Goal: Book appointment/travel/reservation

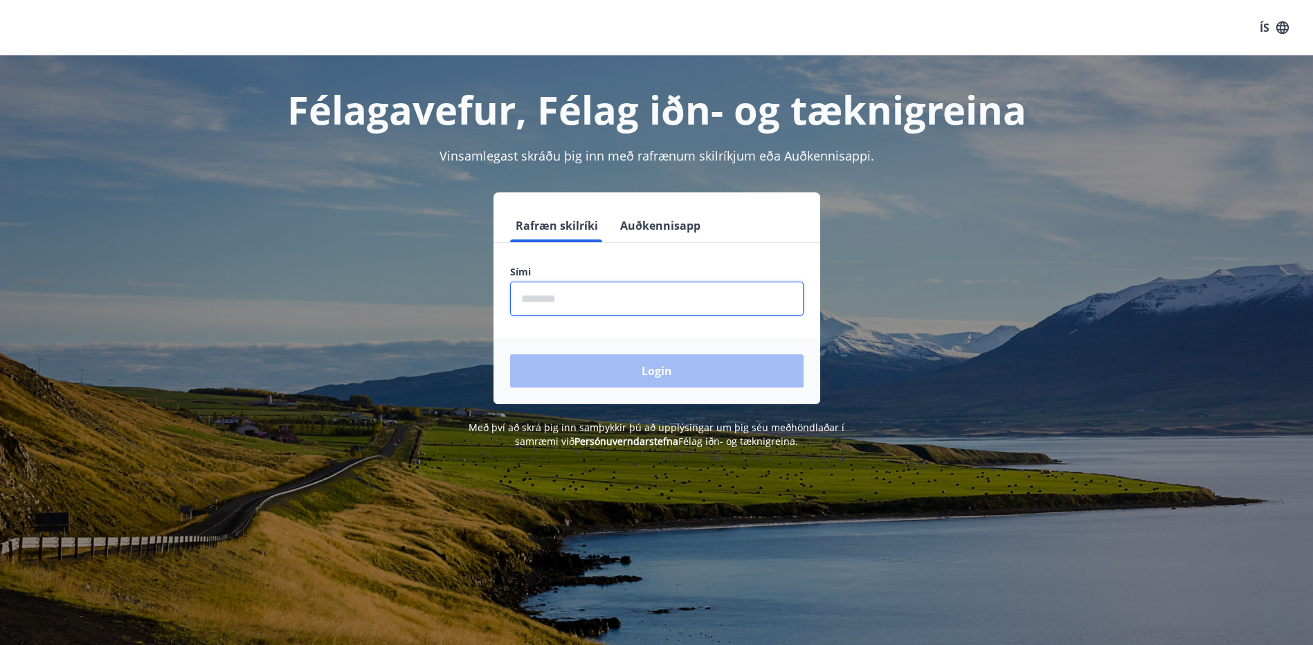
click at [653, 298] on input "phone" at bounding box center [656, 299] width 293 height 34
type input "********"
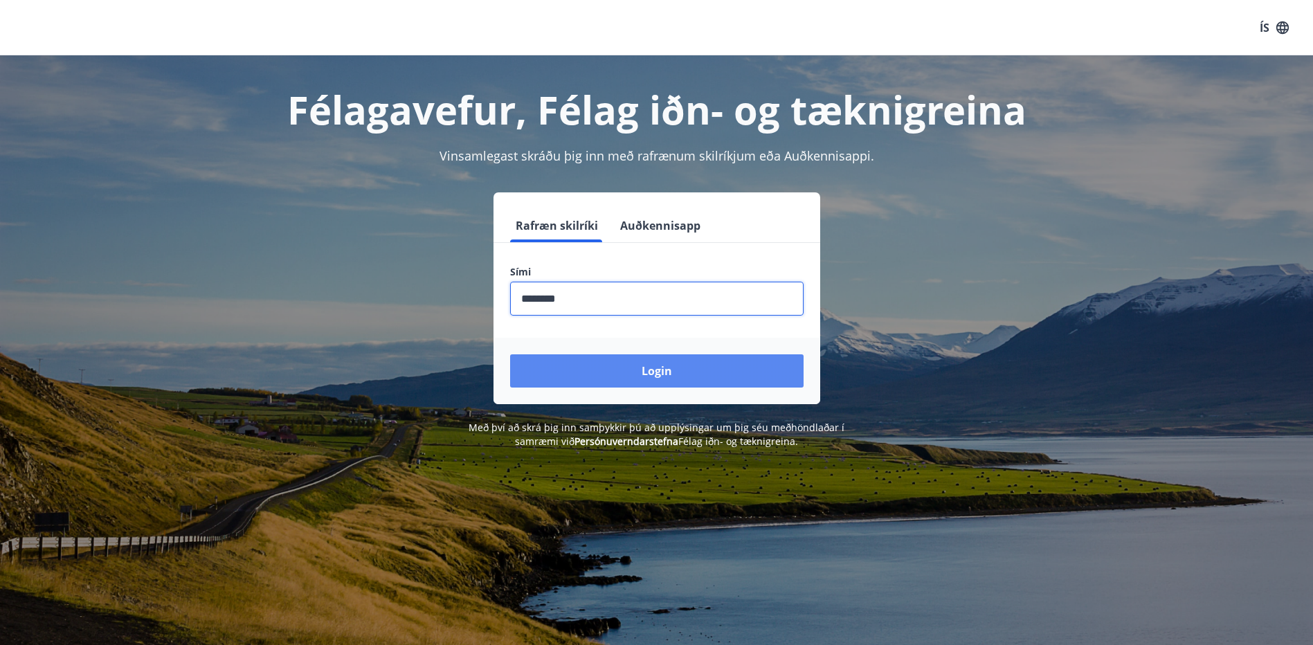
click at [657, 366] on button "Login" at bounding box center [656, 370] width 293 height 33
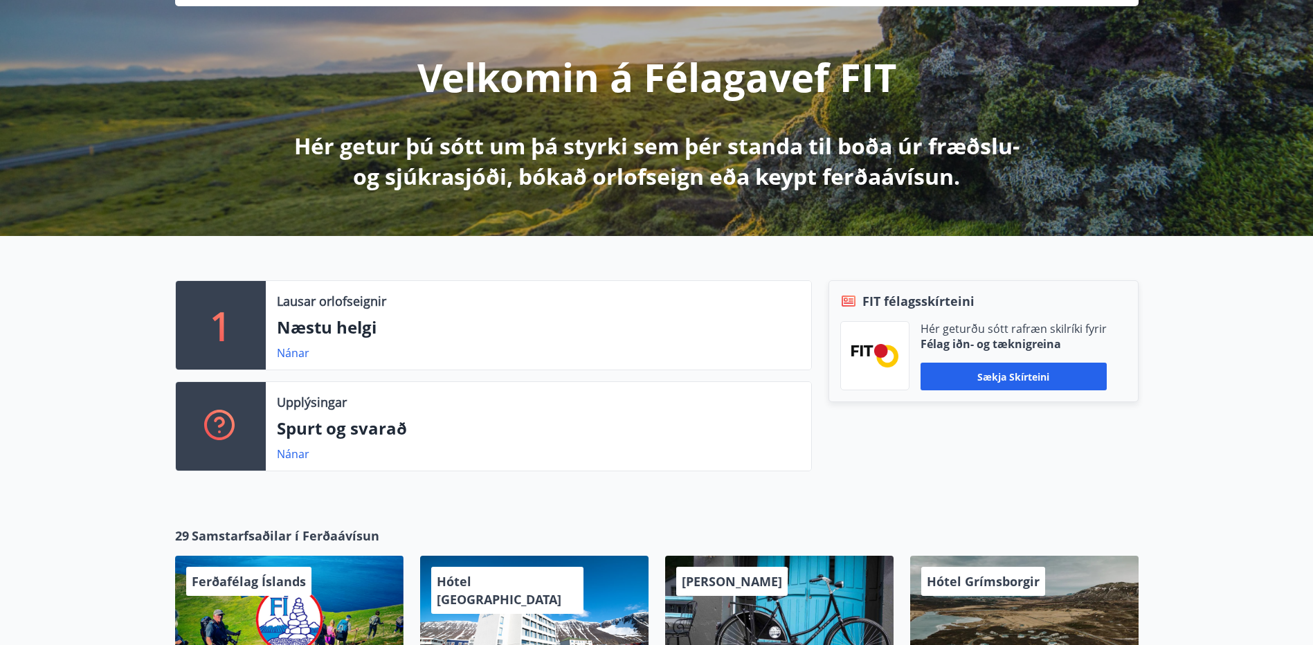
scroll to position [138, 0]
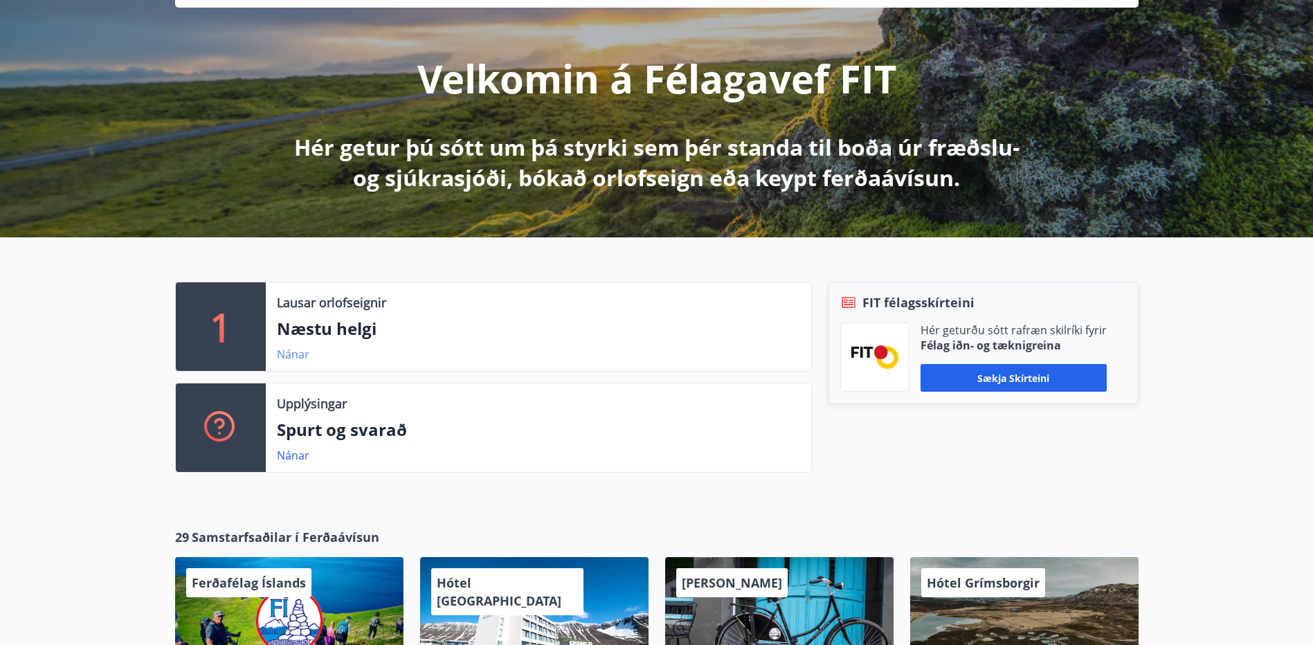
click at [291, 354] on link "Nánar" at bounding box center [293, 354] width 33 height 15
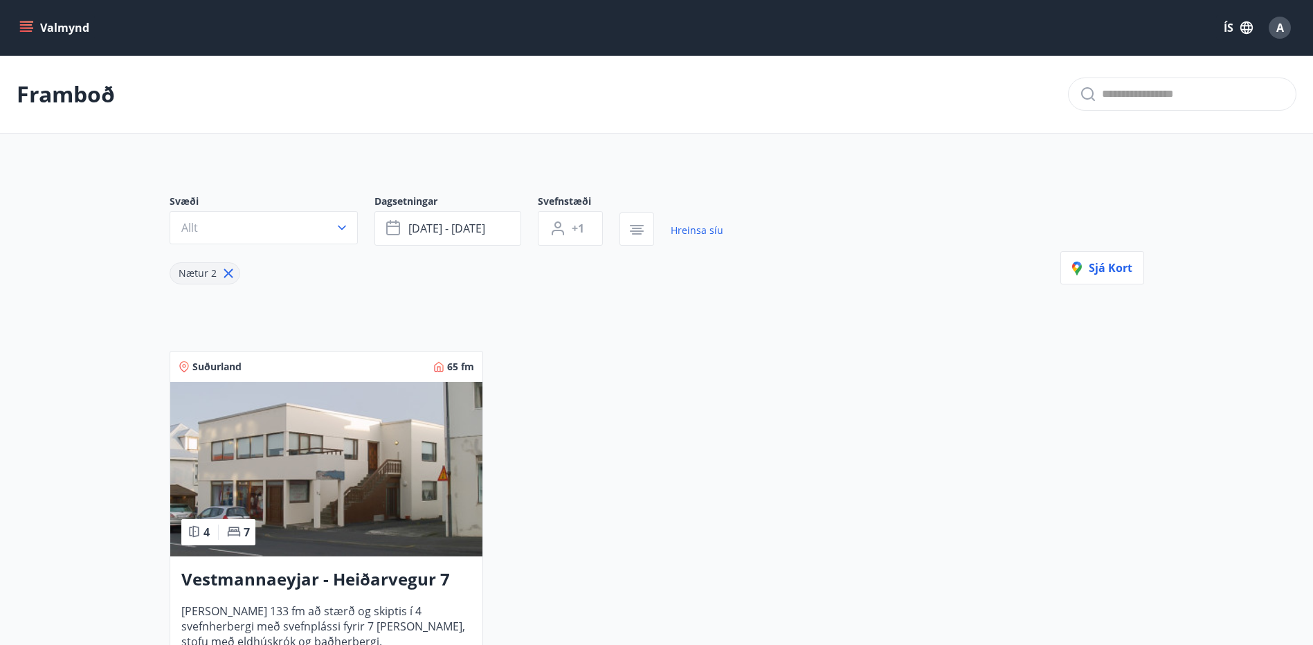
click at [33, 29] on icon "menu" at bounding box center [26, 28] width 14 height 14
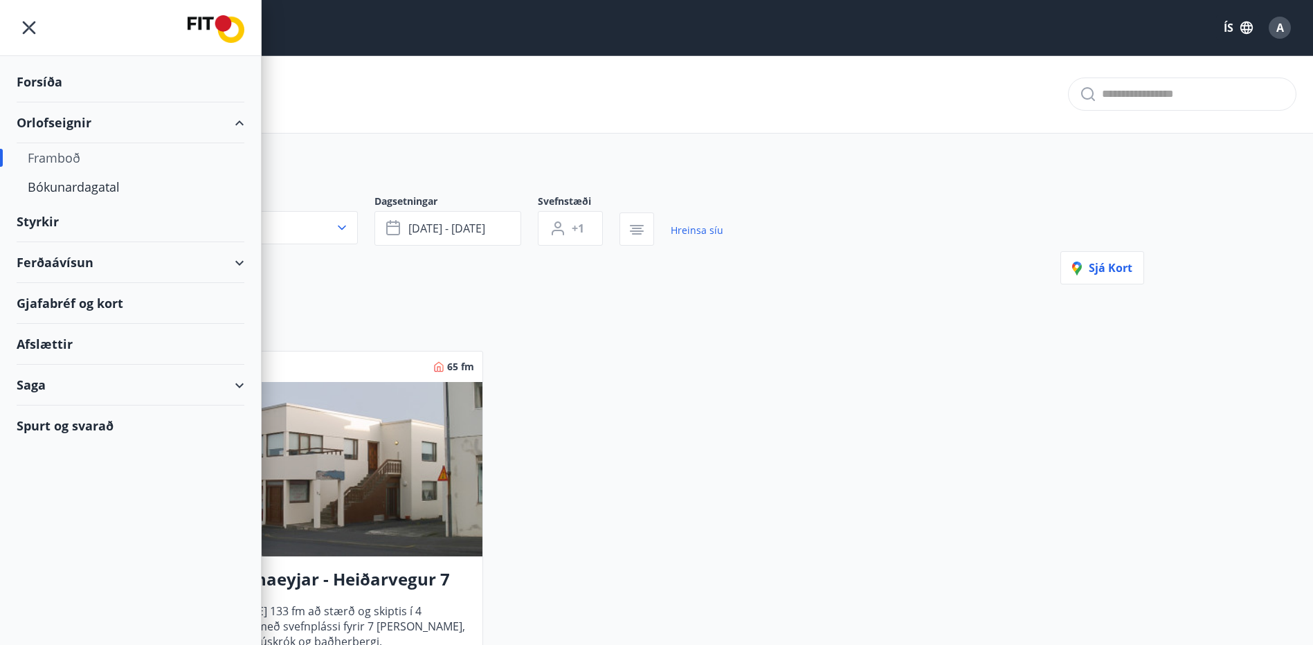
click at [223, 122] on div "Orlofseignir" at bounding box center [131, 122] width 228 height 41
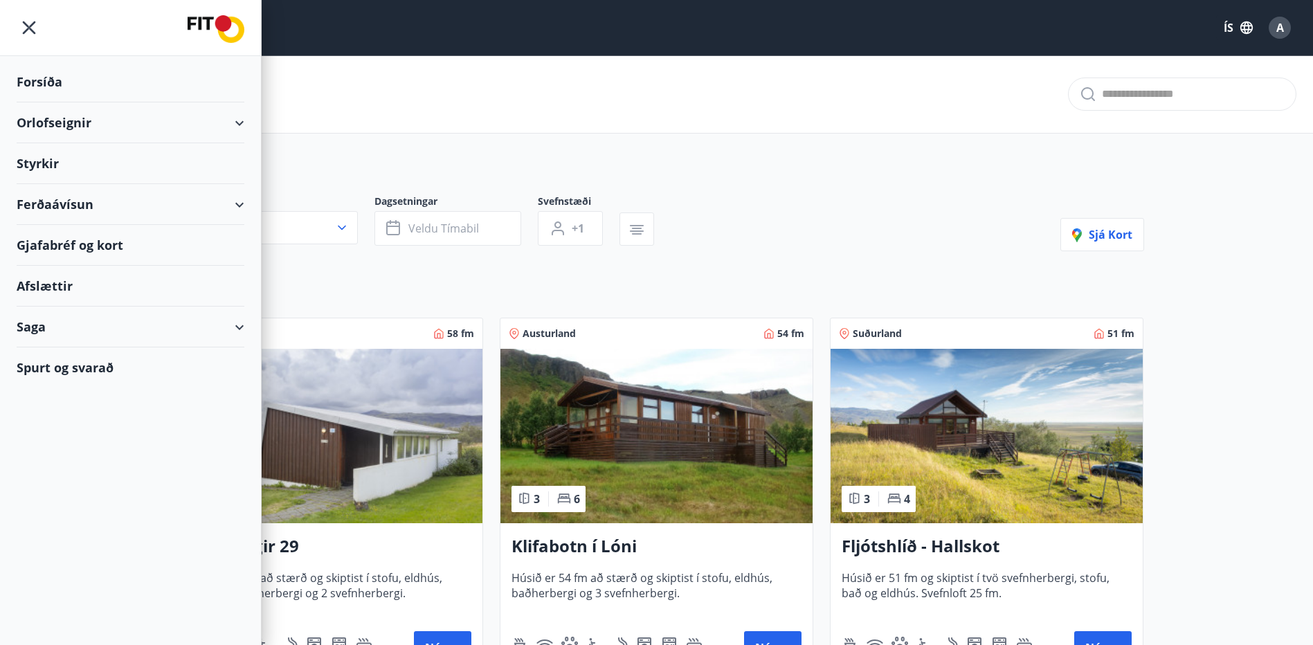
type input "*"
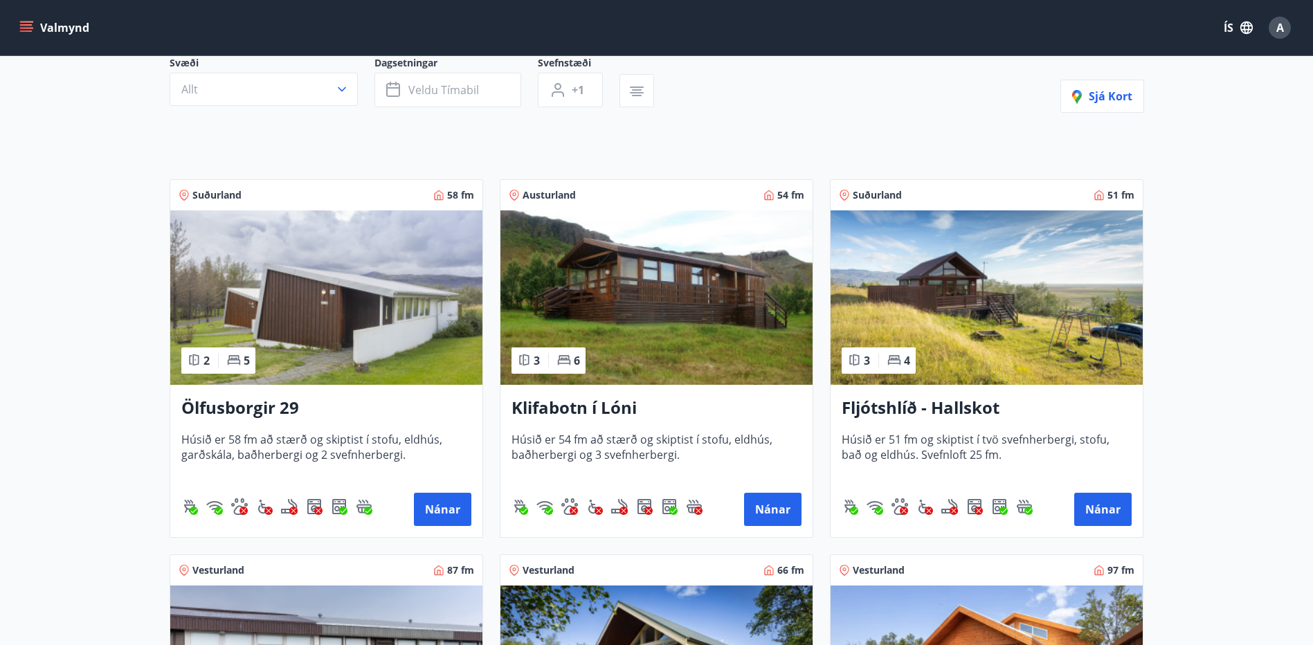
scroll to position [69, 0]
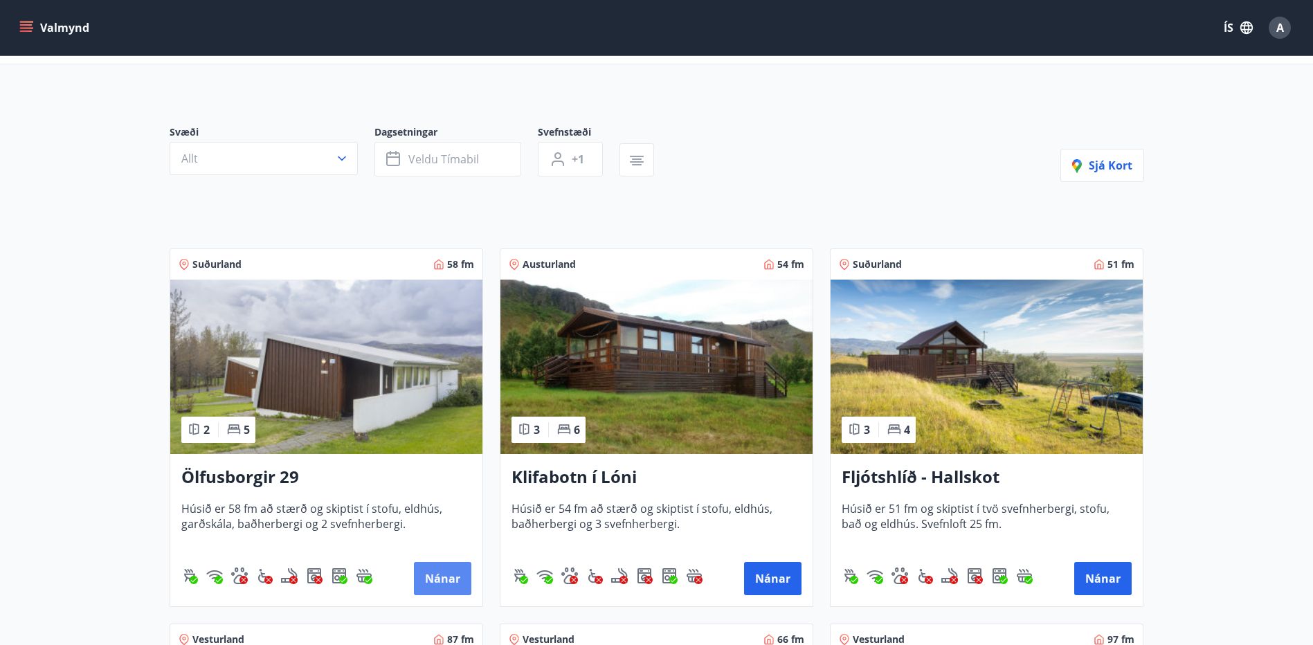
click at [440, 581] on button "Nánar" at bounding box center [442, 578] width 57 height 33
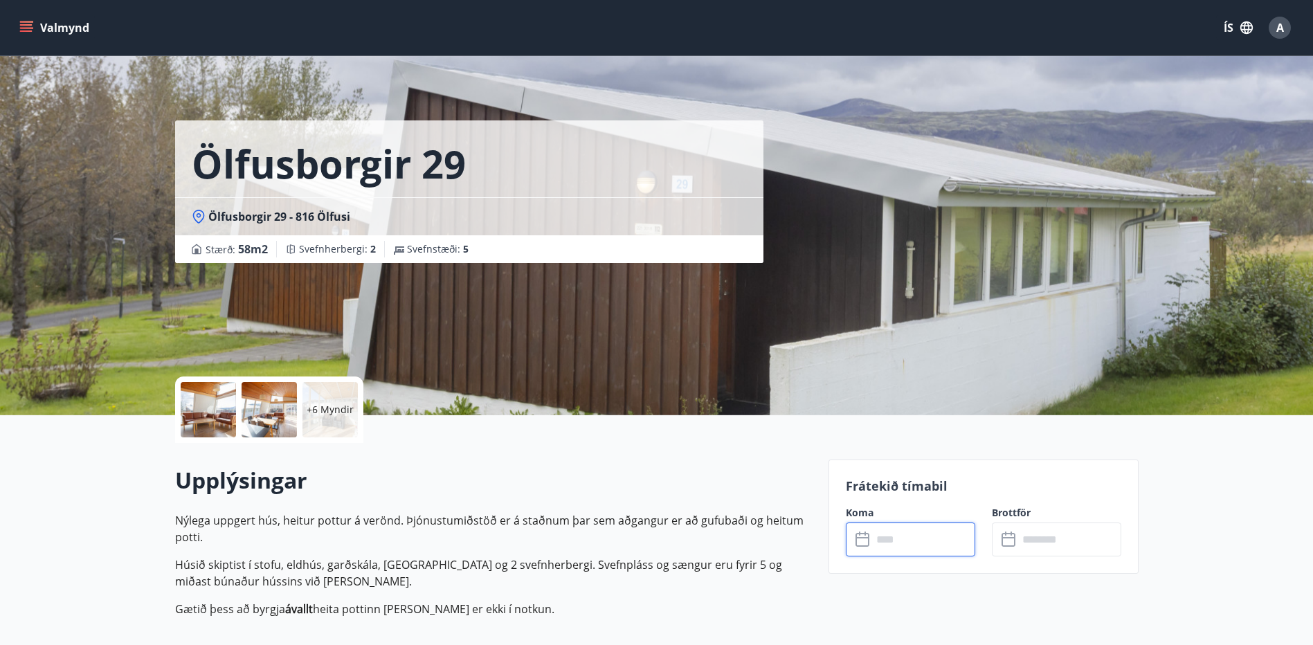
click at [916, 545] on input "text" at bounding box center [923, 540] width 103 height 34
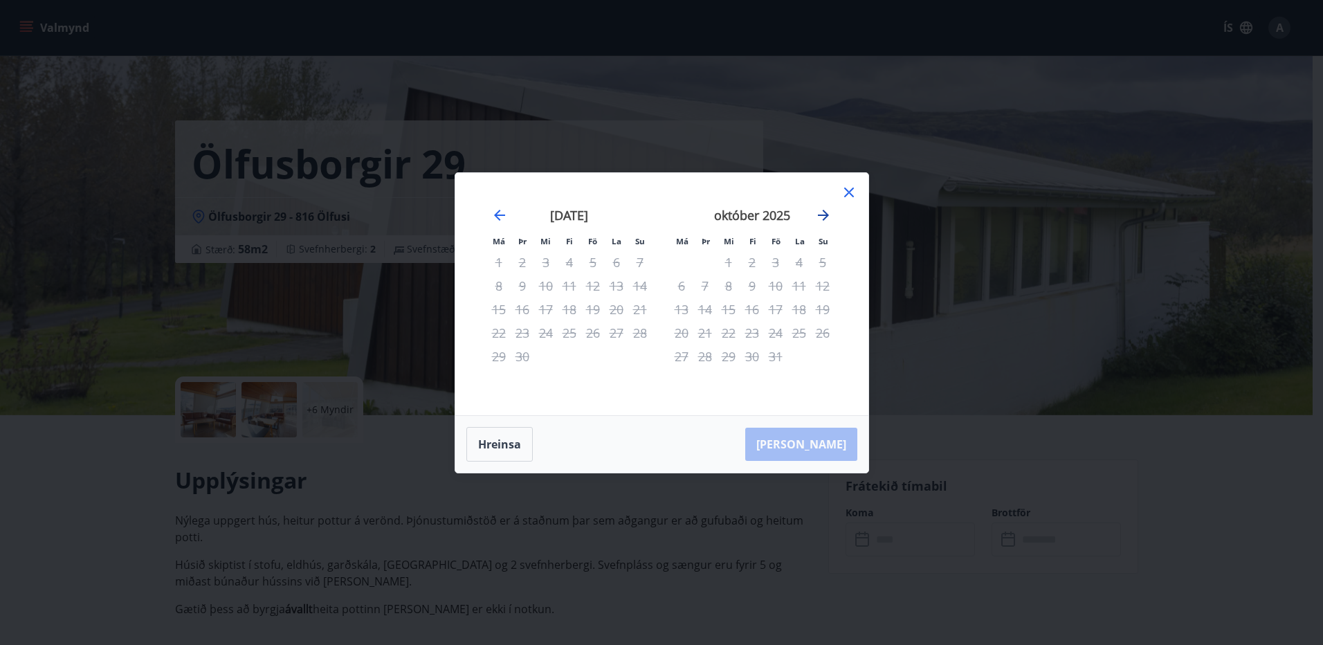
click at [824, 211] on icon "Move forward to switch to the next month." at bounding box center [823, 215] width 11 height 11
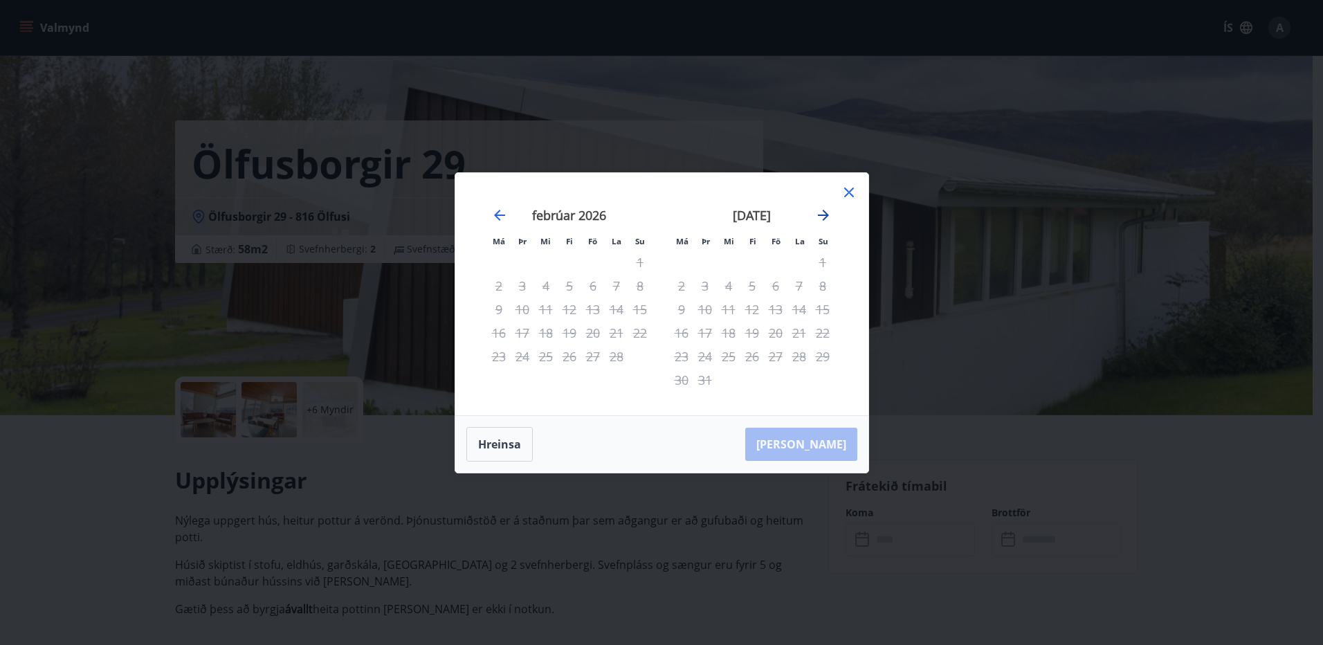
click at [824, 211] on icon "Move forward to switch to the next month." at bounding box center [823, 215] width 11 height 11
click at [847, 194] on icon at bounding box center [849, 193] width 10 height 10
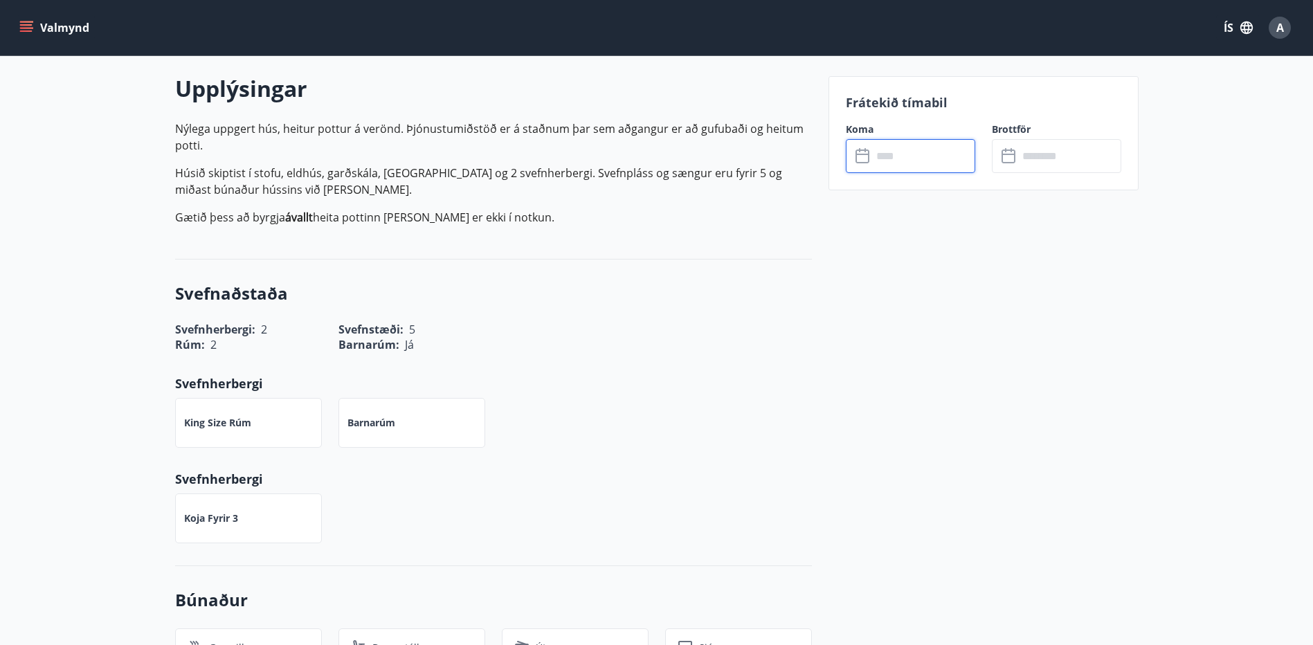
scroll to position [415, 0]
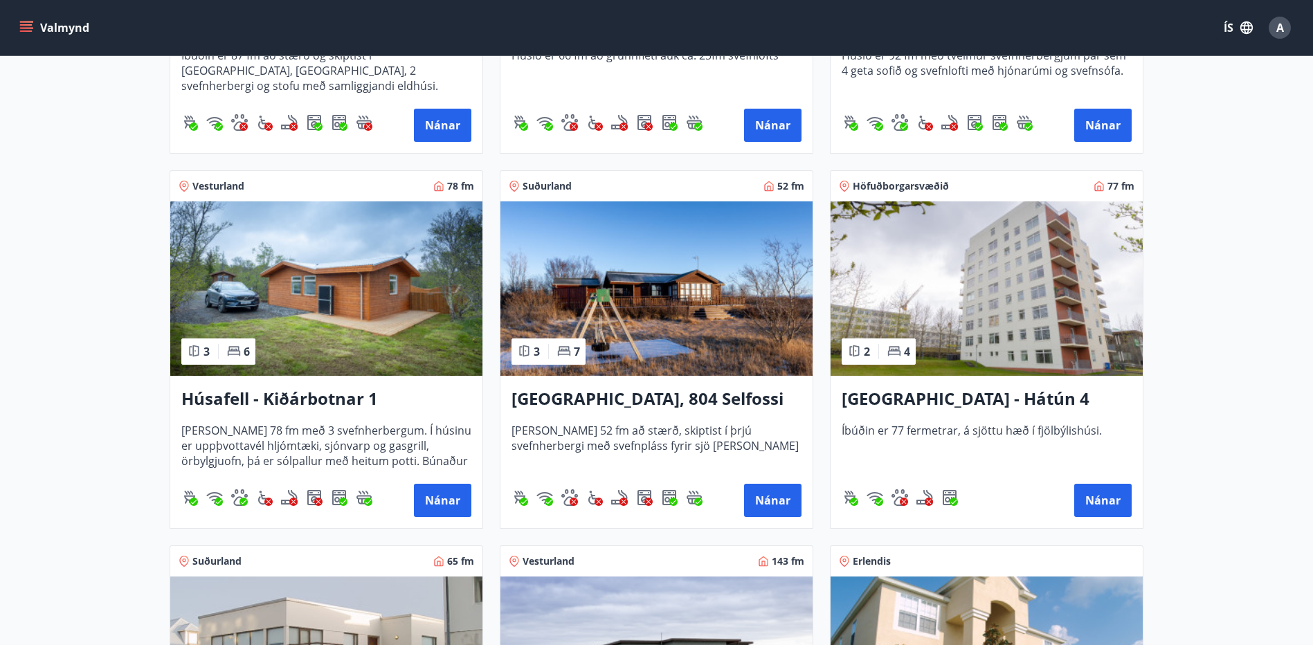
scroll to position [900, 0]
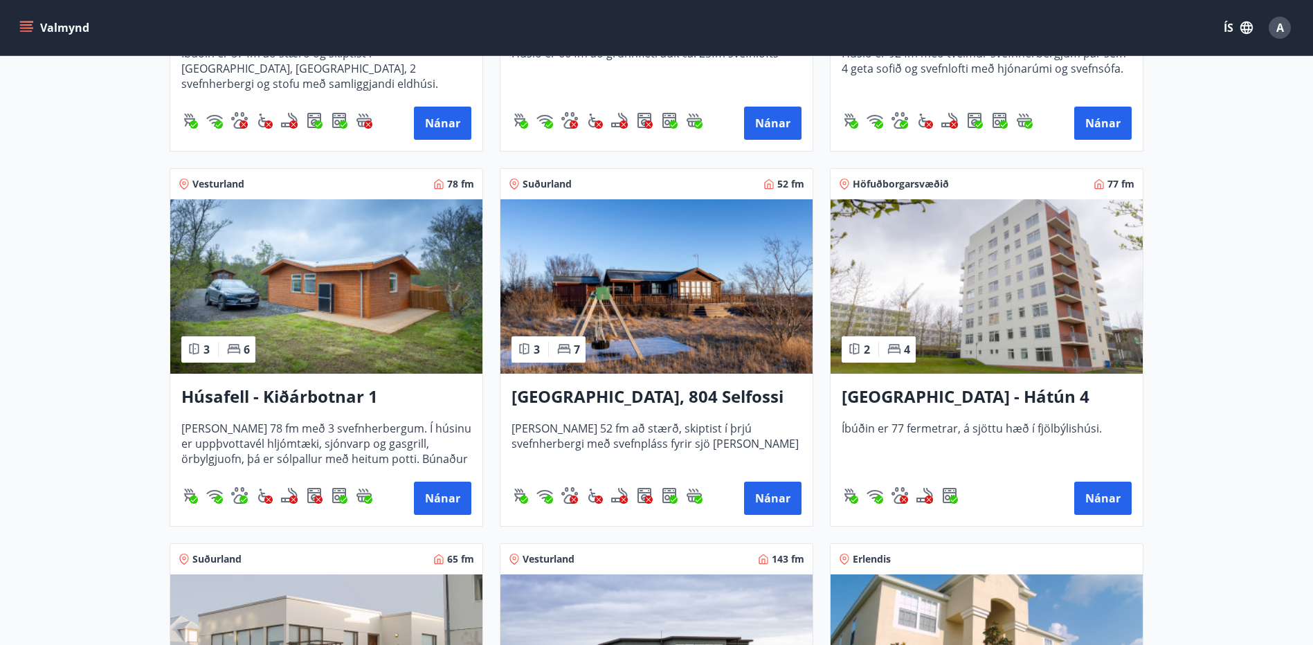
click at [716, 325] on img at bounding box center [656, 286] width 312 height 174
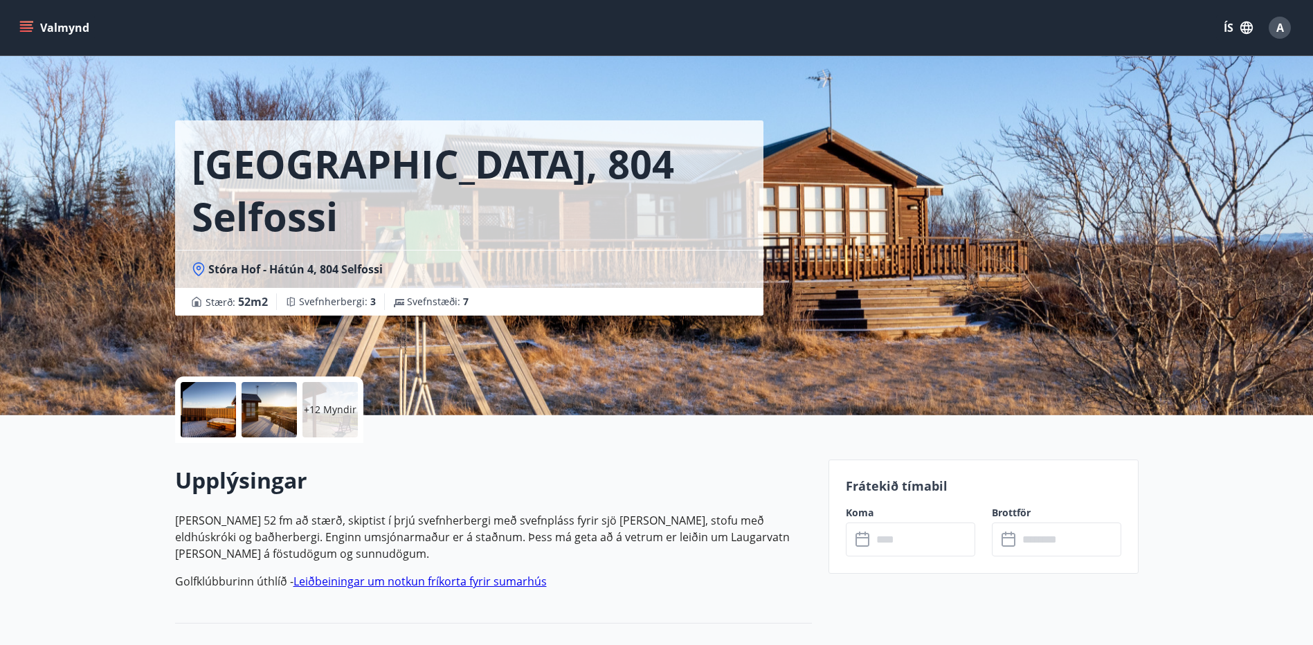
scroll to position [69, 0]
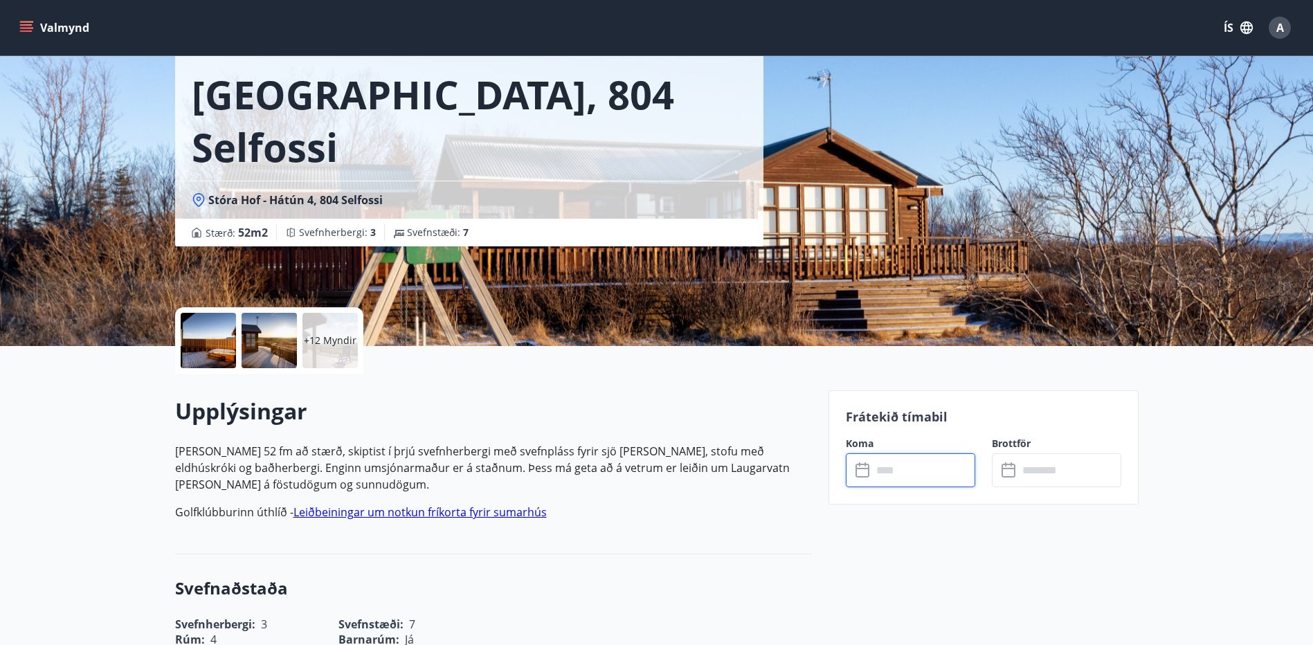
click at [934, 480] on input "text" at bounding box center [923, 470] width 103 height 34
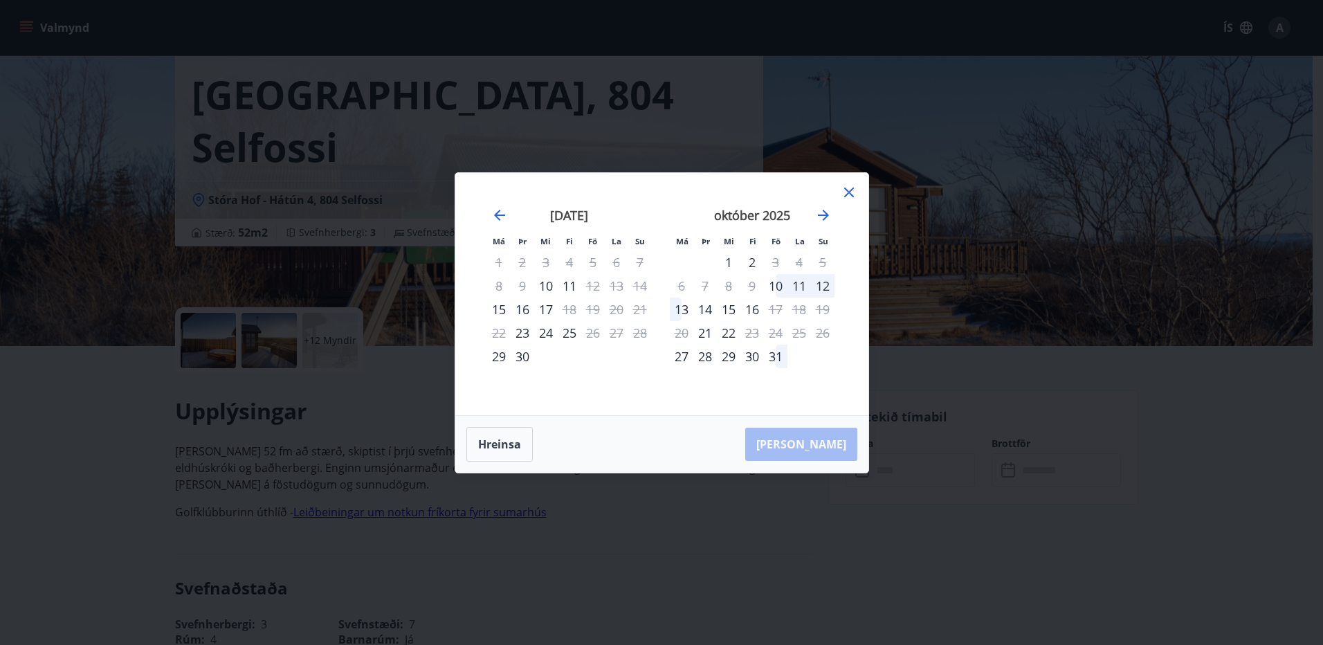
click at [799, 289] on div "11" at bounding box center [800, 286] width 24 height 24
click at [825, 287] on div "12" at bounding box center [823, 286] width 24 height 24
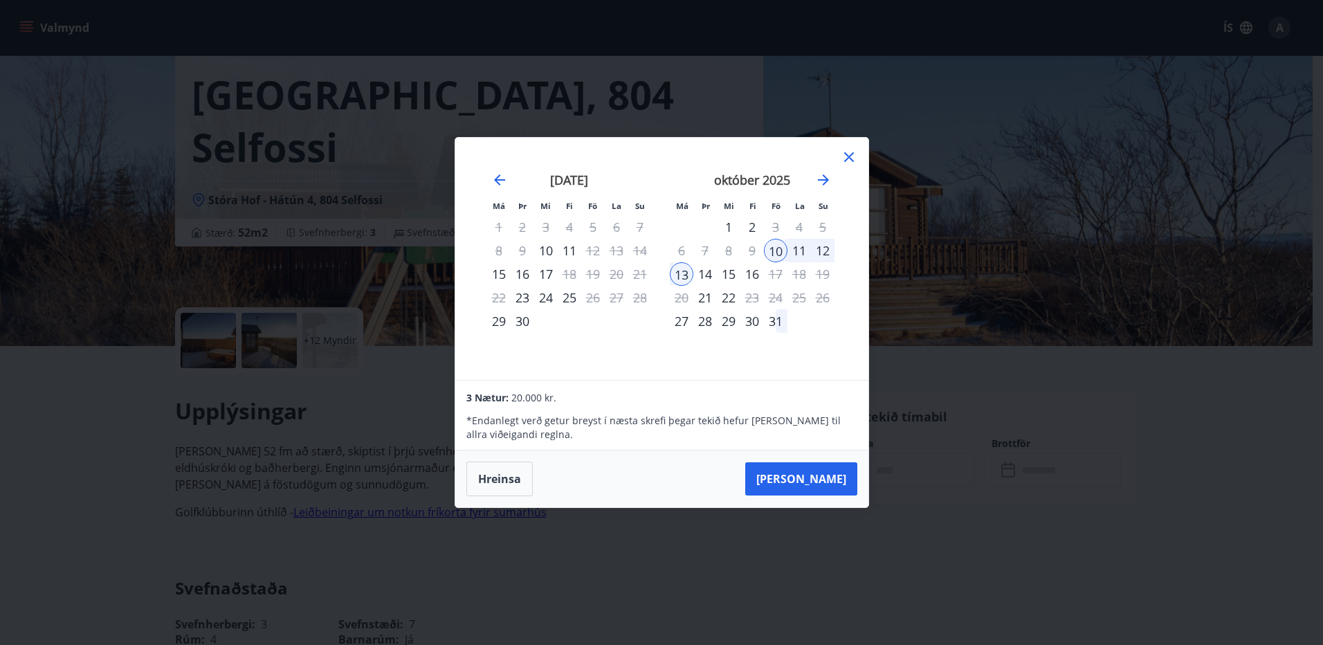
click at [826, 249] on div "12" at bounding box center [823, 251] width 24 height 24
click at [848, 152] on icon at bounding box center [849, 157] width 17 height 17
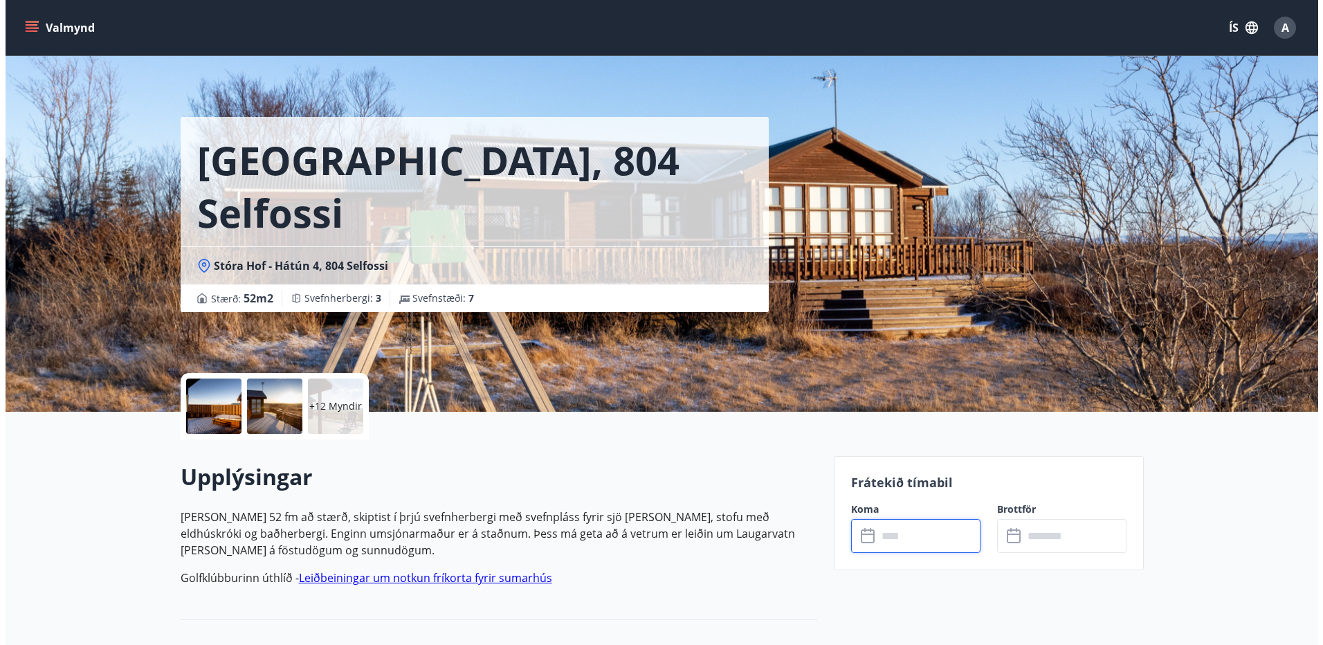
scroll to position [0, 0]
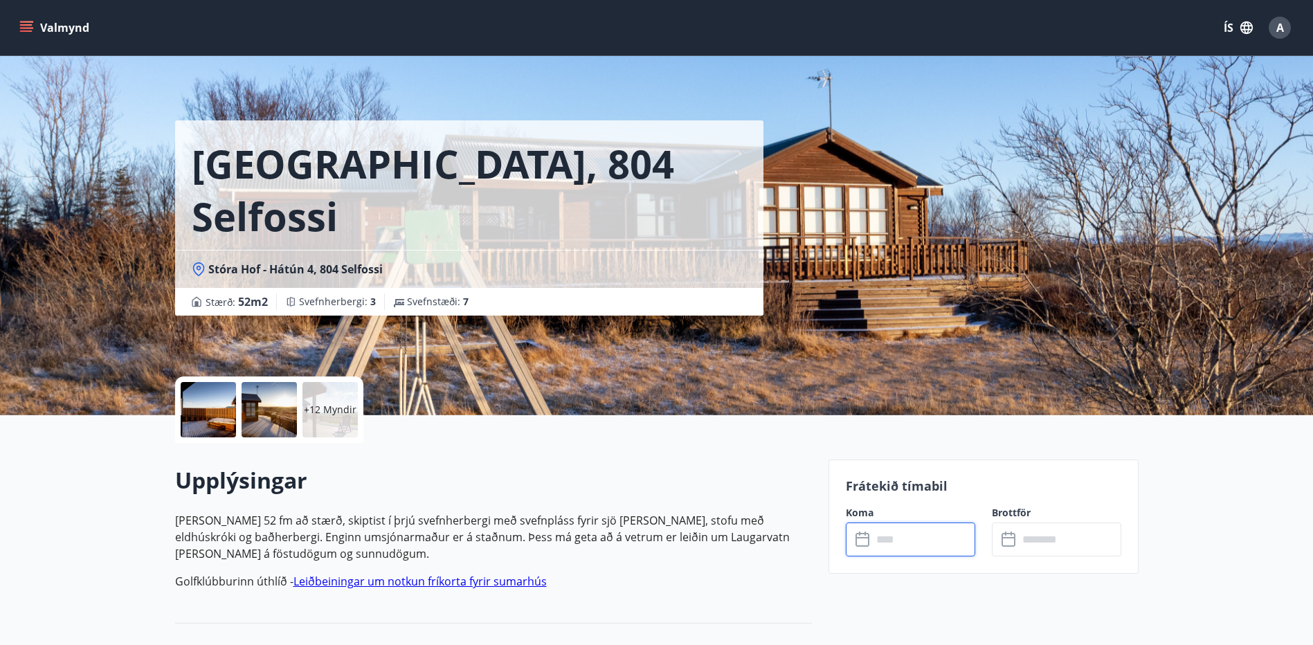
click at [345, 409] on p "+12 Myndir" at bounding box center [330, 410] width 53 height 14
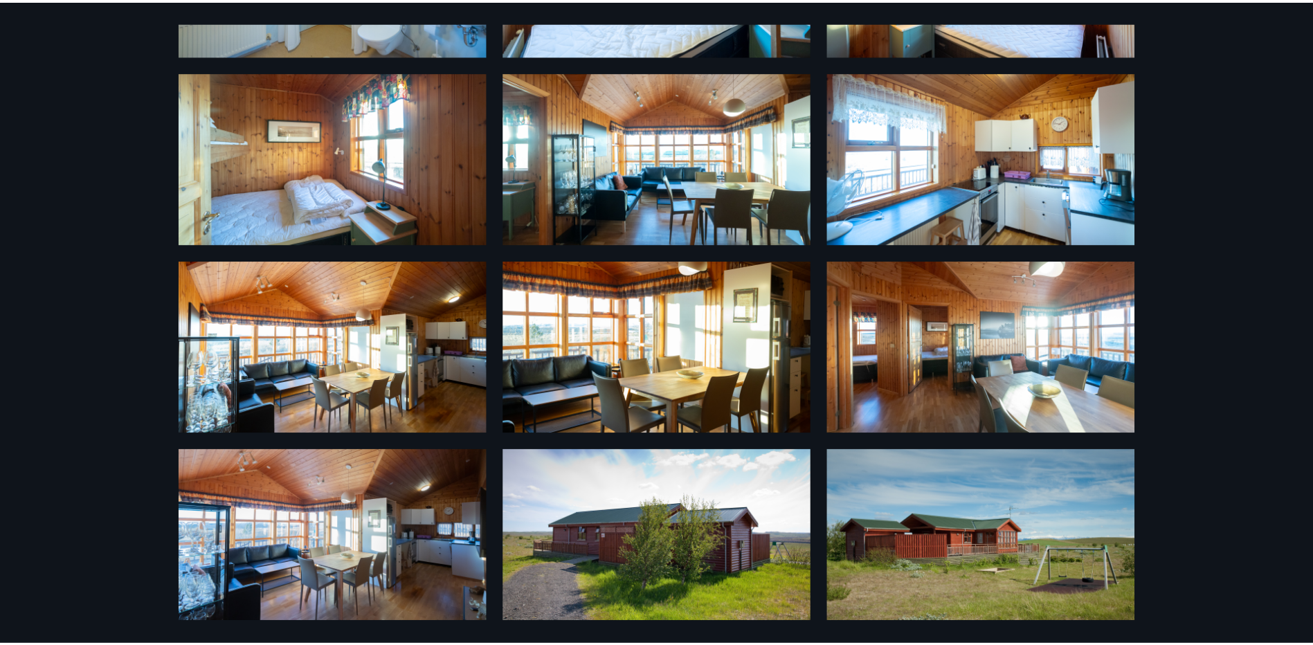
scroll to position [576, 0]
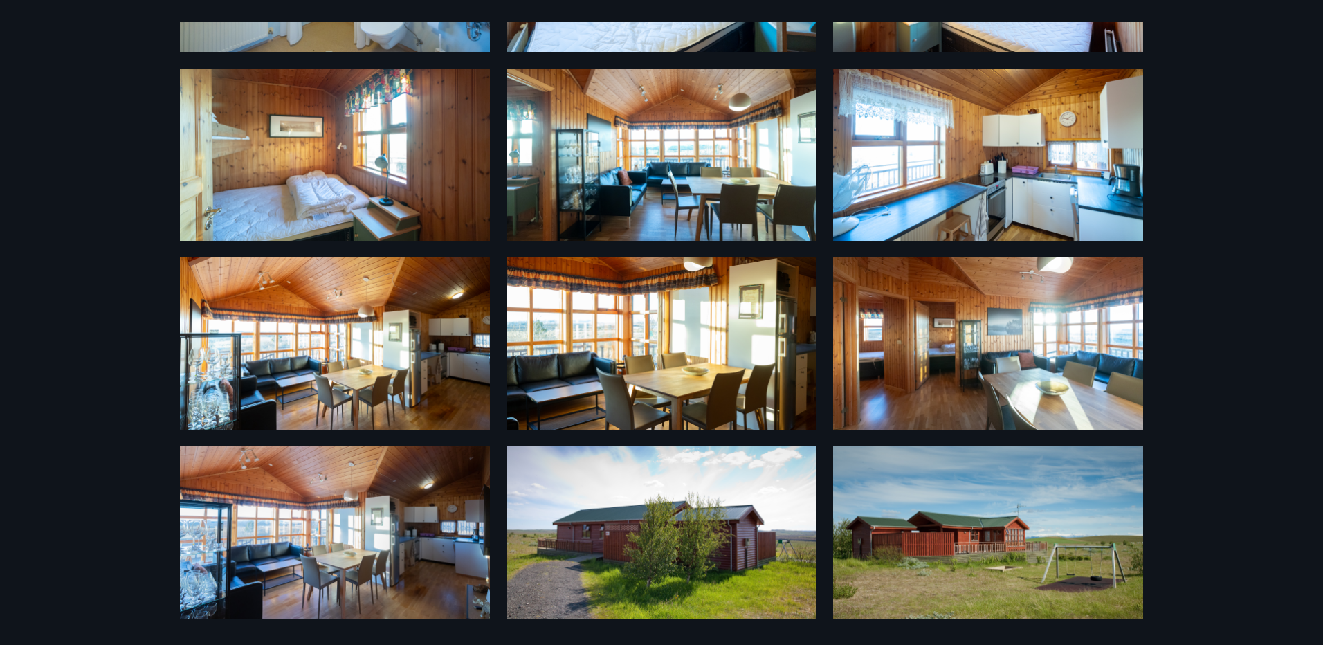
click at [1184, 442] on div "18 Myndir" at bounding box center [661, 322] width 1323 height 645
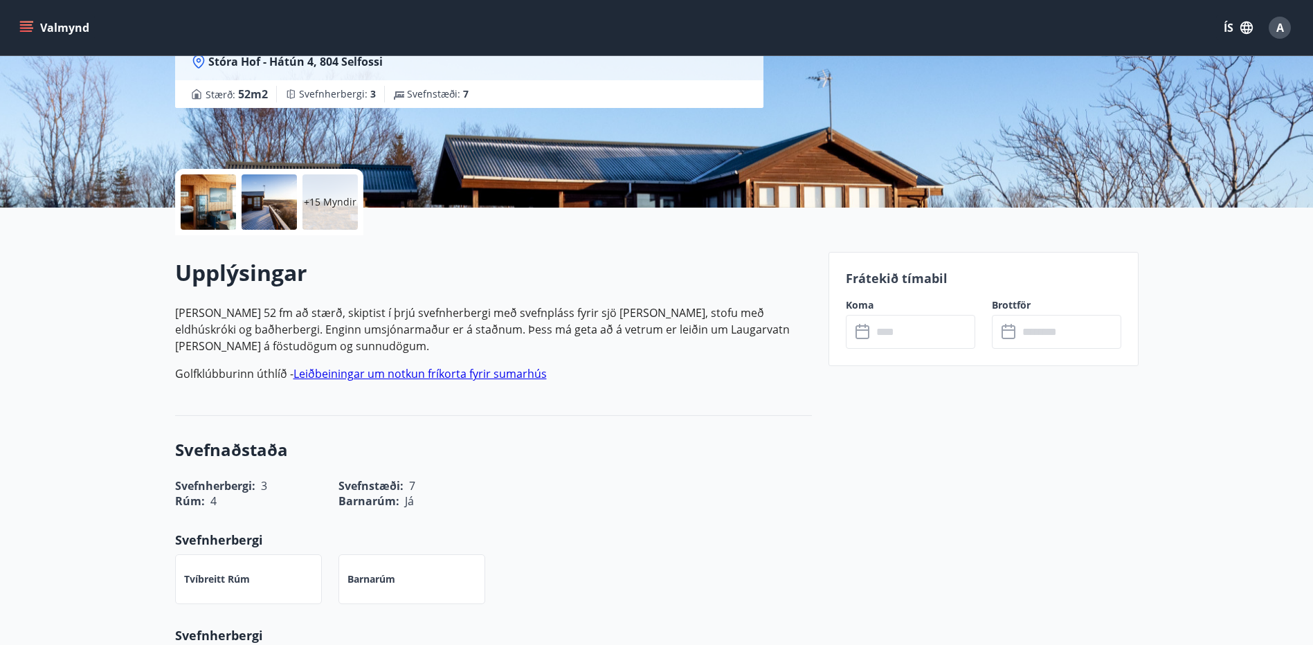
scroll to position [0, 0]
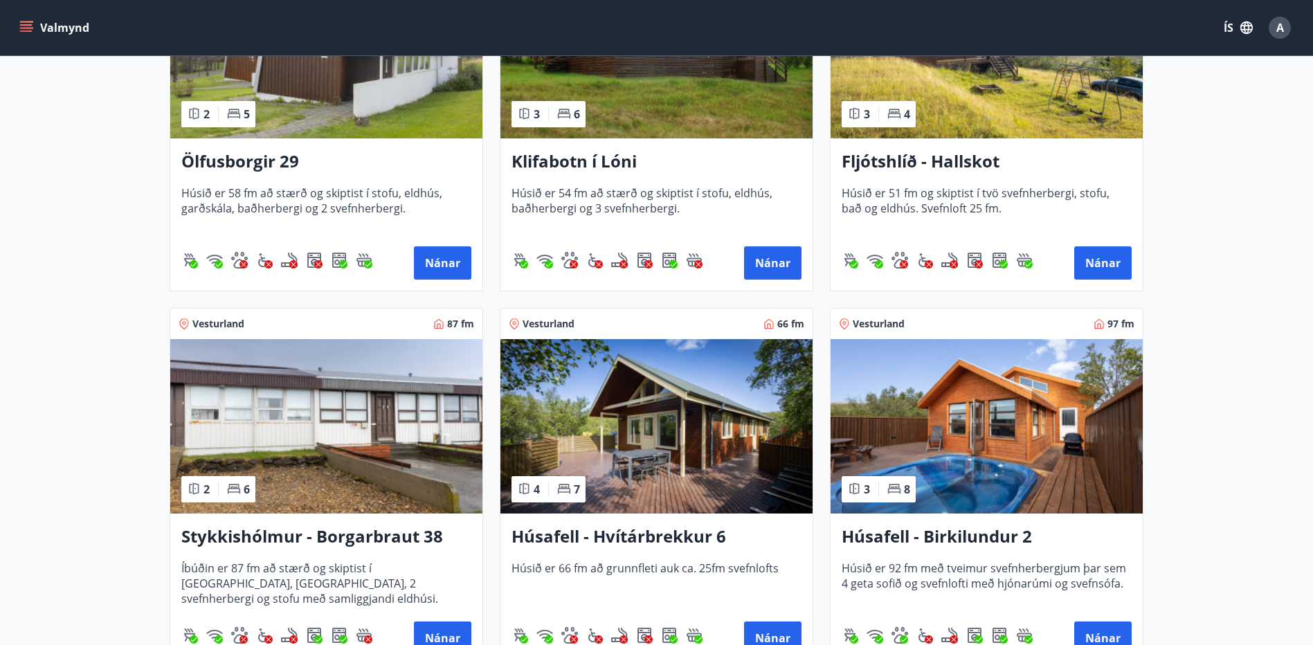
scroll to position [415, 0]
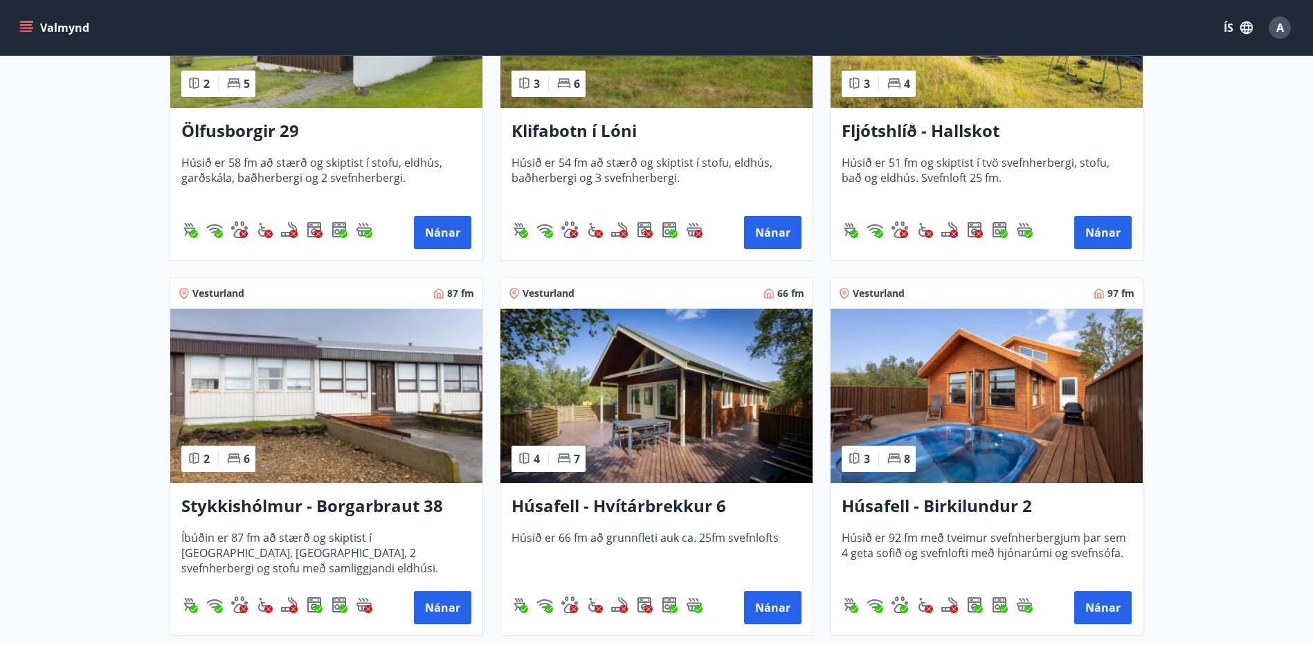
click at [1084, 423] on img at bounding box center [986, 396] width 312 height 174
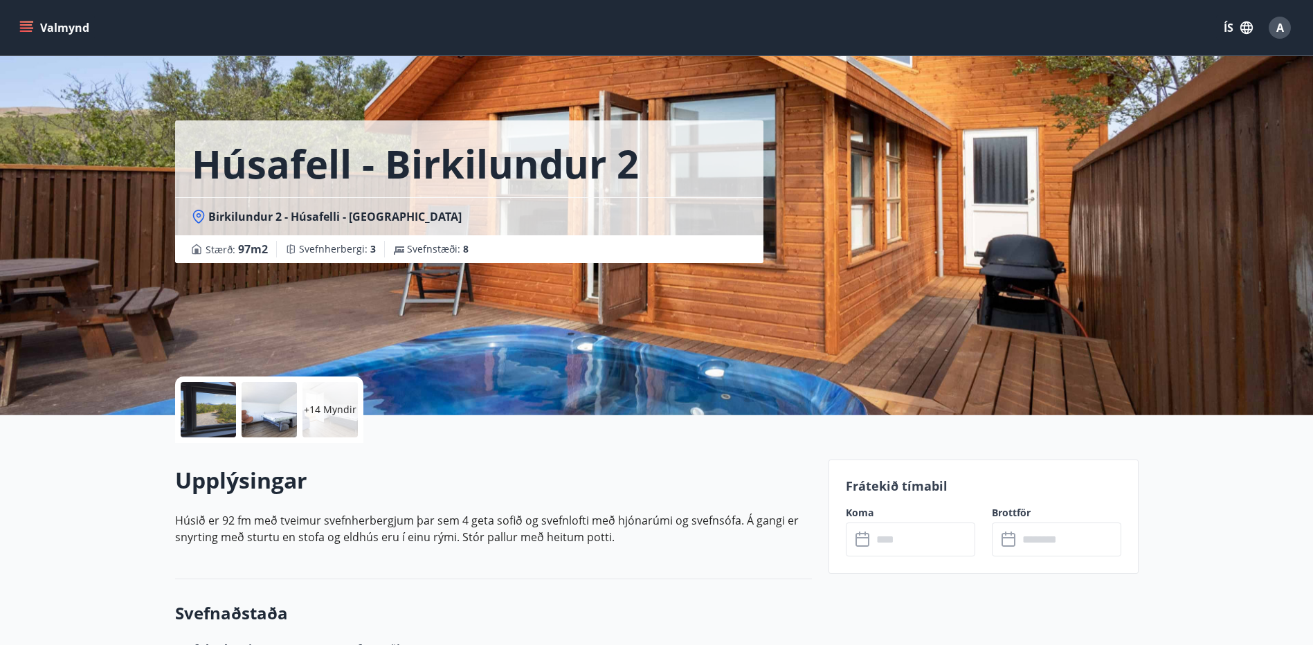
click at [330, 410] on p "+14 Myndir" at bounding box center [330, 410] width 53 height 14
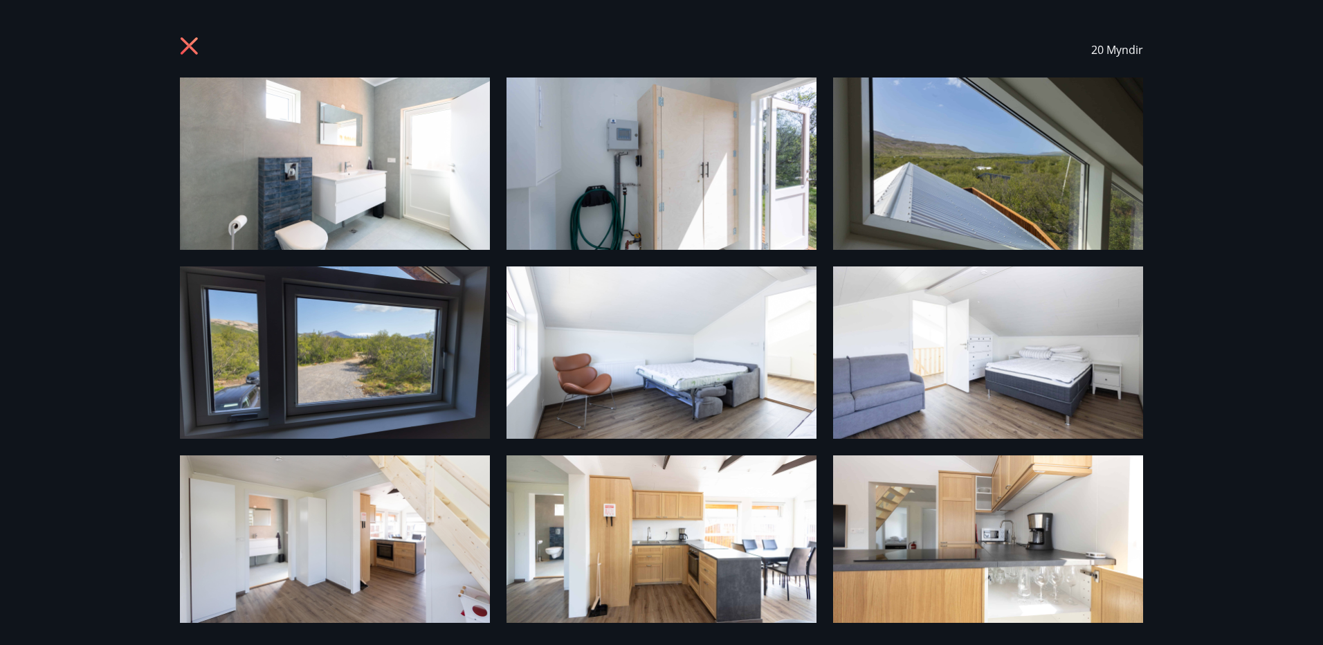
click at [192, 45] on icon at bounding box center [189, 45] width 17 height 17
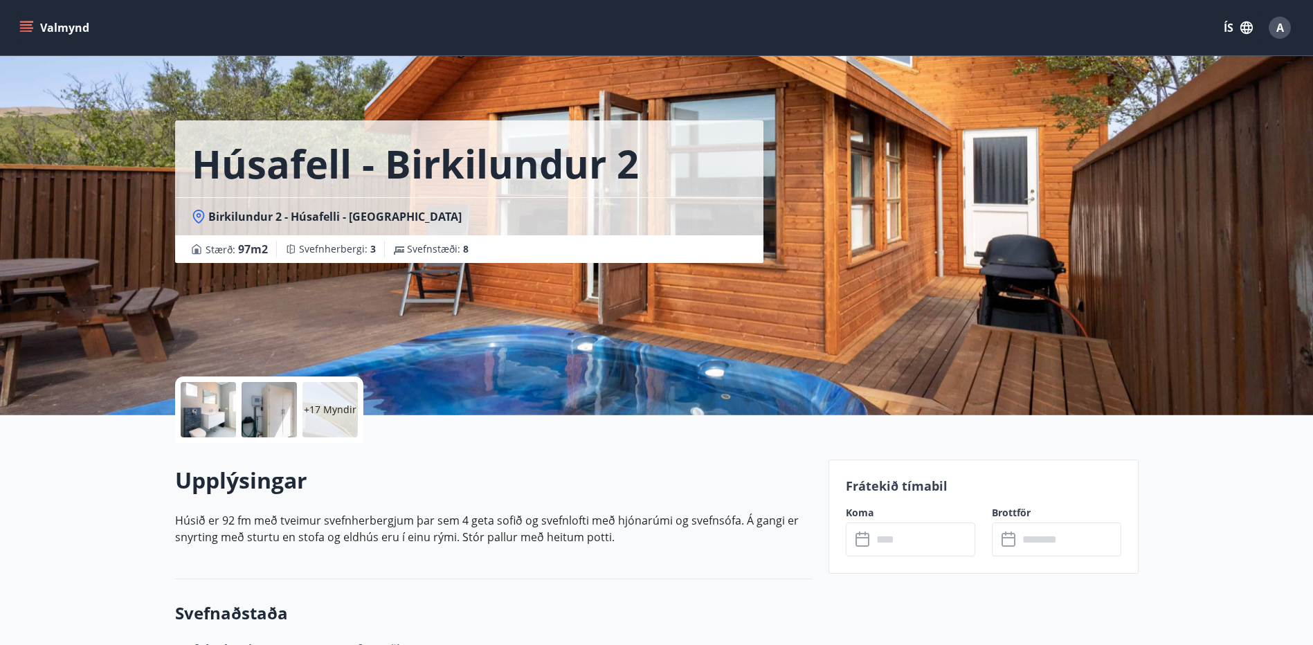
click at [199, 214] on icon at bounding box center [198, 215] width 5 height 5
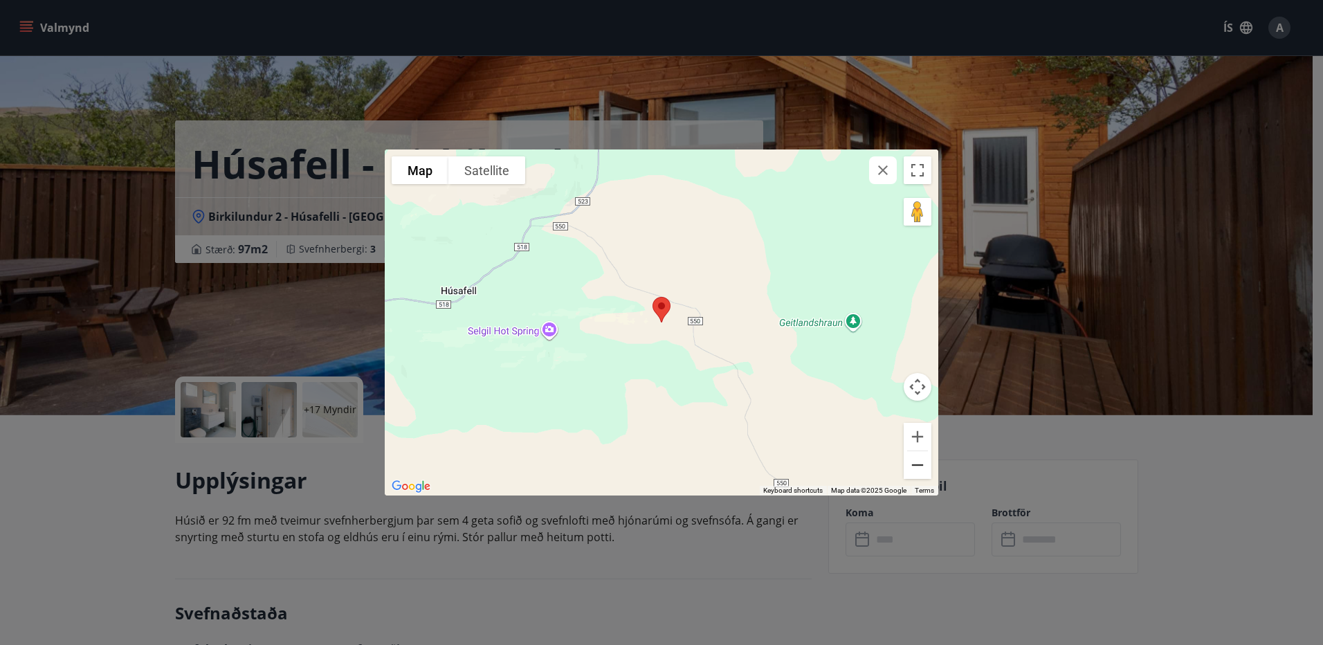
click at [919, 473] on button "Zoom out" at bounding box center [918, 465] width 28 height 28
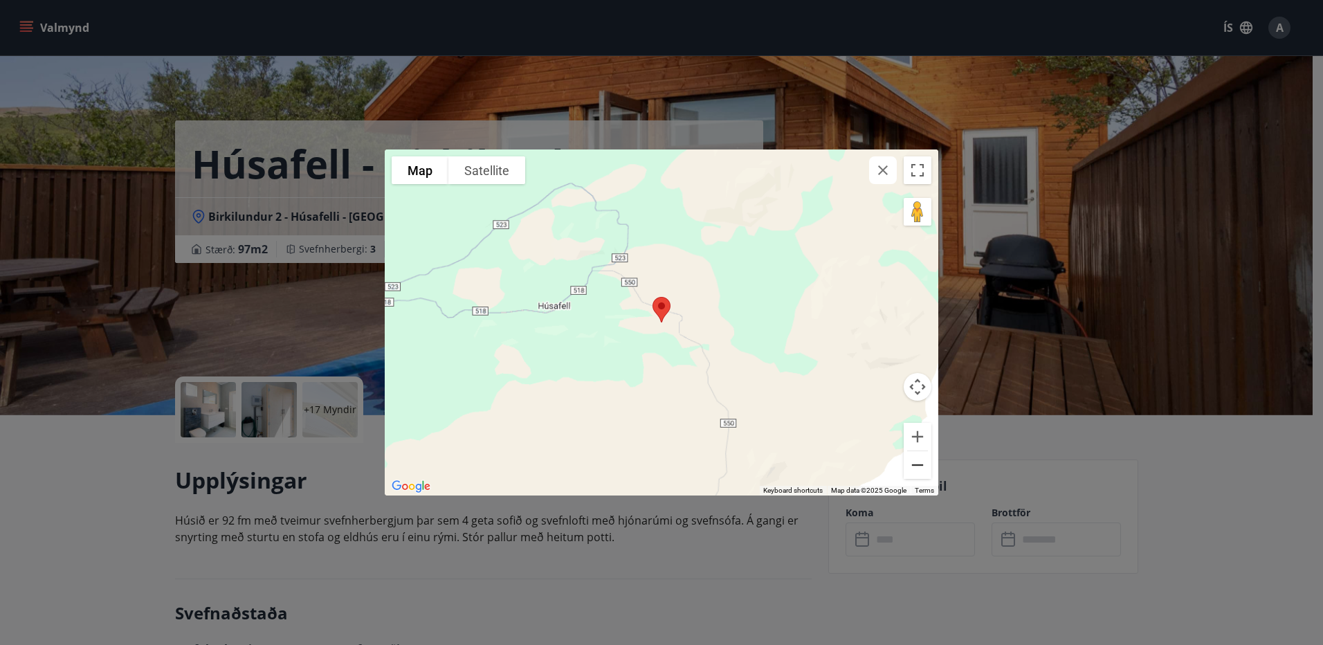
click at [920, 467] on button "Zoom out" at bounding box center [918, 465] width 28 height 28
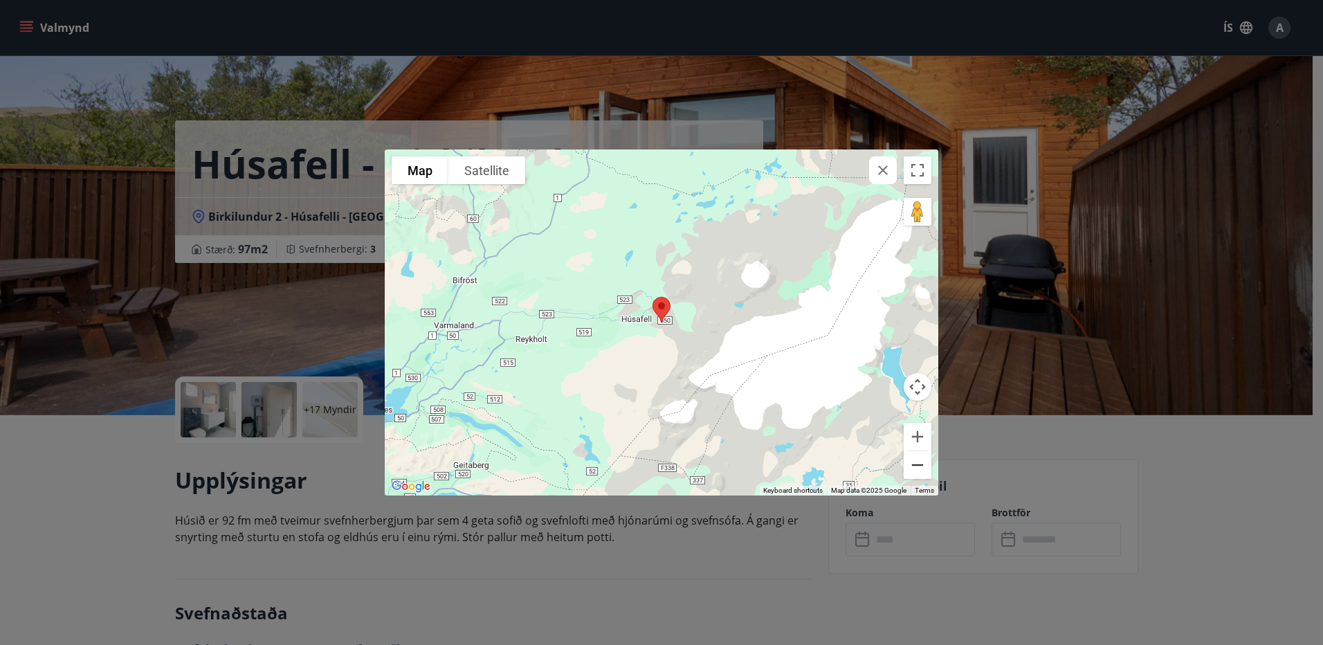
click at [920, 467] on button "Zoom out" at bounding box center [918, 465] width 28 height 28
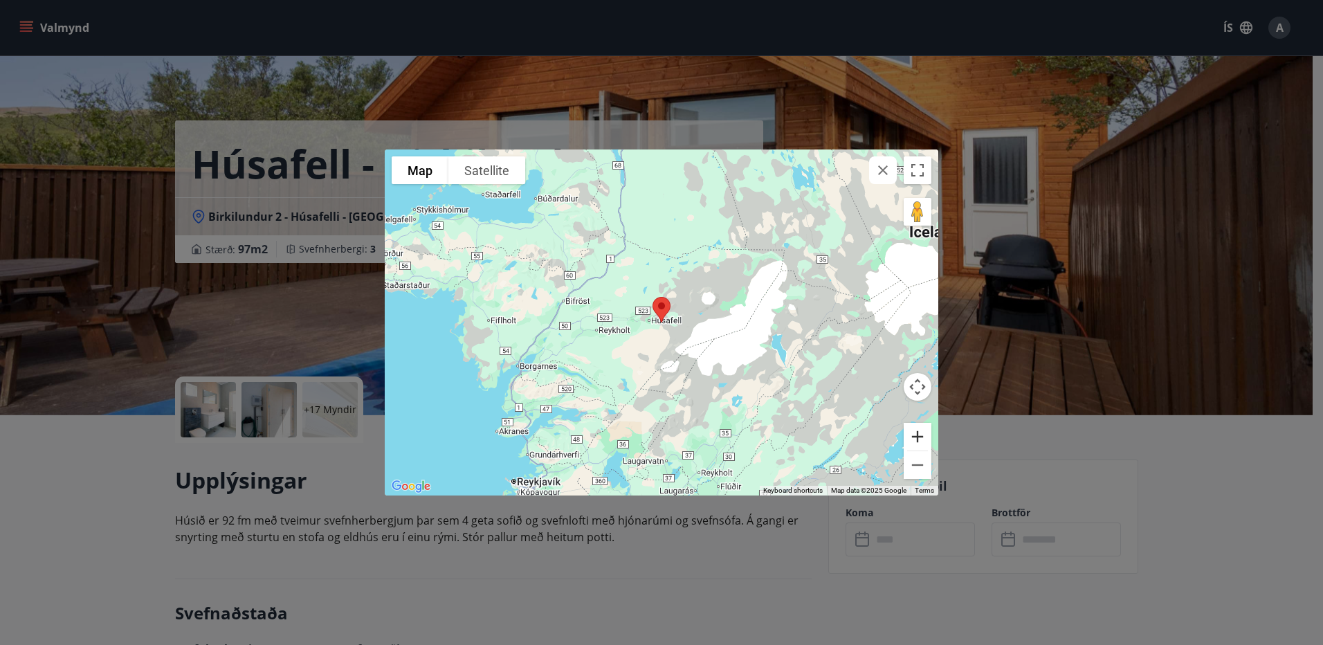
click at [918, 438] on button "Zoom in" at bounding box center [918, 437] width 28 height 28
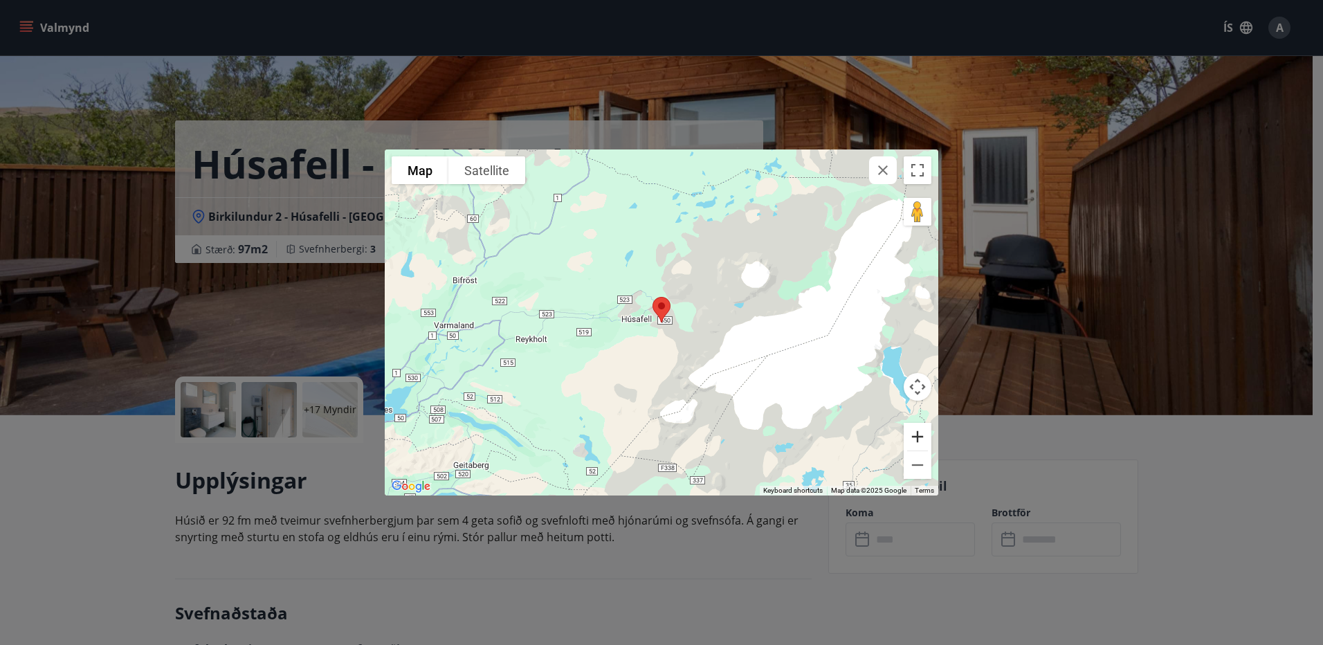
click at [918, 436] on button "Zoom in" at bounding box center [918, 437] width 28 height 28
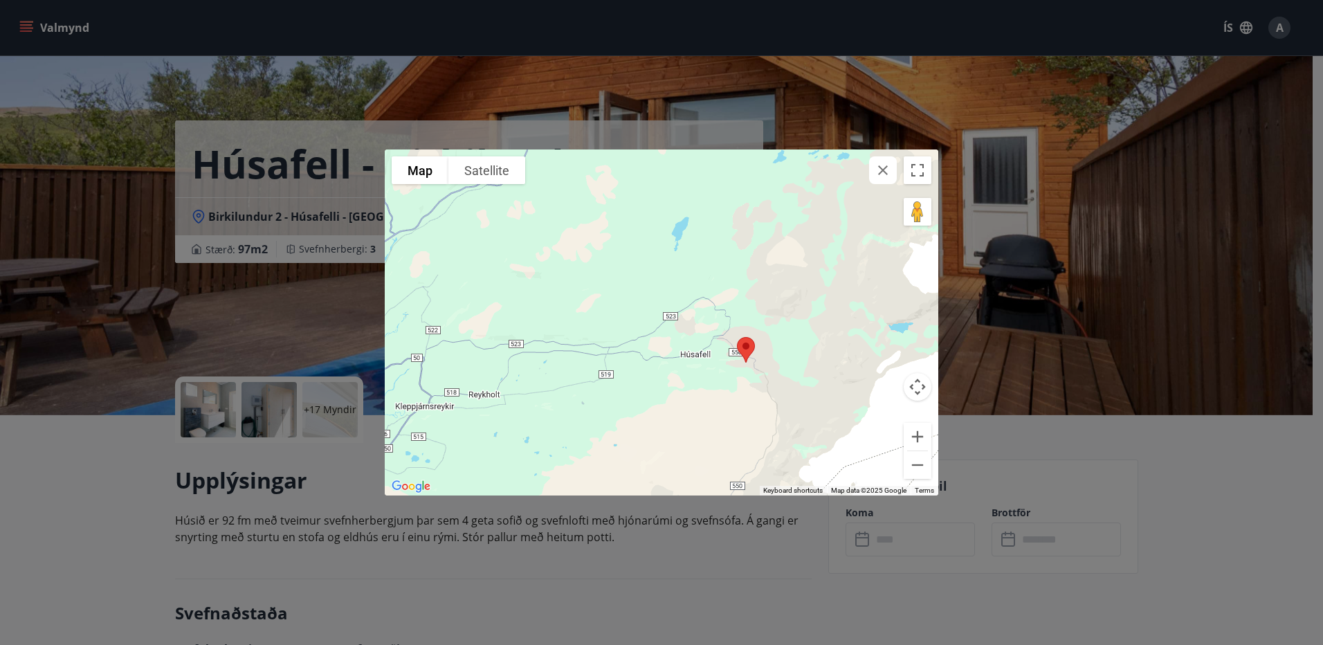
drag, startPoint x: 567, startPoint y: 381, endPoint x: 561, endPoint y: 454, distance: 73.6
click at [561, 455] on div at bounding box center [662, 322] width 554 height 346
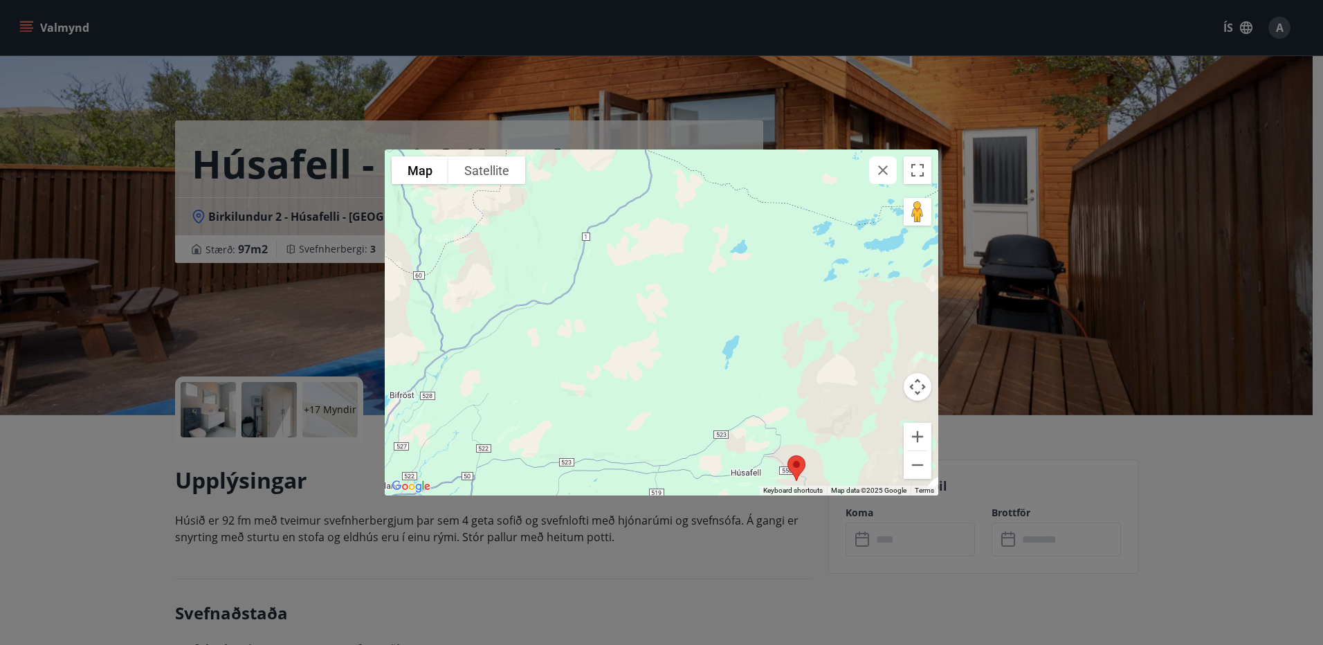
drag, startPoint x: 587, startPoint y: 363, endPoint x: 662, endPoint y: 491, distance: 149.2
click at [662, 491] on div at bounding box center [662, 322] width 554 height 346
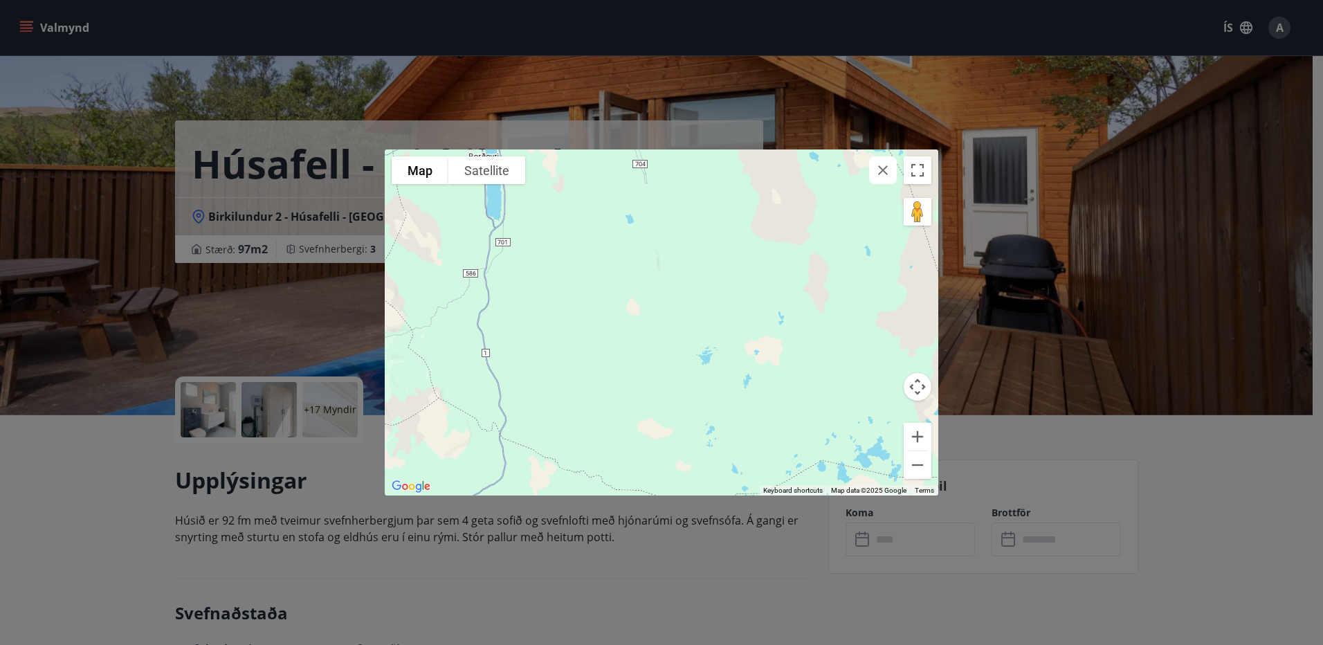
drag, startPoint x: 770, startPoint y: 305, endPoint x: 700, endPoint y: 472, distance: 181.8
click at [691, 526] on div "To navigate the map with touch gestures double-tap and hold your finger on the …" at bounding box center [661, 322] width 1323 height 645
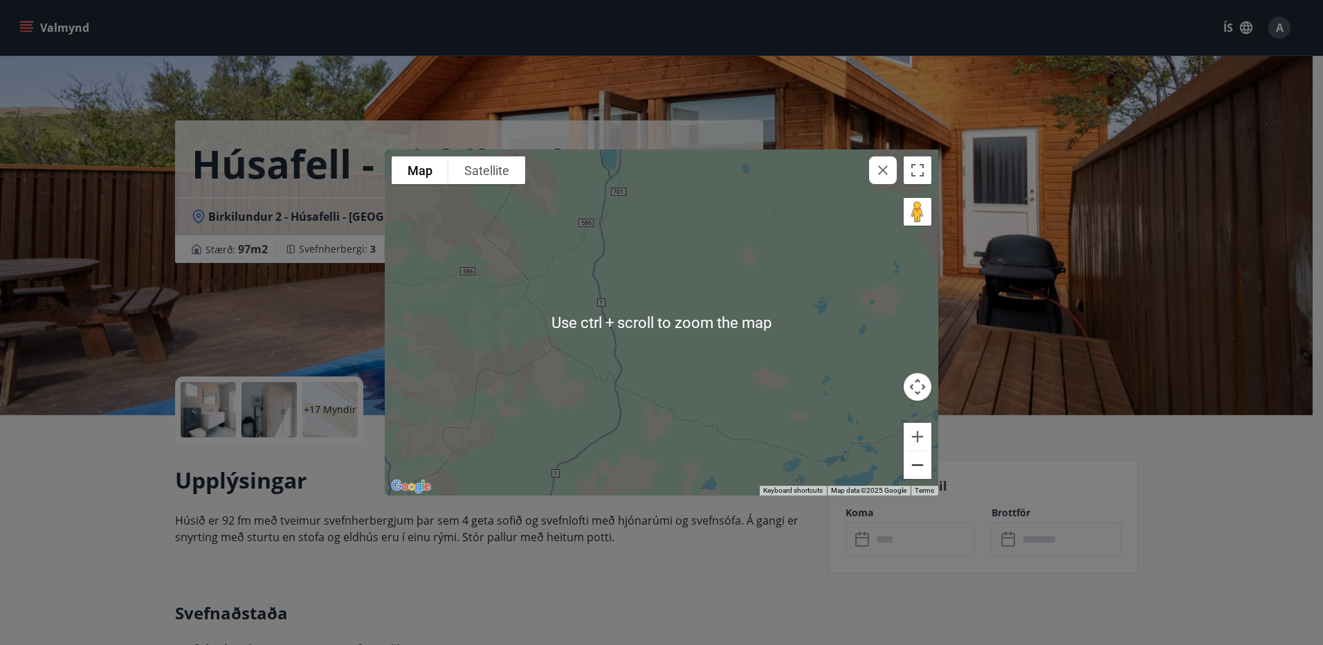
click at [923, 472] on button "Zoom out" at bounding box center [918, 465] width 28 height 28
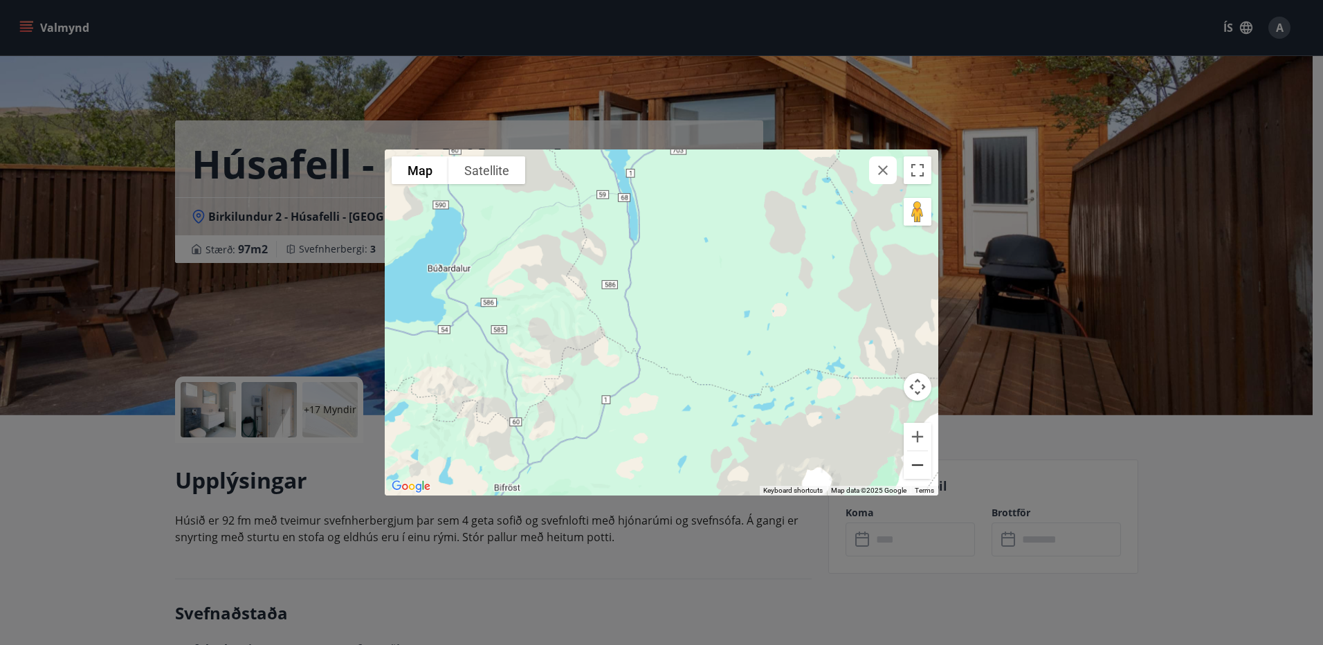
click at [922, 472] on button "Zoom out" at bounding box center [918, 465] width 28 height 28
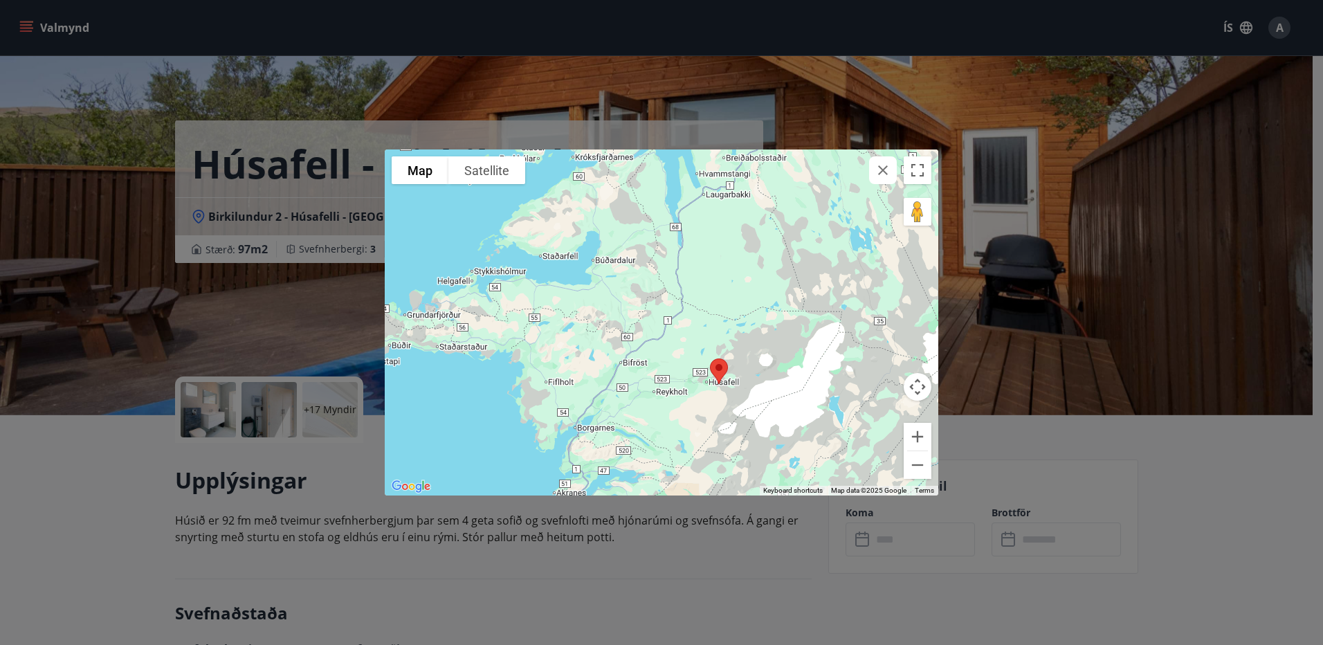
drag, startPoint x: 634, startPoint y: 431, endPoint x: 666, endPoint y: 390, distance: 51.8
click at [666, 390] on div at bounding box center [662, 322] width 554 height 346
click at [914, 435] on button "Zoom in" at bounding box center [918, 437] width 28 height 28
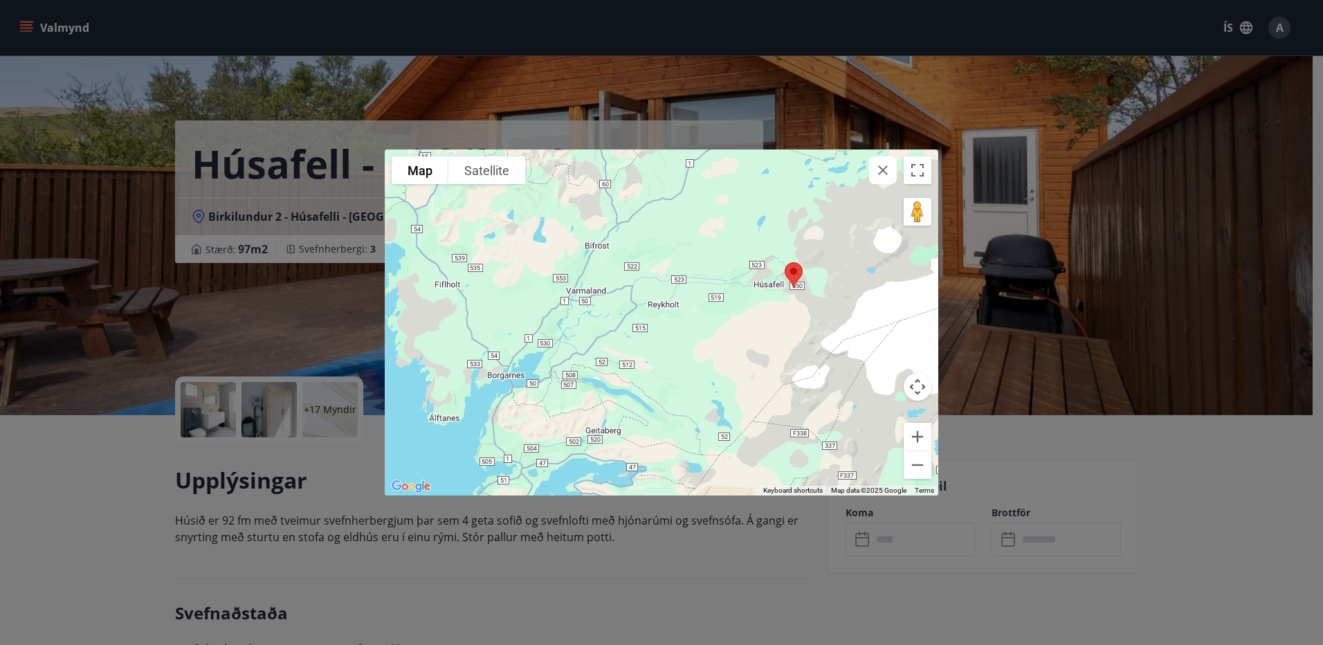
drag, startPoint x: 653, startPoint y: 440, endPoint x: 671, endPoint y: 283, distance: 158.1
click at [671, 283] on div at bounding box center [662, 322] width 554 height 346
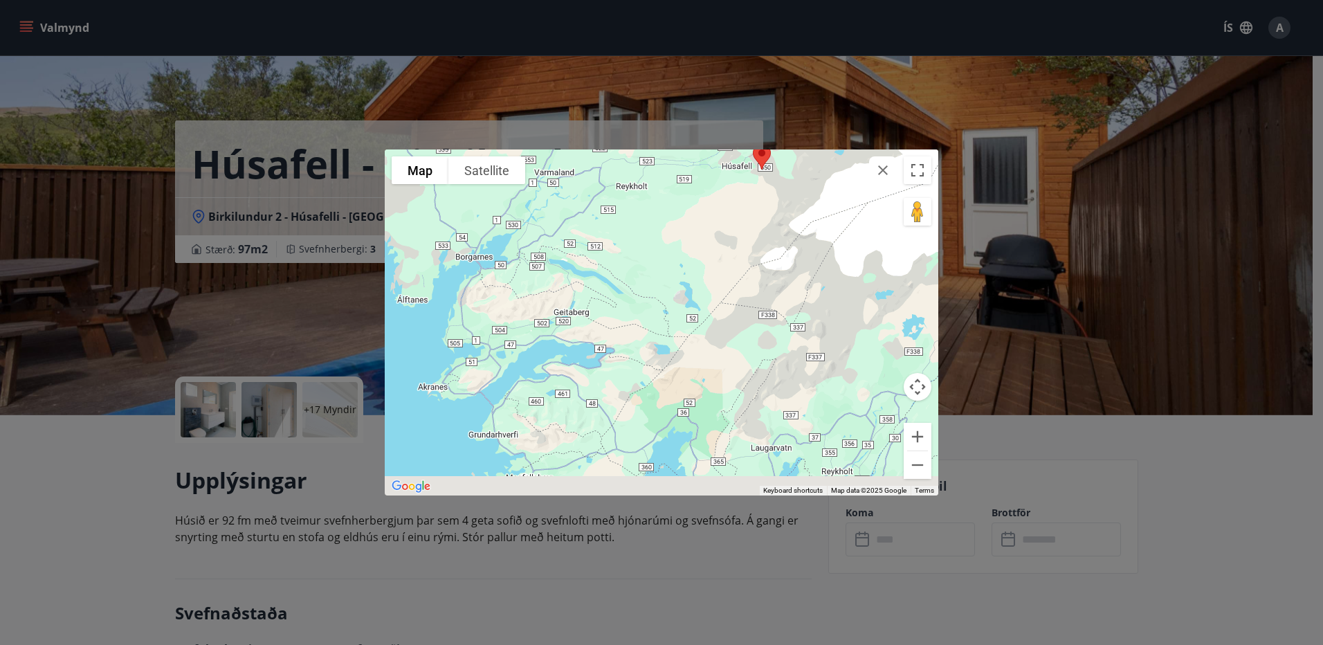
drag, startPoint x: 788, startPoint y: 379, endPoint x: 754, endPoint y: 255, distance: 129.1
click at [754, 255] on div at bounding box center [662, 322] width 554 height 346
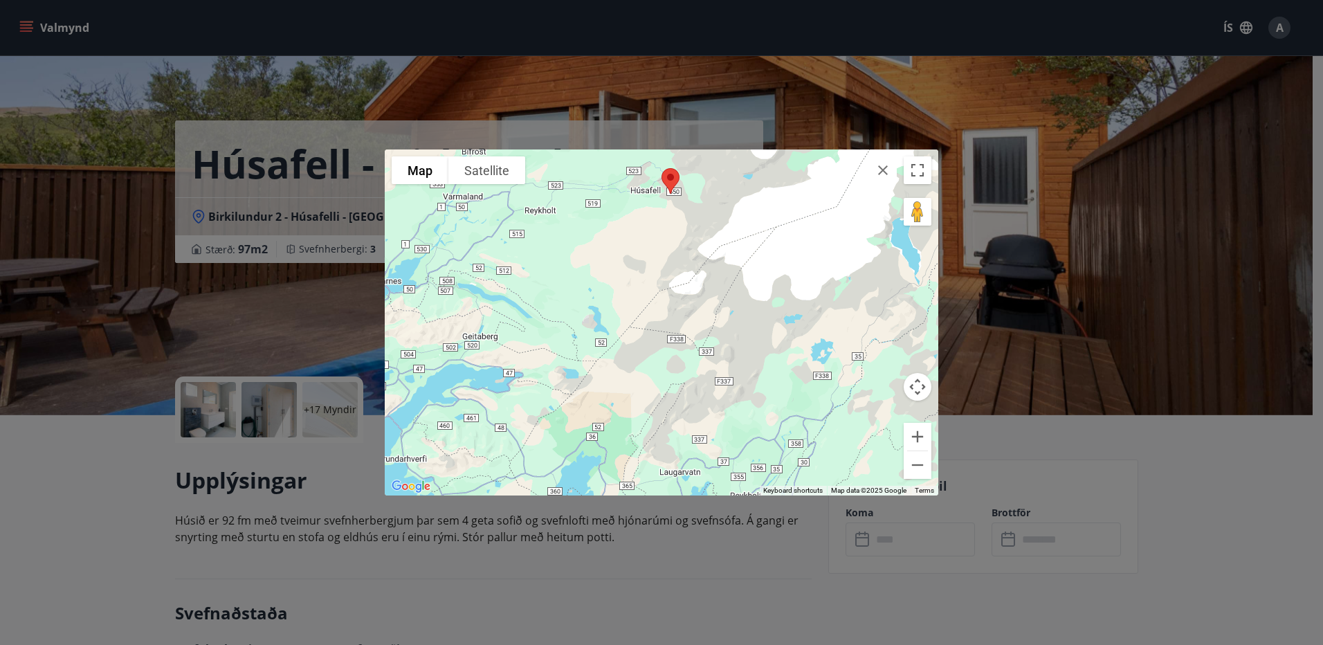
drag, startPoint x: 769, startPoint y: 394, endPoint x: 662, endPoint y: 433, distance: 113.2
click at [678, 438] on div at bounding box center [662, 322] width 554 height 346
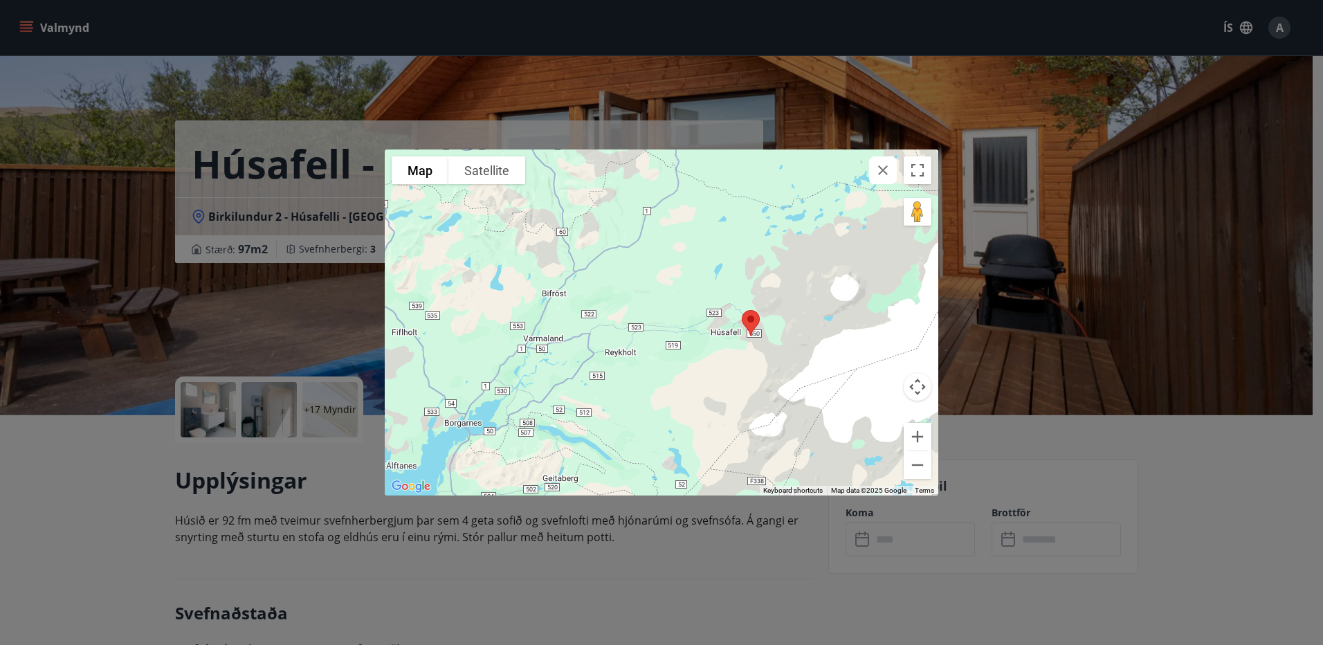
drag, startPoint x: 543, startPoint y: 271, endPoint x: 636, endPoint y: 424, distance: 178.6
click at [636, 424] on div at bounding box center [662, 322] width 554 height 346
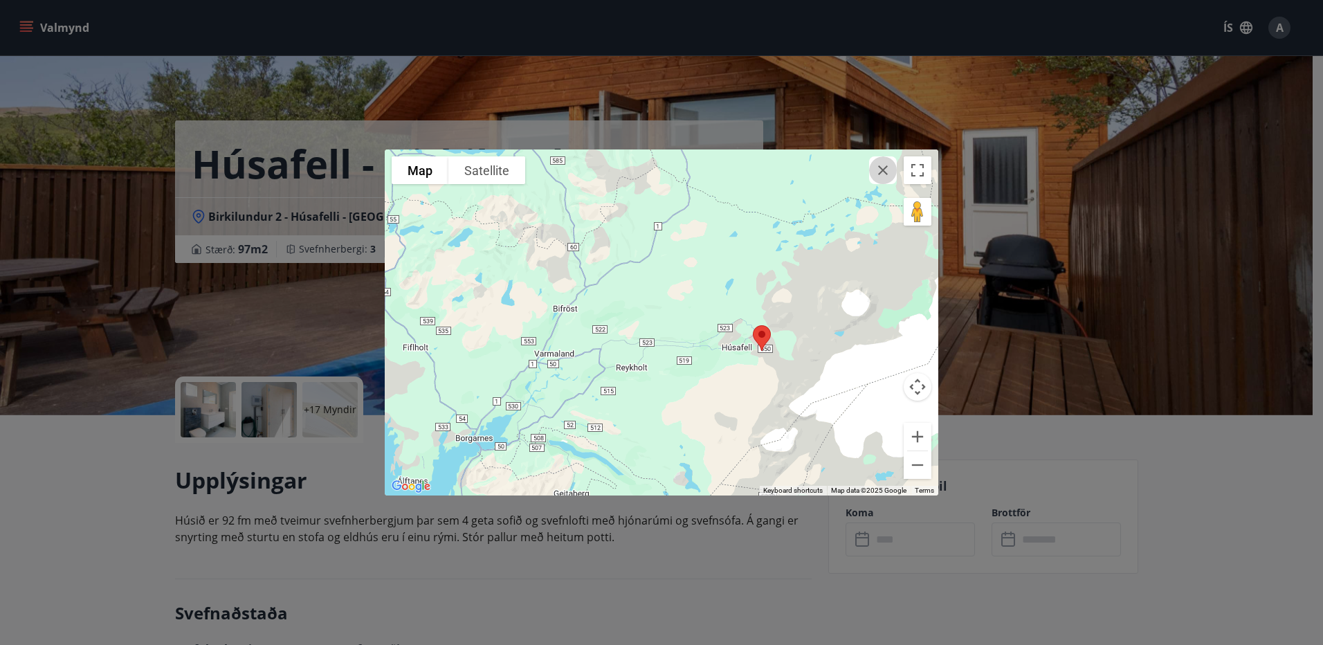
click at [887, 168] on icon "button" at bounding box center [883, 170] width 17 height 17
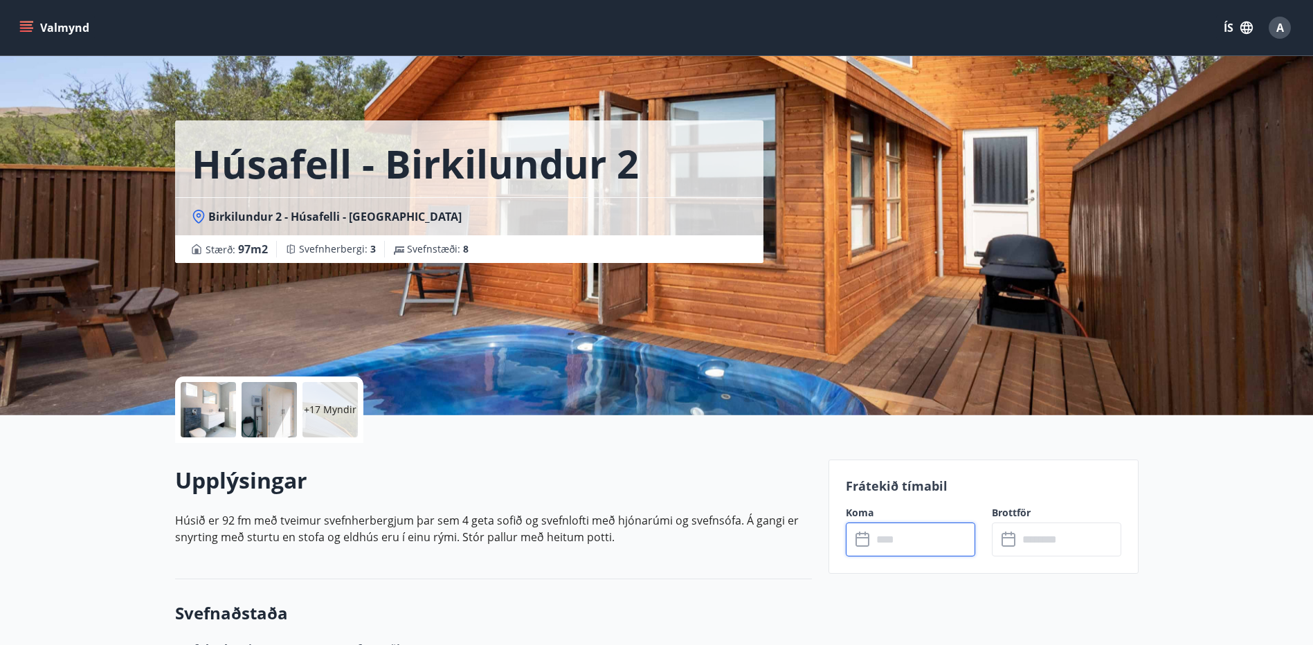
click at [923, 538] on input "text" at bounding box center [923, 540] width 103 height 34
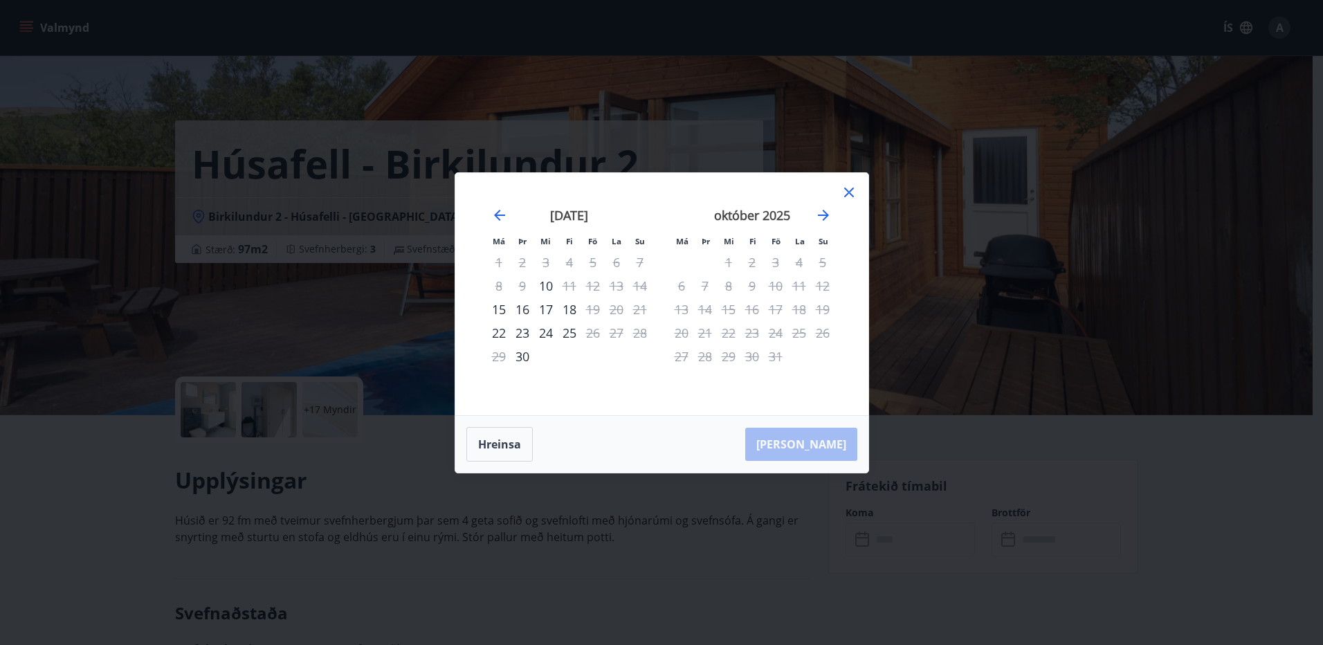
click at [844, 193] on icon at bounding box center [849, 192] width 17 height 17
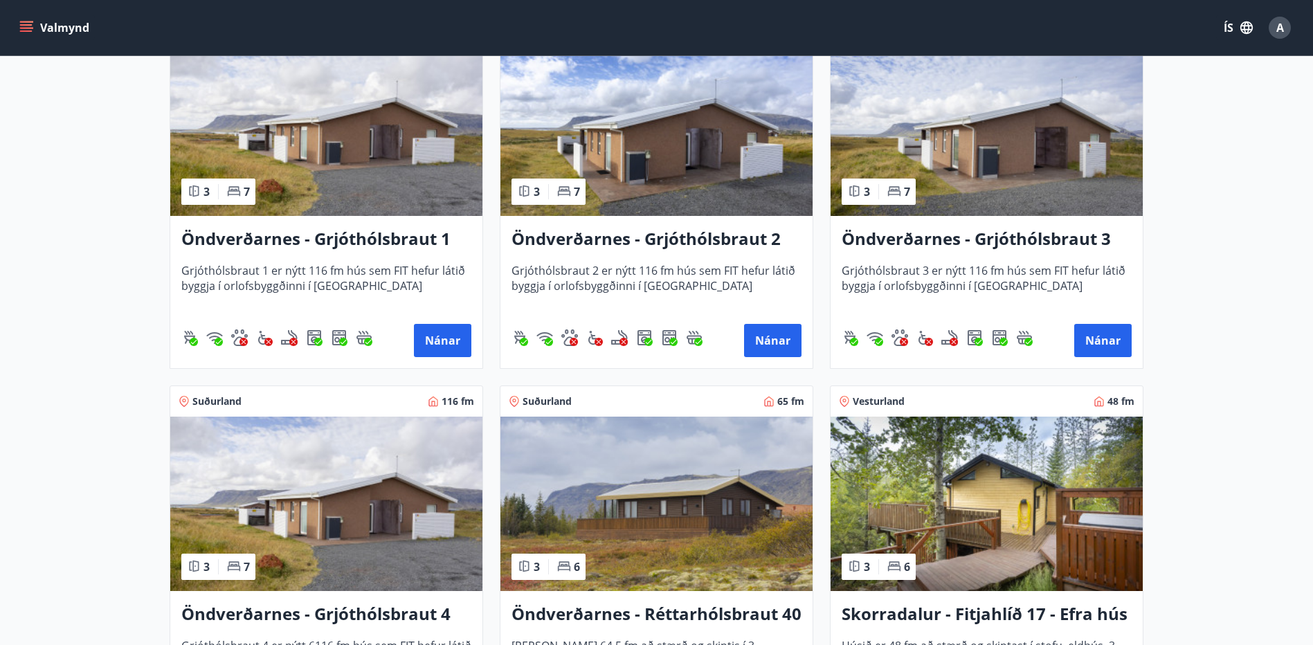
scroll to position [2491, 0]
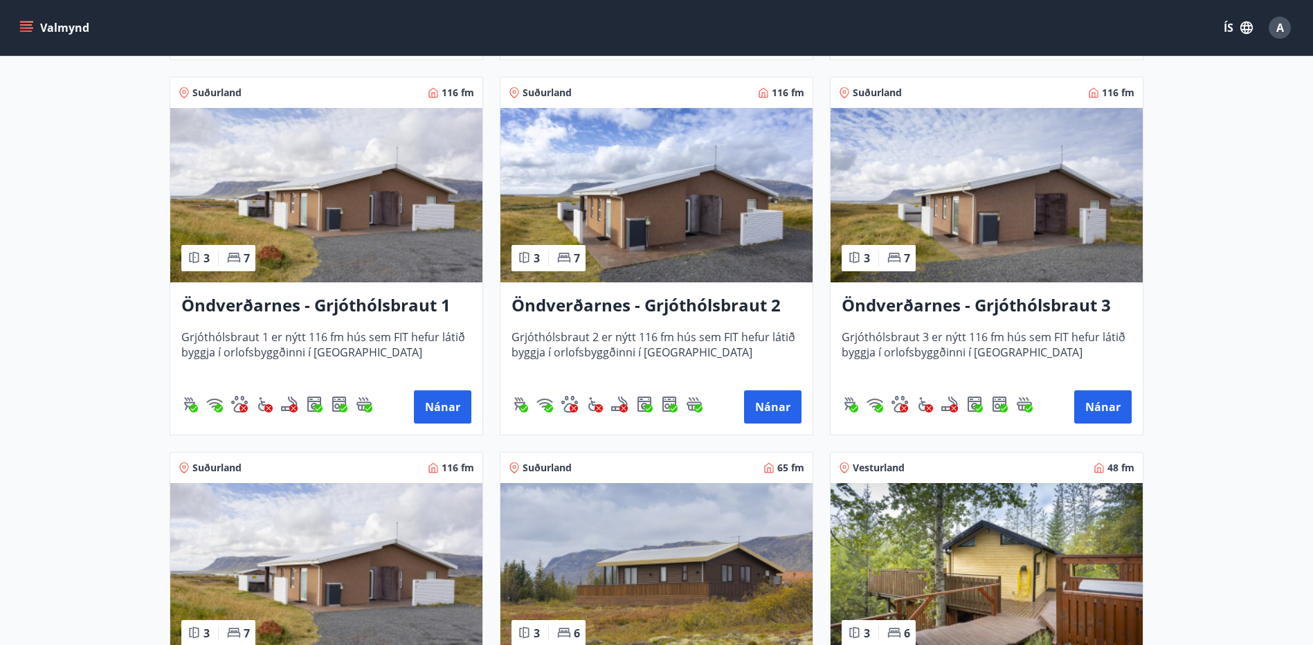
click at [694, 250] on img at bounding box center [656, 195] width 312 height 174
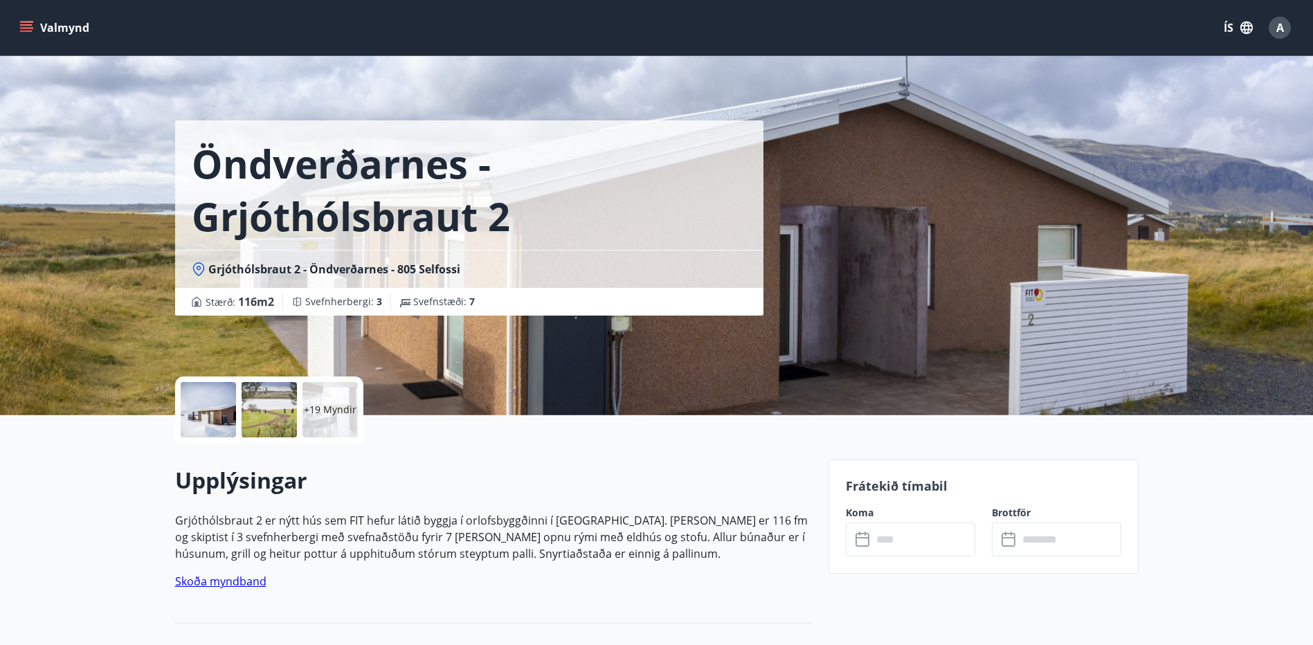
click at [341, 399] on div "+19 Myndir" at bounding box center [329, 409] width 55 height 55
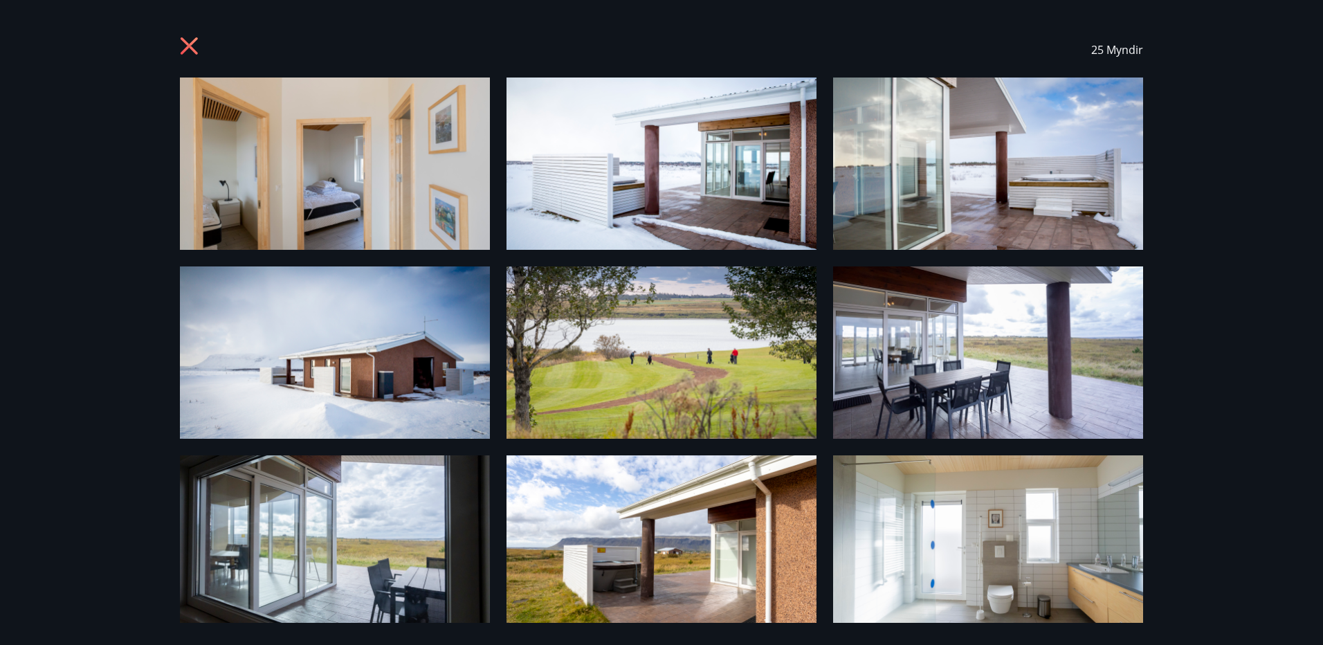
click at [193, 45] on icon at bounding box center [191, 48] width 22 height 22
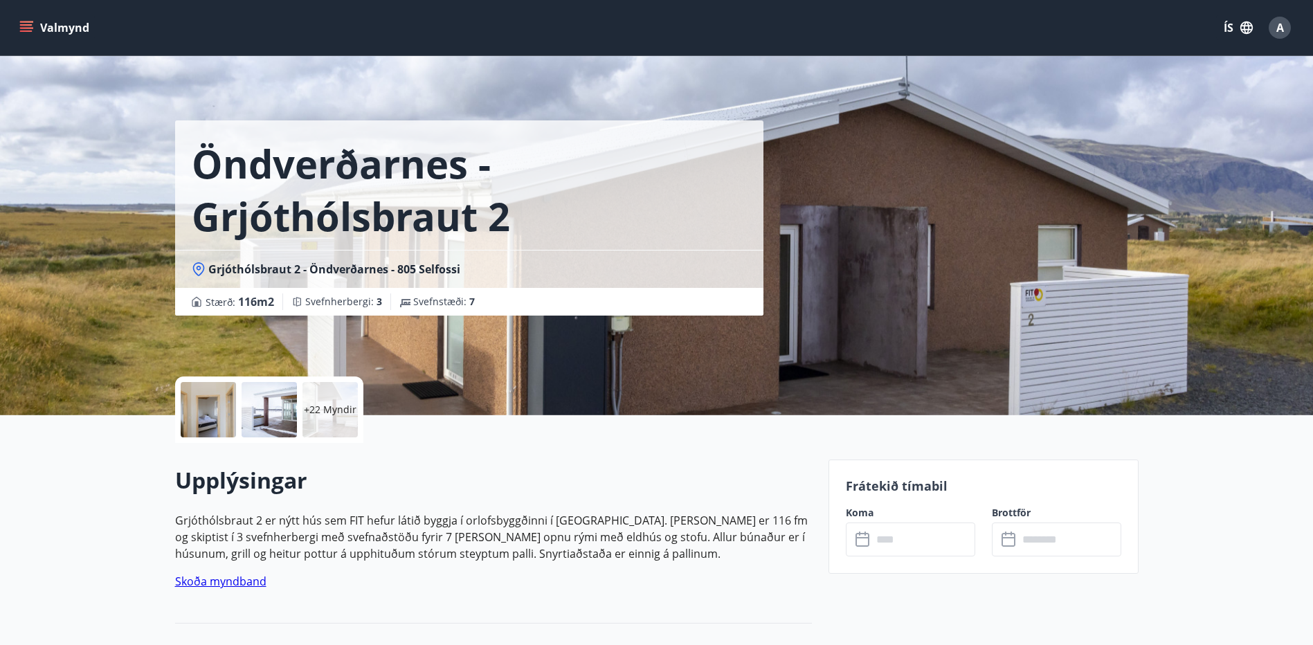
click at [929, 538] on input "text" at bounding box center [923, 540] width 103 height 34
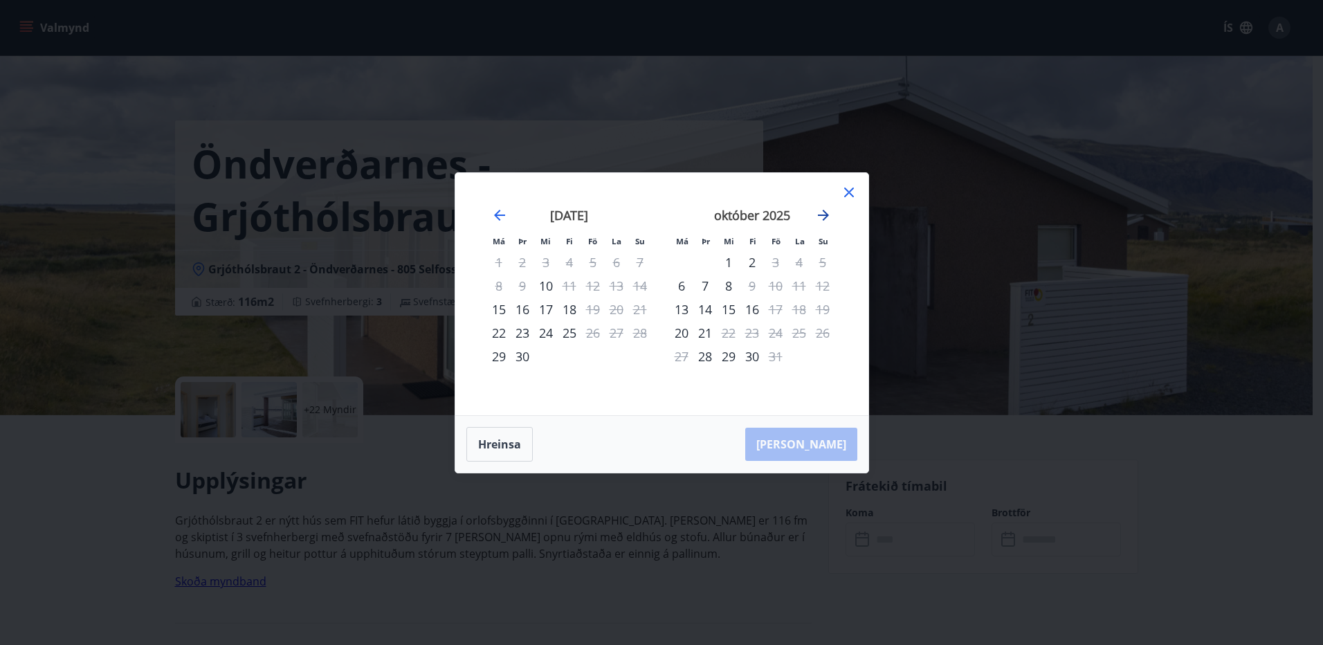
click at [823, 217] on icon "Move forward to switch to the next month." at bounding box center [823, 215] width 17 height 17
click at [772, 332] on div "21" at bounding box center [776, 333] width 24 height 24
click at [819, 332] on div "23" at bounding box center [823, 333] width 24 height 24
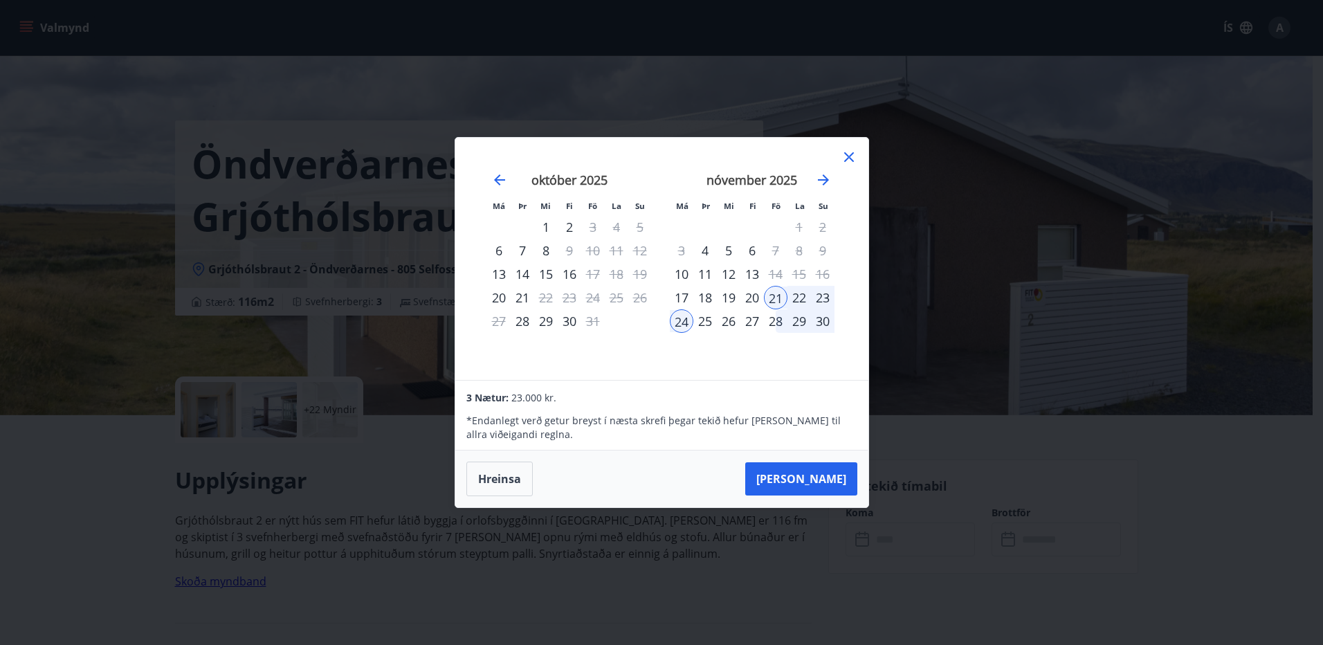
click at [848, 157] on icon at bounding box center [849, 157] width 17 height 17
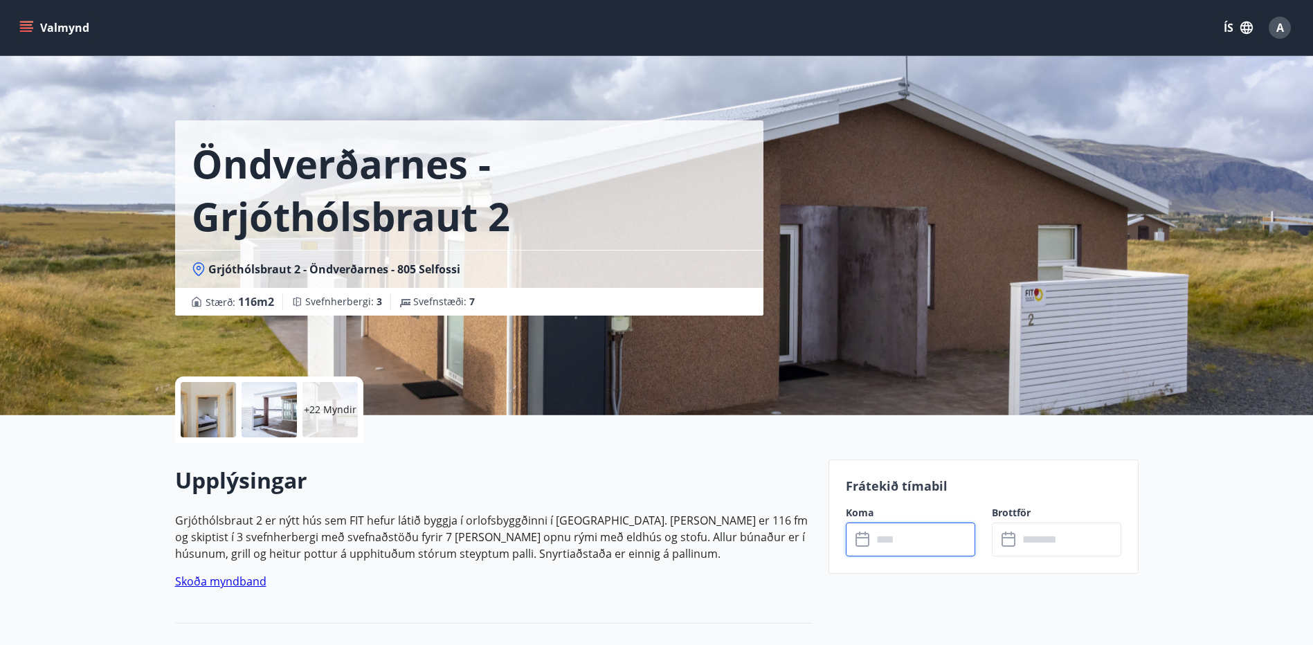
click at [196, 266] on icon at bounding box center [199, 269] width 14 height 14
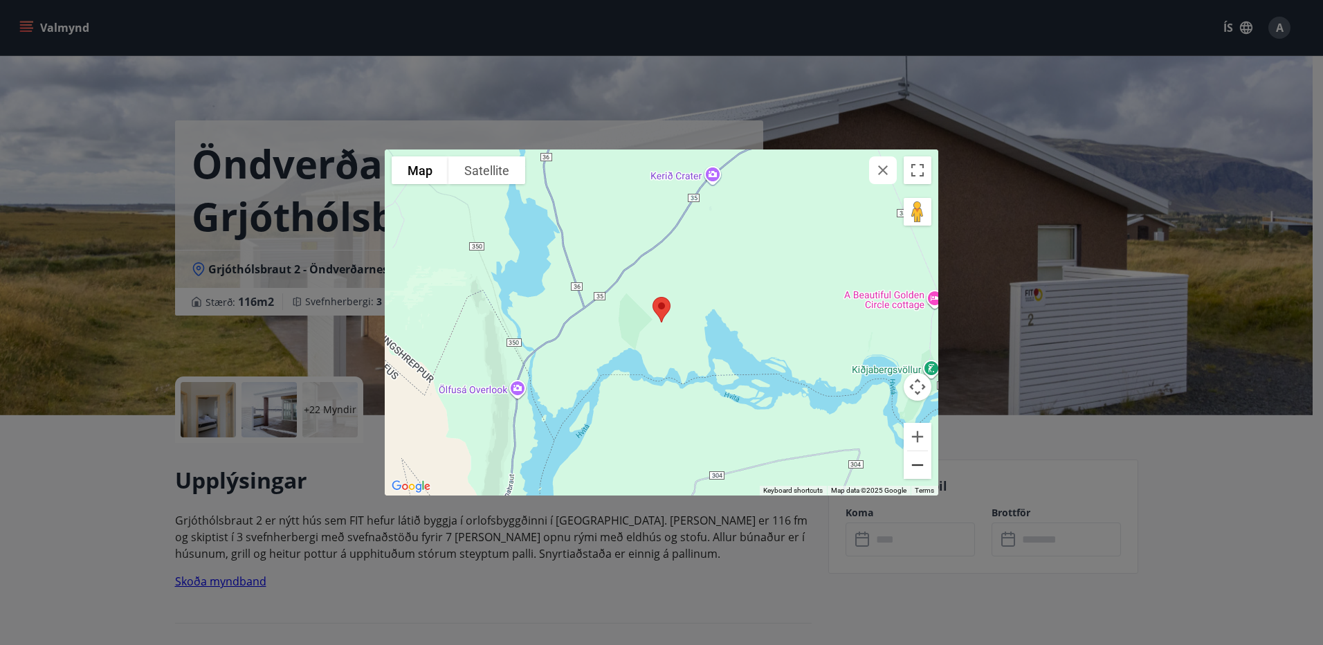
click at [920, 465] on button "Zoom out" at bounding box center [918, 465] width 28 height 28
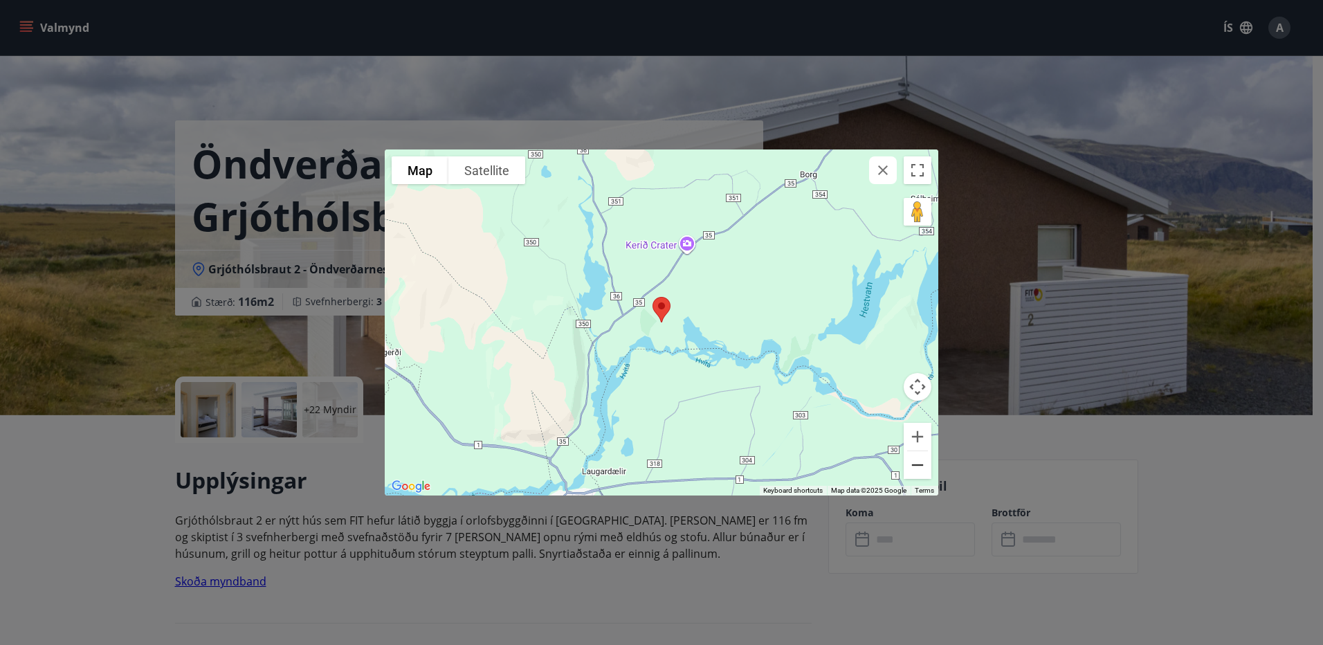
click at [920, 465] on button "Zoom out" at bounding box center [918, 465] width 28 height 28
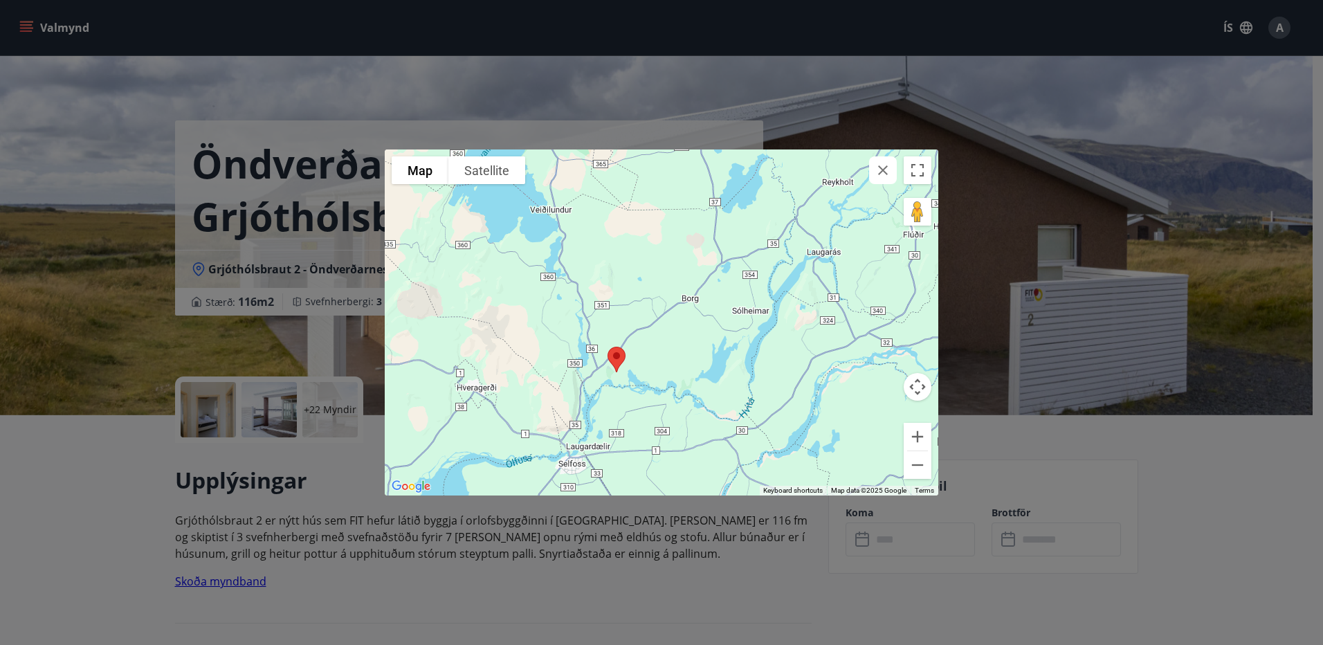
drag, startPoint x: 684, startPoint y: 334, endPoint x: 638, endPoint y: 385, distance: 68.6
click at [638, 385] on div at bounding box center [662, 322] width 554 height 346
click at [889, 172] on icon "button" at bounding box center [883, 170] width 17 height 17
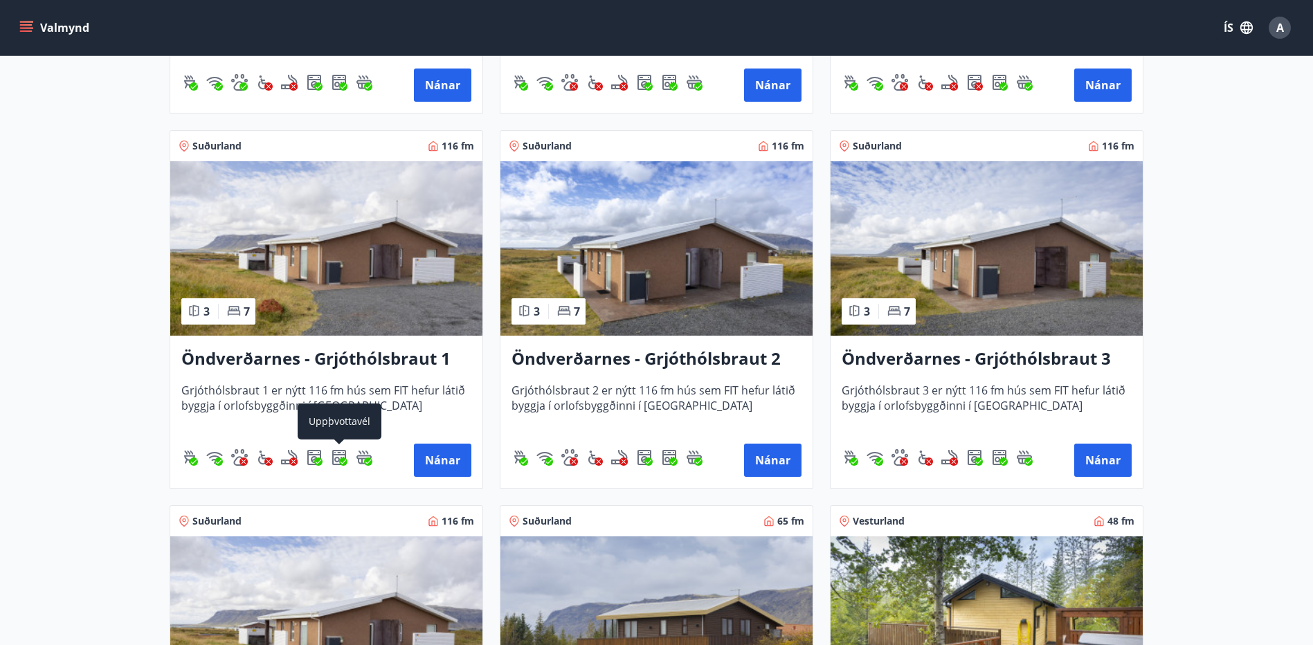
scroll to position [2422, 0]
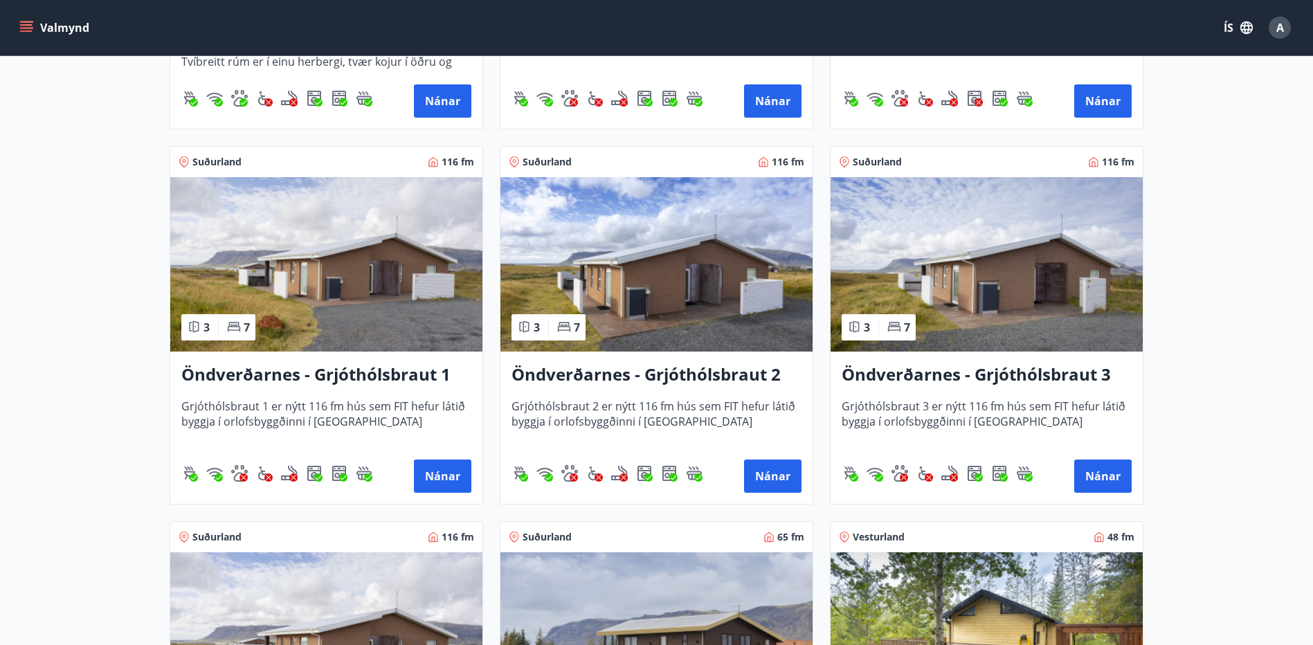
click at [324, 303] on img at bounding box center [326, 264] width 312 height 174
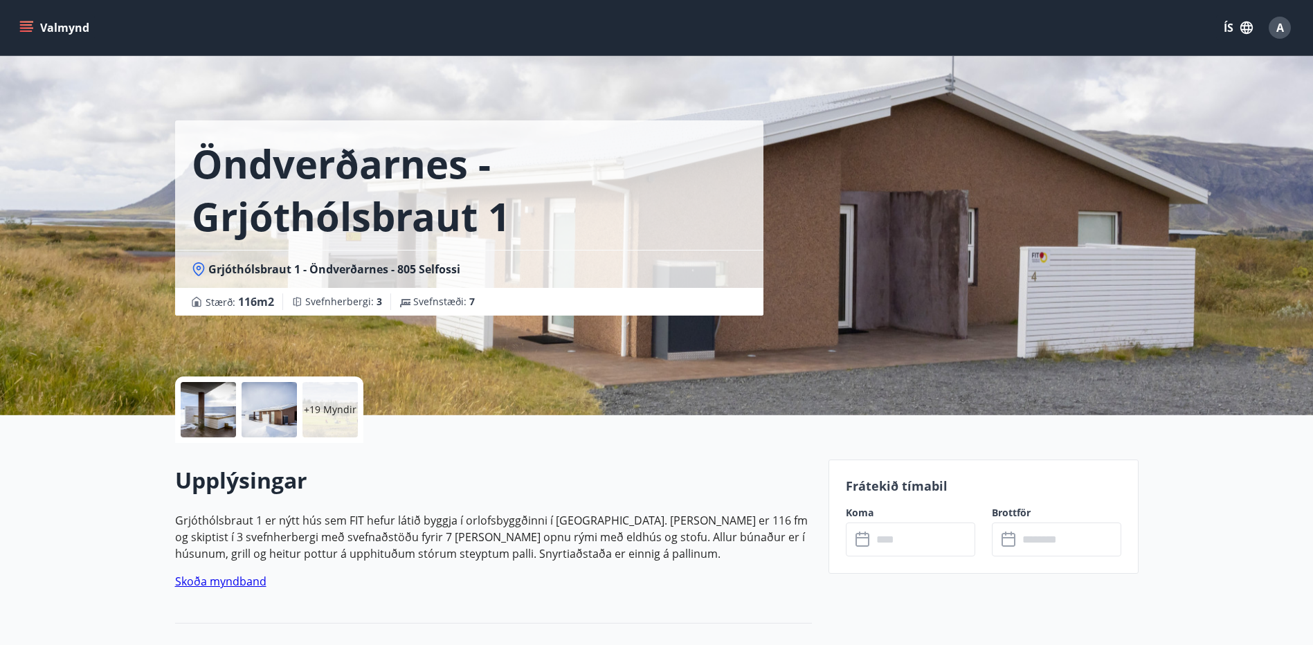
click at [911, 538] on input "text" at bounding box center [923, 540] width 103 height 34
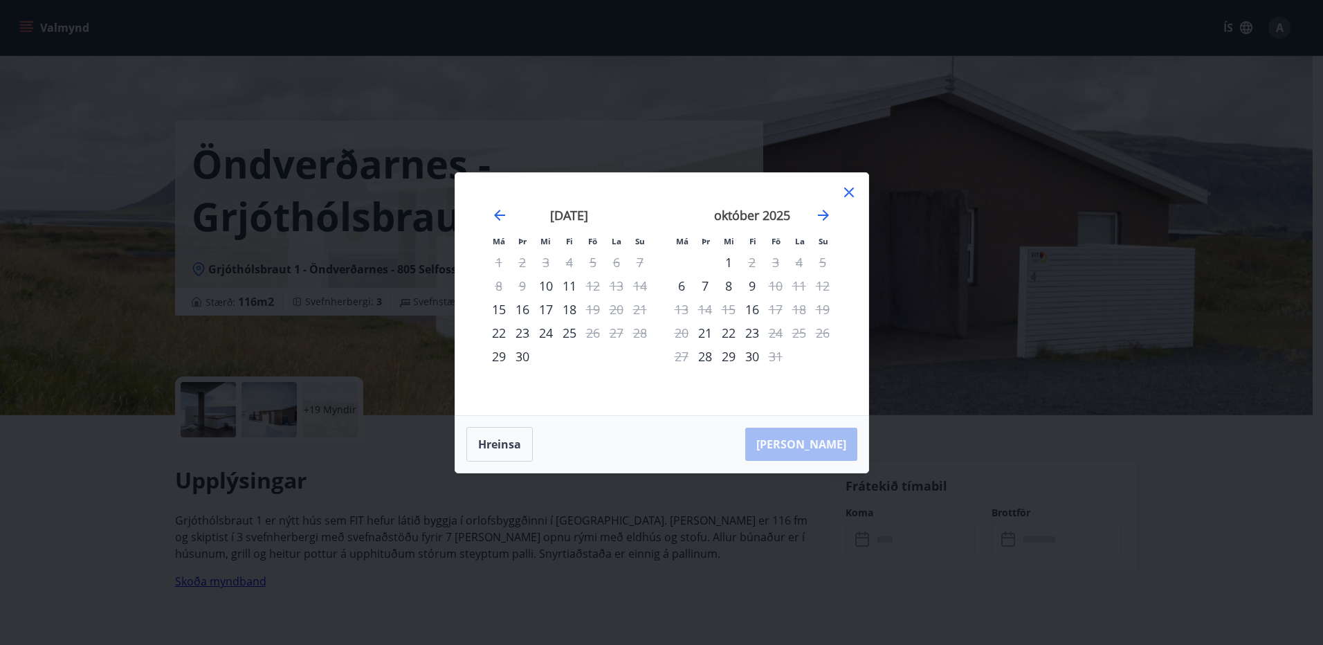
click at [848, 192] on icon at bounding box center [849, 193] width 10 height 10
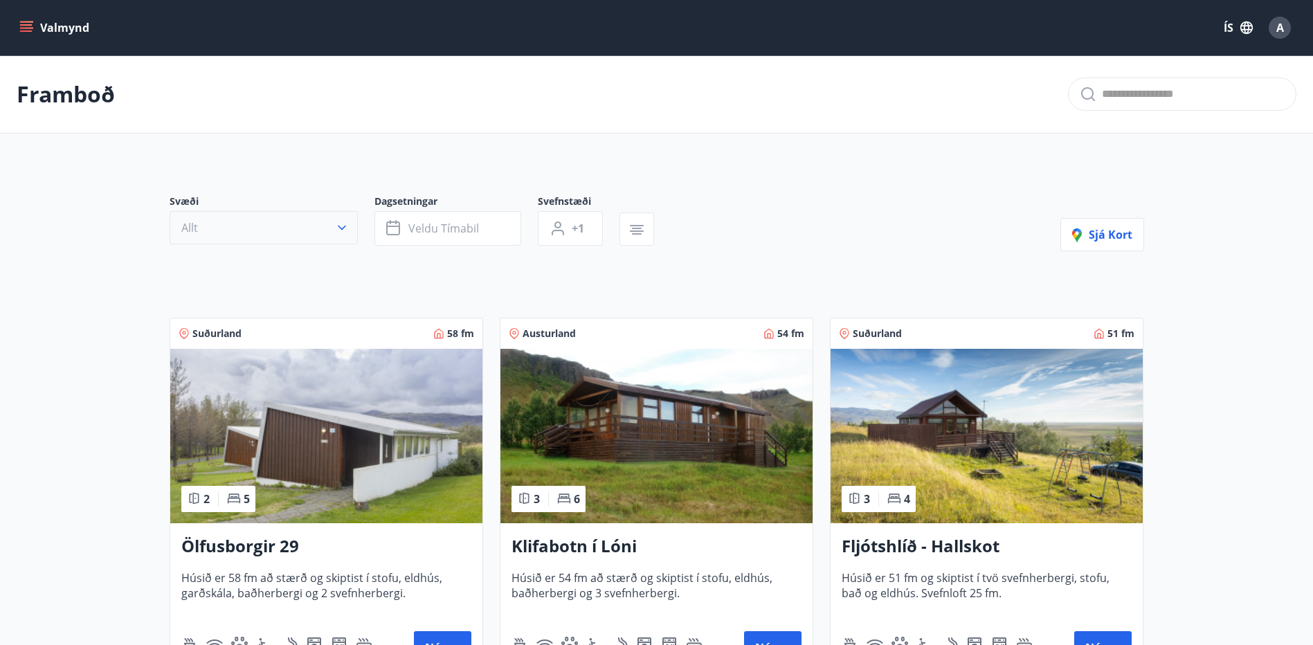
click at [338, 223] on icon "button" at bounding box center [342, 228] width 14 height 14
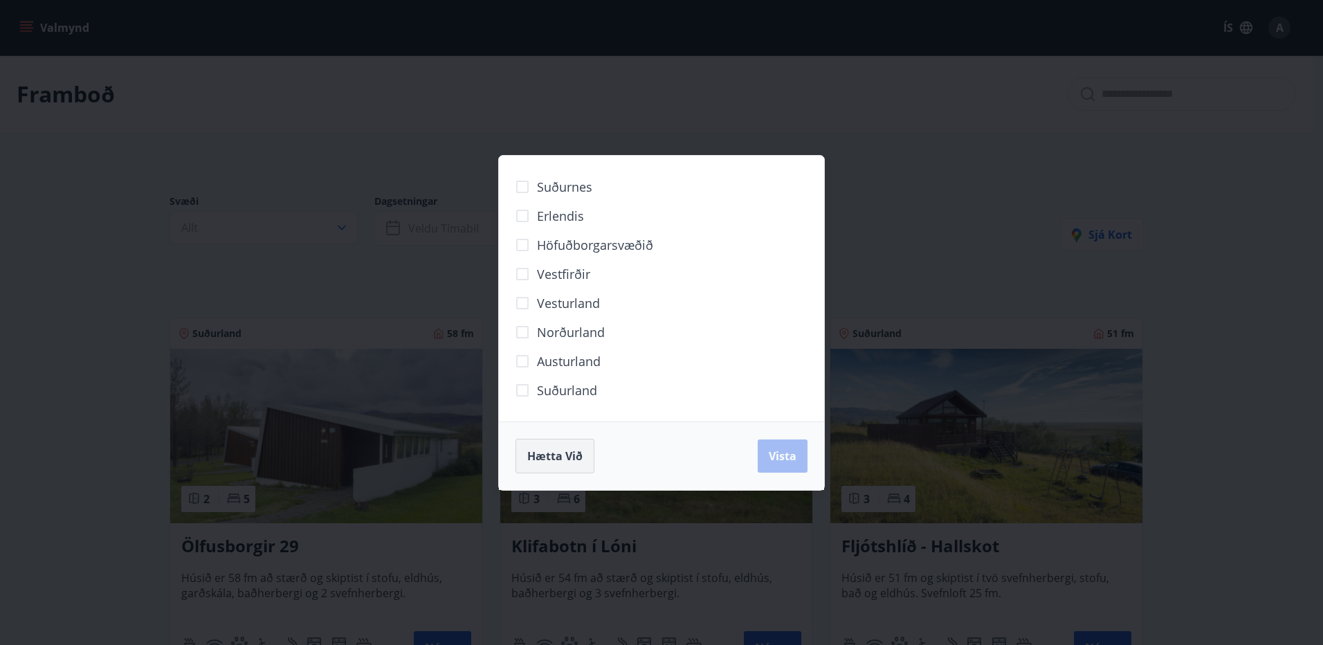
click at [570, 466] on button "Hætta við" at bounding box center [555, 456] width 79 height 35
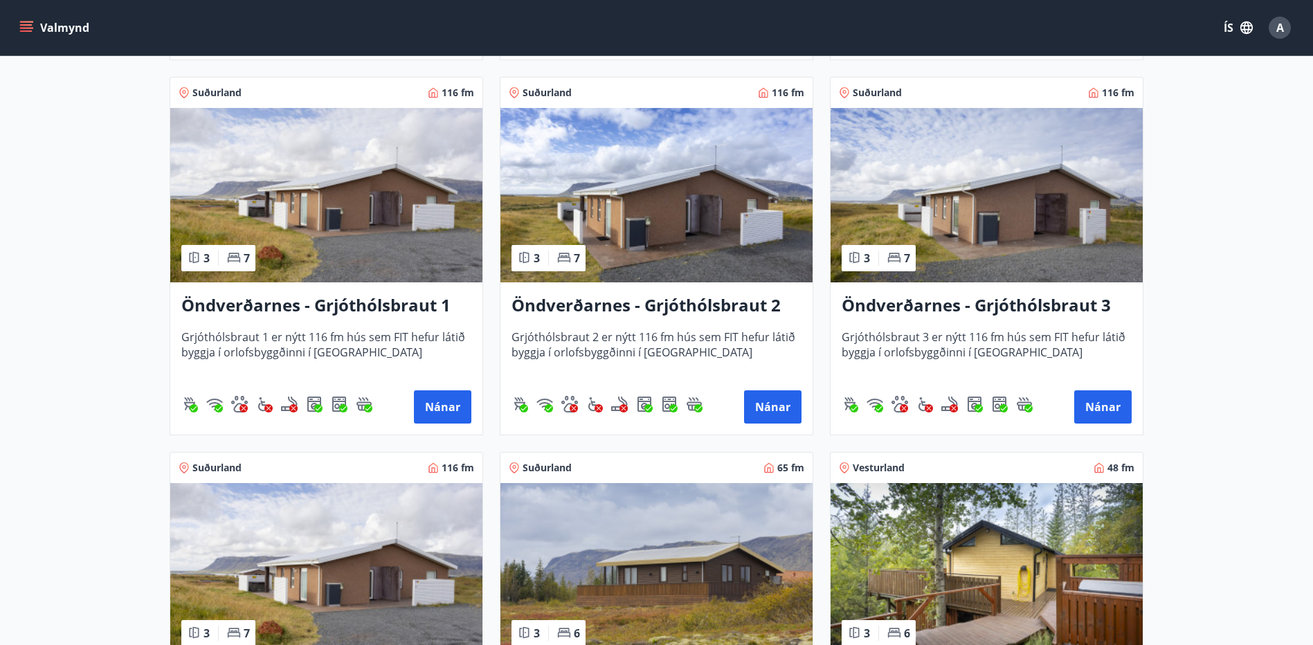
click at [1072, 222] on img at bounding box center [986, 195] width 312 height 174
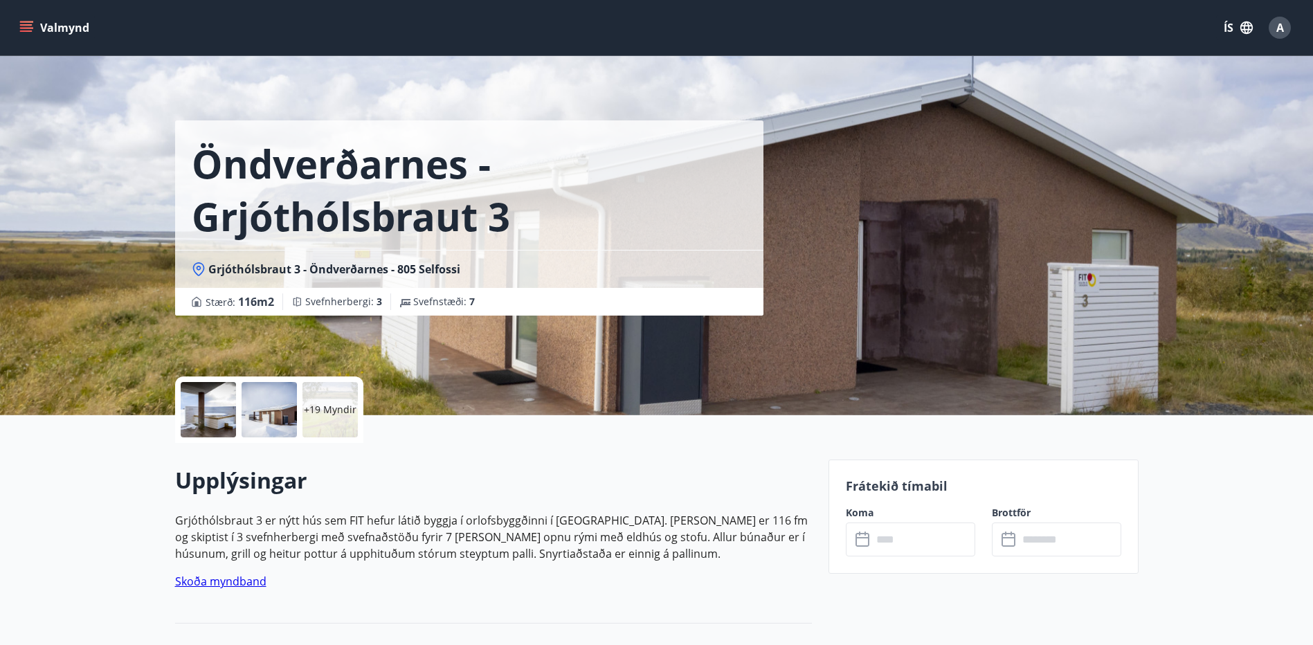
click at [928, 542] on input "text" at bounding box center [923, 540] width 103 height 34
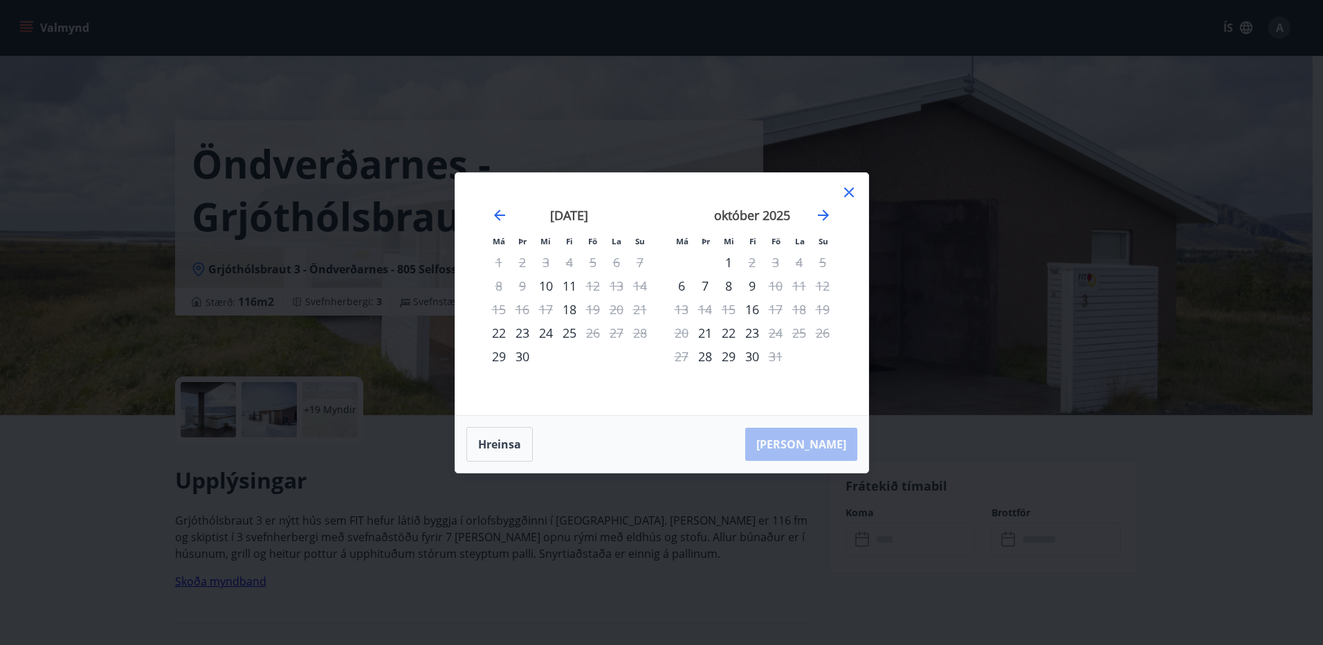
click at [851, 188] on icon at bounding box center [849, 192] width 17 height 17
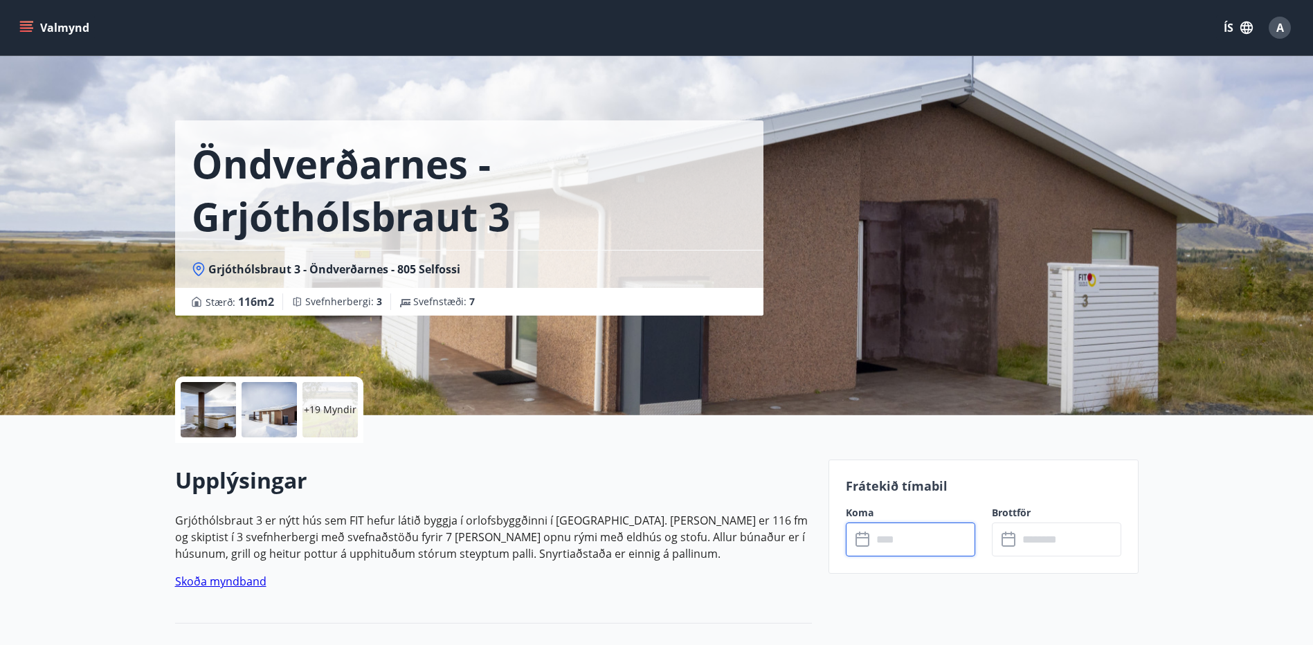
scroll to position [2, 0]
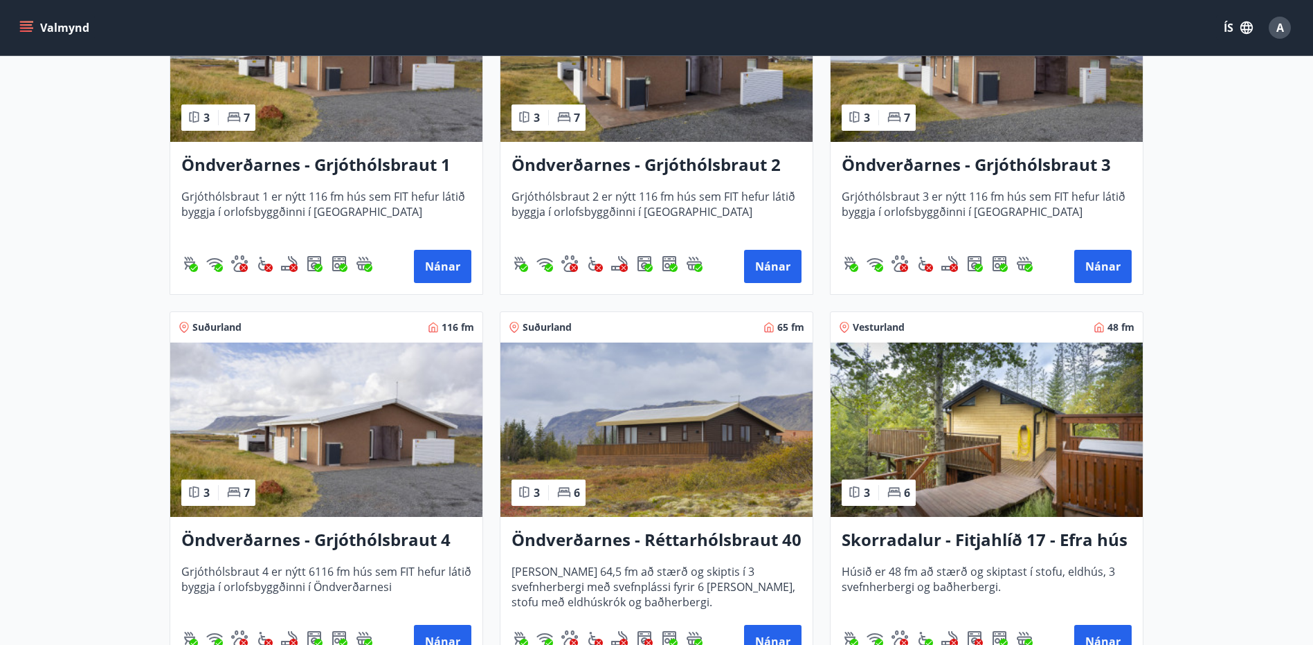
click at [345, 427] on img at bounding box center [326, 430] width 312 height 174
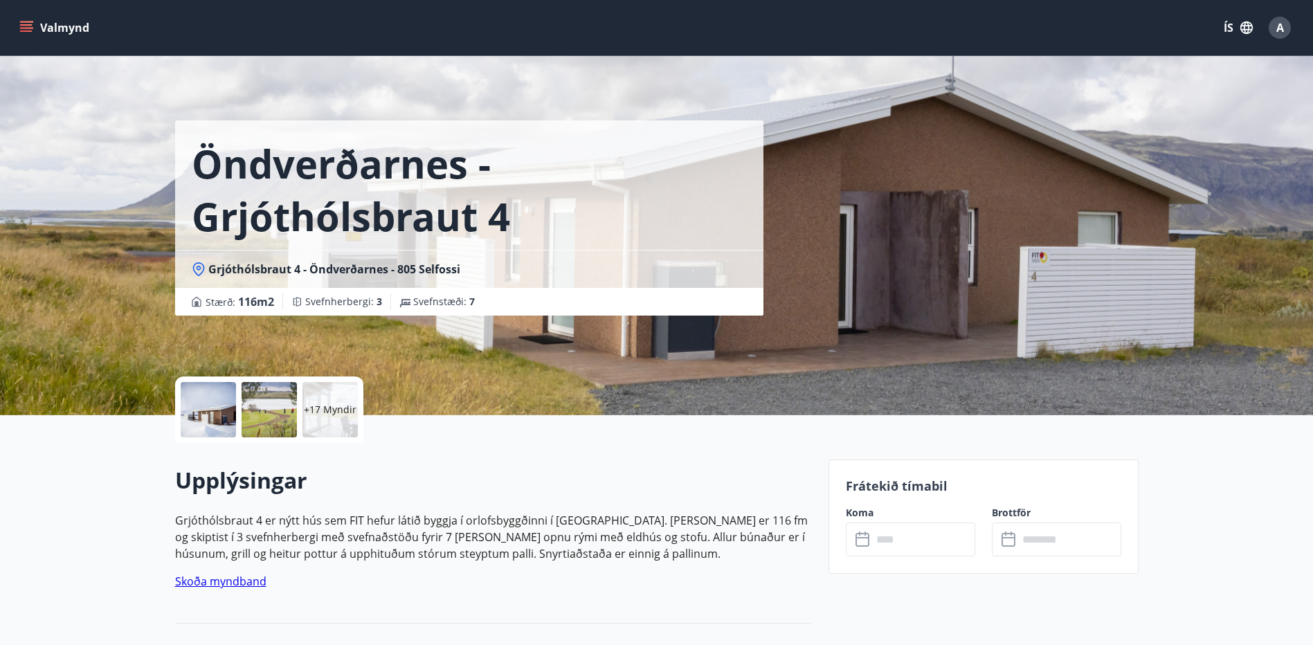
click at [909, 534] on input "text" at bounding box center [923, 540] width 103 height 34
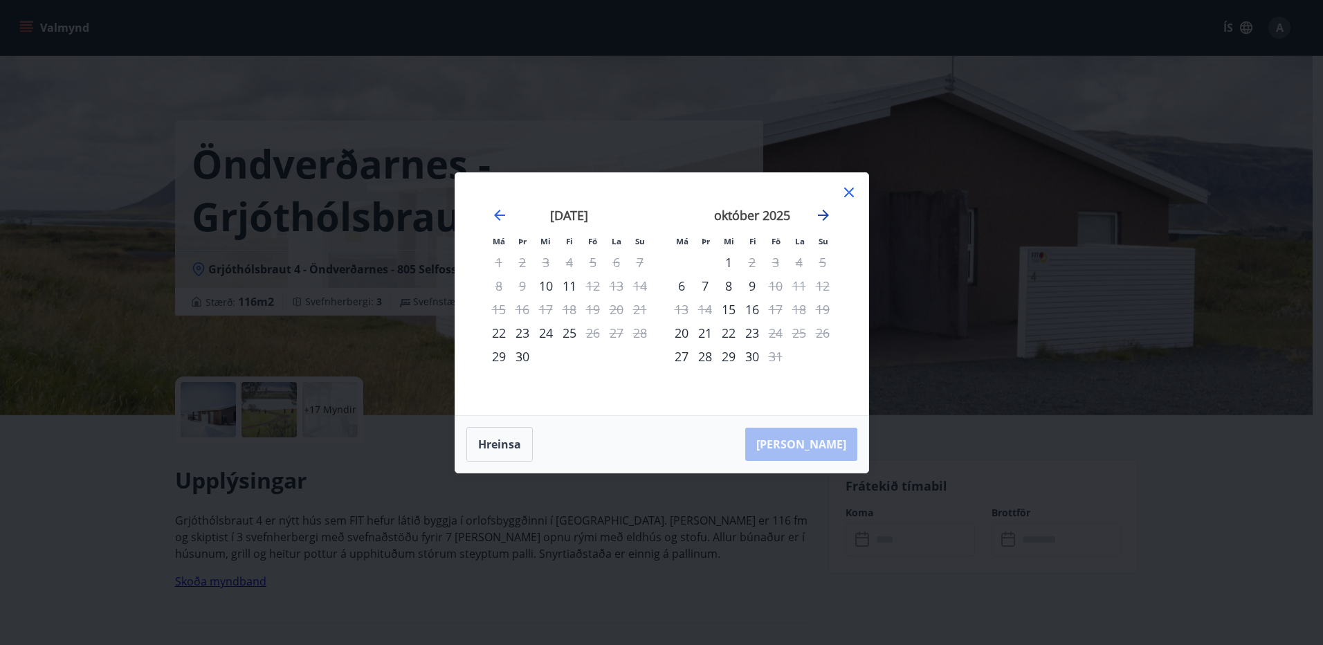
click at [824, 214] on icon "Move forward to switch to the next month." at bounding box center [823, 215] width 17 height 17
click at [851, 190] on icon at bounding box center [849, 193] width 10 height 10
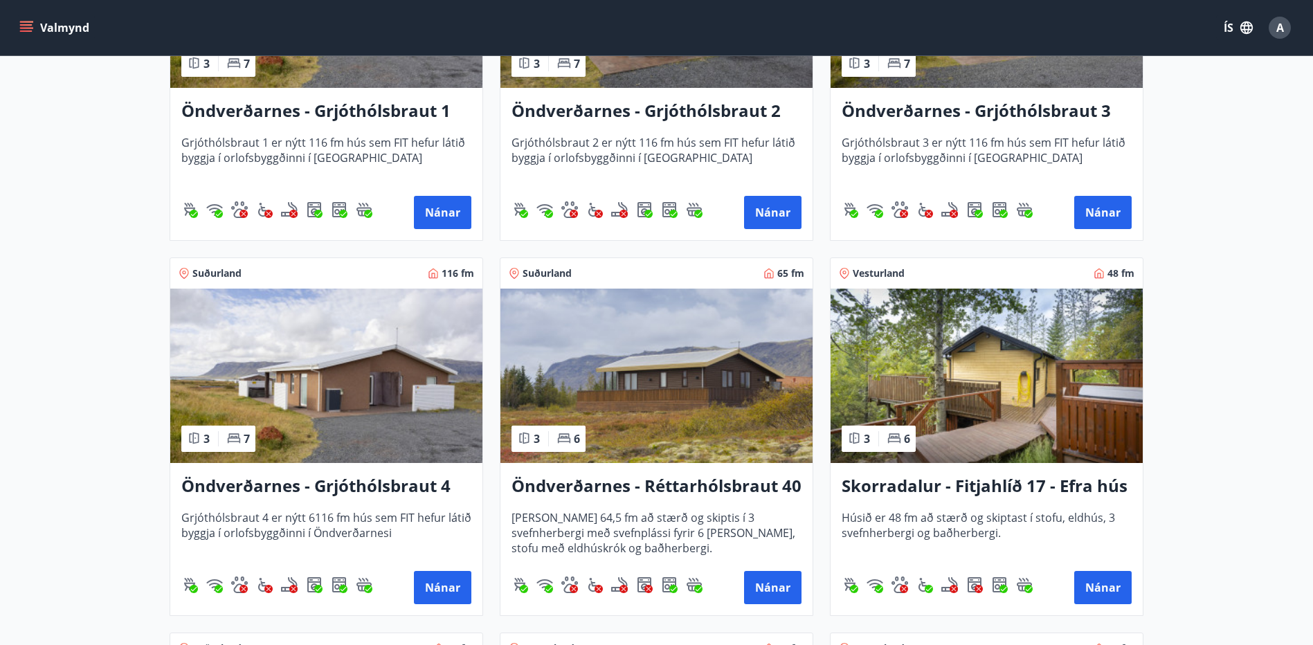
scroll to position [2699, 0]
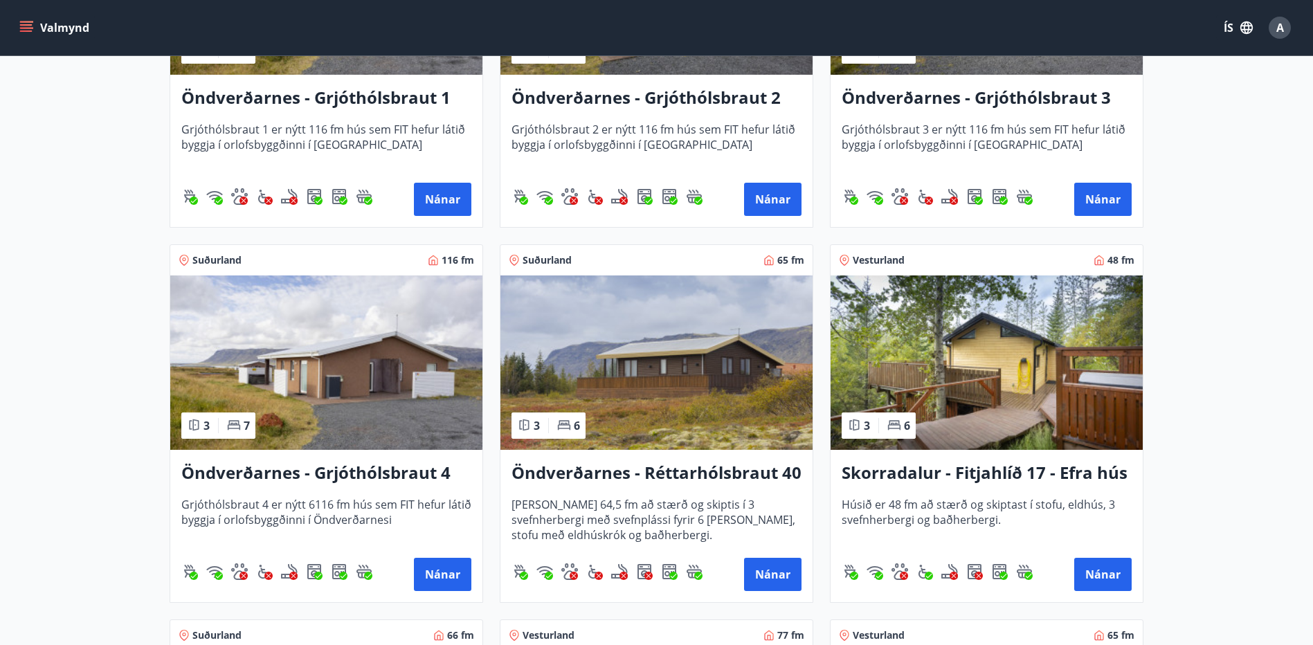
click at [756, 397] on img at bounding box center [656, 362] width 312 height 174
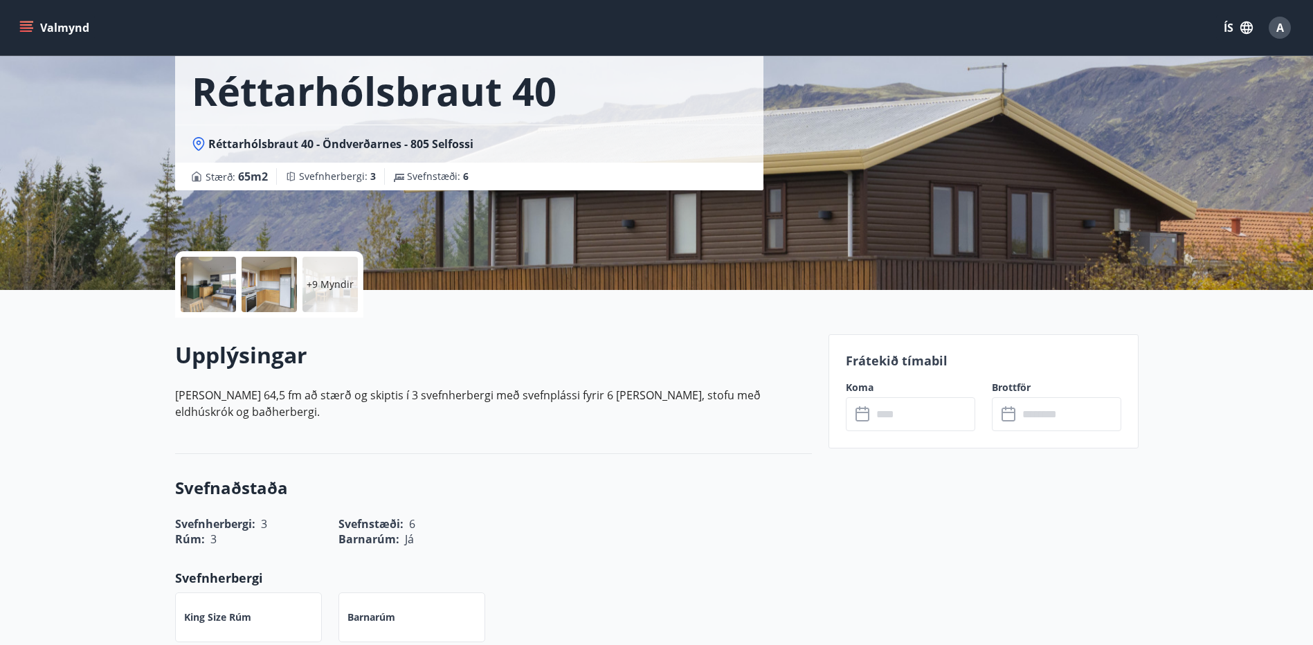
scroll to position [138, 0]
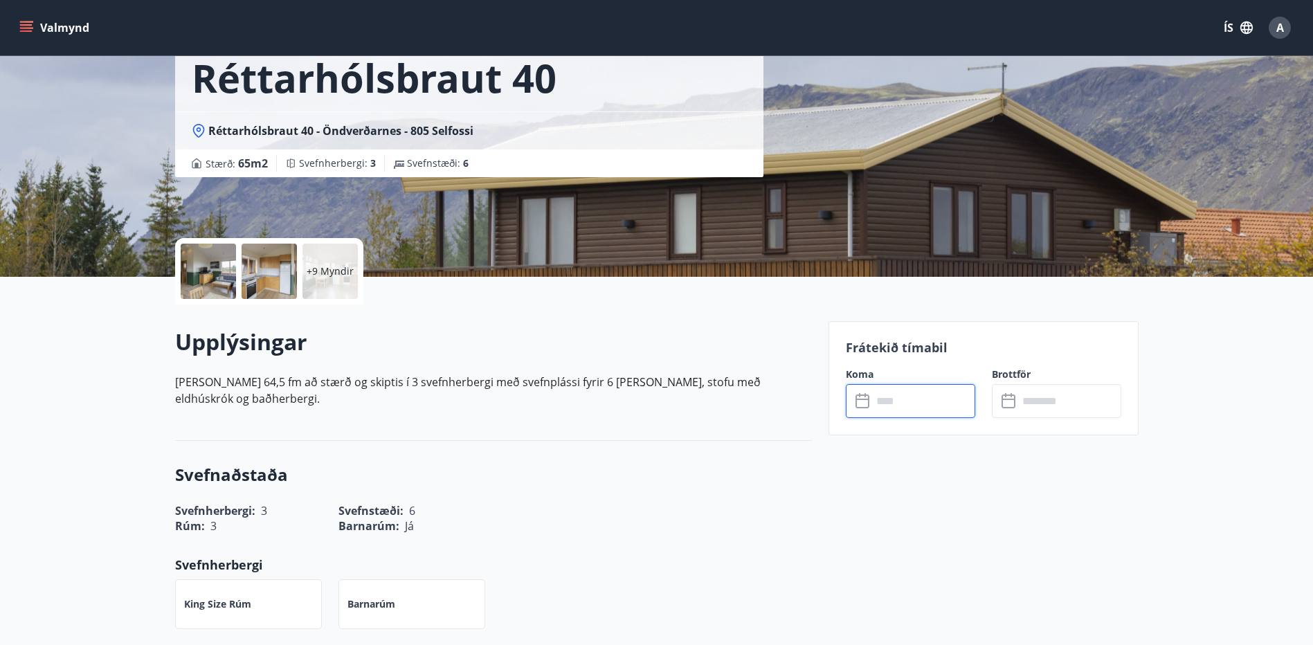
click at [911, 398] on input "text" at bounding box center [923, 401] width 103 height 34
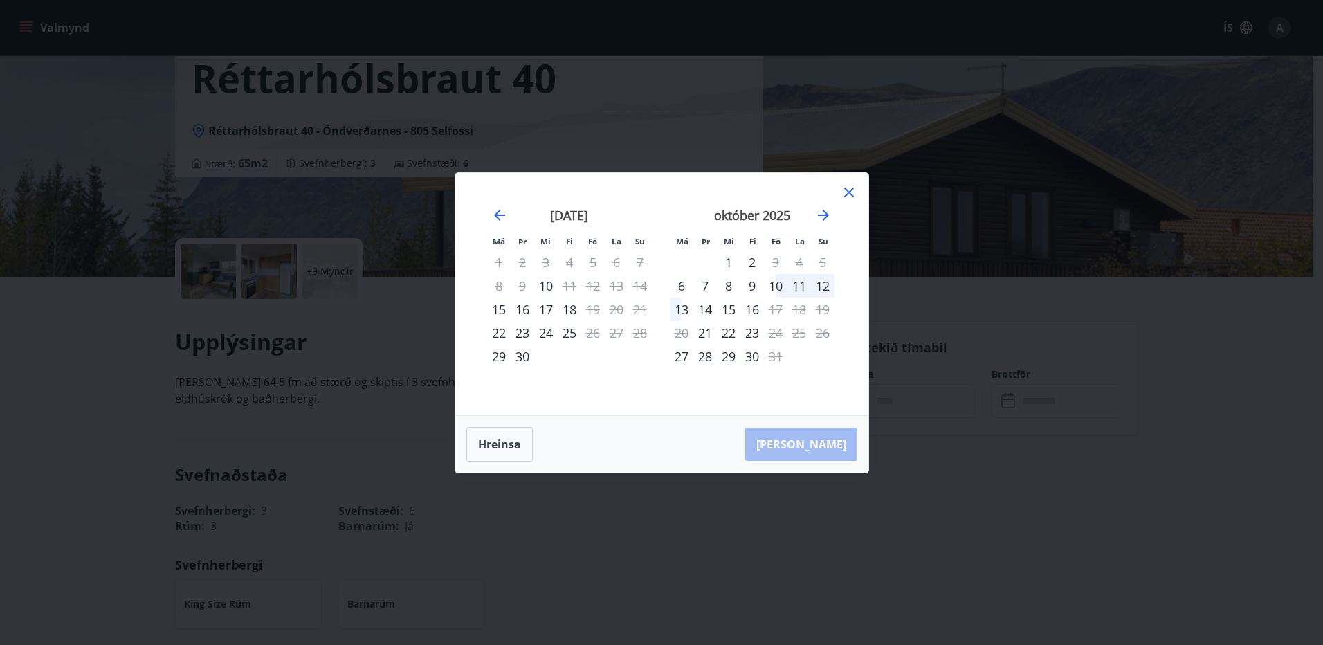
click at [781, 286] on div "10" at bounding box center [776, 286] width 24 height 24
click at [823, 288] on div "12" at bounding box center [823, 286] width 24 height 24
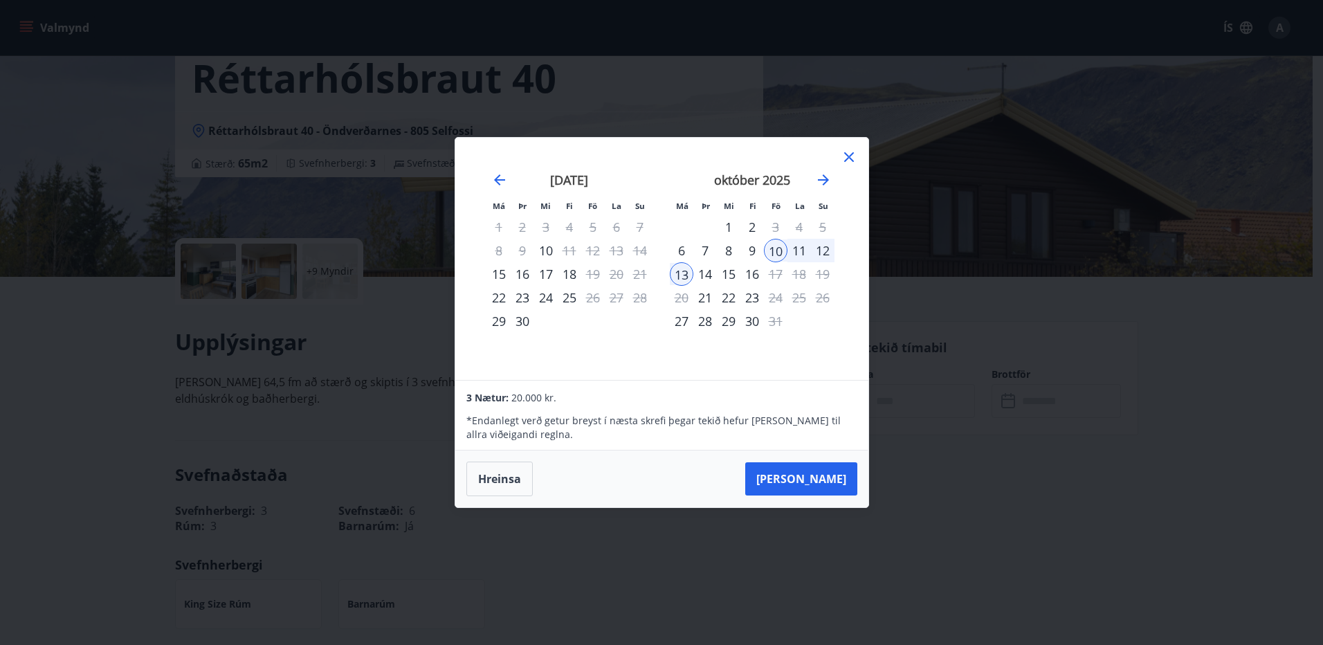
click at [848, 157] on icon at bounding box center [849, 157] width 2 height 2
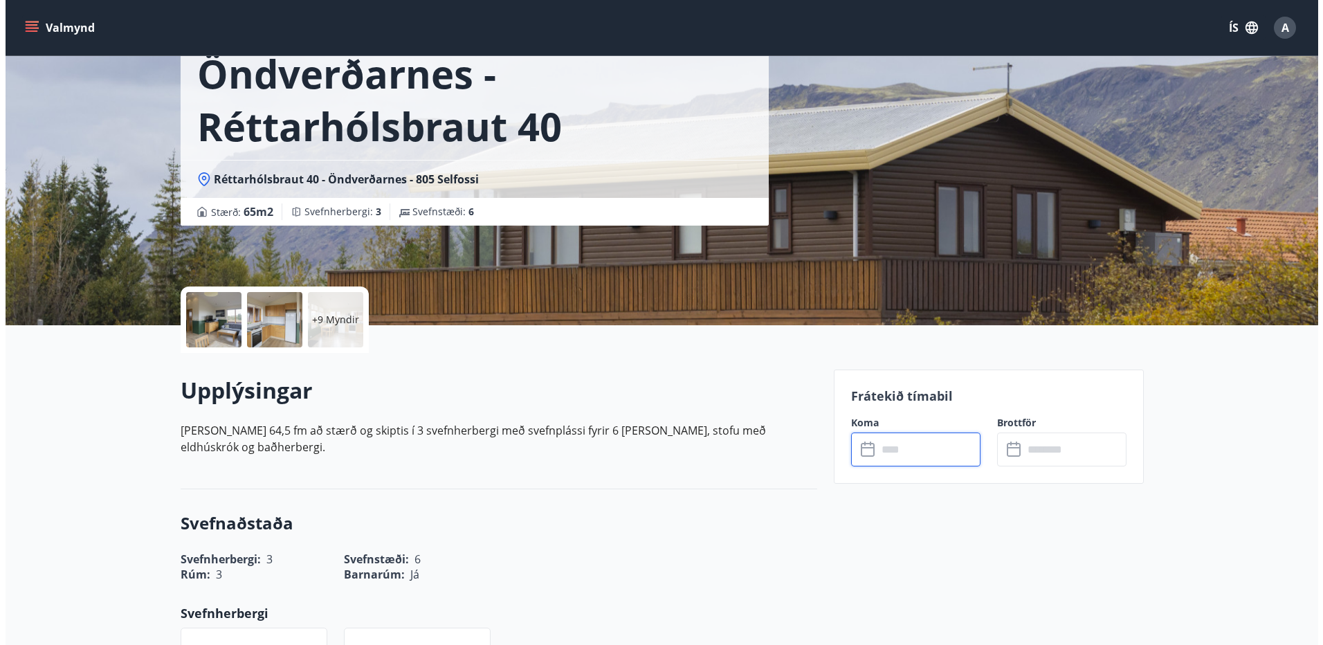
scroll to position [69, 0]
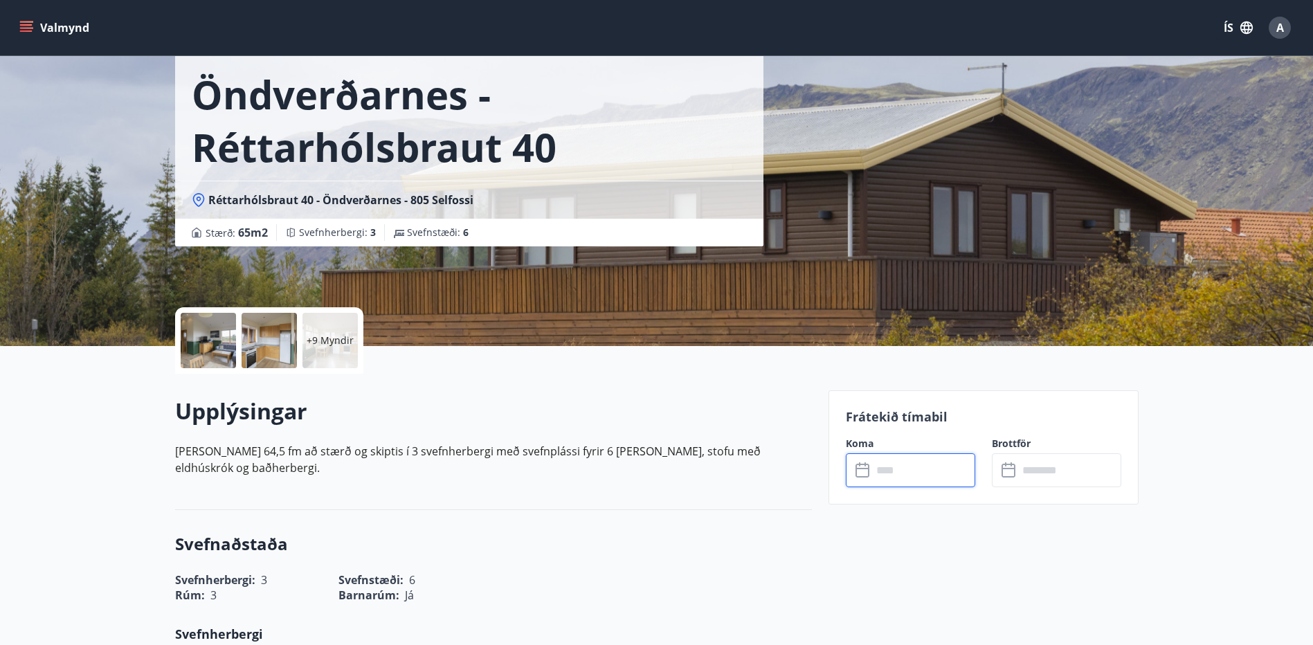
click at [334, 341] on p "+9 Myndir" at bounding box center [330, 341] width 47 height 14
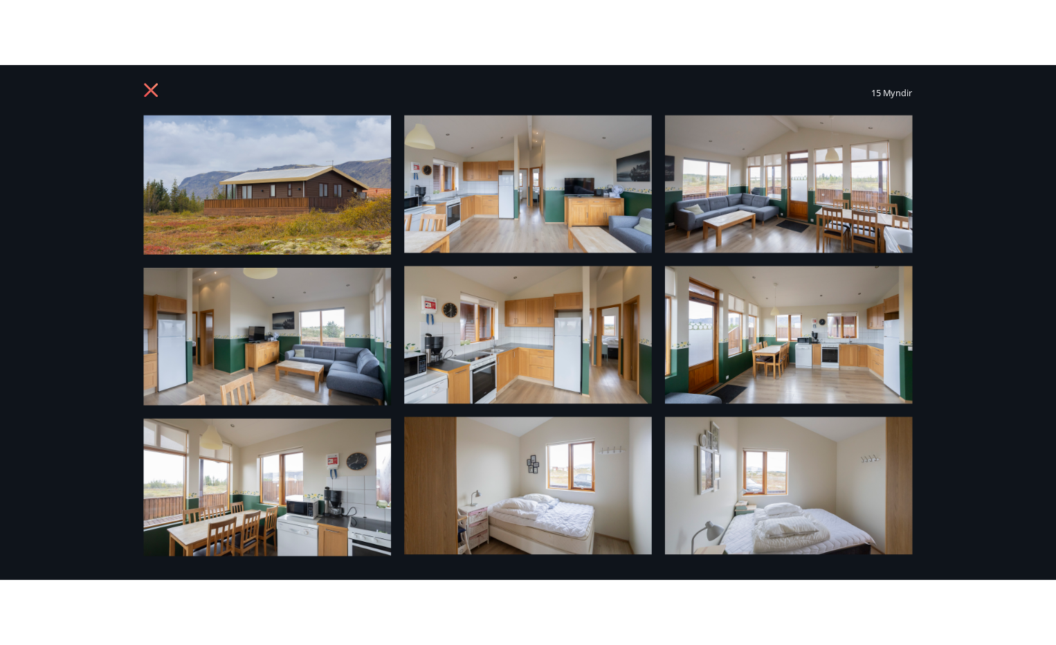
scroll to position [0, 0]
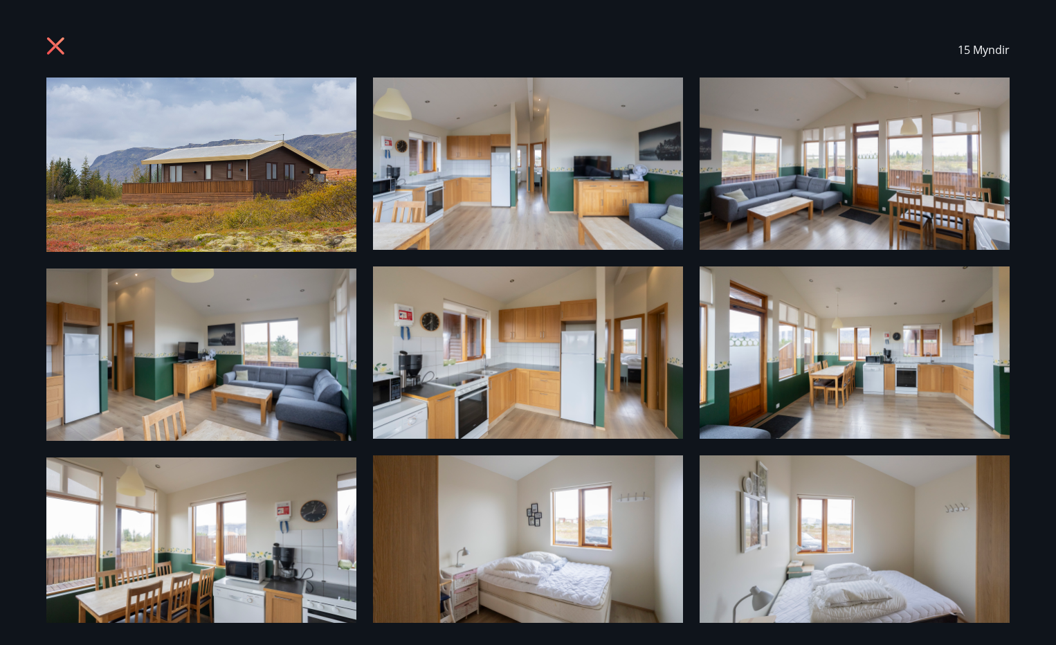
click at [912, 341] on img at bounding box center [855, 352] width 310 height 172
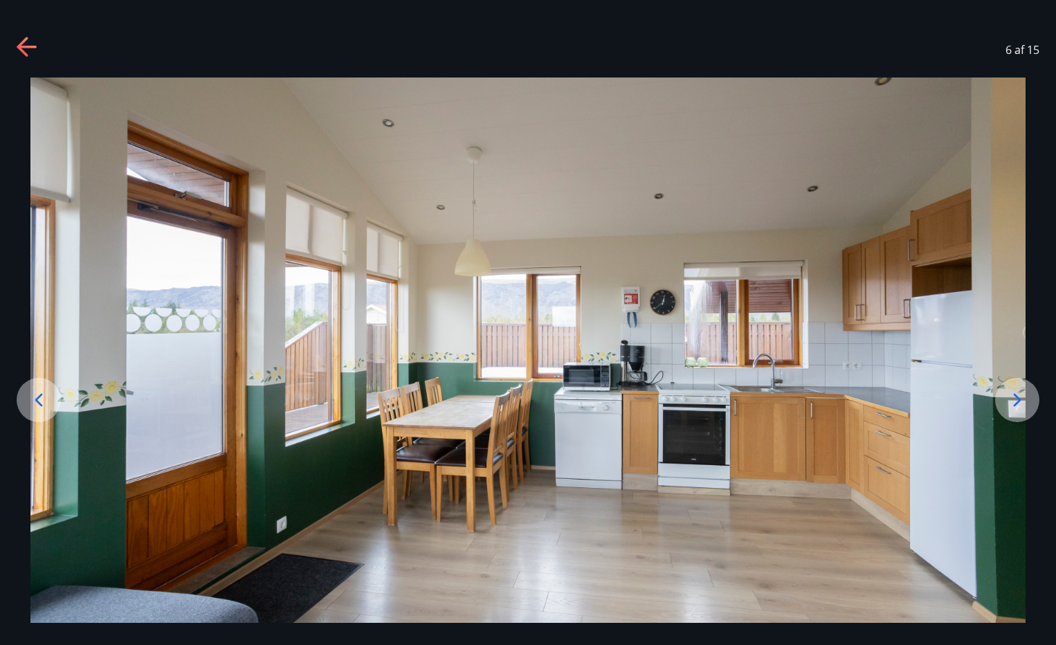
click at [1015, 399] on icon at bounding box center [1017, 400] width 22 height 22
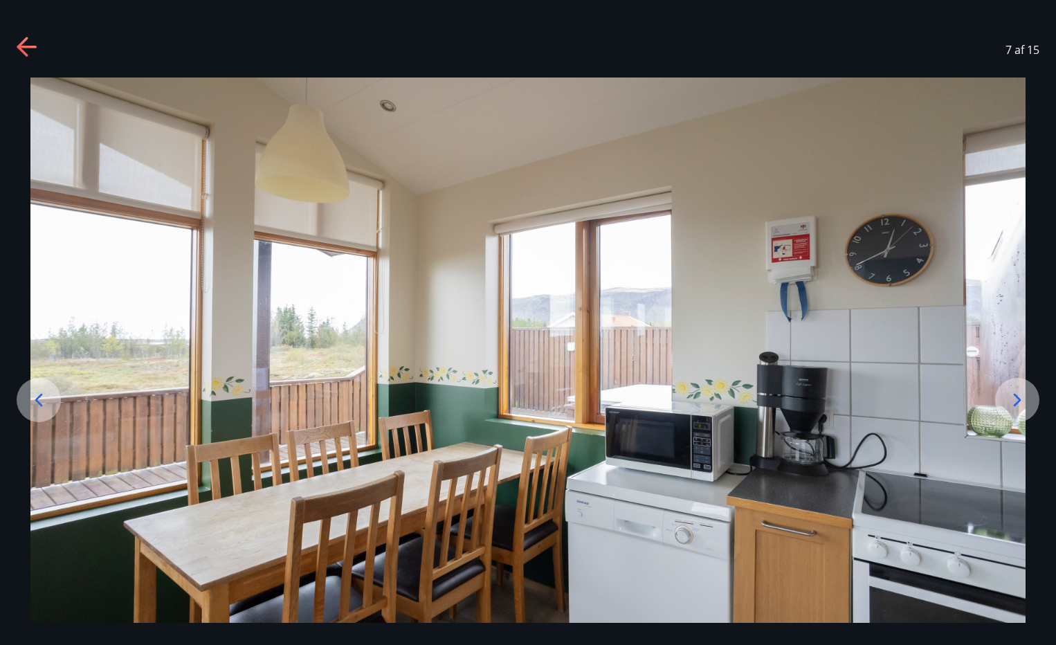
click at [1015, 399] on icon at bounding box center [1017, 400] width 22 height 22
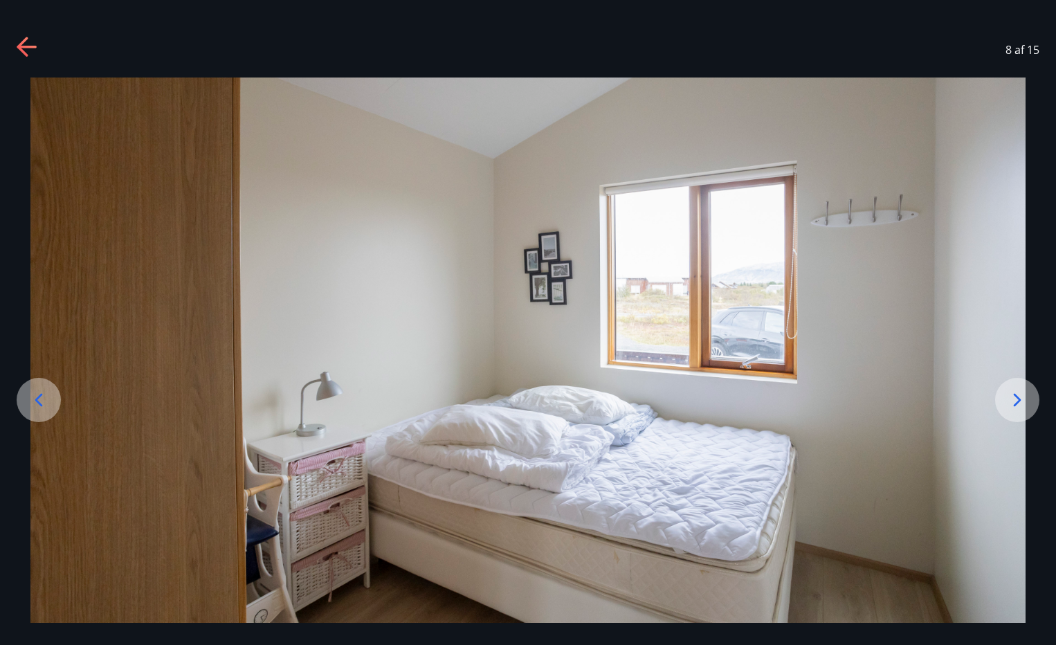
click at [1015, 399] on icon at bounding box center [1017, 400] width 22 height 22
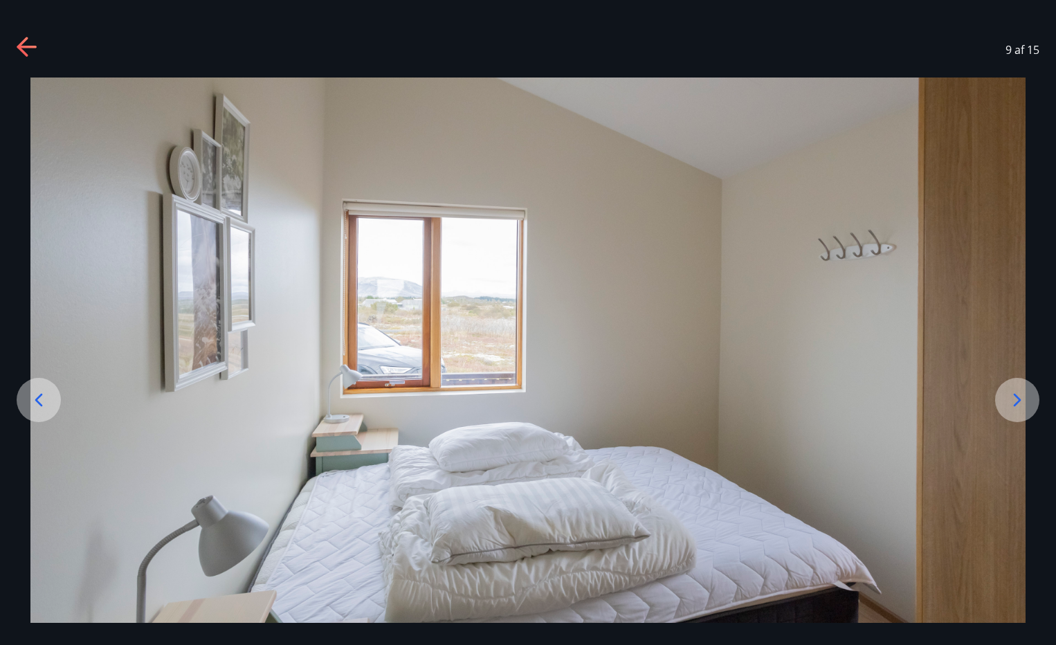
click at [1015, 399] on icon at bounding box center [1017, 400] width 22 height 22
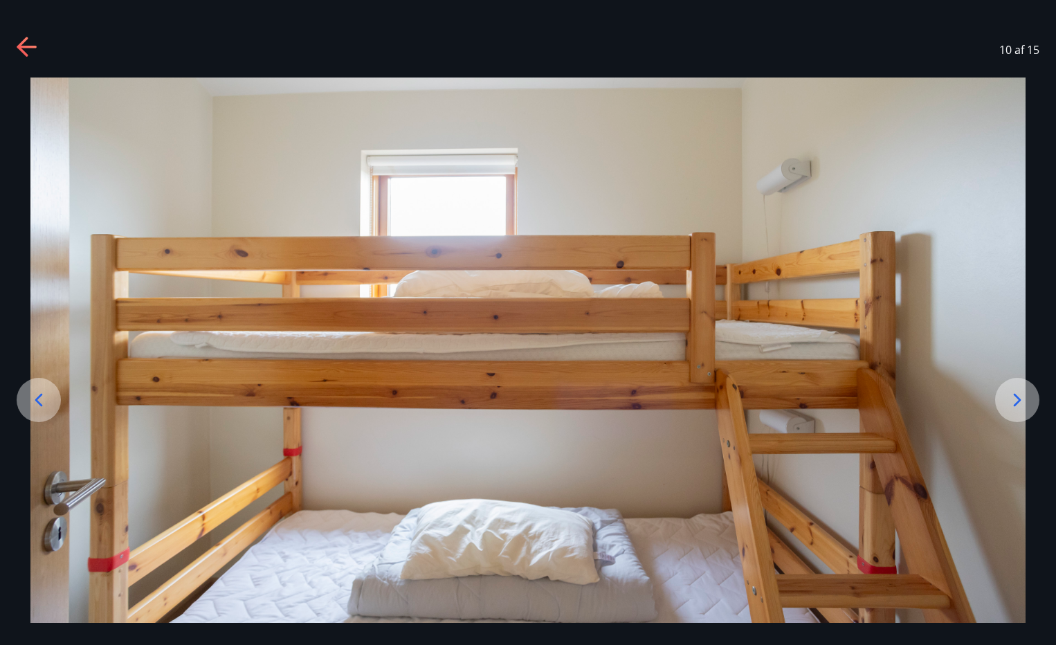
click at [1015, 399] on icon at bounding box center [1017, 400] width 22 height 22
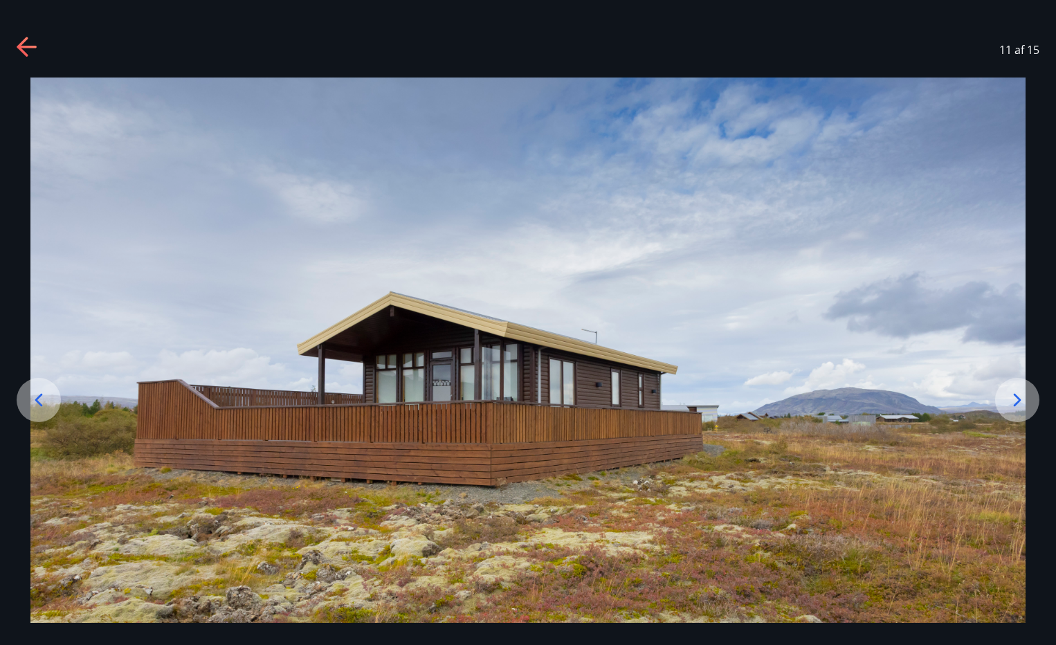
click at [1015, 399] on icon at bounding box center [1017, 400] width 22 height 22
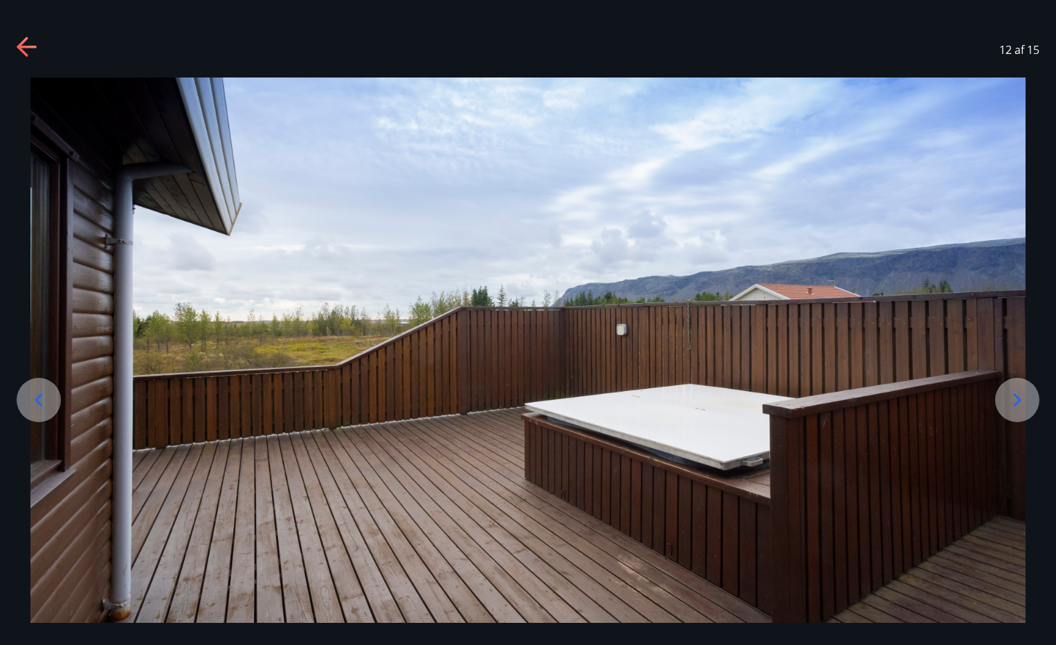
click at [1015, 399] on icon at bounding box center [1017, 400] width 22 height 22
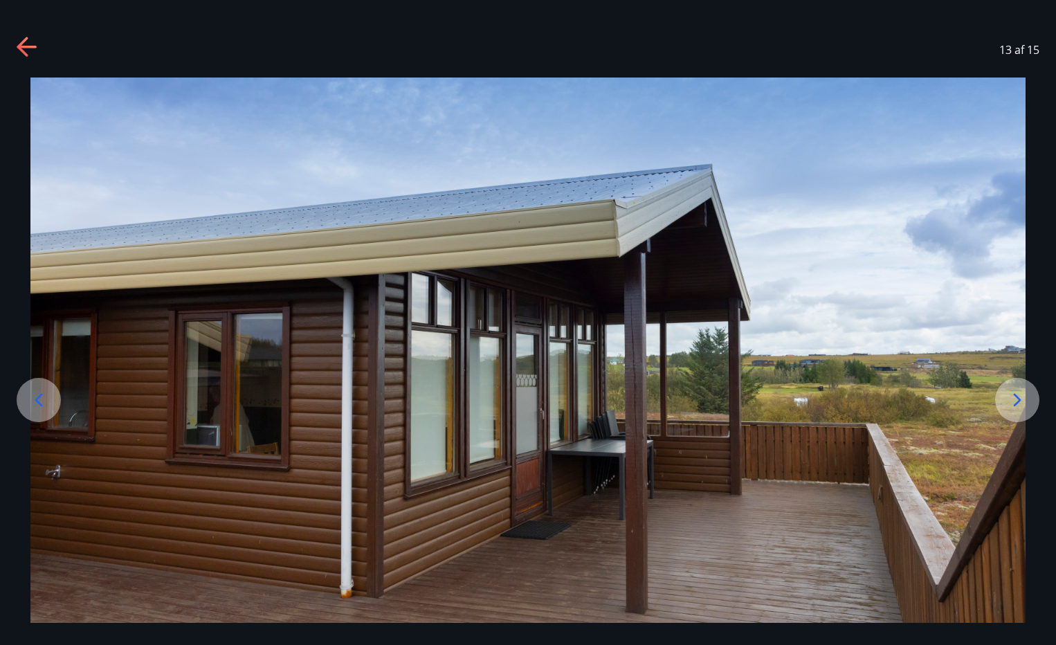
click at [1015, 399] on icon at bounding box center [1017, 400] width 22 height 22
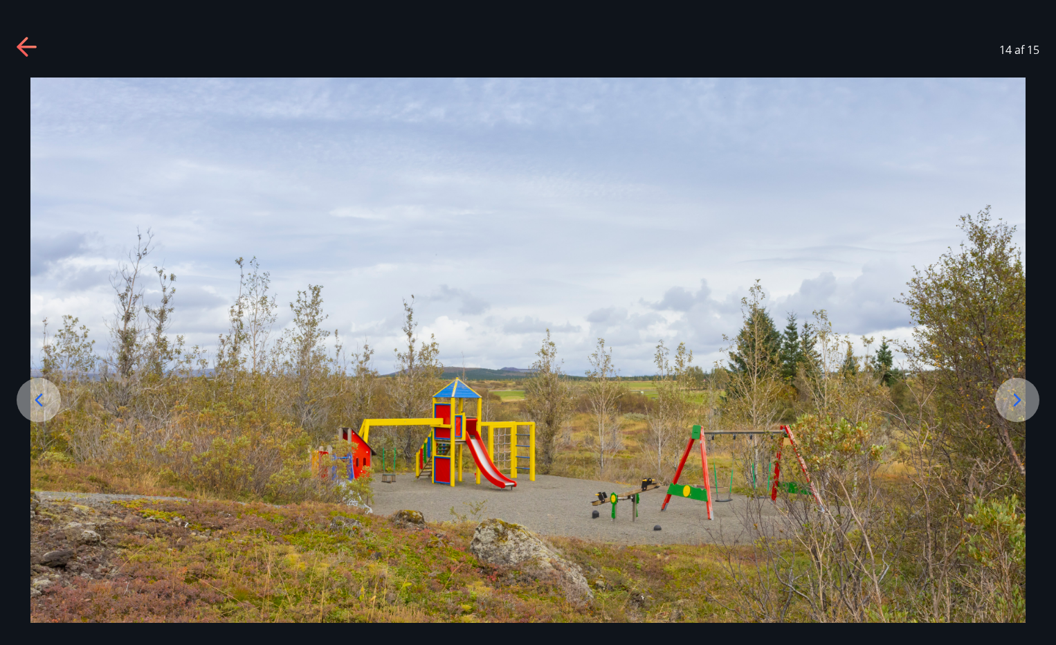
click at [1015, 399] on icon at bounding box center [1017, 400] width 22 height 22
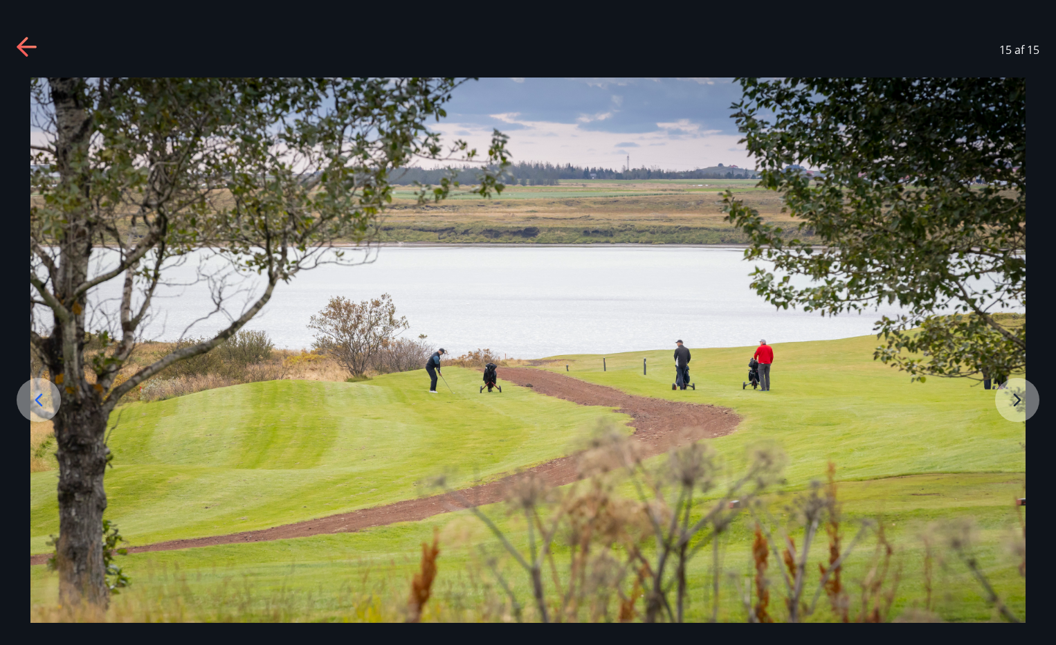
click at [1015, 399] on img at bounding box center [527, 354] width 995 height 553
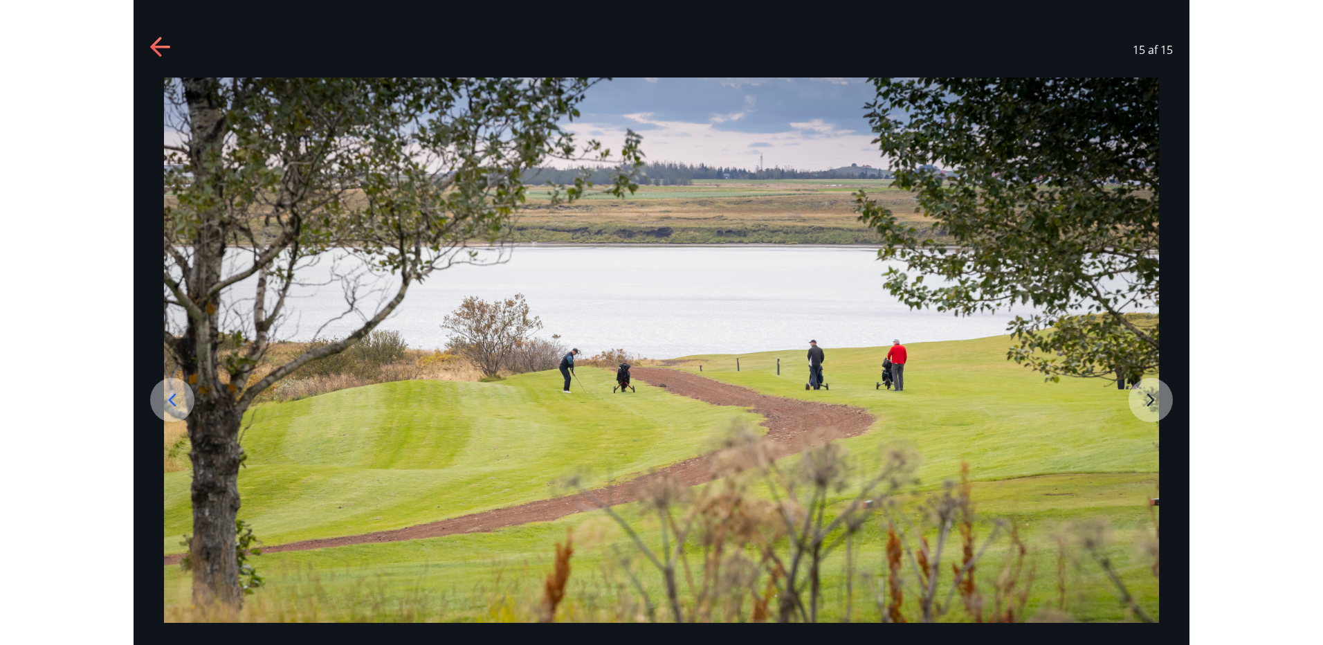
scroll to position [8, 0]
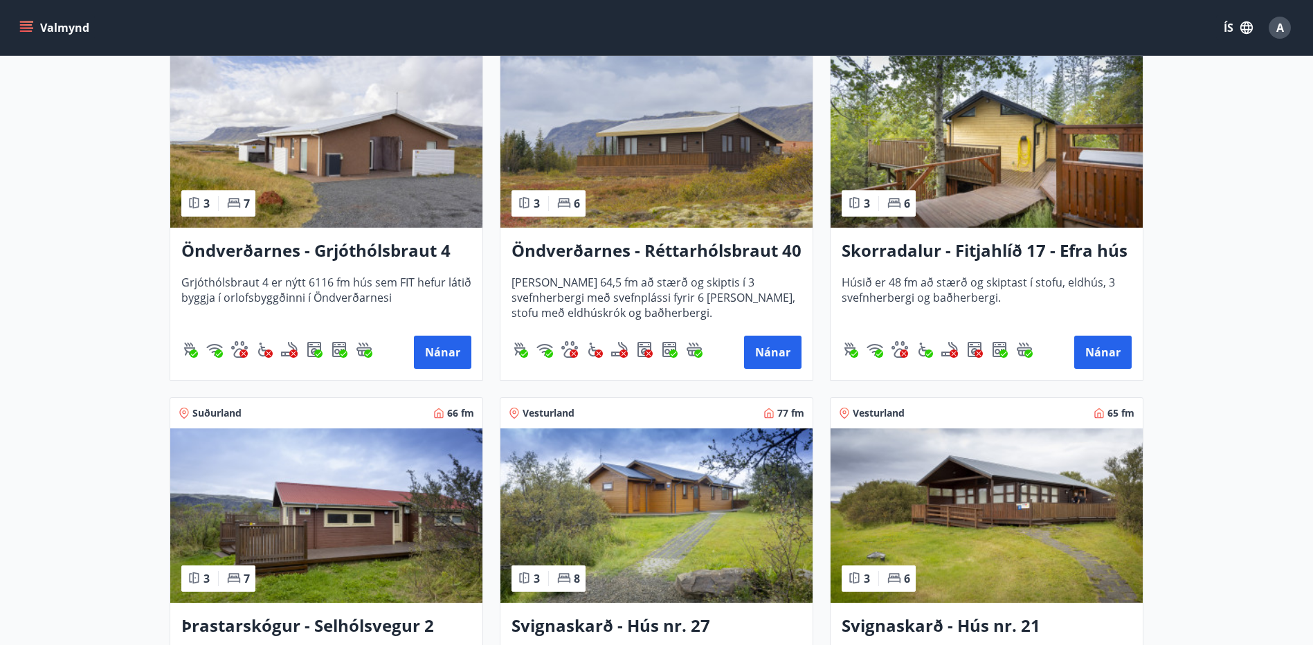
scroll to position [2907, 0]
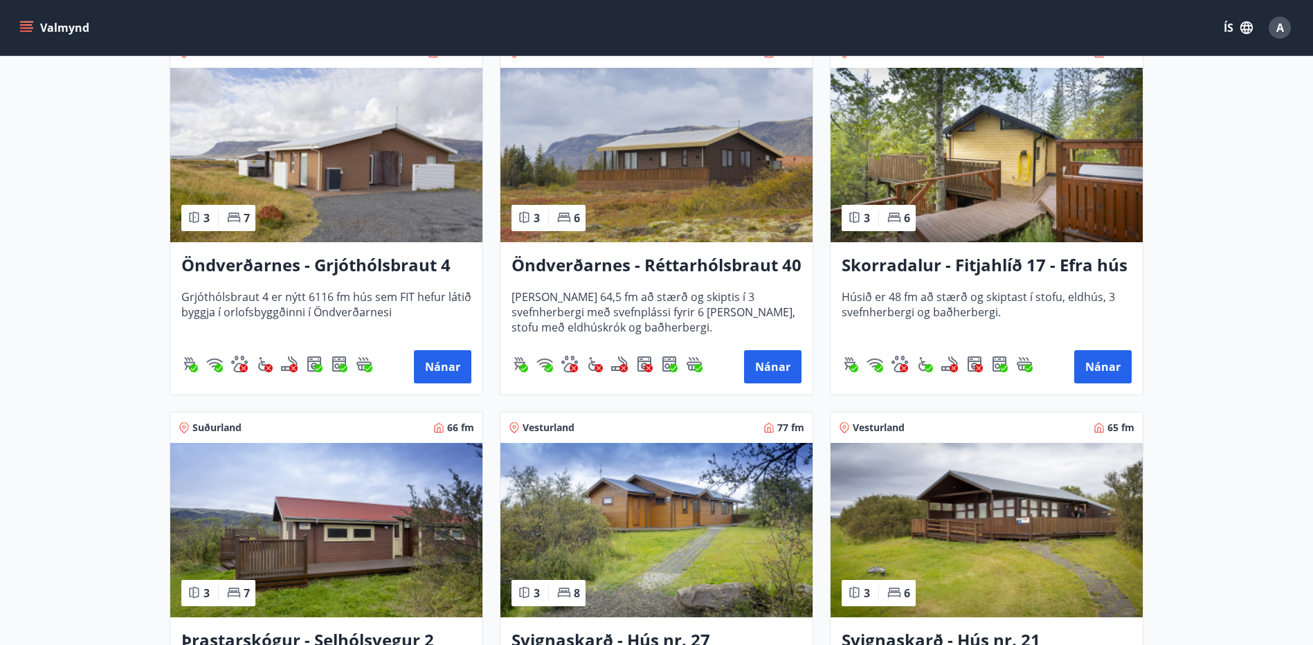
click at [747, 197] on img at bounding box center [656, 155] width 312 height 174
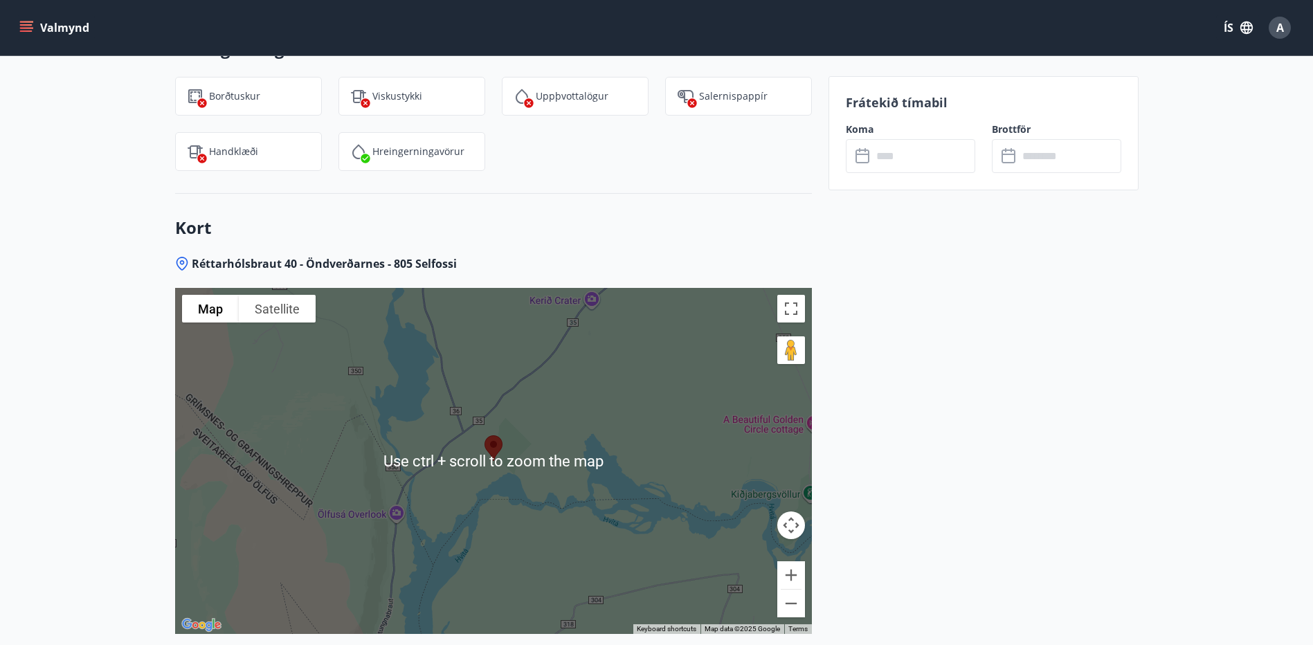
scroll to position [1592, 0]
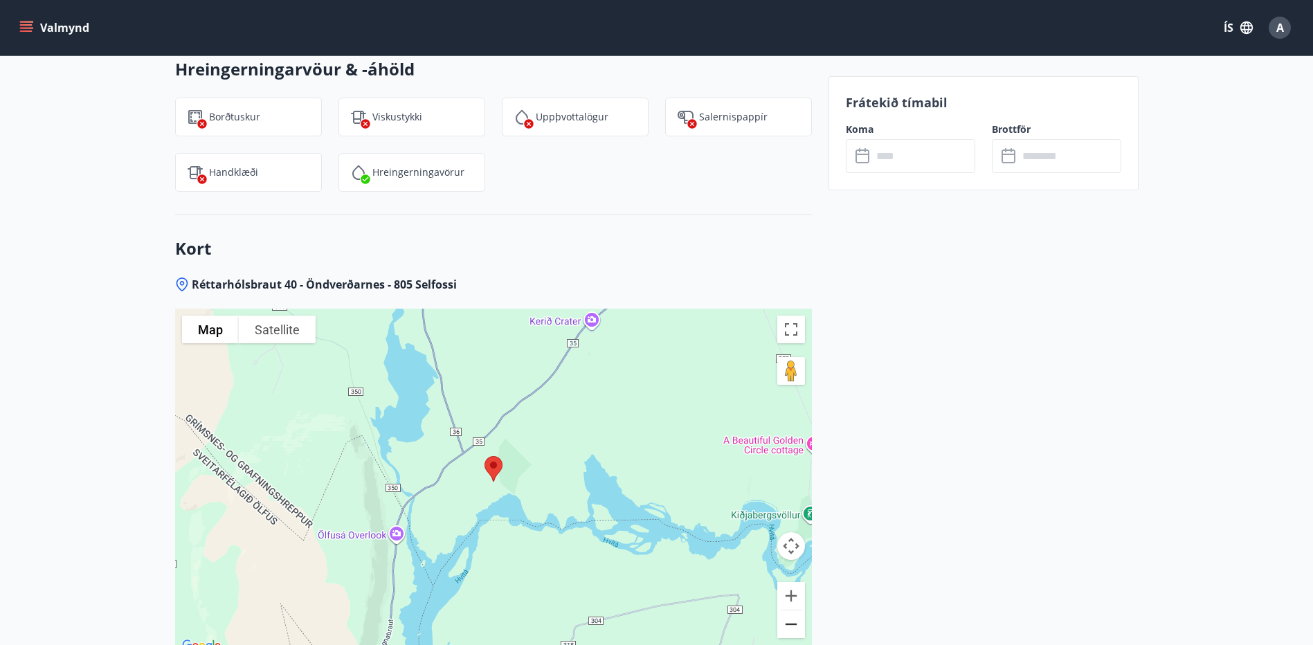
click at [793, 610] on button "Zoom out" at bounding box center [791, 624] width 28 height 28
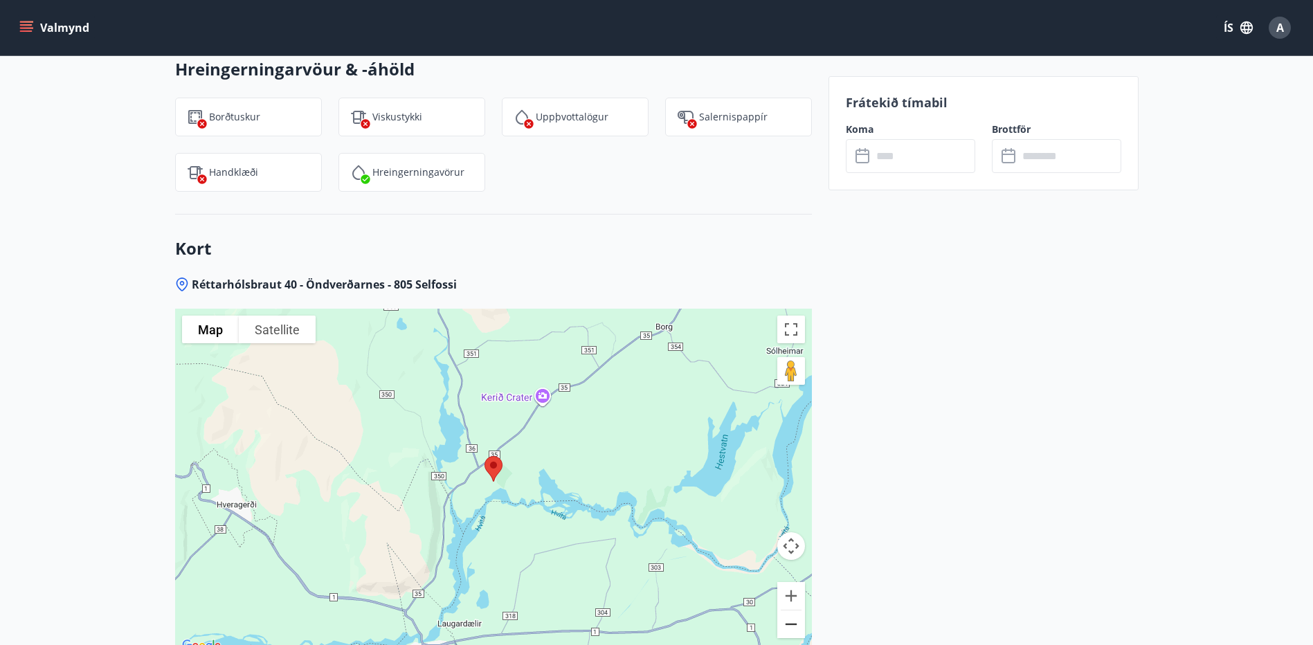
click at [793, 610] on button "Zoom out" at bounding box center [791, 624] width 28 height 28
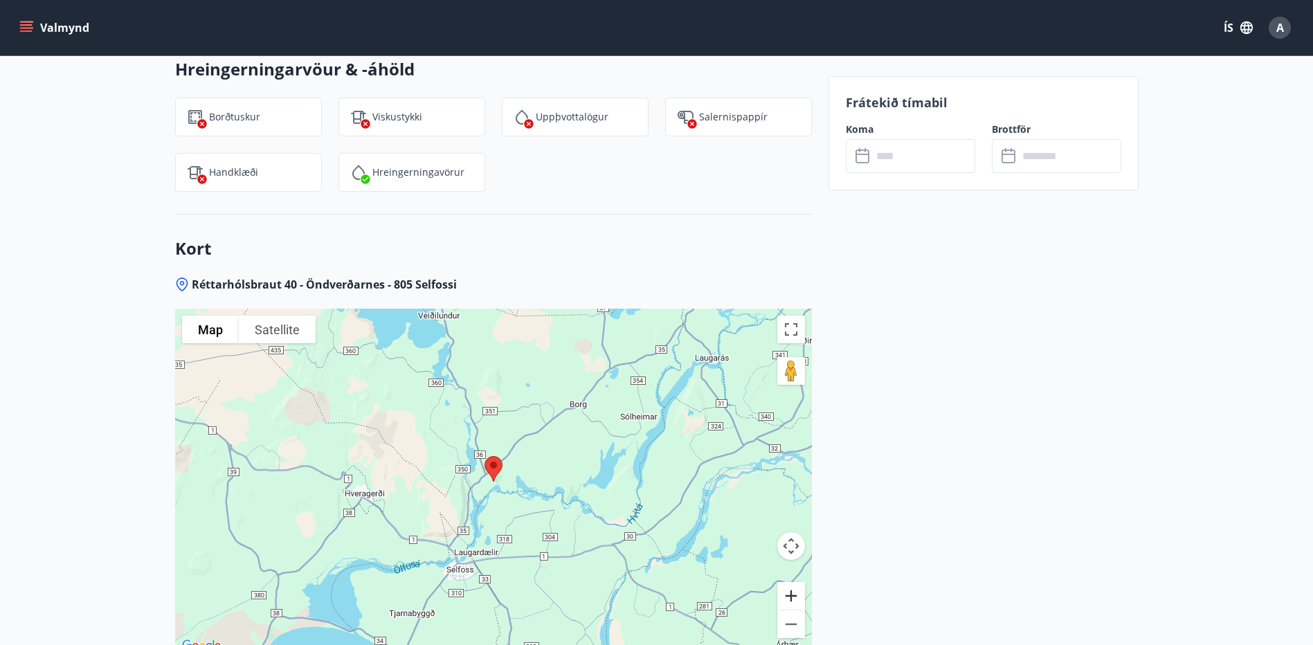
click at [793, 582] on button "Zoom in" at bounding box center [791, 596] width 28 height 28
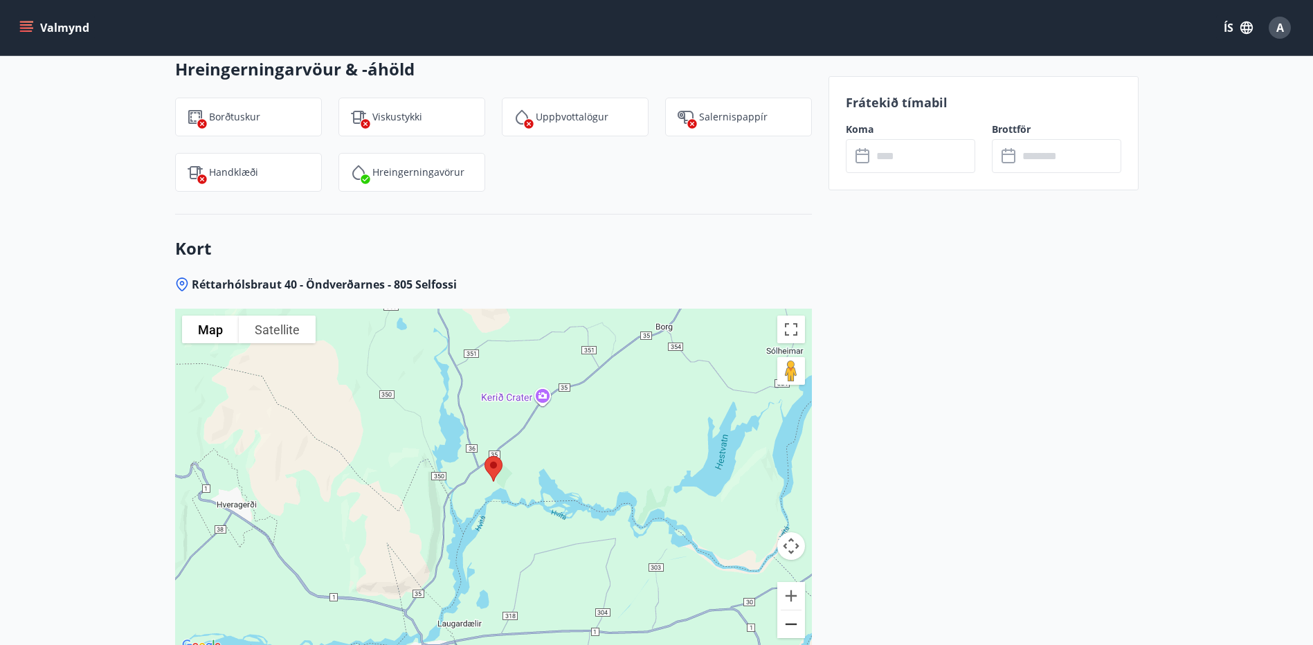
click at [790, 610] on button "Zoom out" at bounding box center [791, 624] width 28 height 28
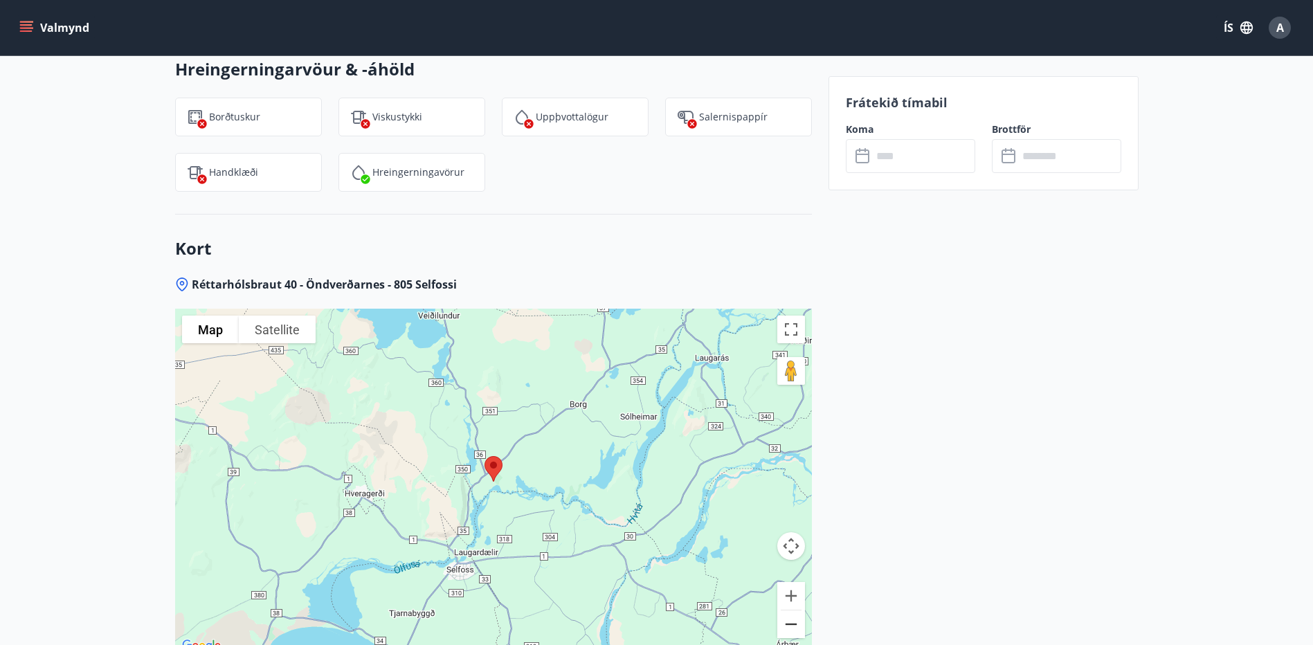
click at [790, 610] on button "Zoom out" at bounding box center [791, 624] width 28 height 28
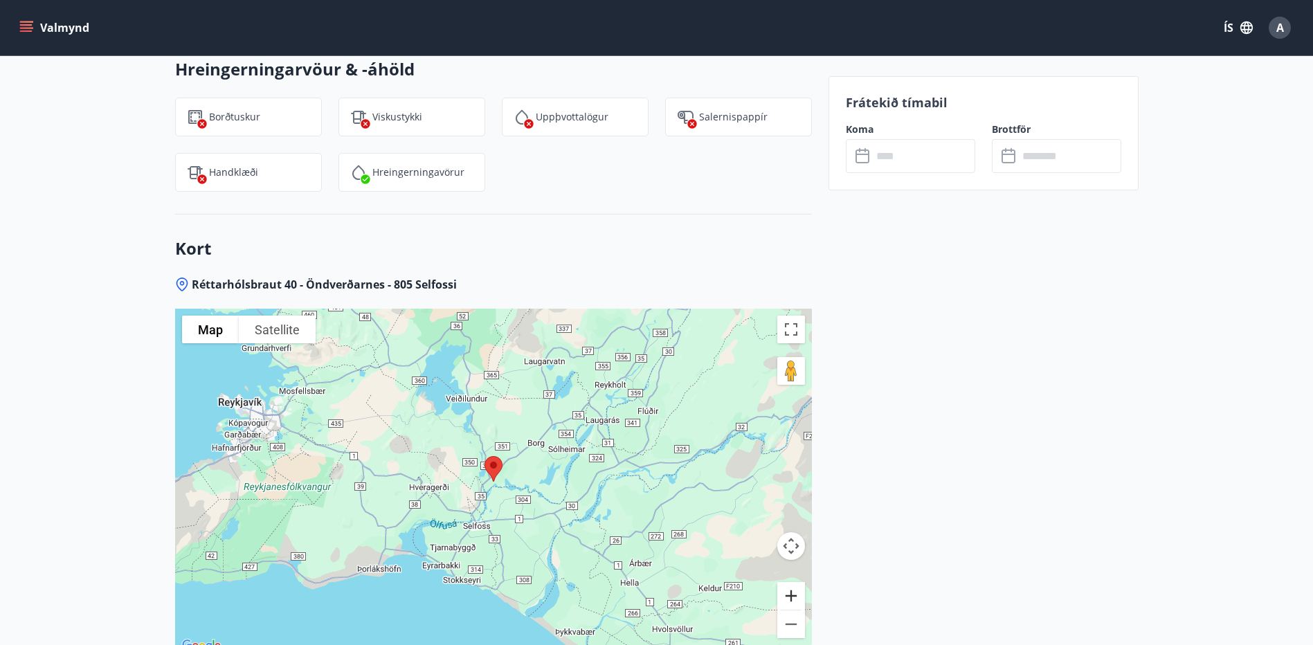
click at [790, 587] on button "Zoom in" at bounding box center [791, 596] width 28 height 28
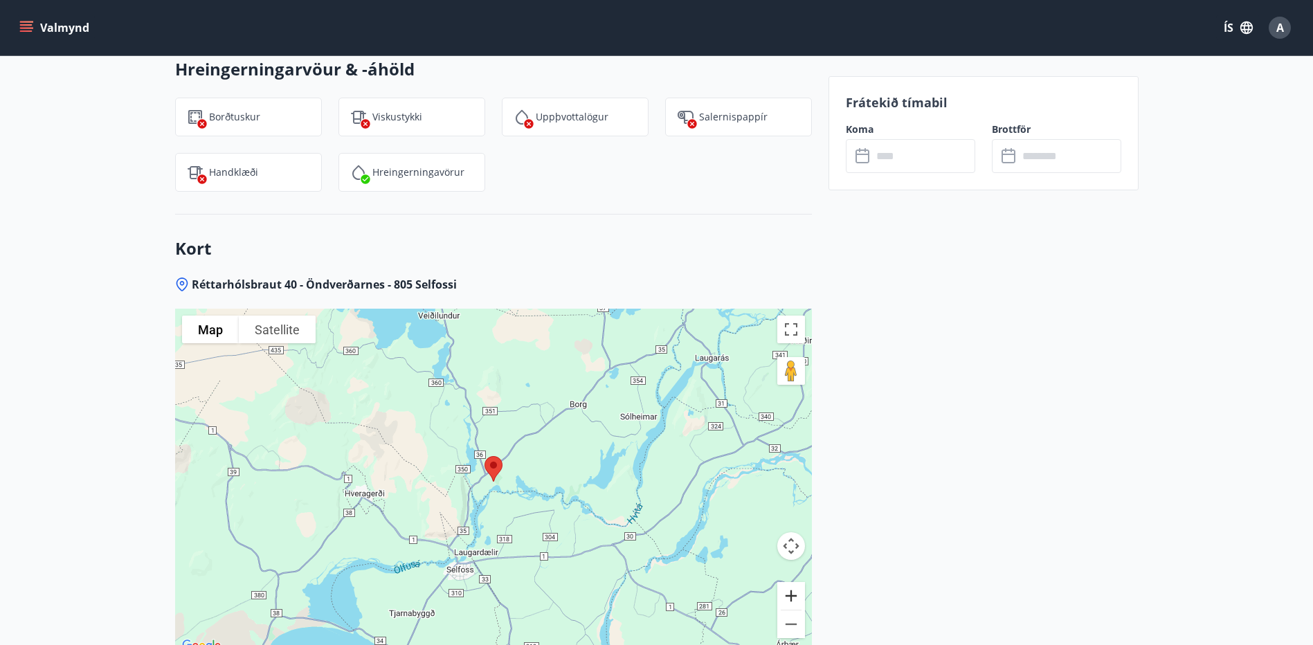
click at [790, 584] on button "Zoom in" at bounding box center [791, 596] width 28 height 28
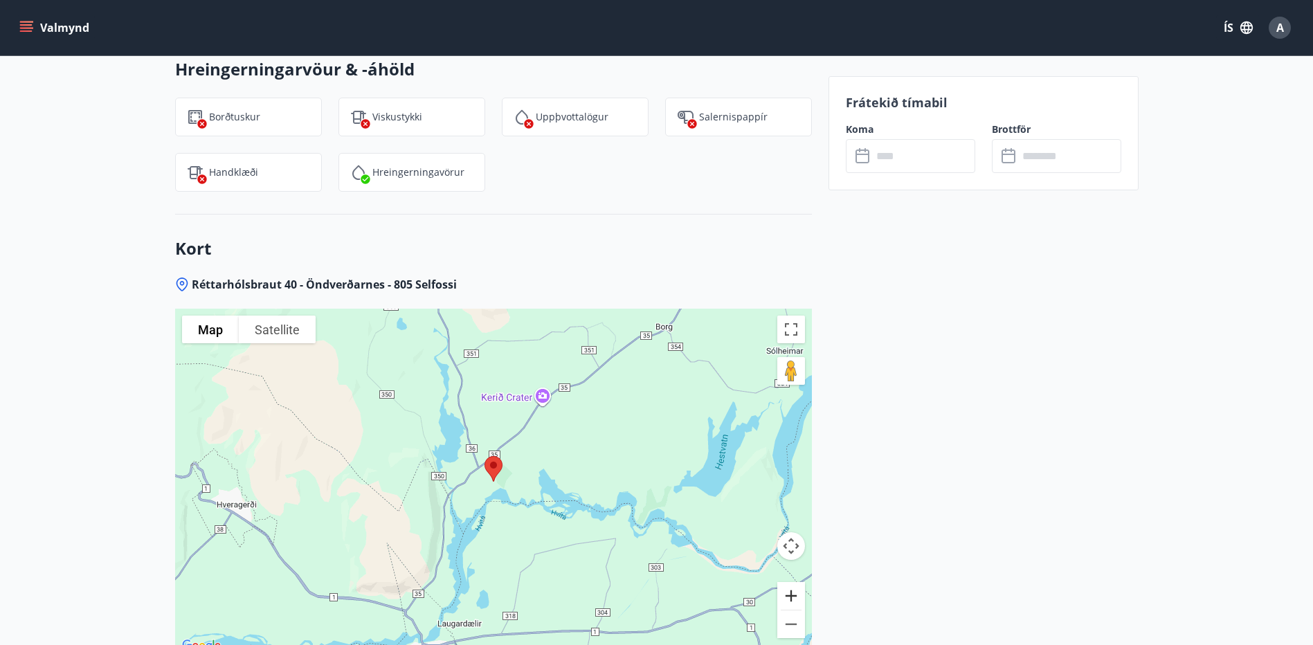
click at [790, 584] on button "Zoom in" at bounding box center [791, 596] width 28 height 28
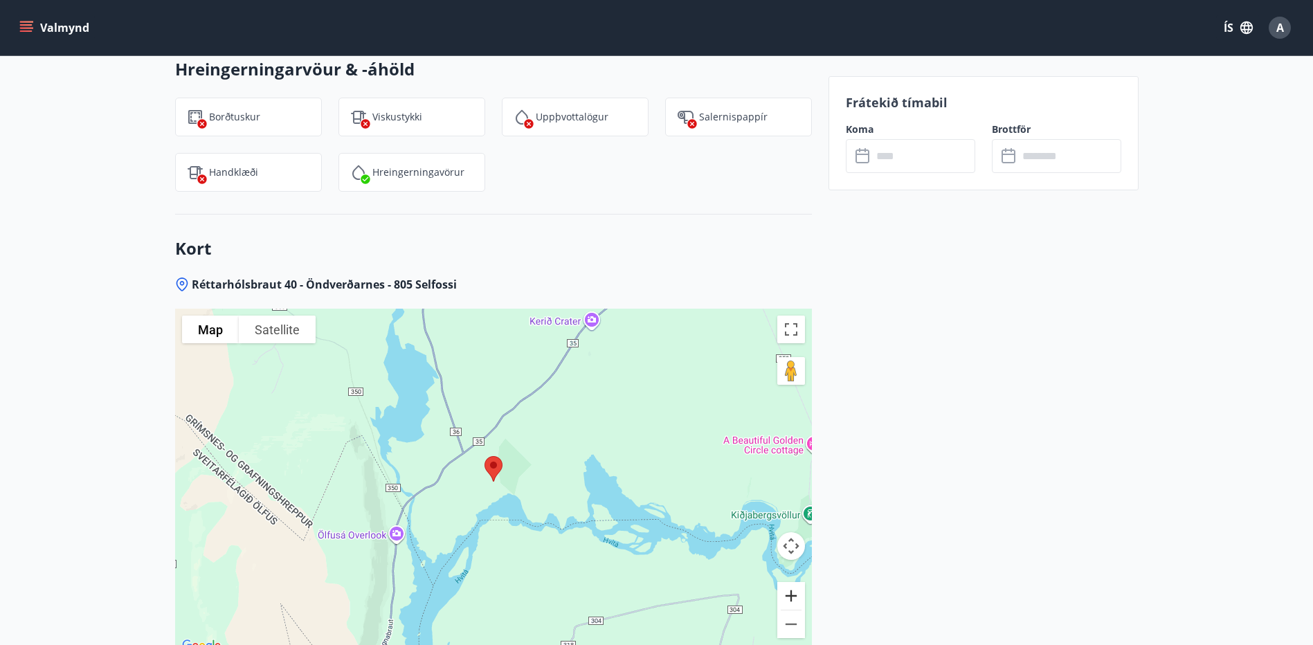
click at [790, 584] on button "Zoom in" at bounding box center [791, 596] width 28 height 28
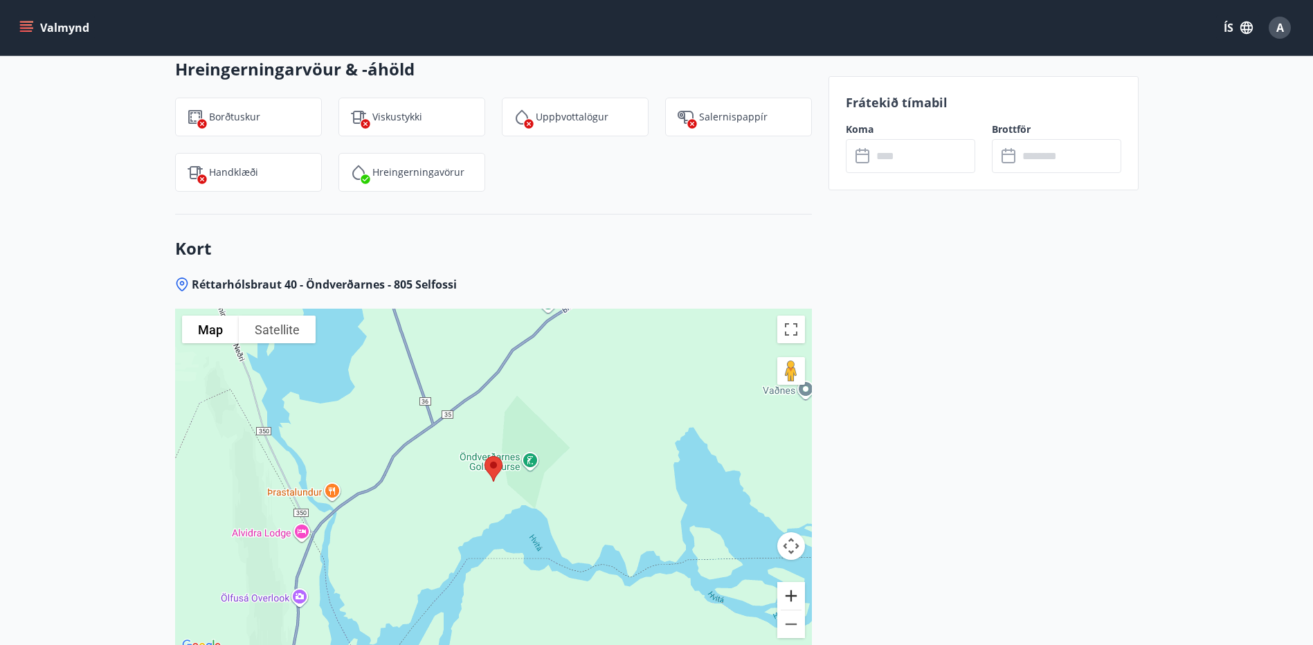
click at [790, 584] on button "Zoom in" at bounding box center [791, 596] width 28 height 28
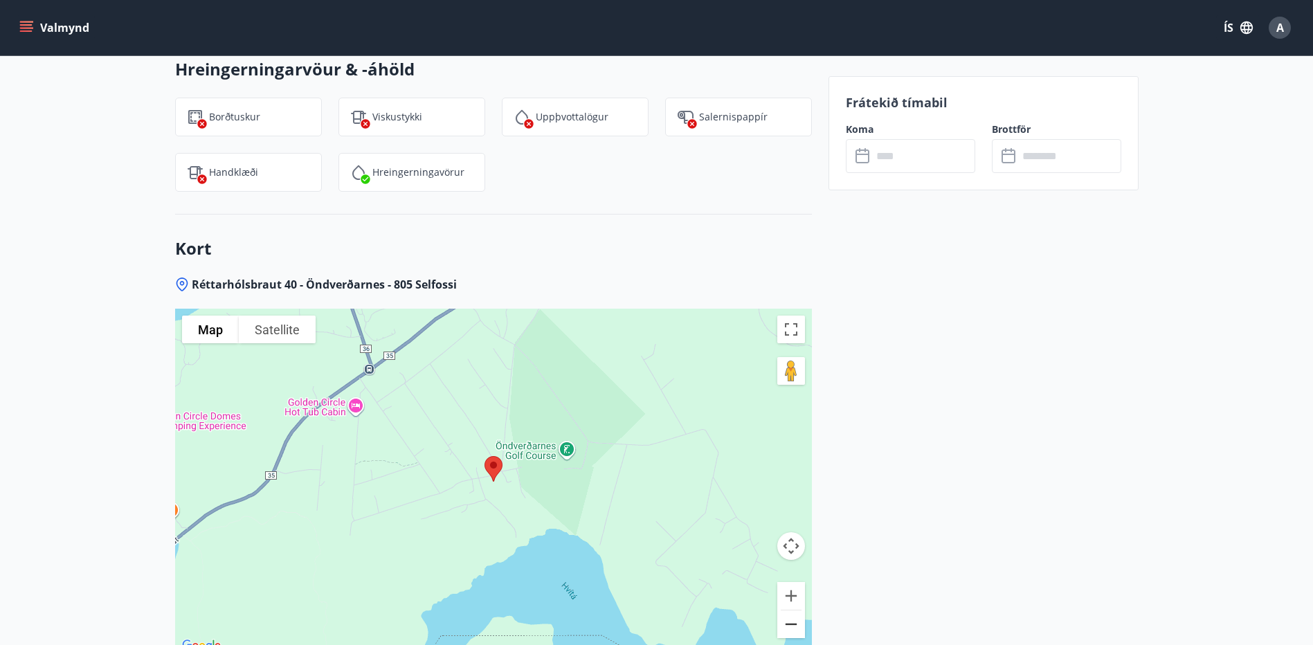
click at [795, 611] on button "Zoom out" at bounding box center [791, 624] width 28 height 28
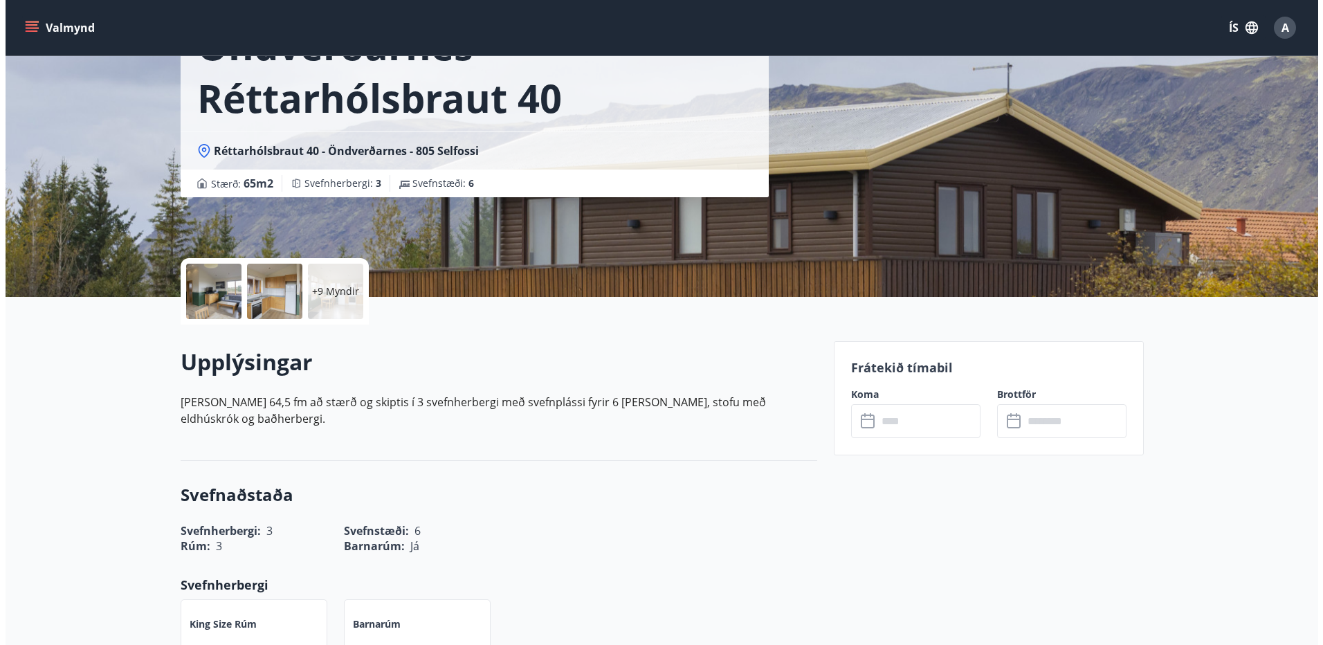
scroll to position [0, 0]
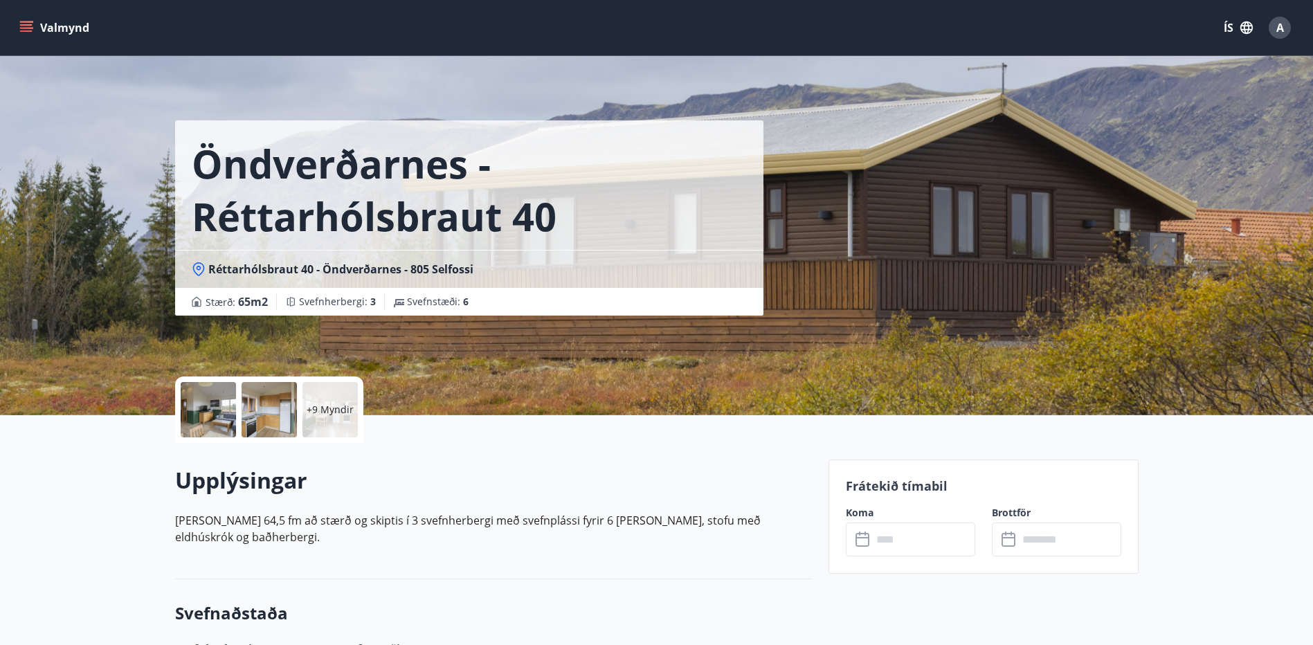
click at [339, 409] on p "+9 Myndir" at bounding box center [330, 410] width 47 height 14
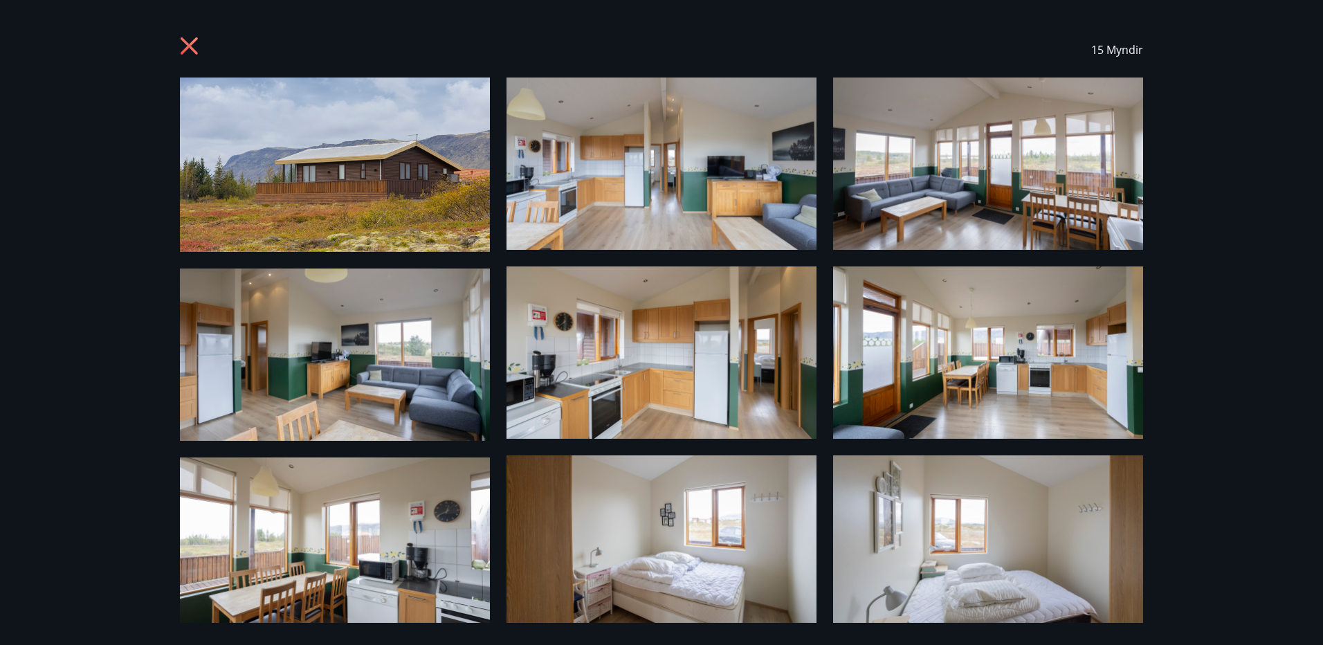
click at [662, 390] on img at bounding box center [662, 352] width 310 height 172
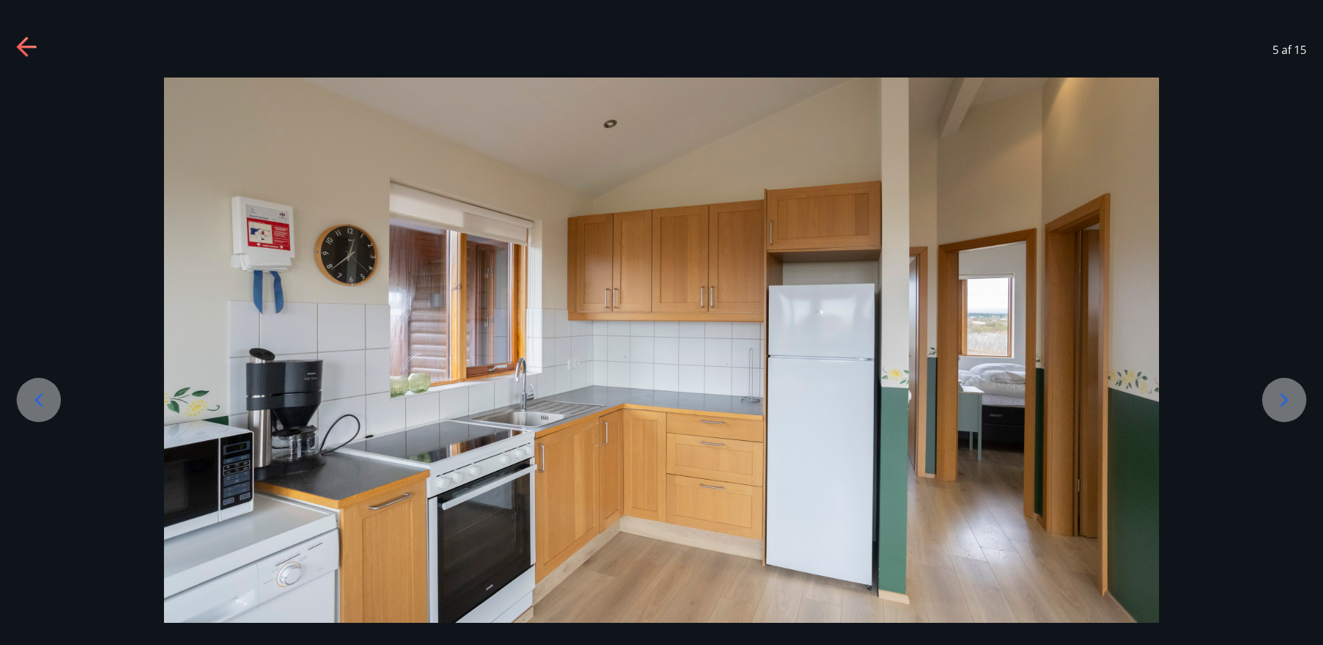
click at [1280, 402] on icon at bounding box center [1284, 400] width 22 height 22
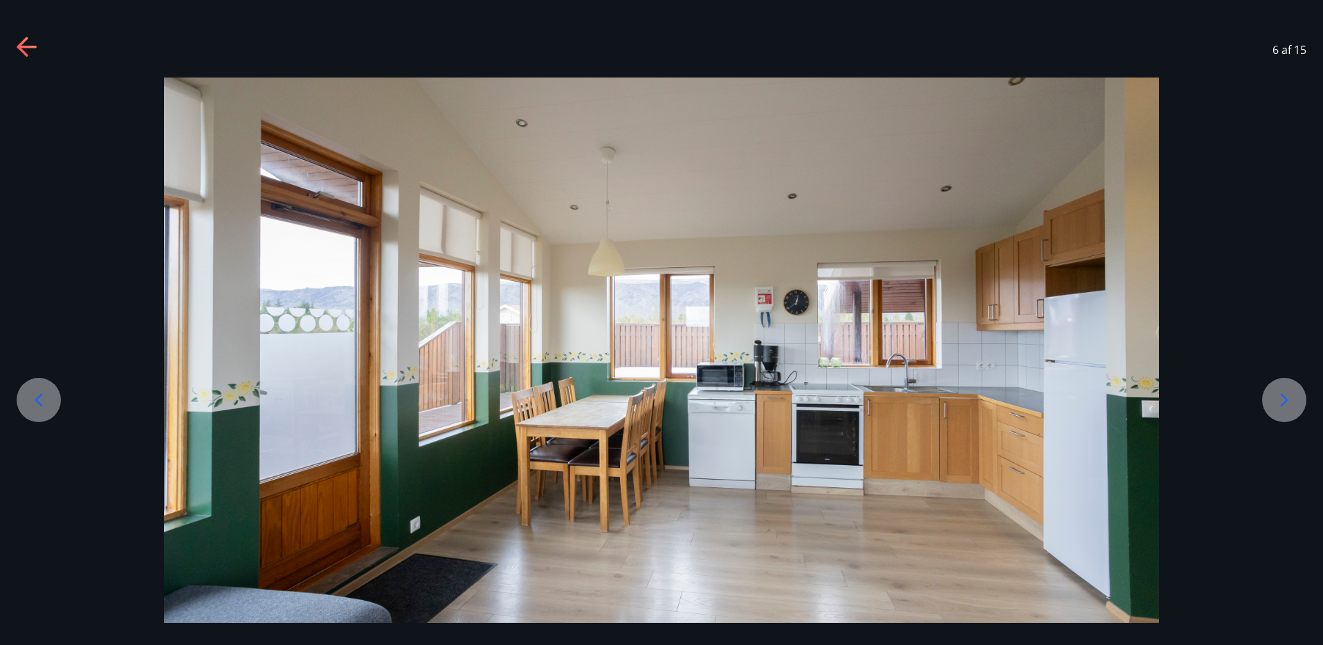
click at [1281, 402] on icon at bounding box center [1284, 400] width 22 height 22
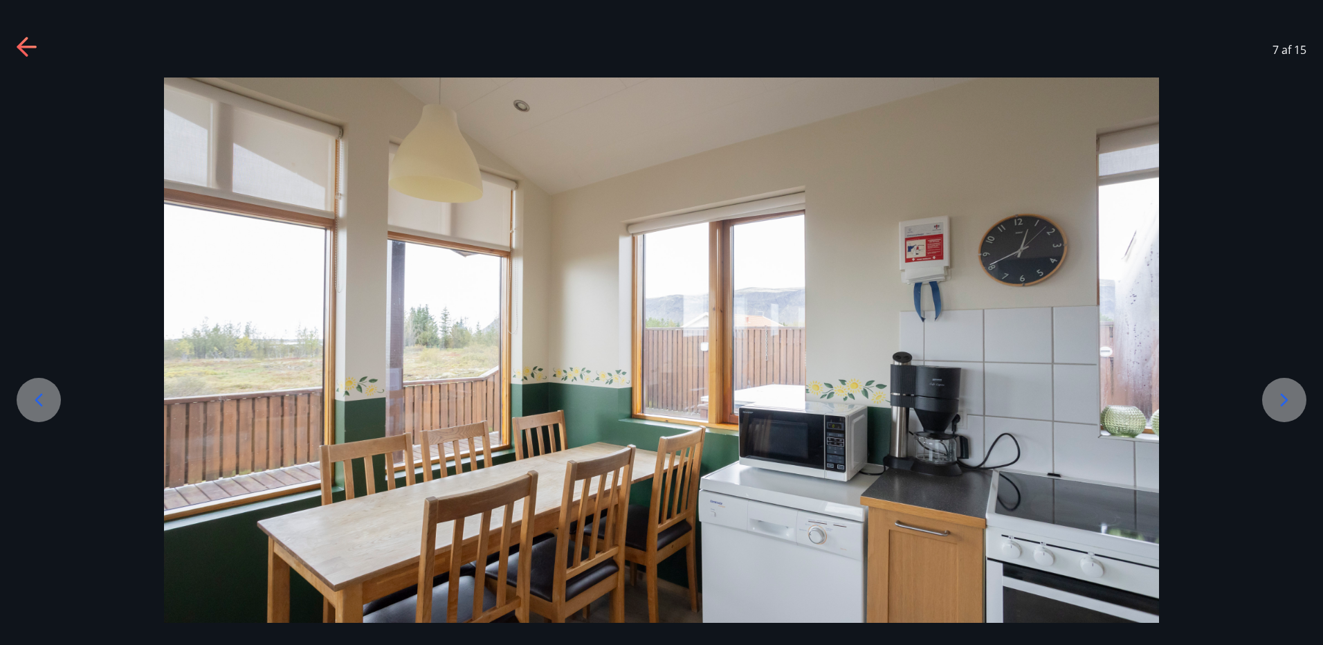
click at [1281, 402] on icon at bounding box center [1284, 400] width 22 height 22
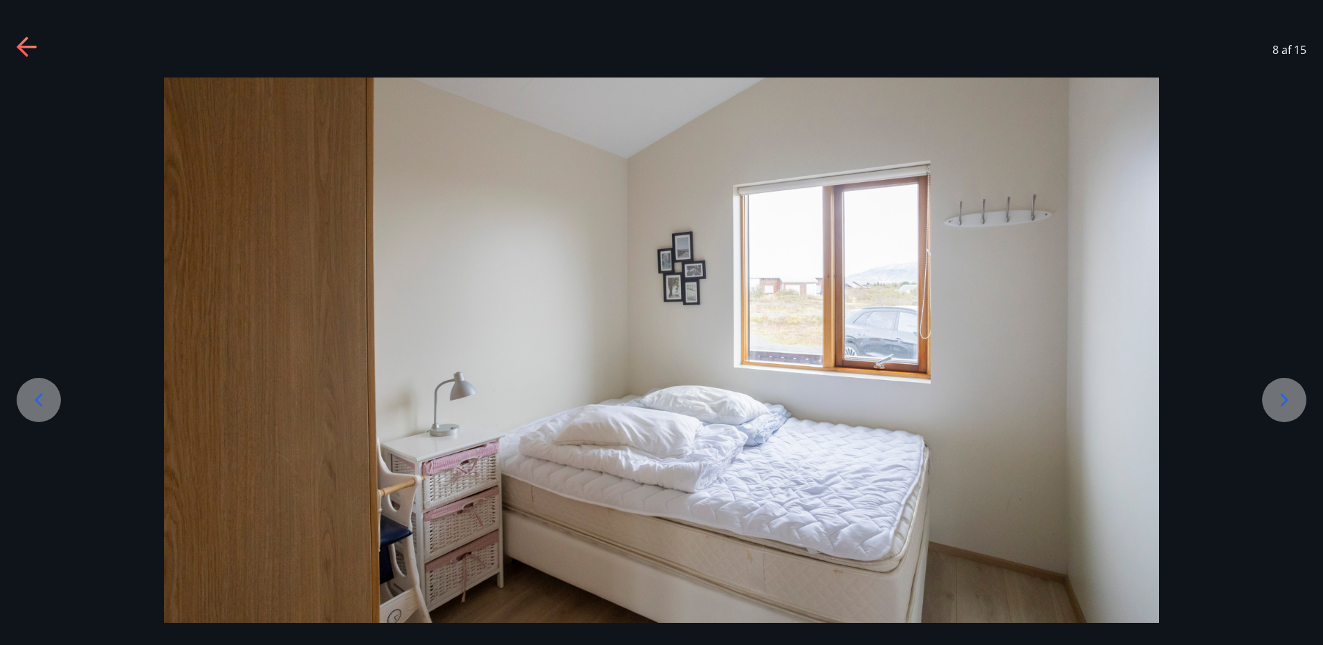
click at [1281, 402] on icon at bounding box center [1284, 400] width 22 height 22
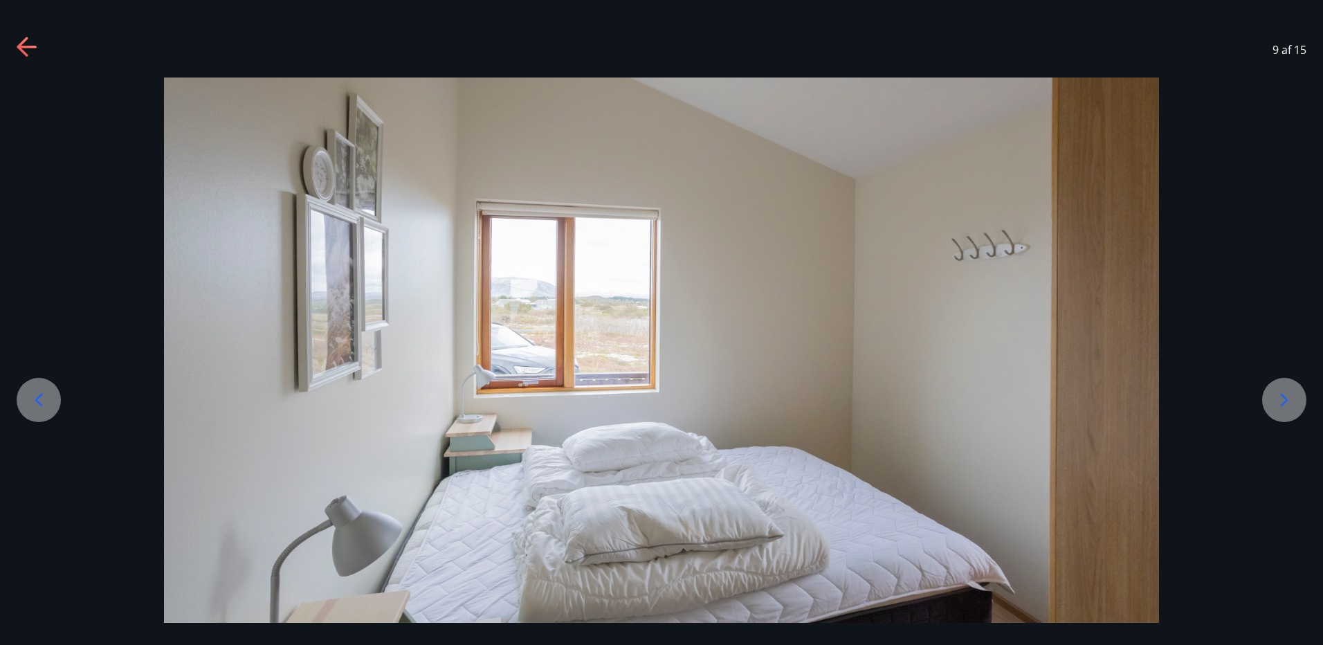
click at [1282, 401] on icon at bounding box center [1284, 400] width 22 height 22
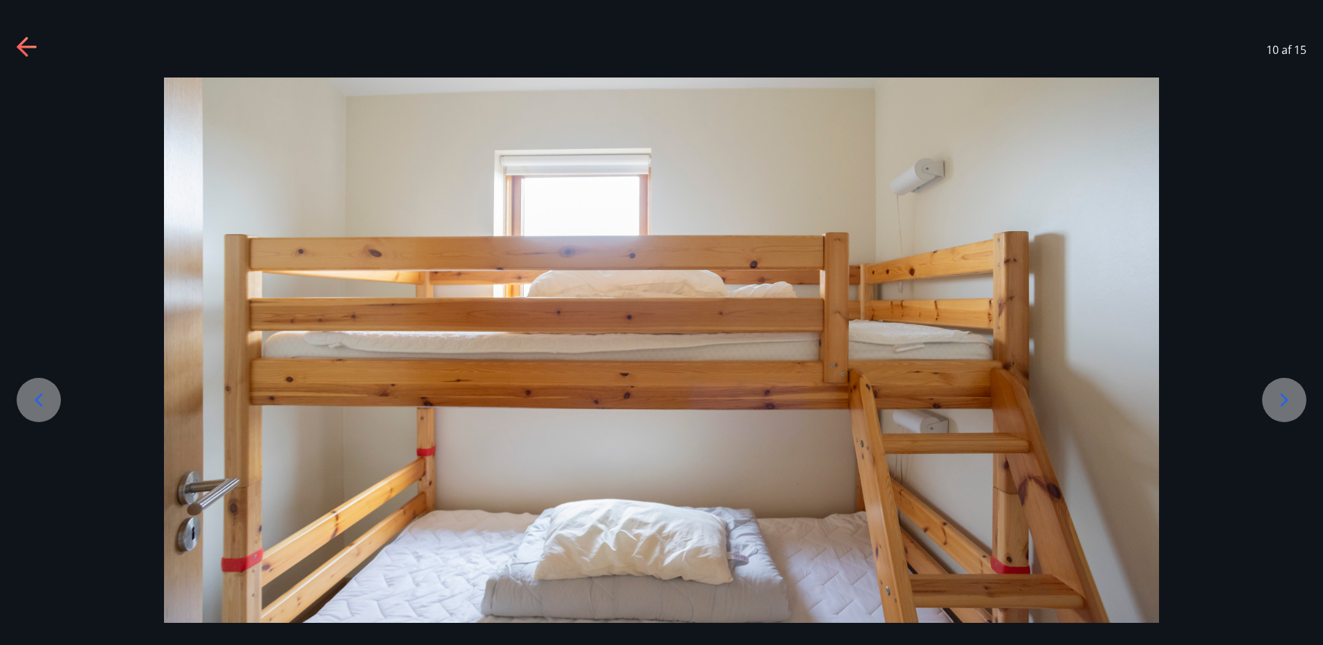
click at [1282, 401] on icon at bounding box center [1284, 400] width 22 height 22
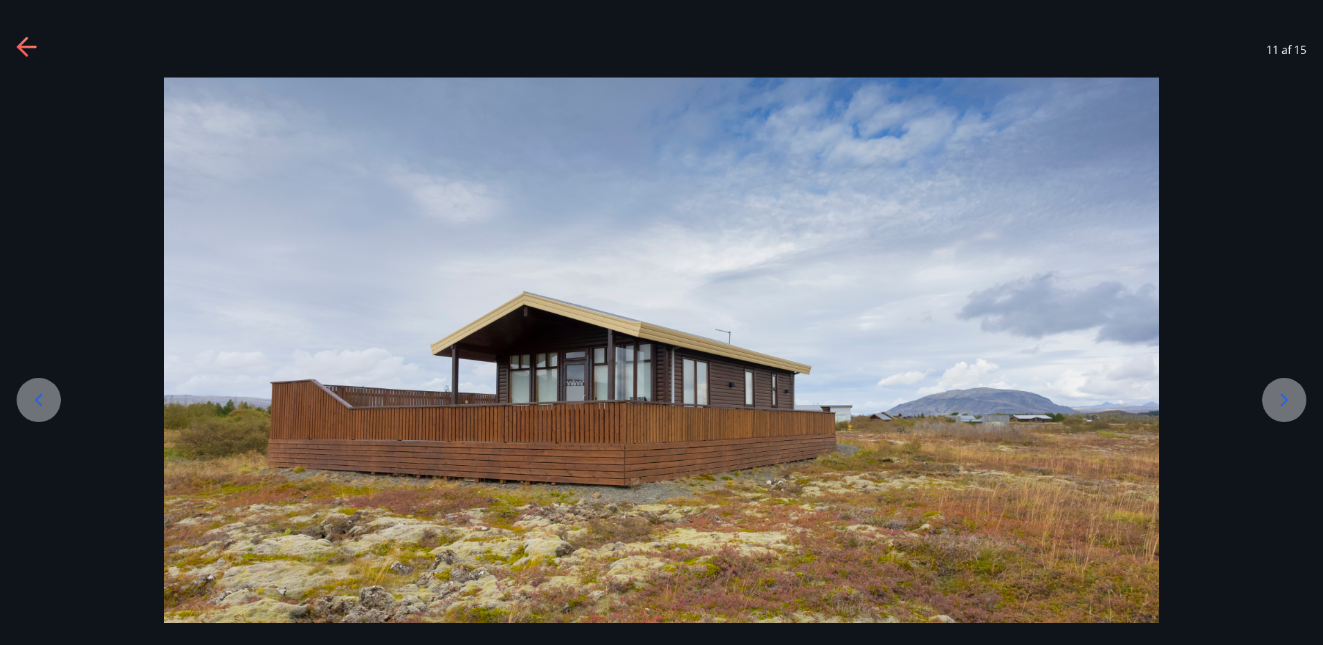
click at [1282, 401] on icon at bounding box center [1284, 400] width 22 height 22
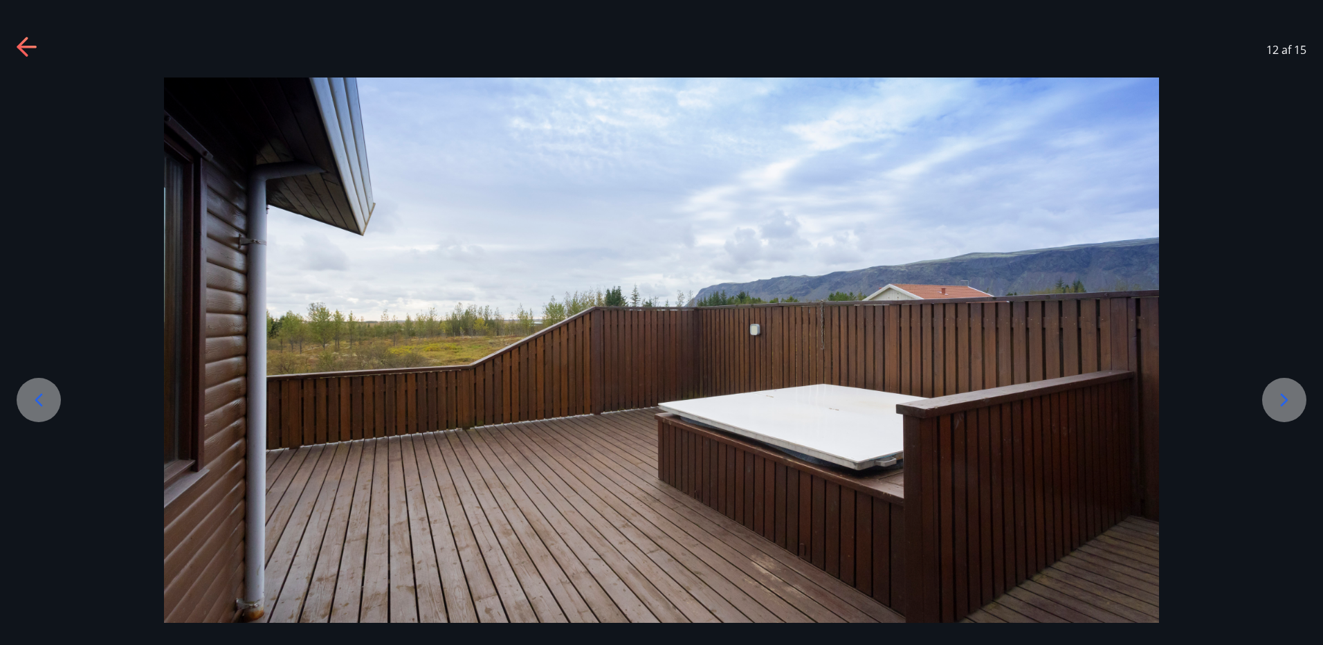
click at [1282, 401] on icon at bounding box center [1284, 400] width 22 height 22
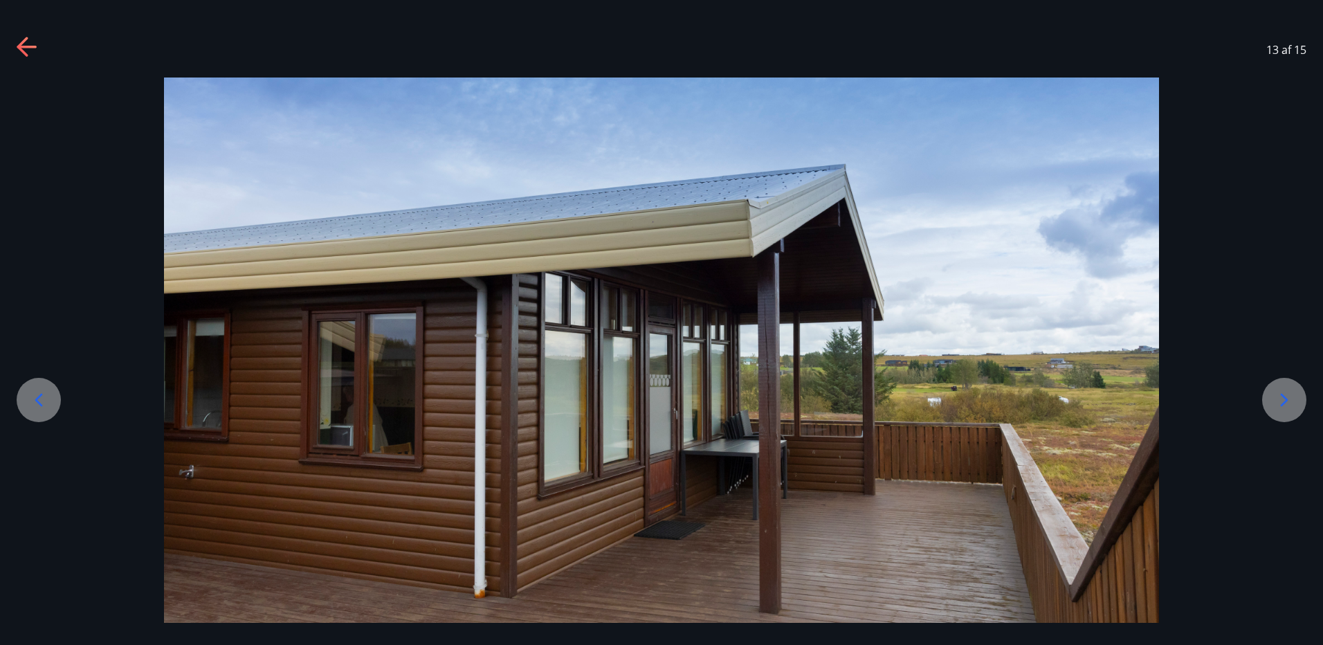
click at [1283, 401] on icon at bounding box center [1284, 400] width 22 height 22
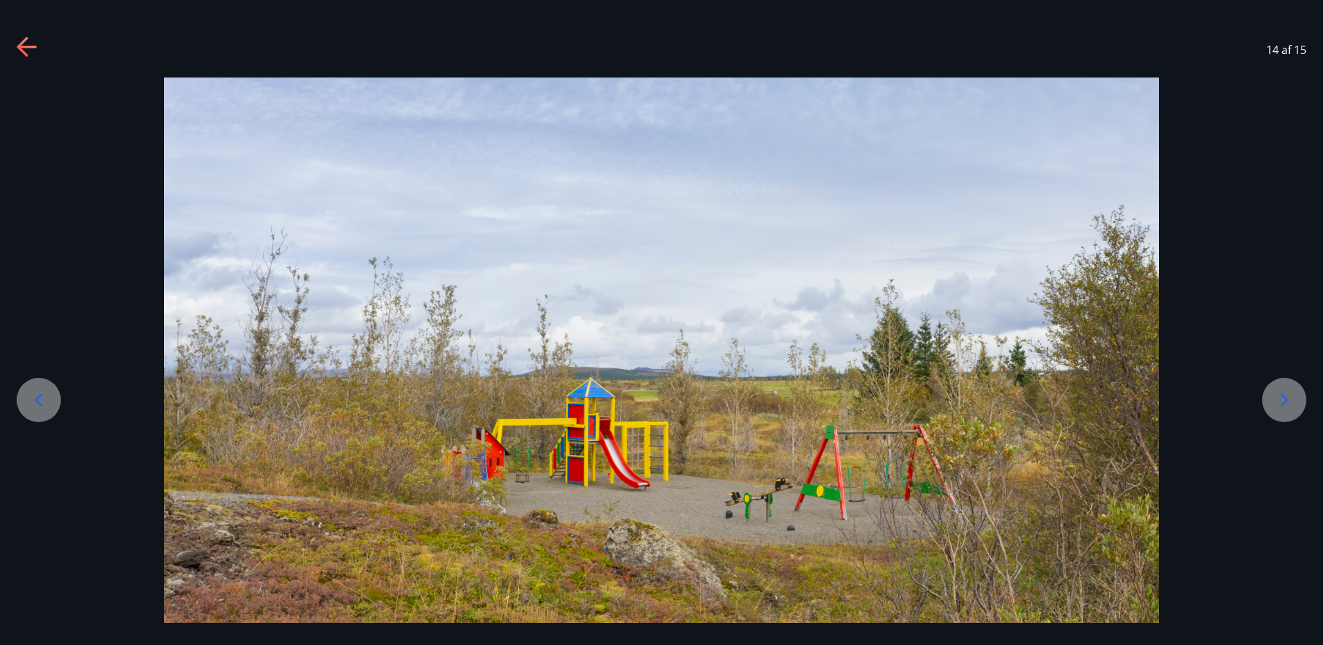
click at [1283, 401] on icon at bounding box center [1284, 400] width 22 height 22
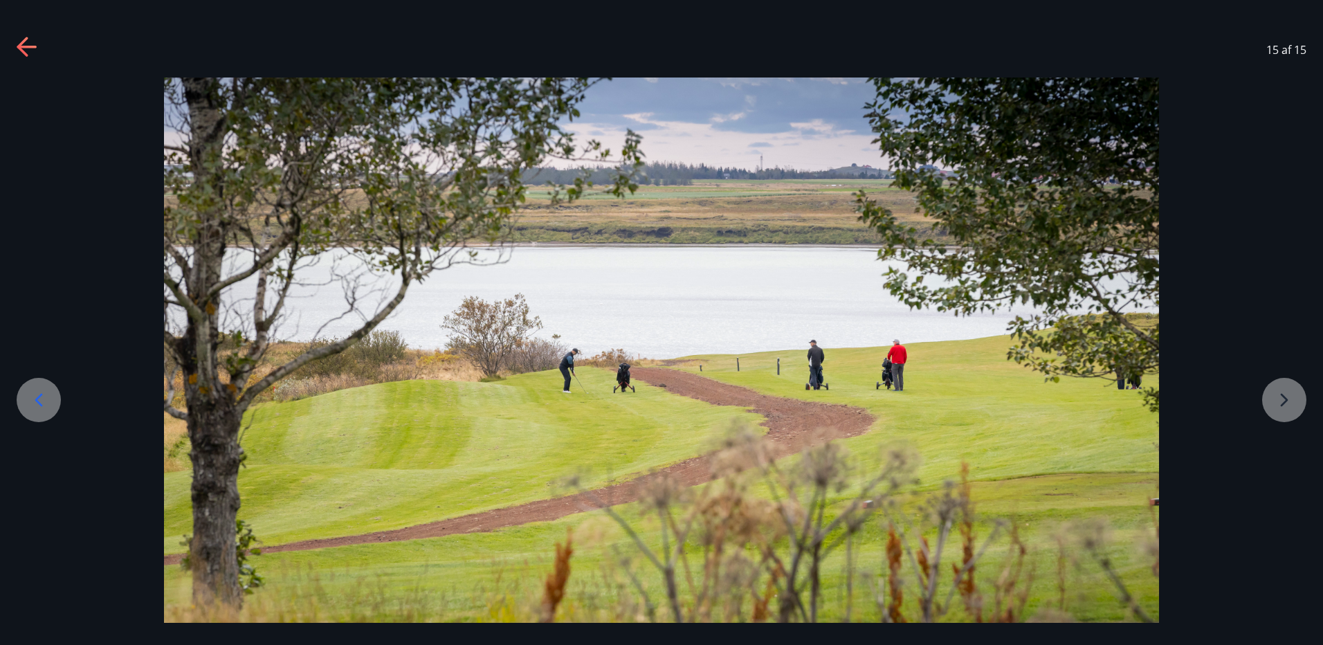
click at [1283, 401] on div at bounding box center [661, 354] width 1323 height 553
click at [29, 39] on icon at bounding box center [28, 48] width 22 height 22
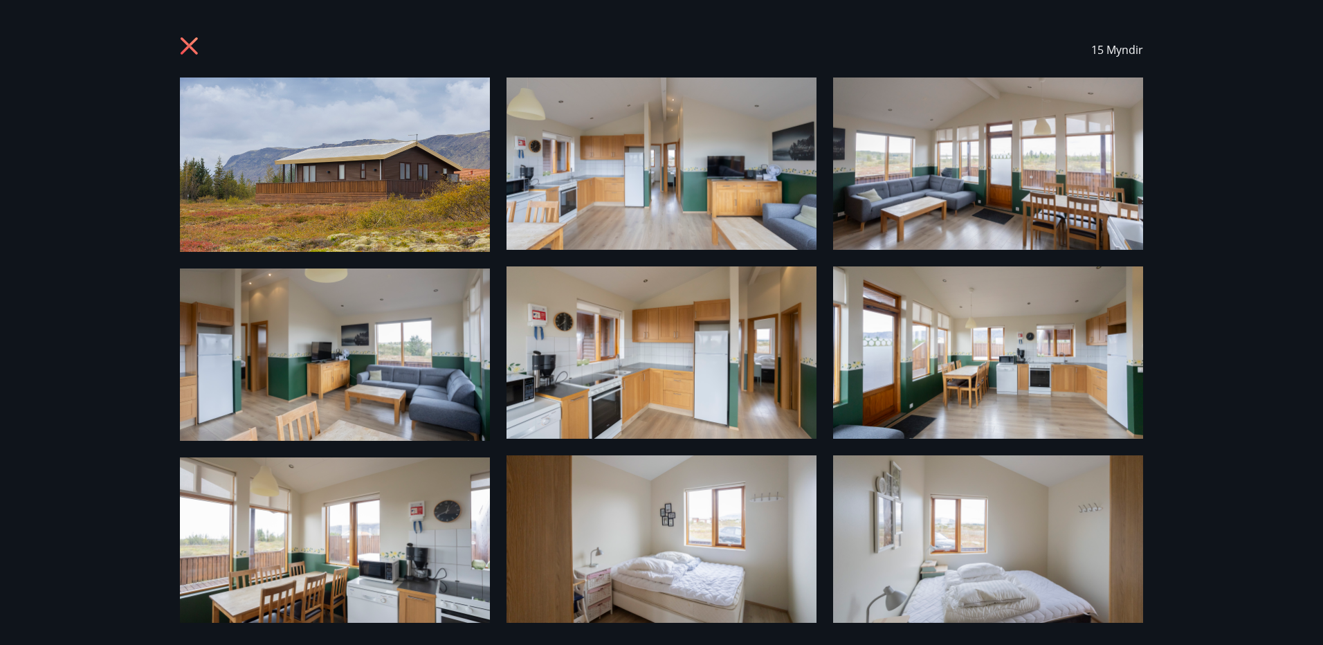
click at [191, 44] on icon at bounding box center [189, 45] width 17 height 17
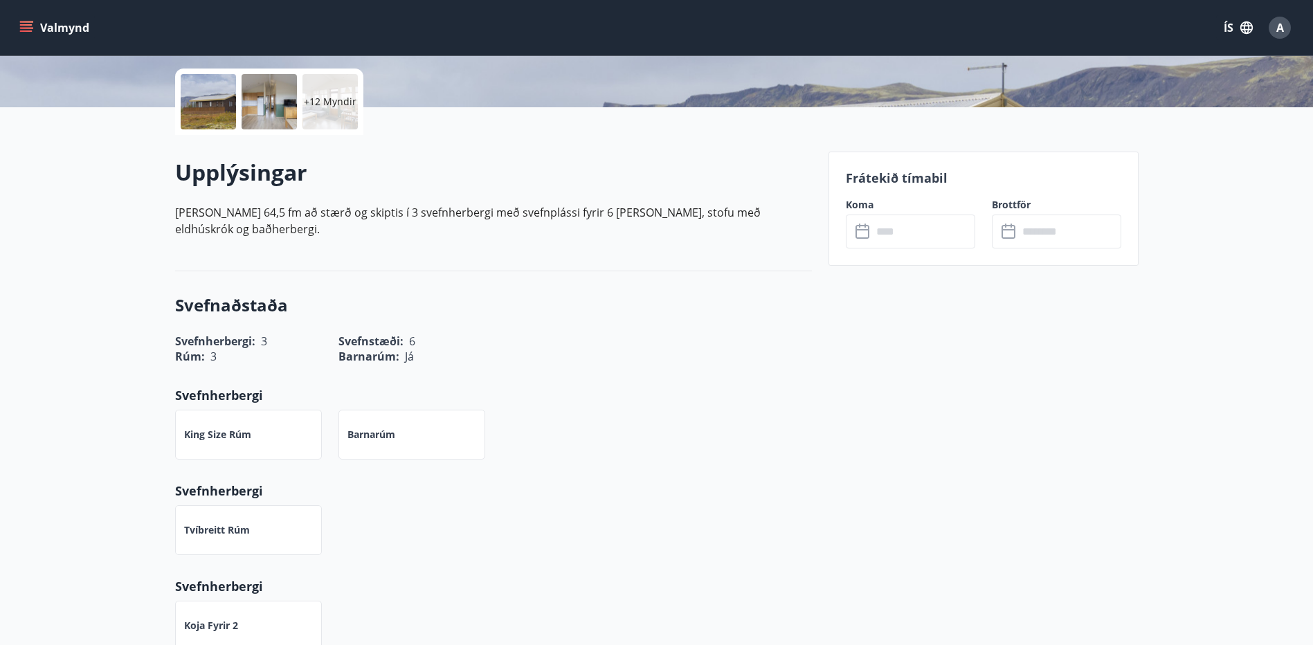
scroll to position [346, 0]
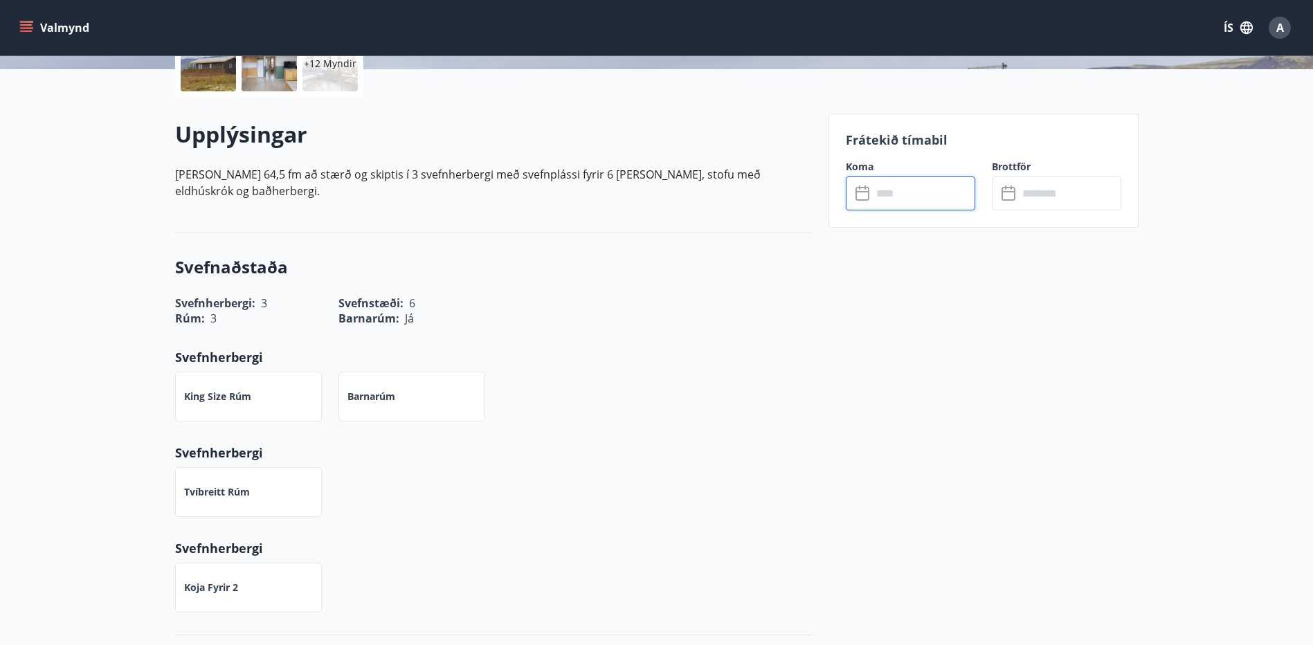
click at [915, 194] on input "text" at bounding box center [923, 193] width 103 height 34
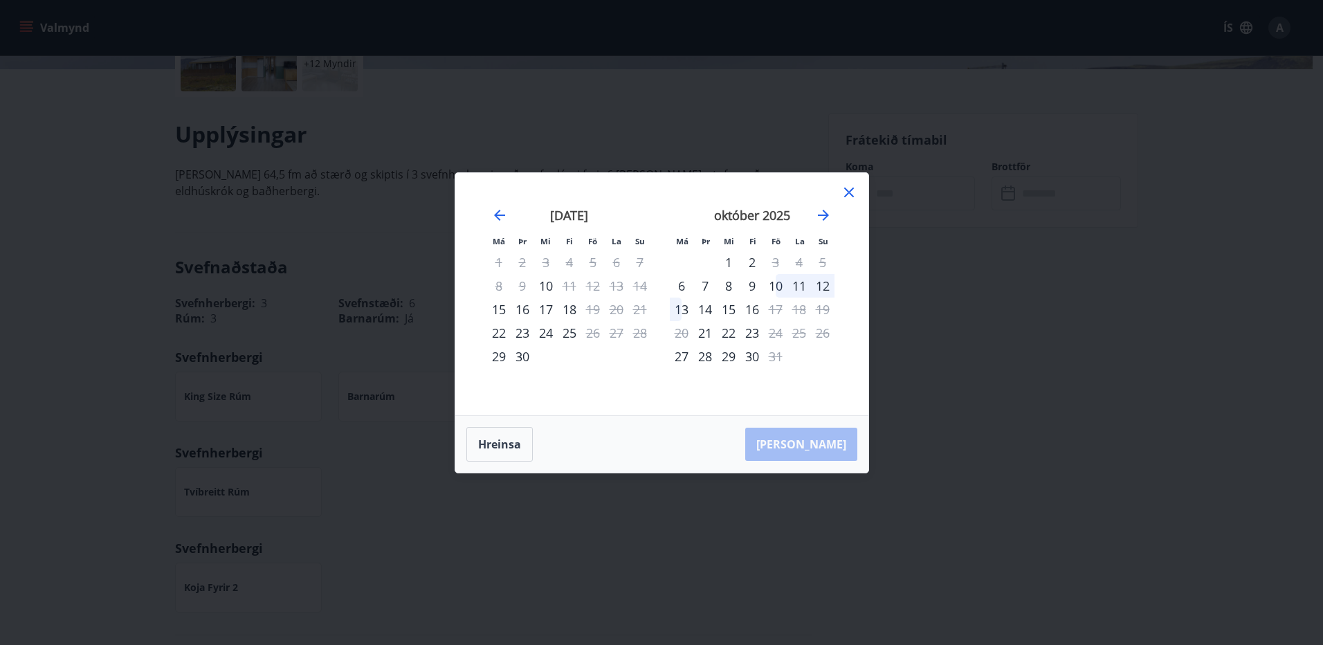
click at [785, 287] on div "10" at bounding box center [776, 286] width 24 height 24
click at [827, 287] on div "12" at bounding box center [823, 286] width 24 height 24
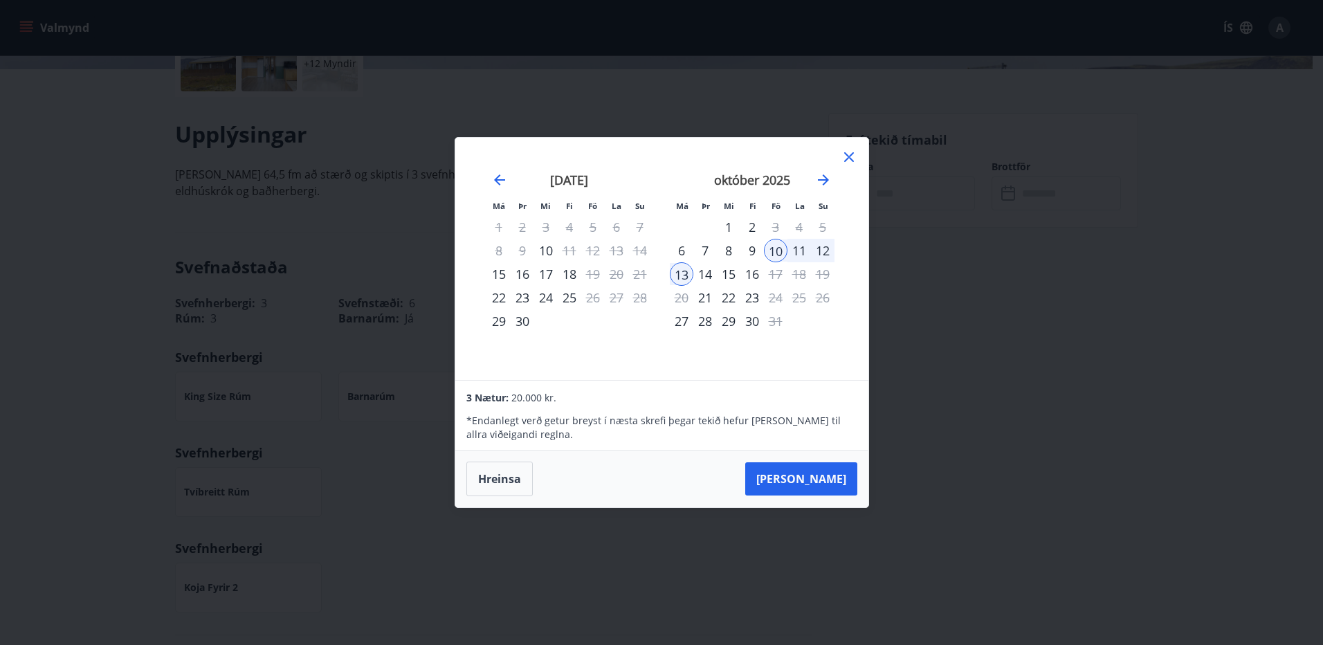
click at [829, 253] on div "12" at bounding box center [823, 251] width 24 height 24
click at [826, 482] on button "Taka Frá" at bounding box center [801, 478] width 112 height 33
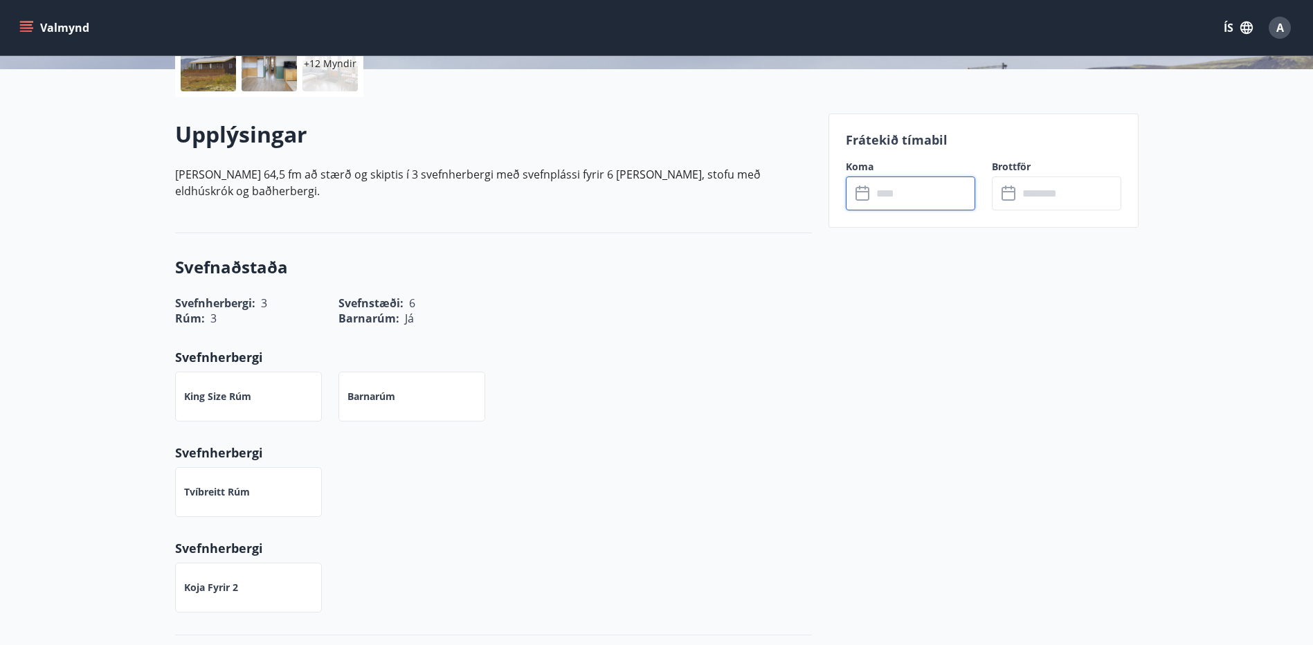
type input "******"
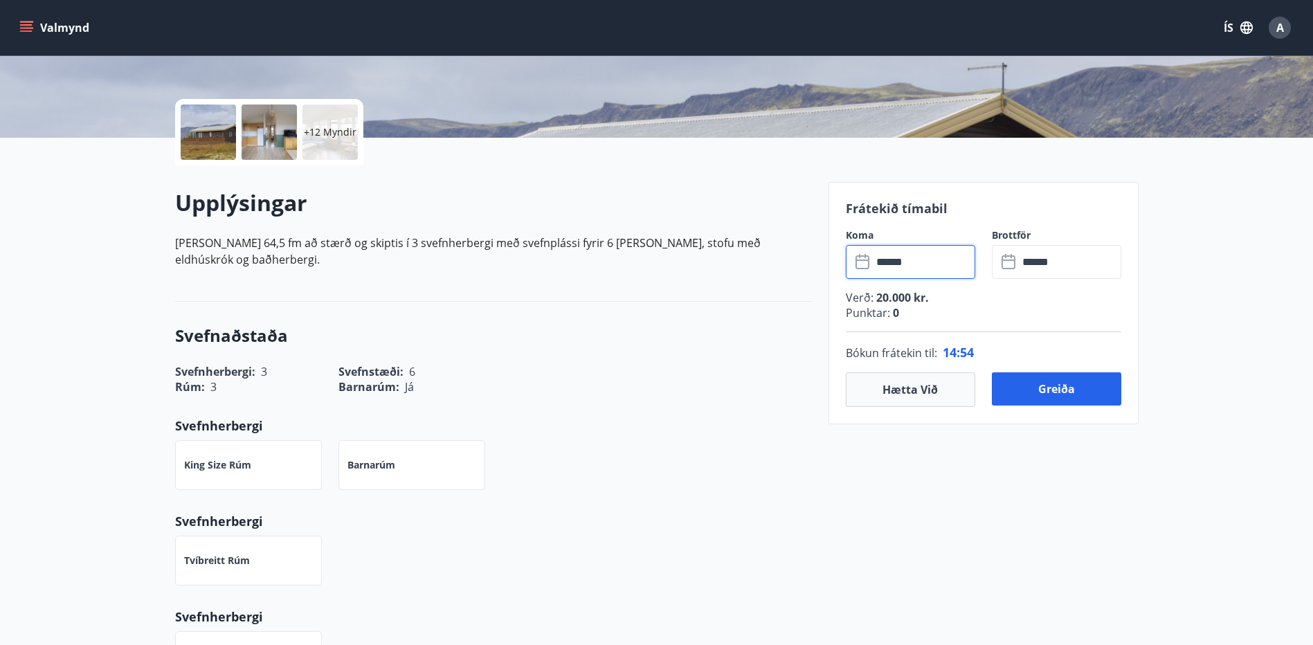
scroll to position [0, 0]
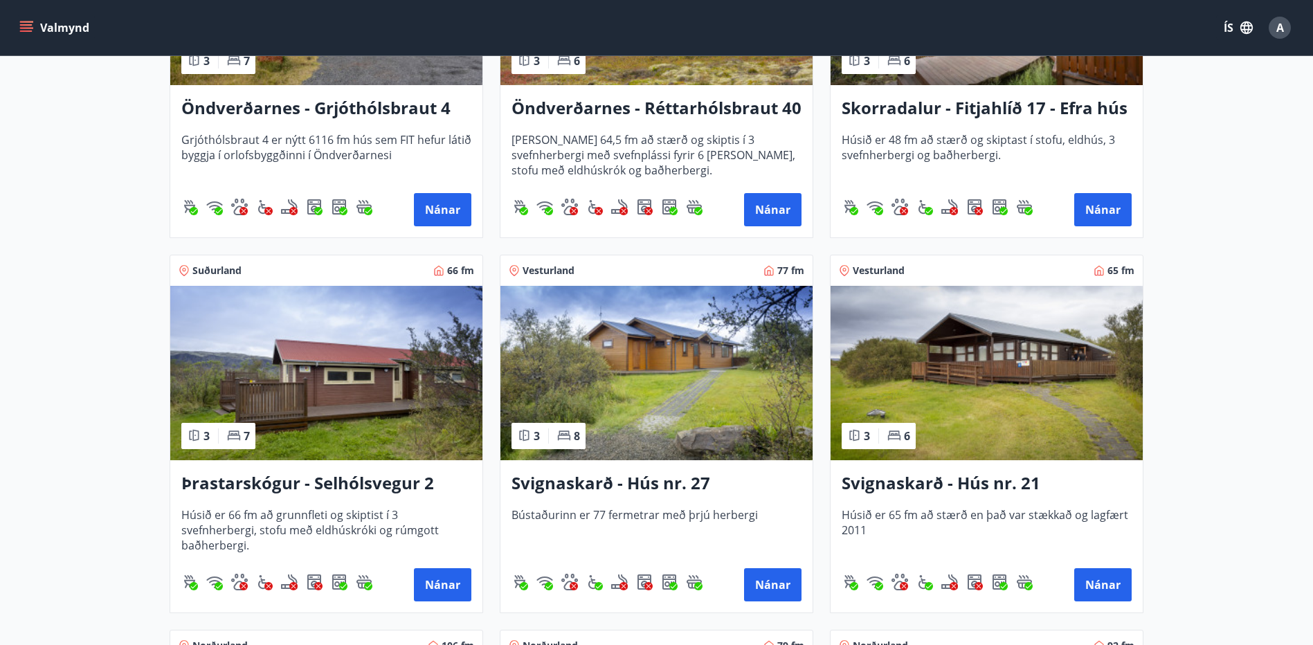
scroll to position [3065, 0]
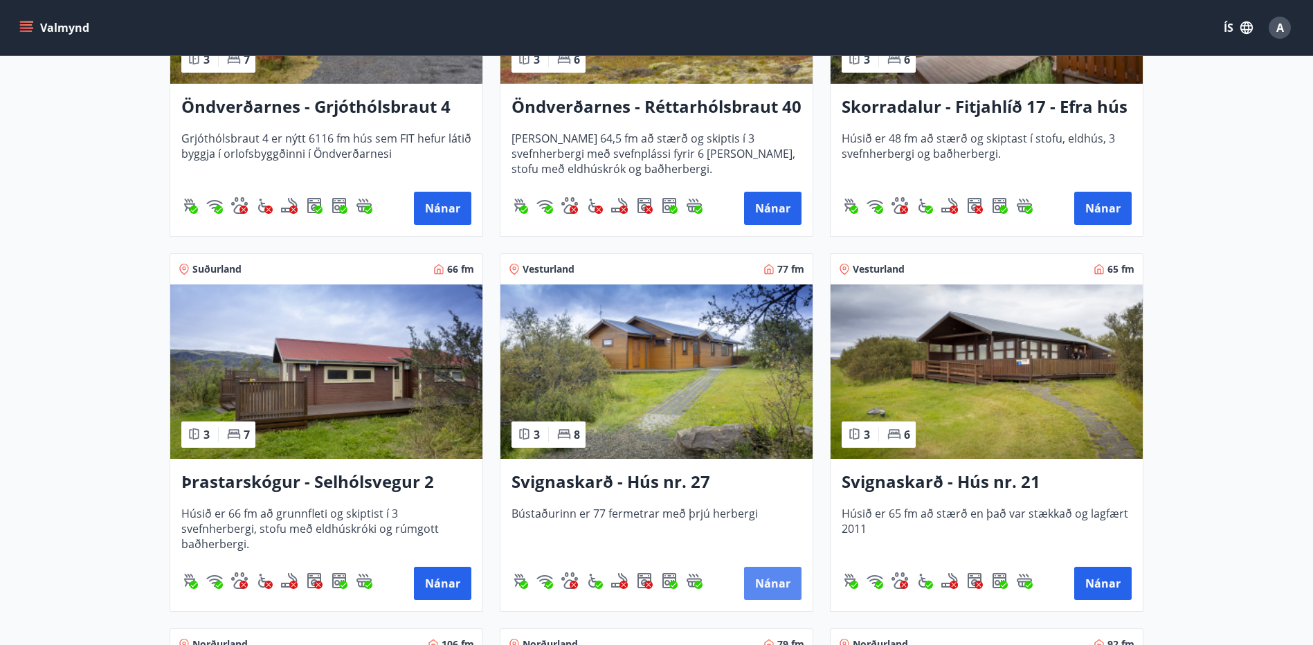
click at [778, 585] on button "Nánar" at bounding box center [772, 583] width 57 height 33
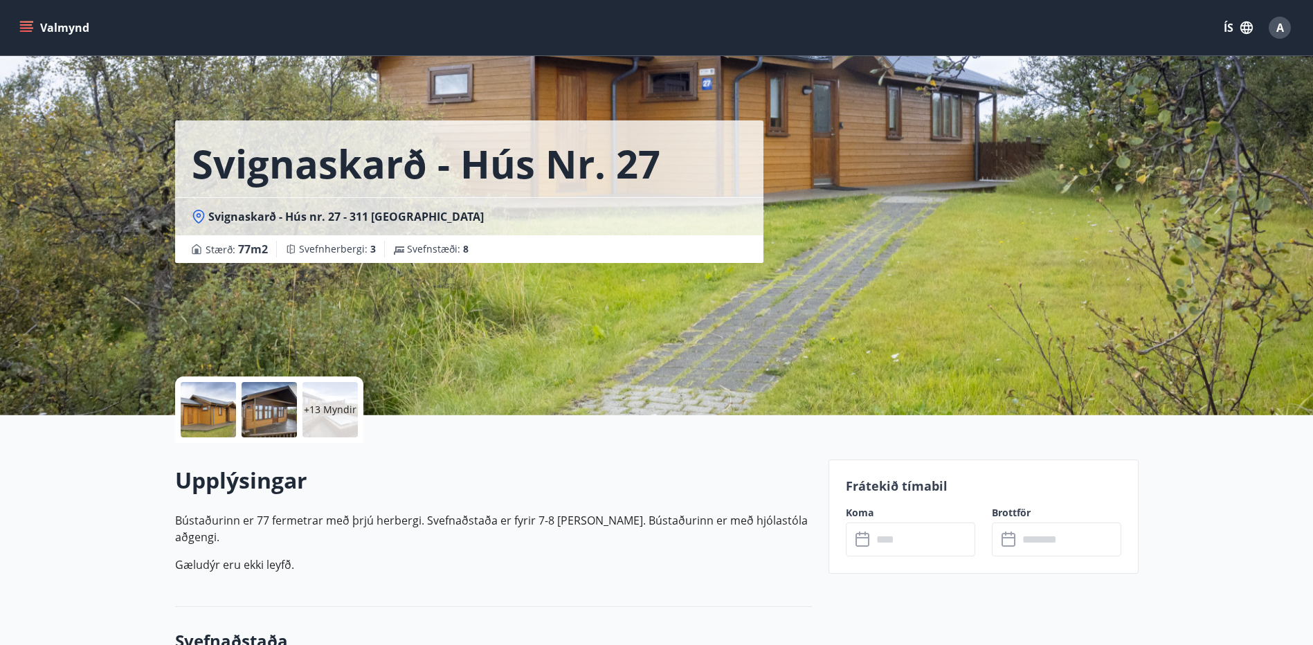
scroll to position [69, 0]
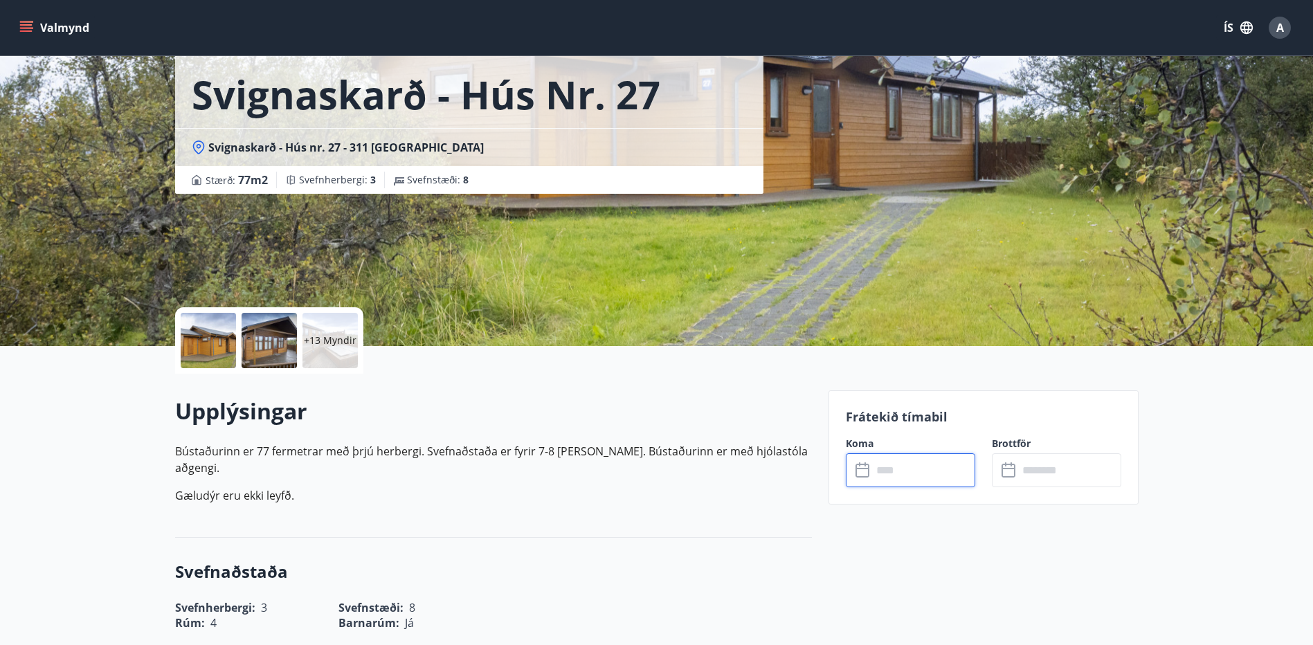
click at [934, 471] on input "text" at bounding box center [923, 470] width 103 height 34
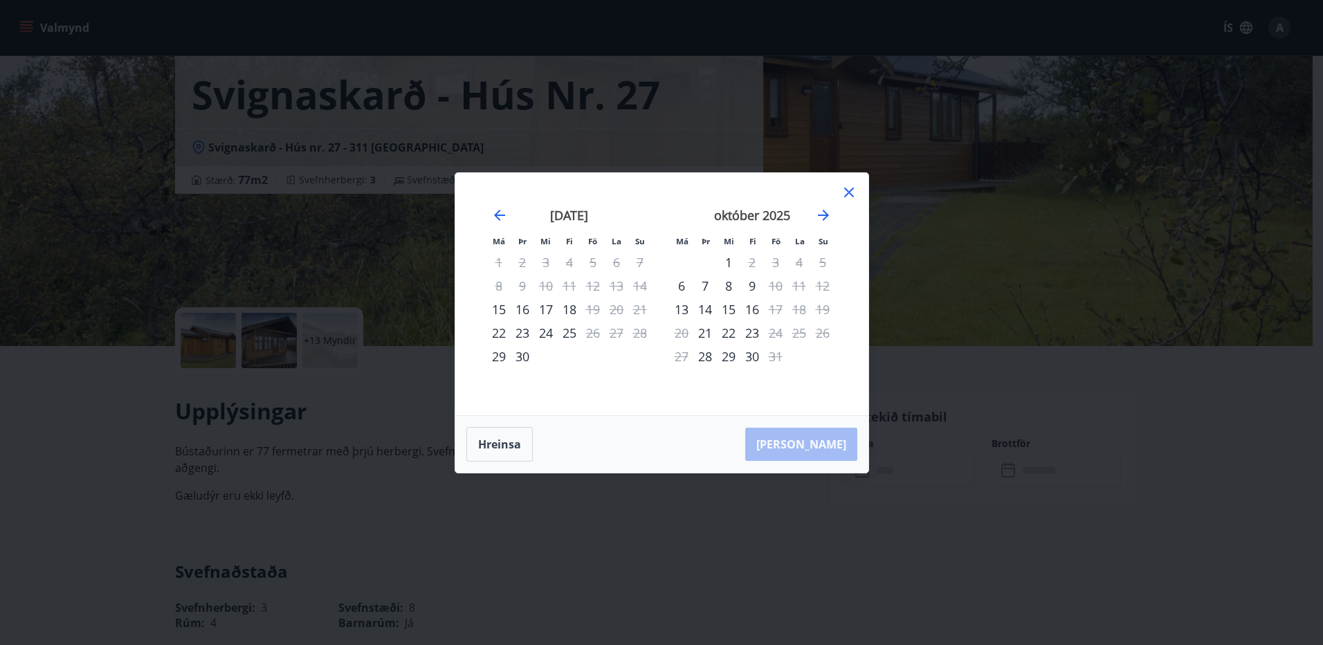
click at [854, 190] on icon at bounding box center [849, 192] width 17 height 17
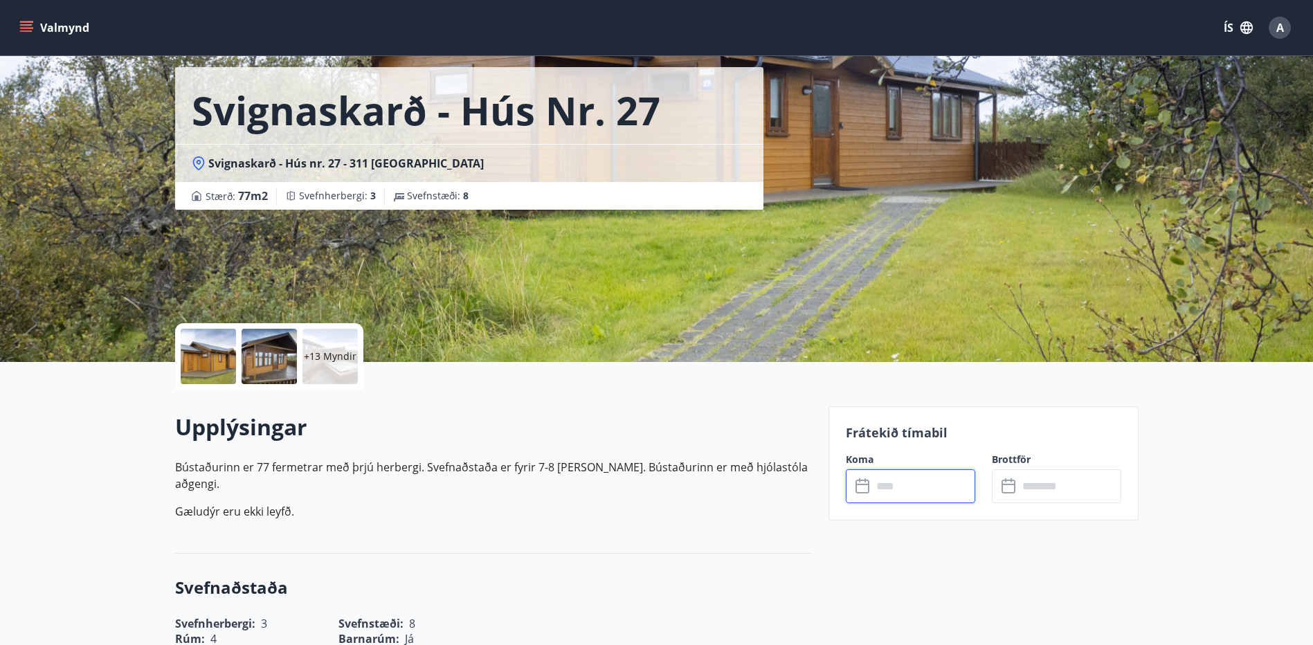
scroll to position [0, 0]
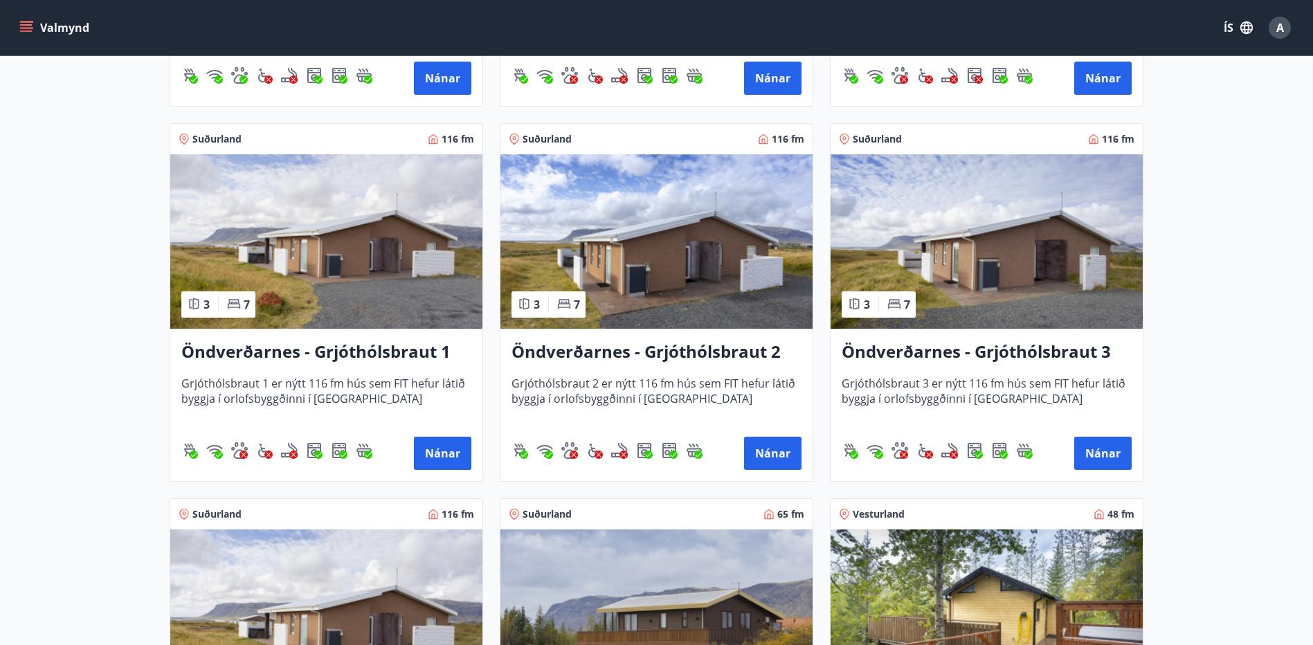
scroll to position [2630, 0]
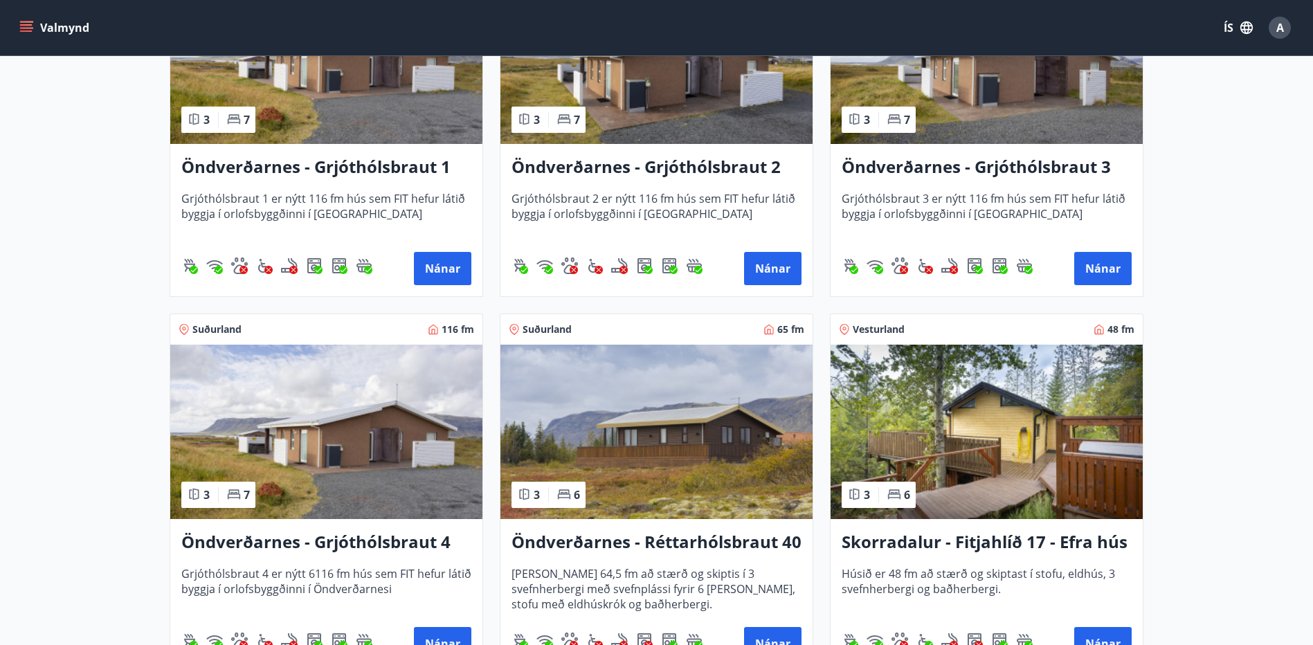
click at [331, 489] on img at bounding box center [326, 432] width 312 height 174
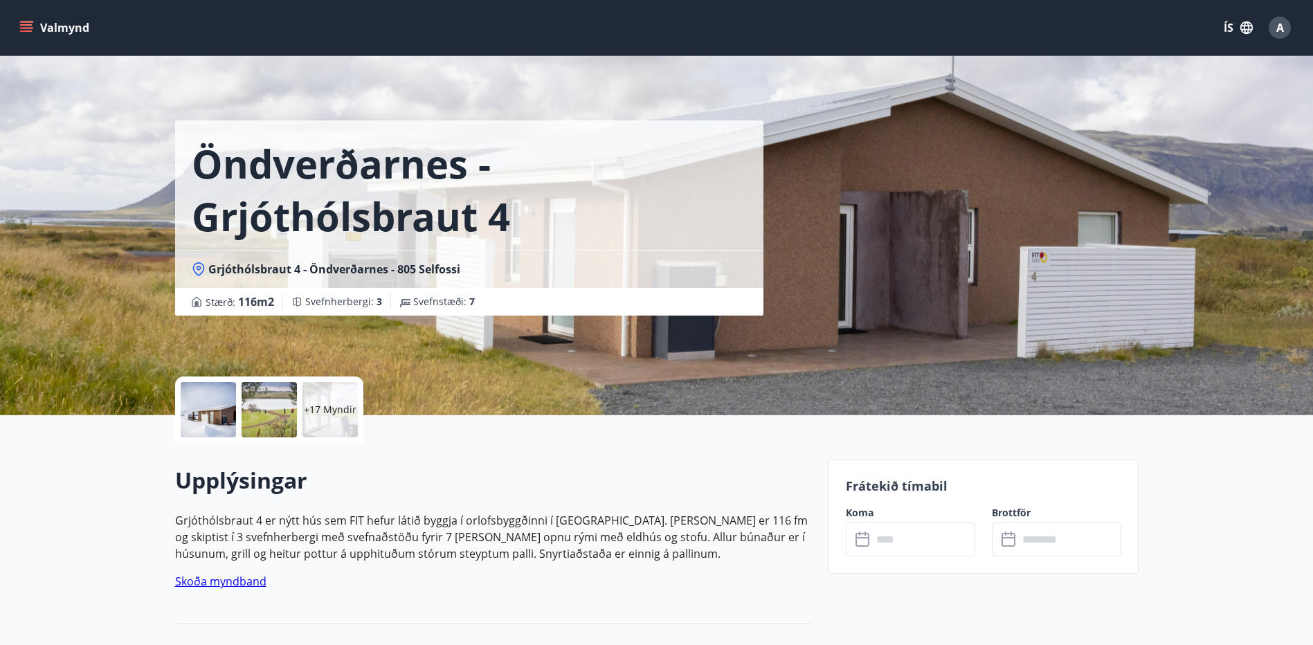
click at [920, 540] on input "text" at bounding box center [923, 540] width 103 height 34
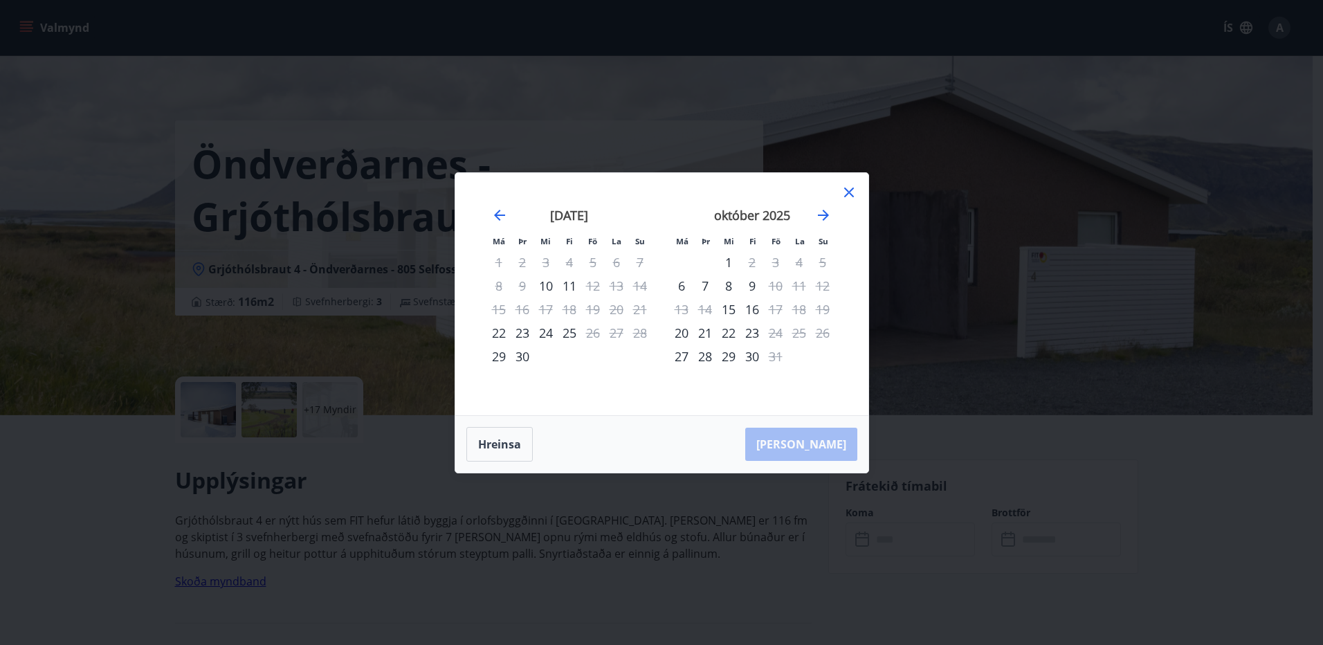
click at [851, 192] on icon at bounding box center [849, 192] width 17 height 17
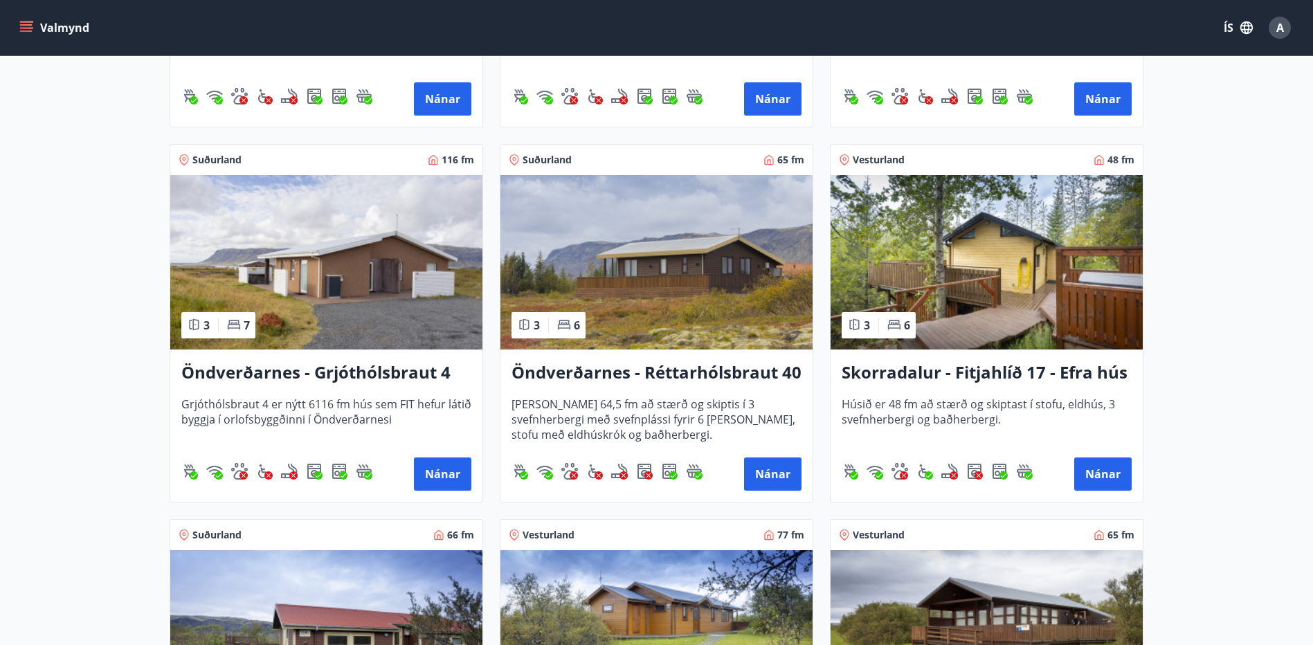
scroll to position [2838, 0]
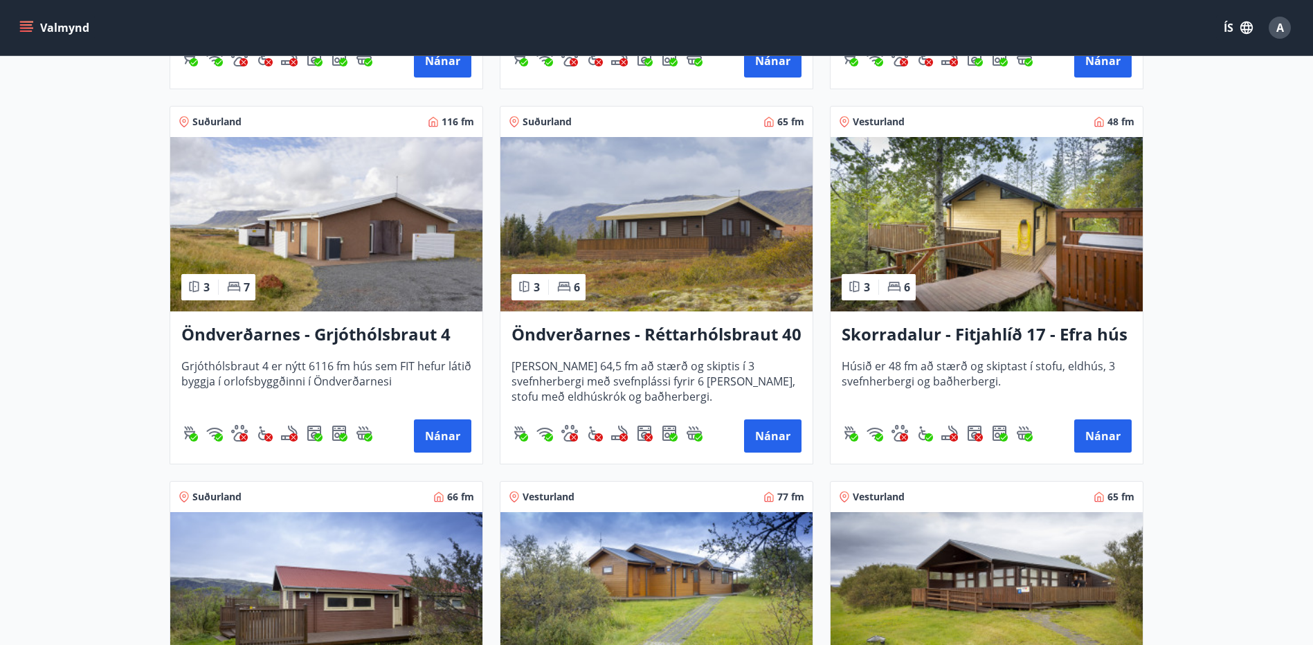
click at [717, 262] on img at bounding box center [656, 224] width 312 height 174
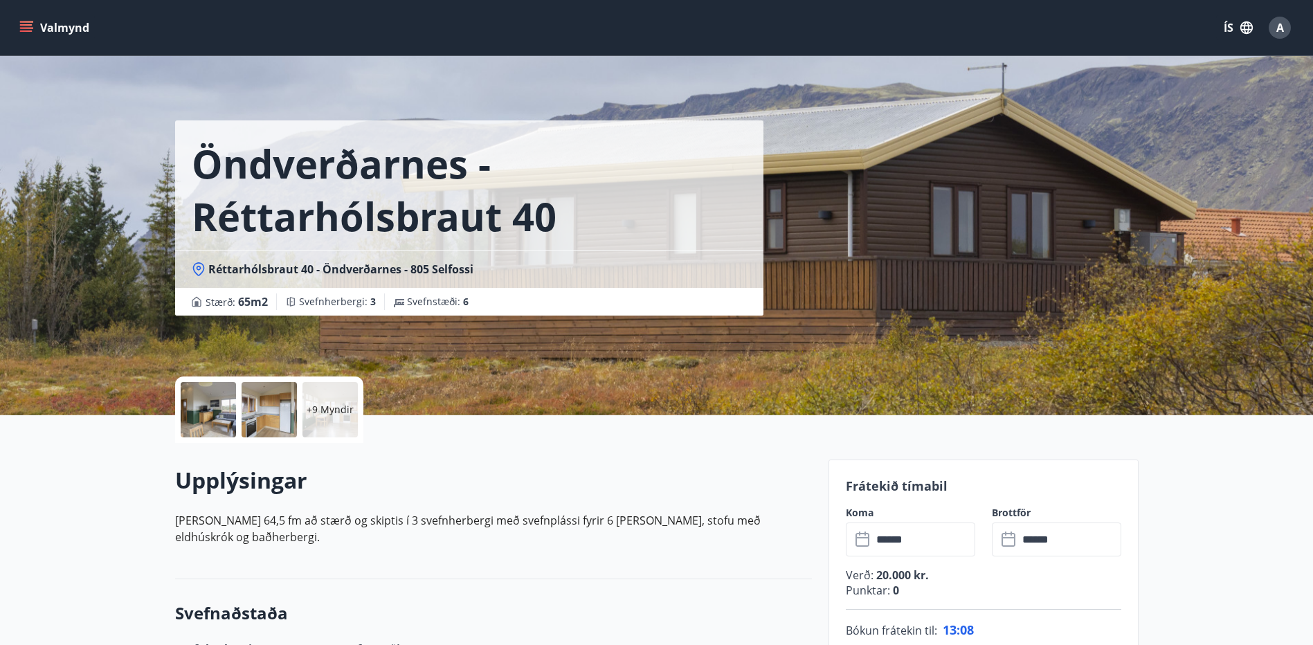
click at [346, 419] on div "+9 Myndir" at bounding box center [329, 409] width 55 height 55
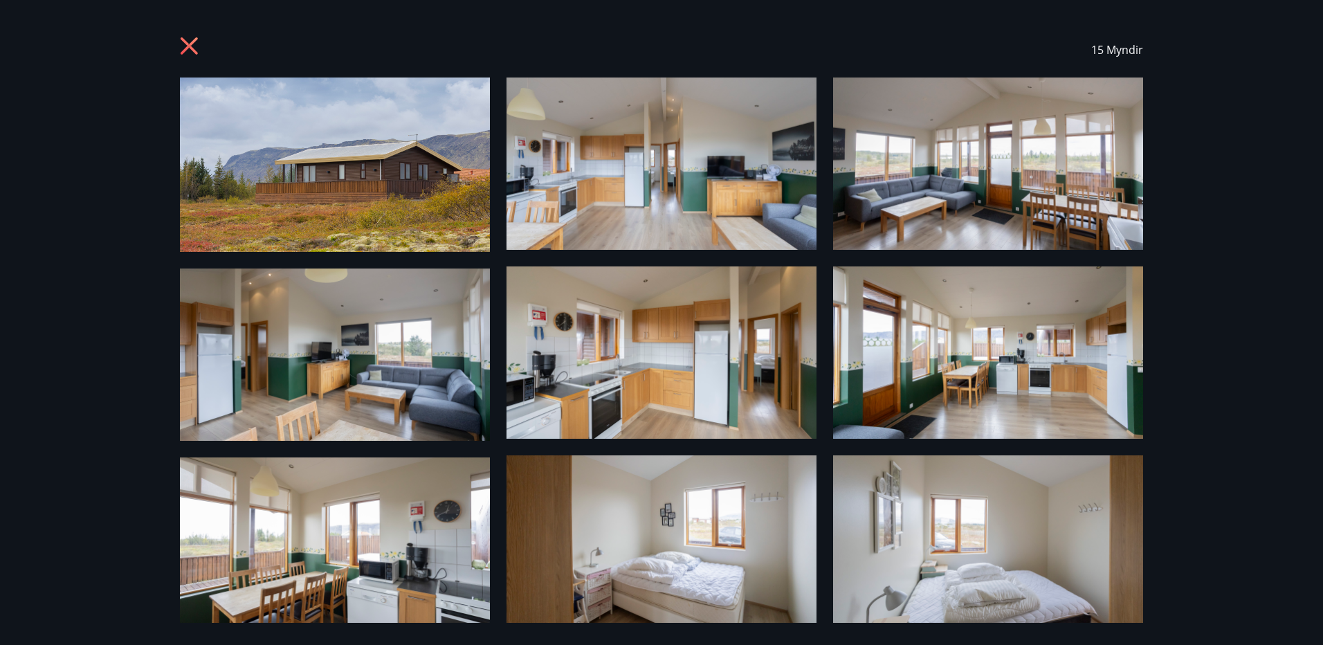
click at [420, 225] on img at bounding box center [335, 165] width 310 height 174
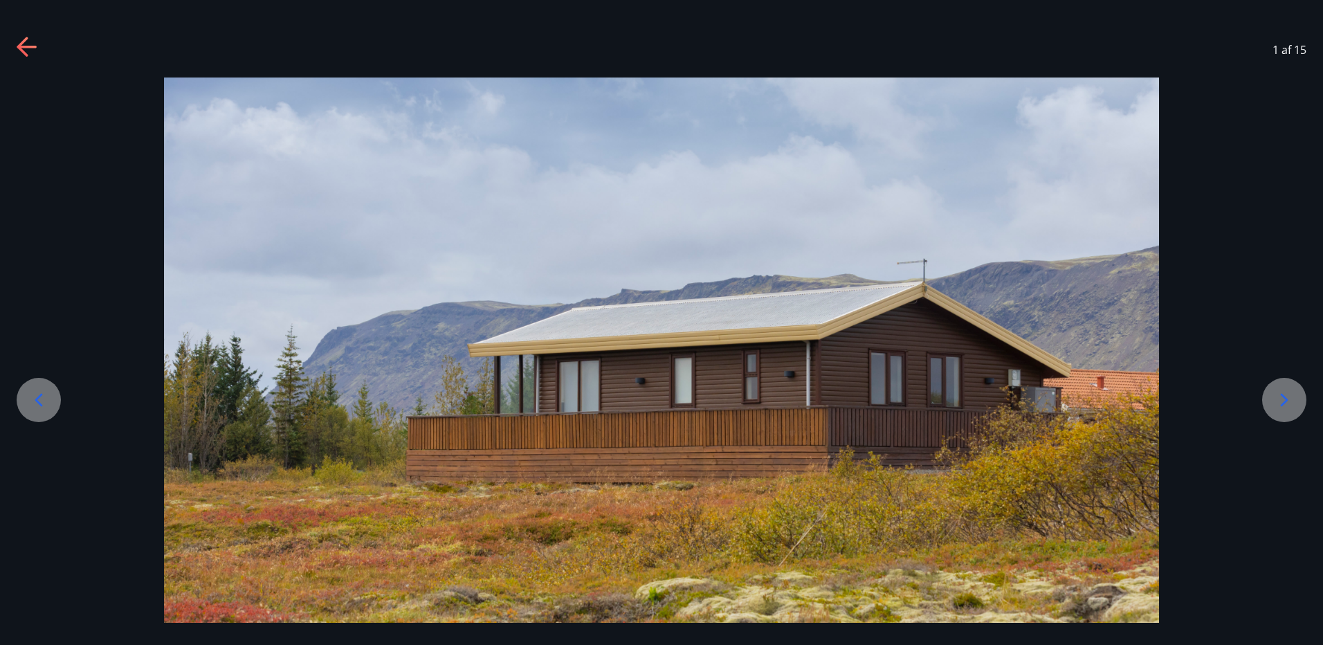
click at [1286, 402] on icon at bounding box center [1285, 400] width 8 height 13
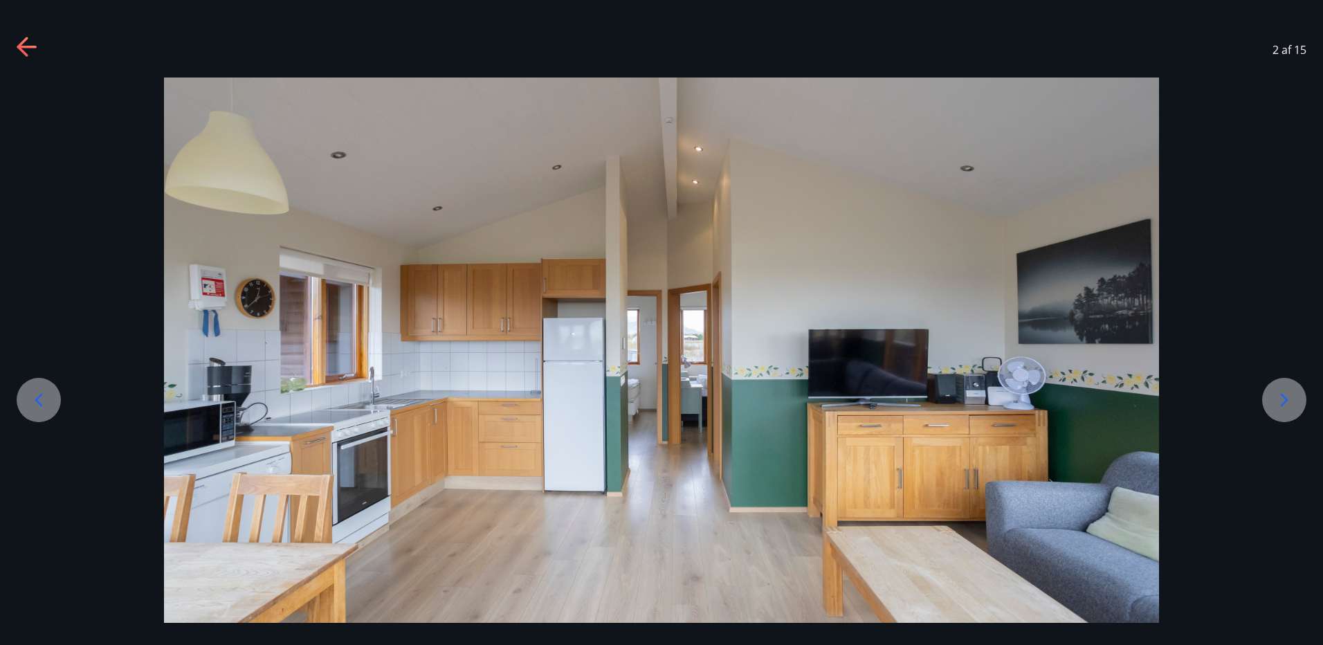
click at [1286, 402] on icon at bounding box center [1285, 400] width 8 height 13
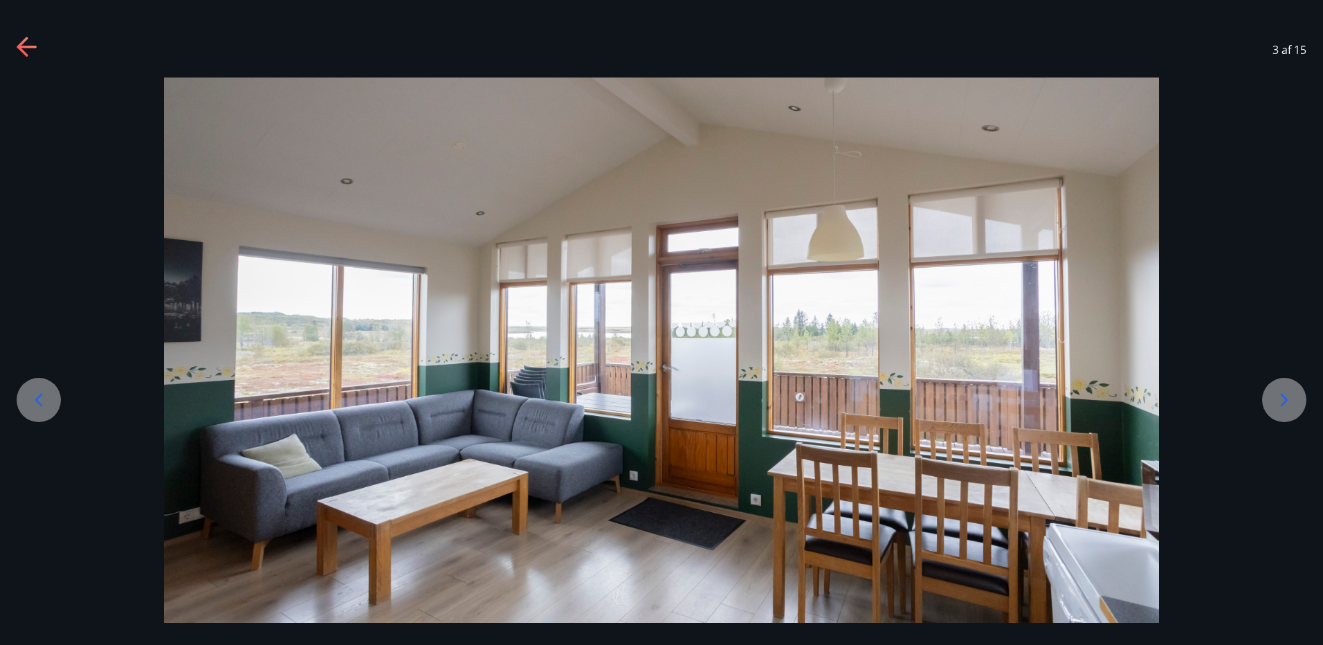
click at [1286, 402] on icon at bounding box center [1285, 400] width 8 height 13
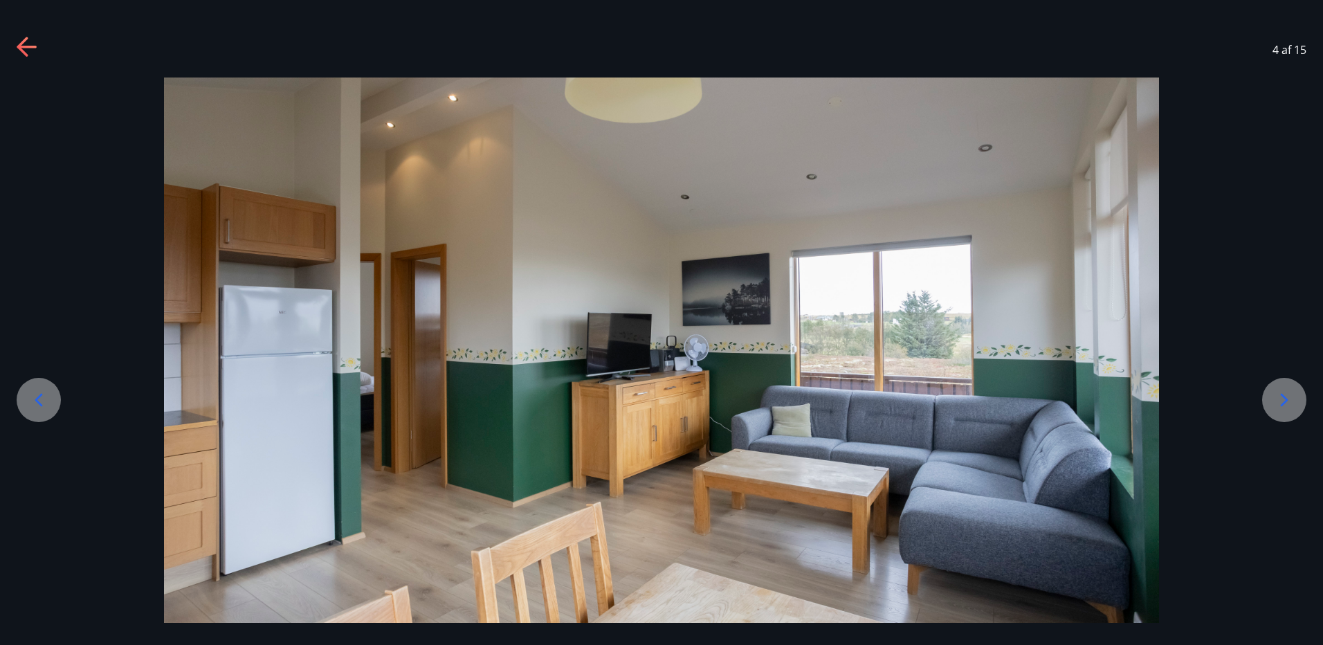
click at [1286, 402] on icon at bounding box center [1285, 400] width 8 height 13
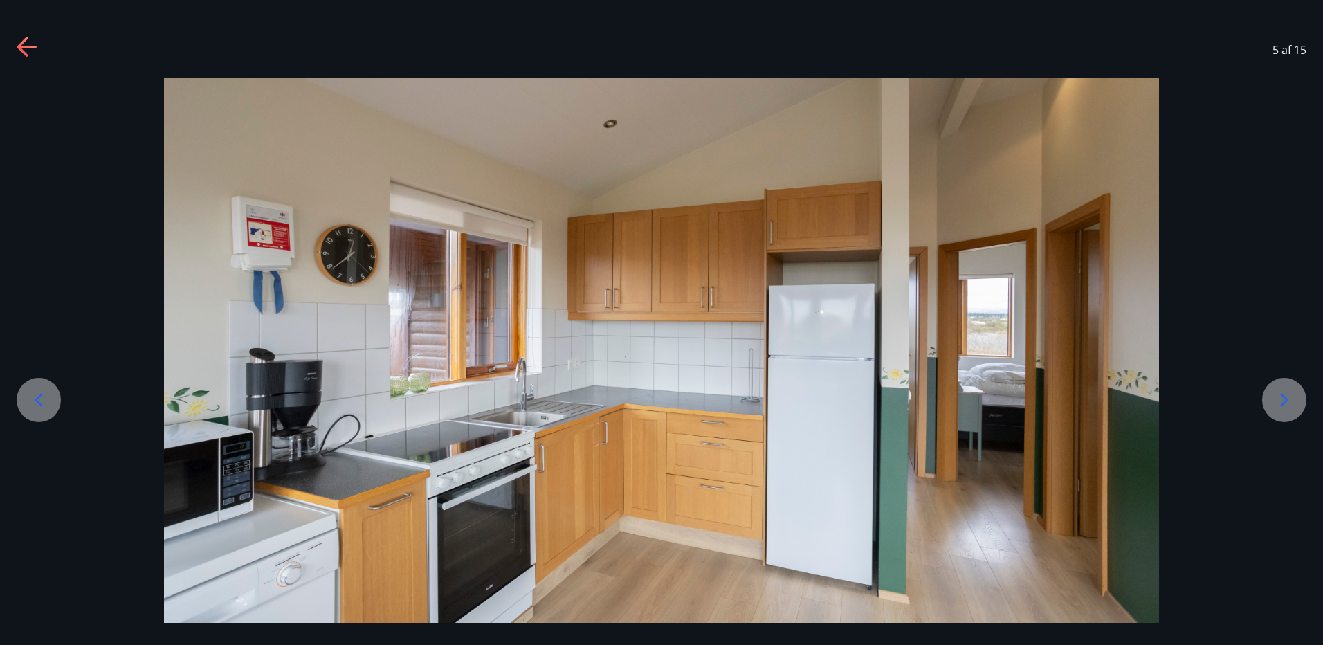
click at [1286, 402] on icon at bounding box center [1285, 400] width 8 height 13
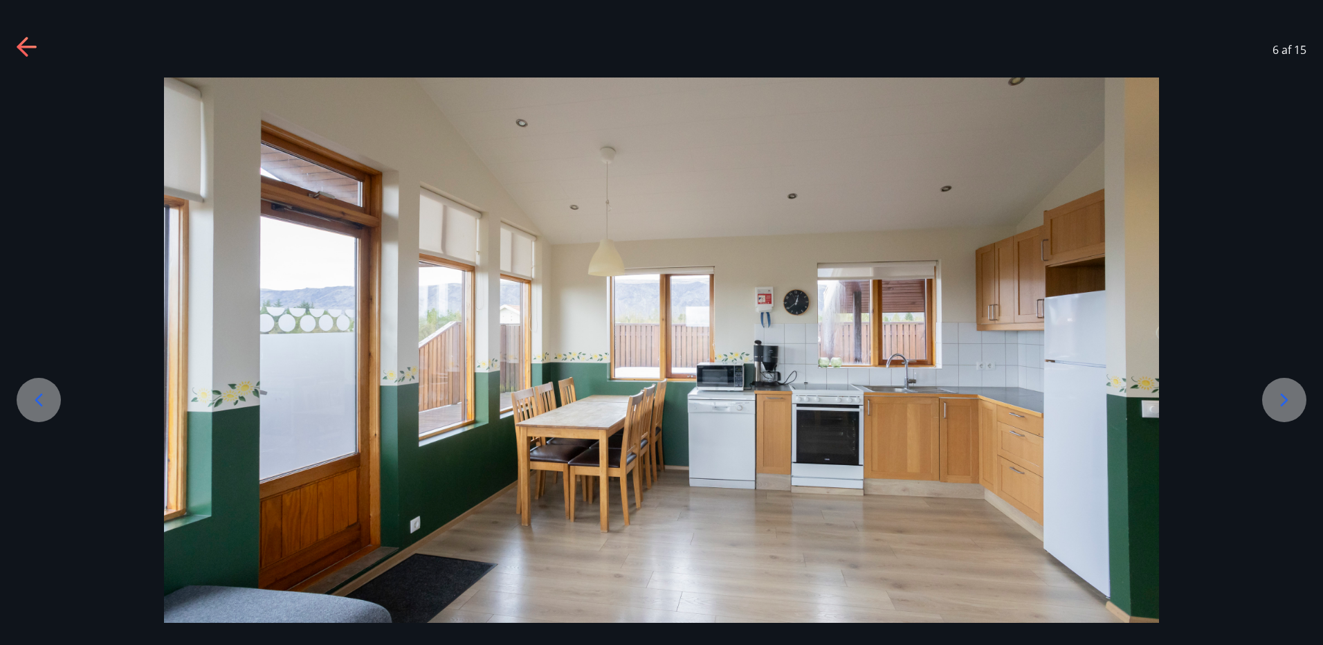
click at [1286, 402] on icon at bounding box center [1285, 400] width 8 height 13
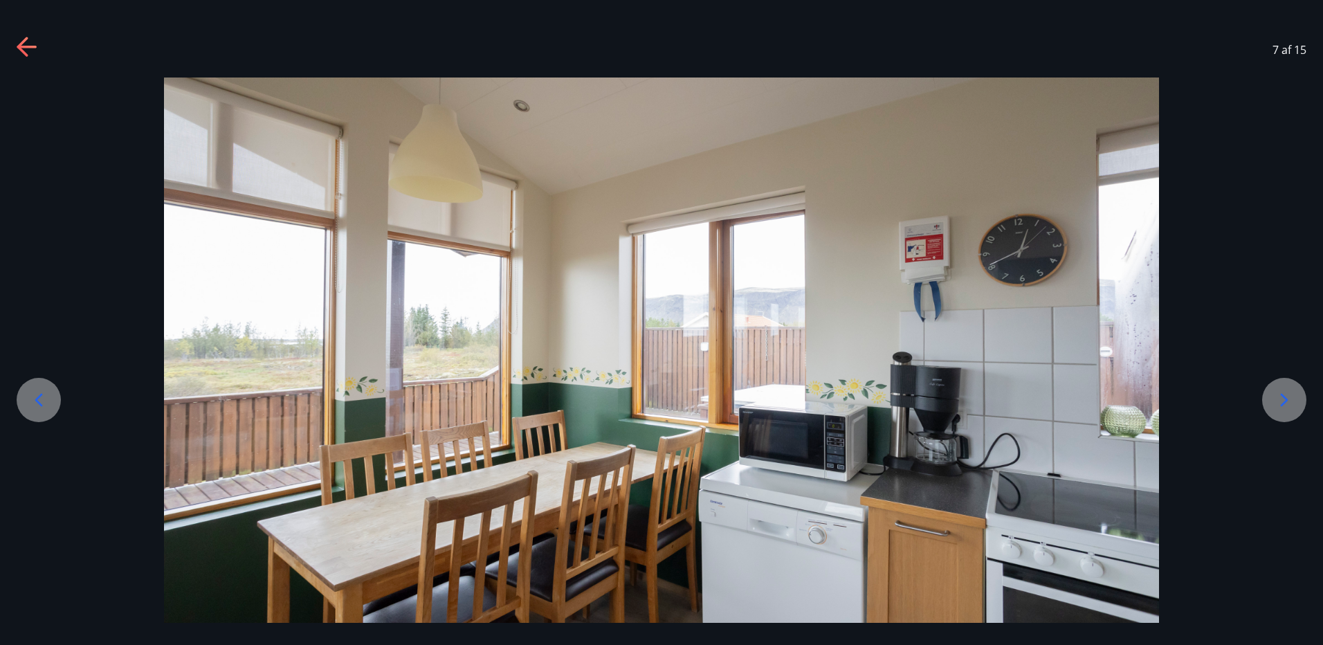
click at [1286, 402] on icon at bounding box center [1285, 400] width 8 height 13
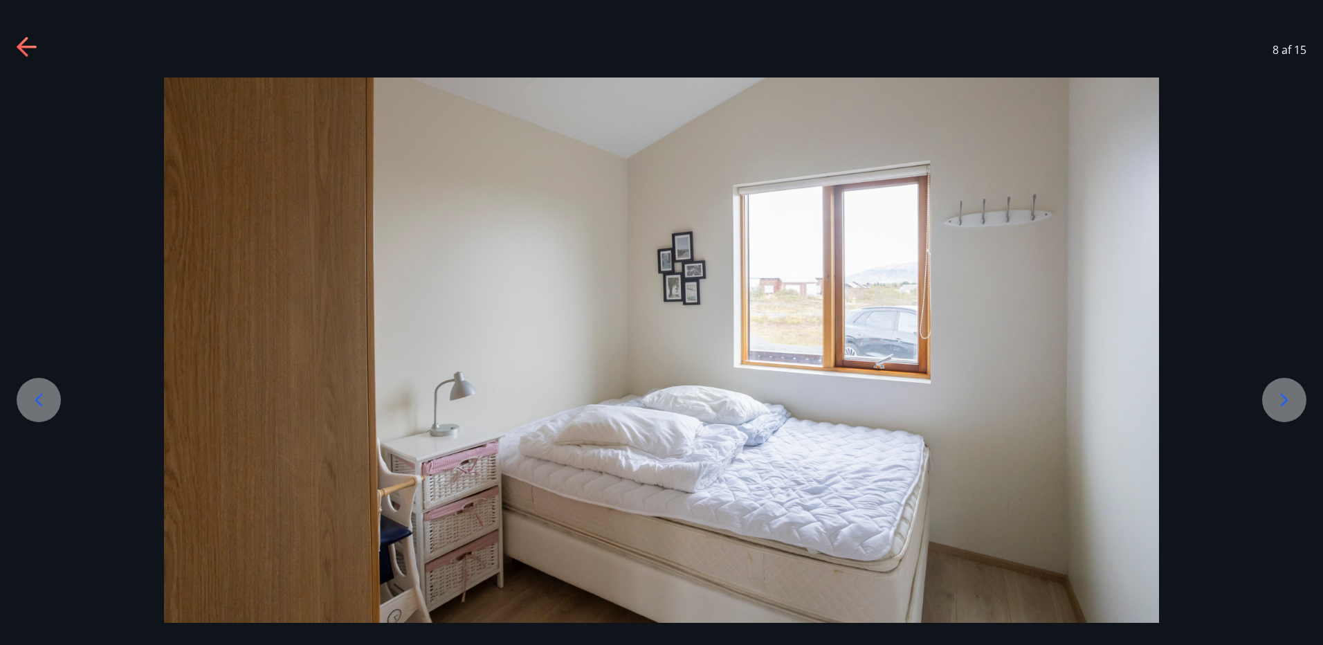
click at [1286, 402] on icon at bounding box center [1285, 400] width 8 height 13
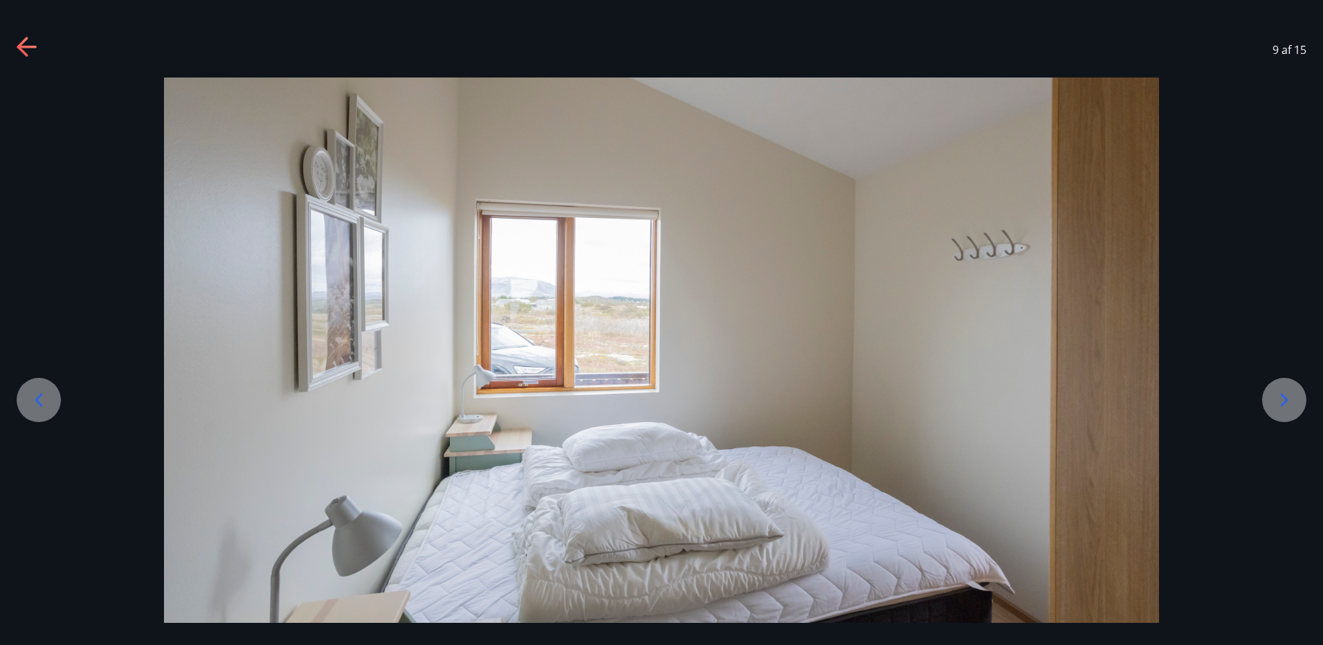
click at [1286, 402] on icon at bounding box center [1285, 400] width 8 height 13
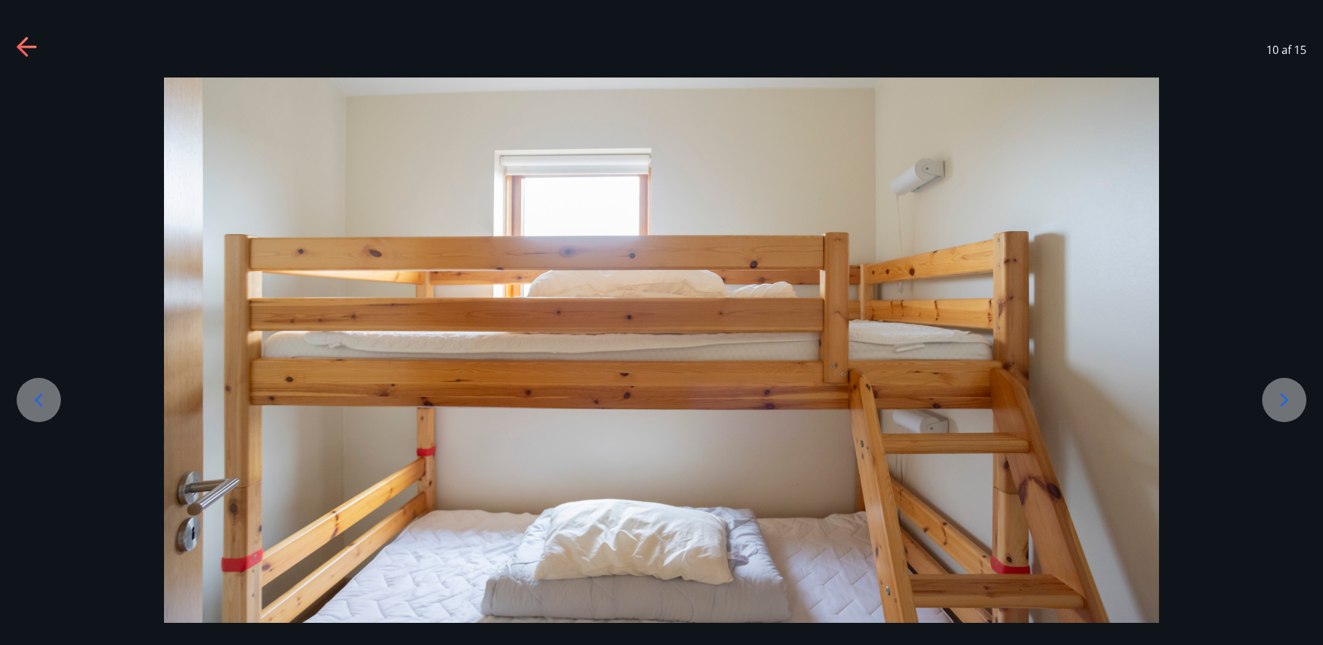
click at [1286, 402] on icon at bounding box center [1285, 400] width 8 height 13
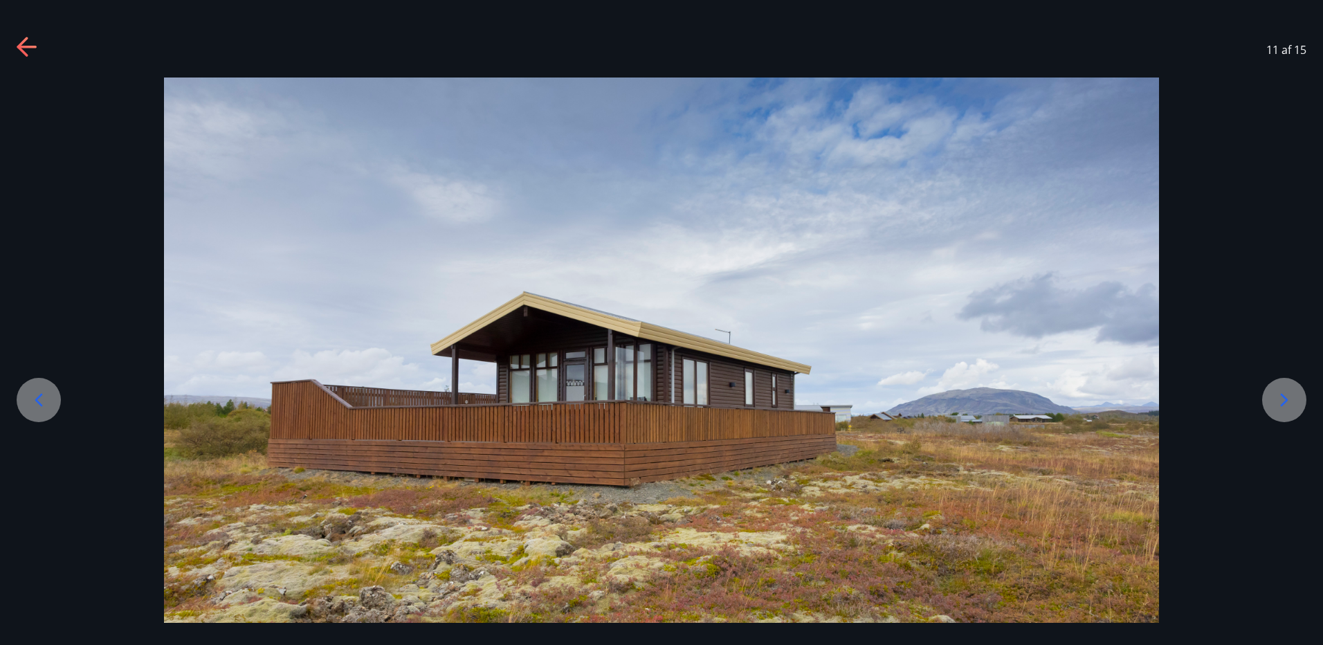
click at [1286, 402] on icon at bounding box center [1285, 400] width 8 height 13
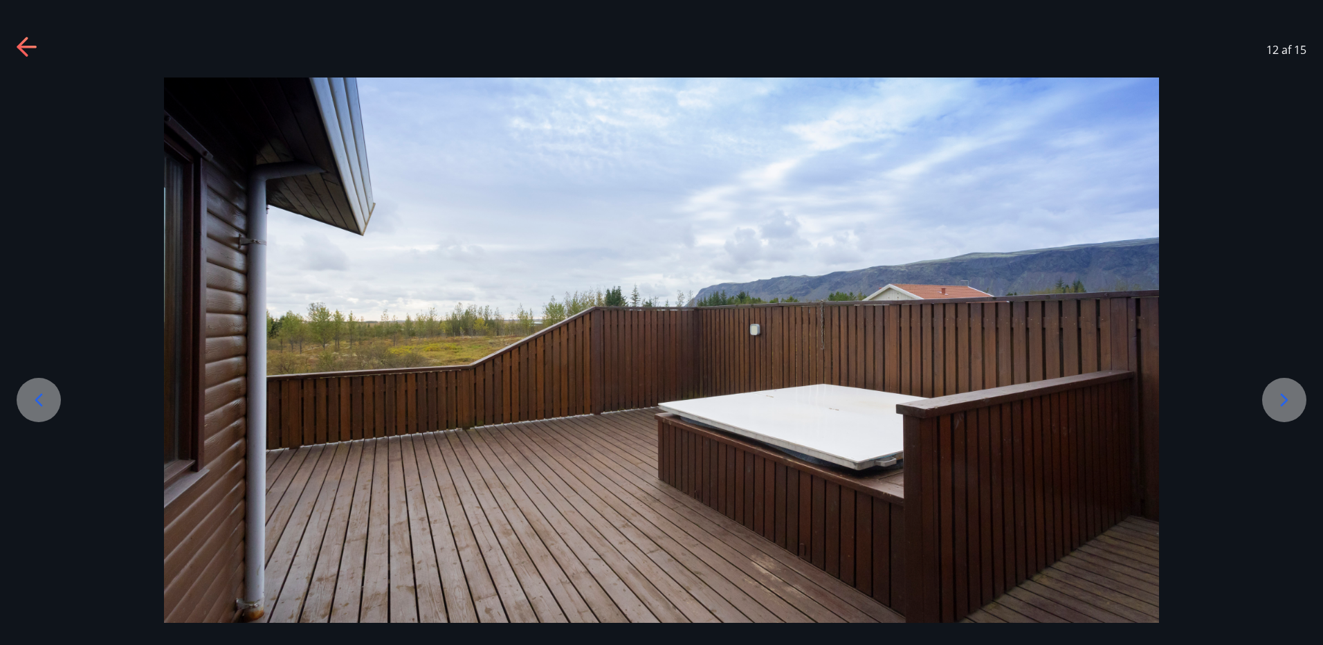
click at [1286, 405] on icon at bounding box center [1284, 400] width 22 height 22
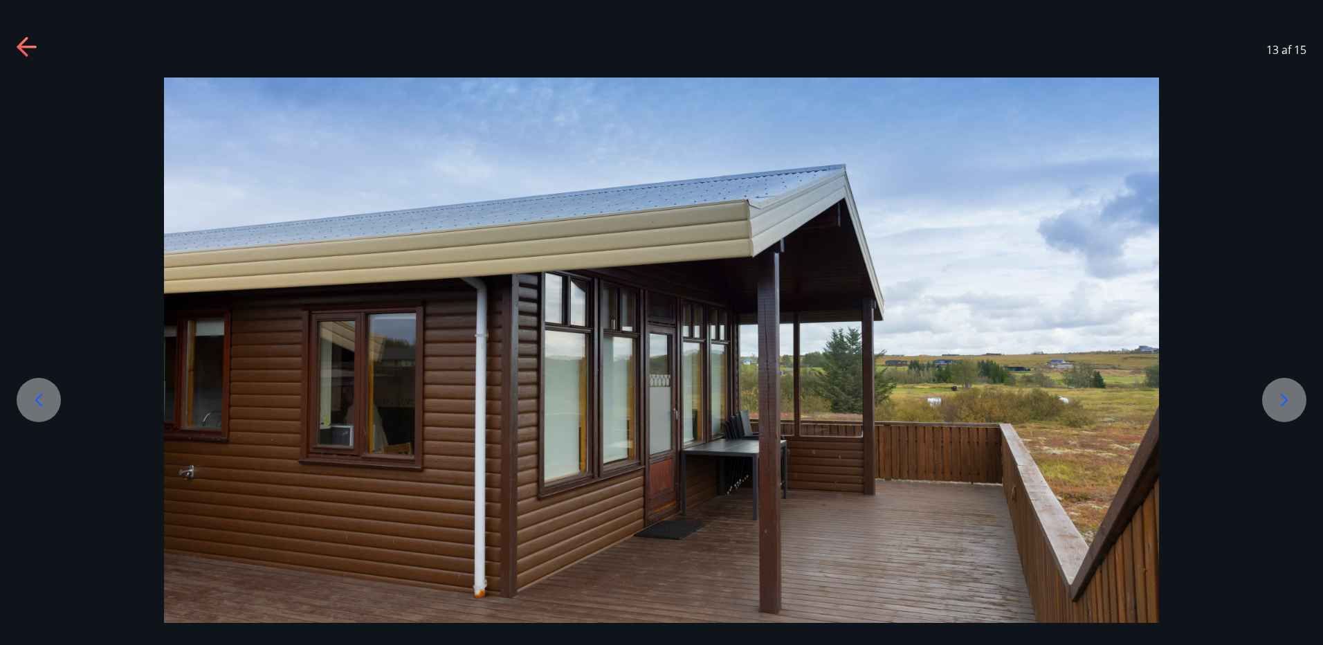
click at [1286, 405] on icon at bounding box center [1284, 400] width 22 height 22
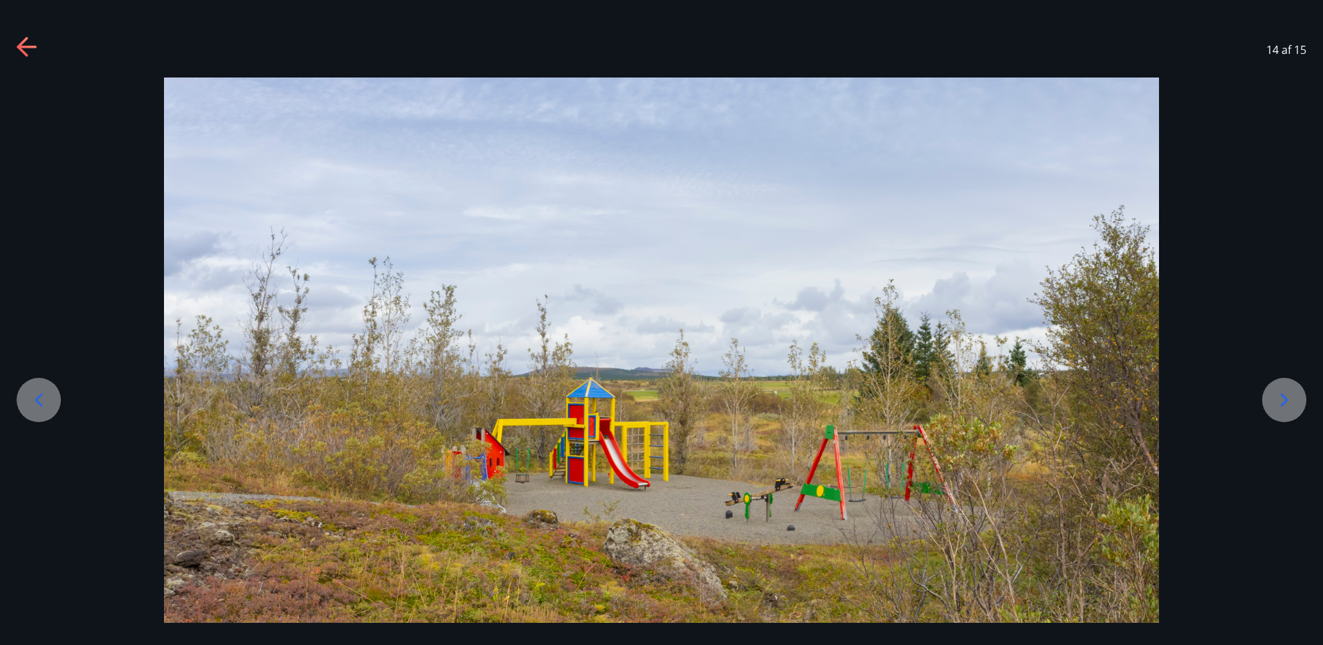
click at [1279, 400] on icon at bounding box center [1284, 400] width 22 height 22
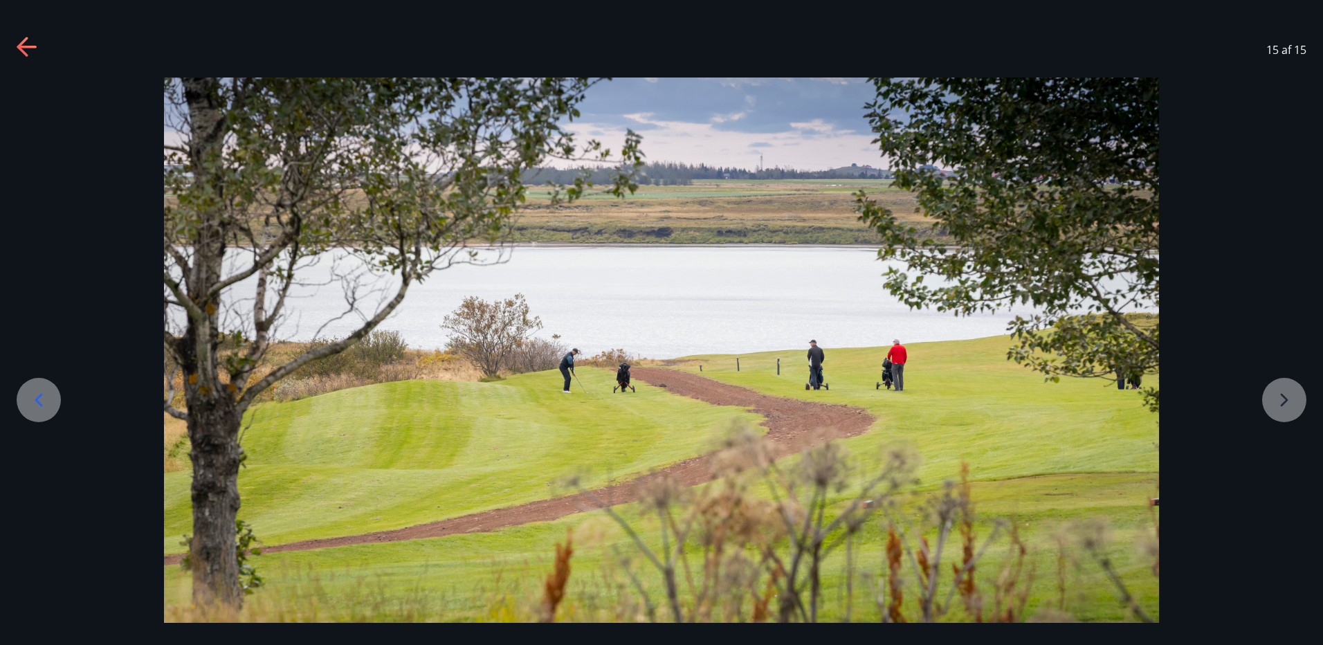
click at [1278, 403] on div at bounding box center [661, 354] width 1323 height 553
click at [33, 47] on icon at bounding box center [26, 47] width 19 height 3
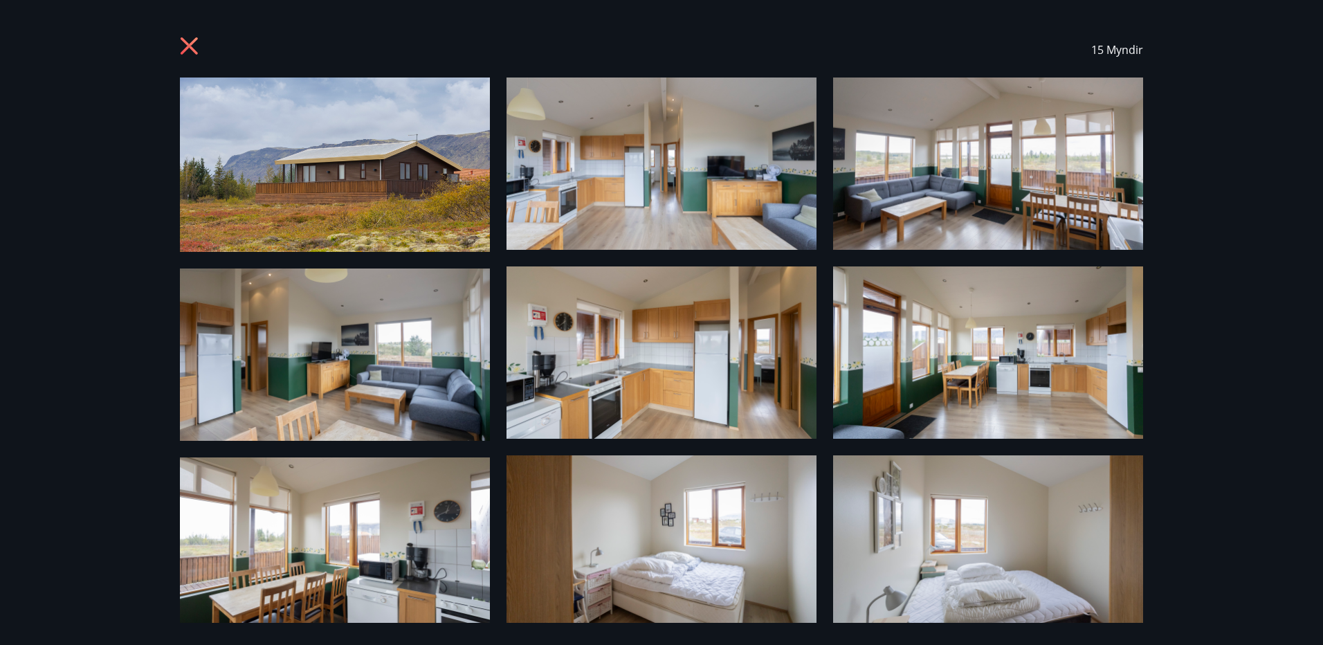
click at [438, 219] on img at bounding box center [335, 165] width 310 height 174
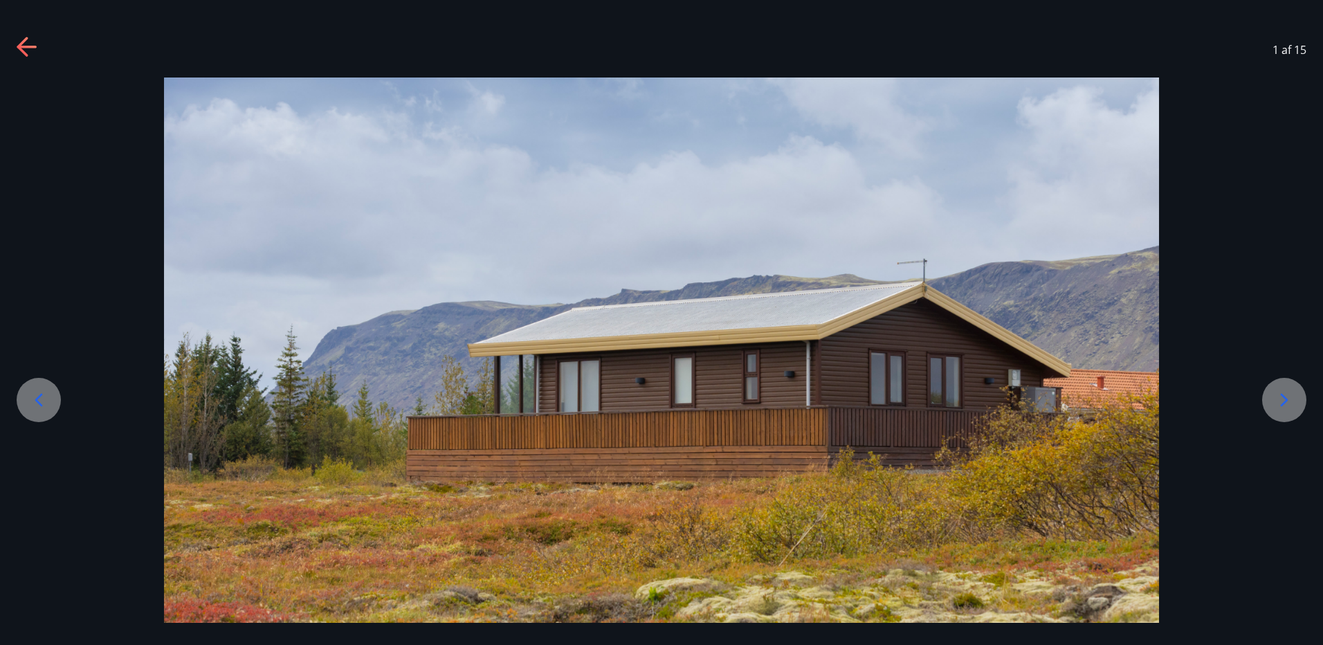
click at [1284, 398] on icon at bounding box center [1284, 400] width 22 height 22
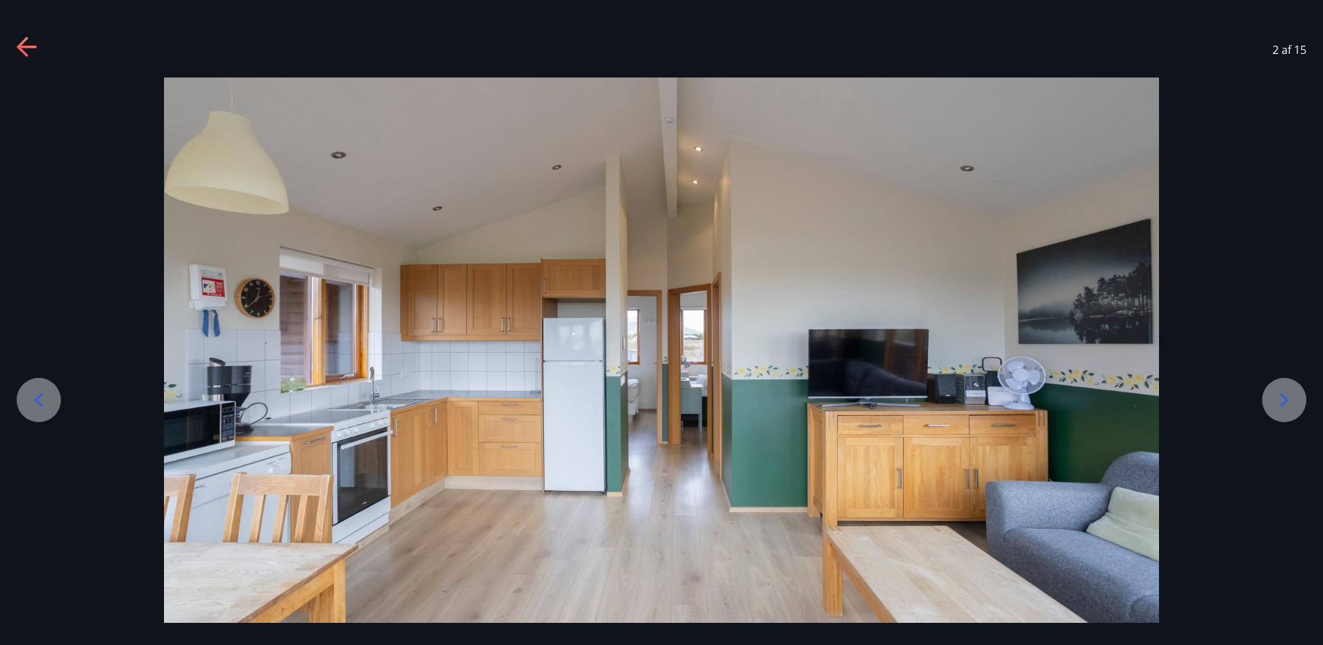
click at [1284, 398] on icon at bounding box center [1284, 400] width 22 height 22
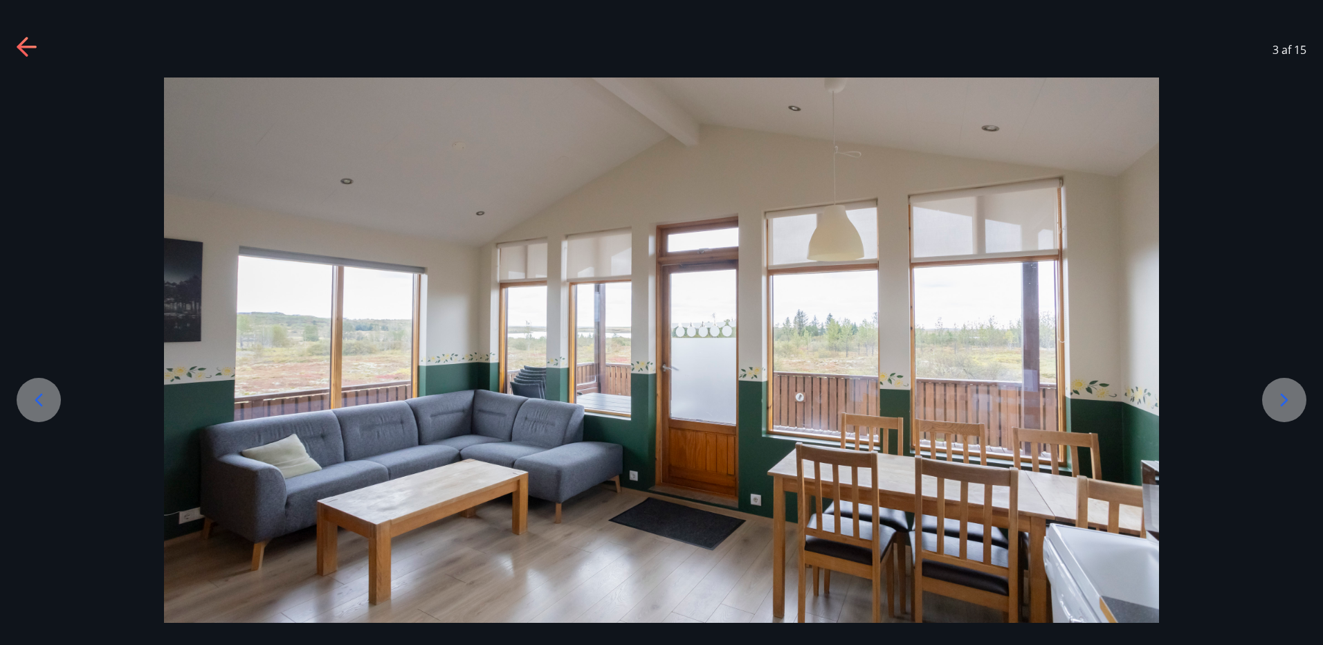
click at [1284, 398] on icon at bounding box center [1284, 400] width 22 height 22
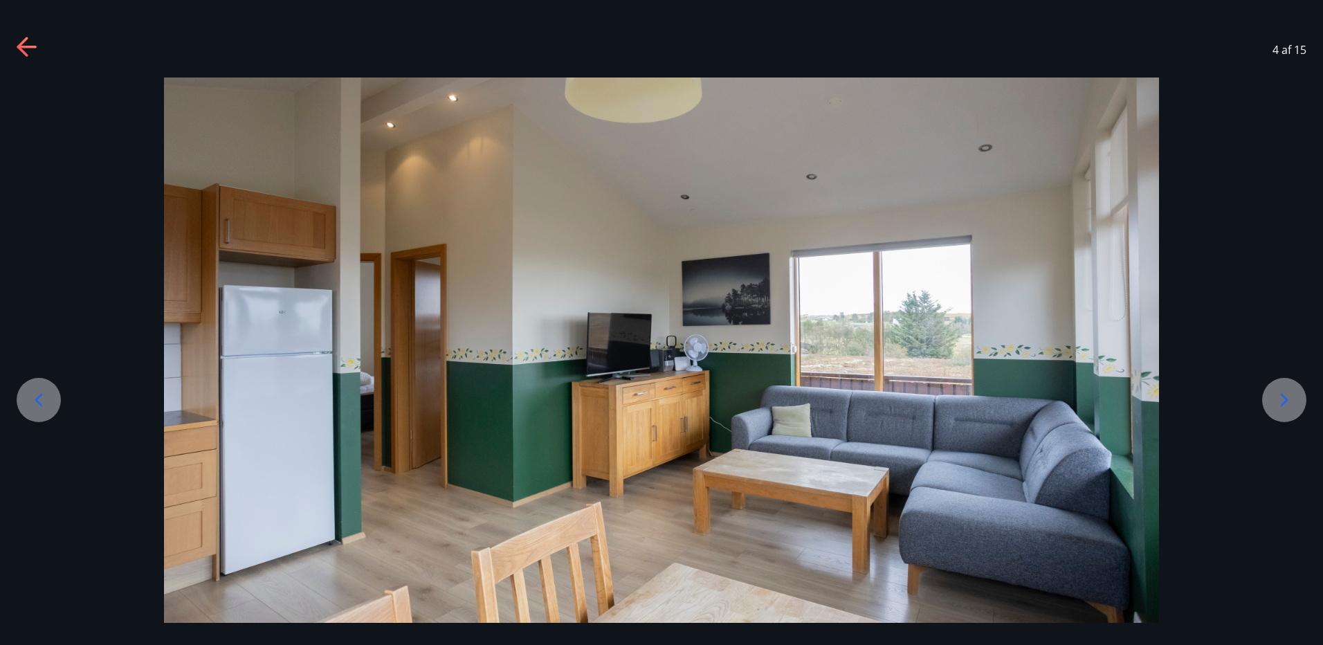
click at [1284, 398] on icon at bounding box center [1284, 400] width 22 height 22
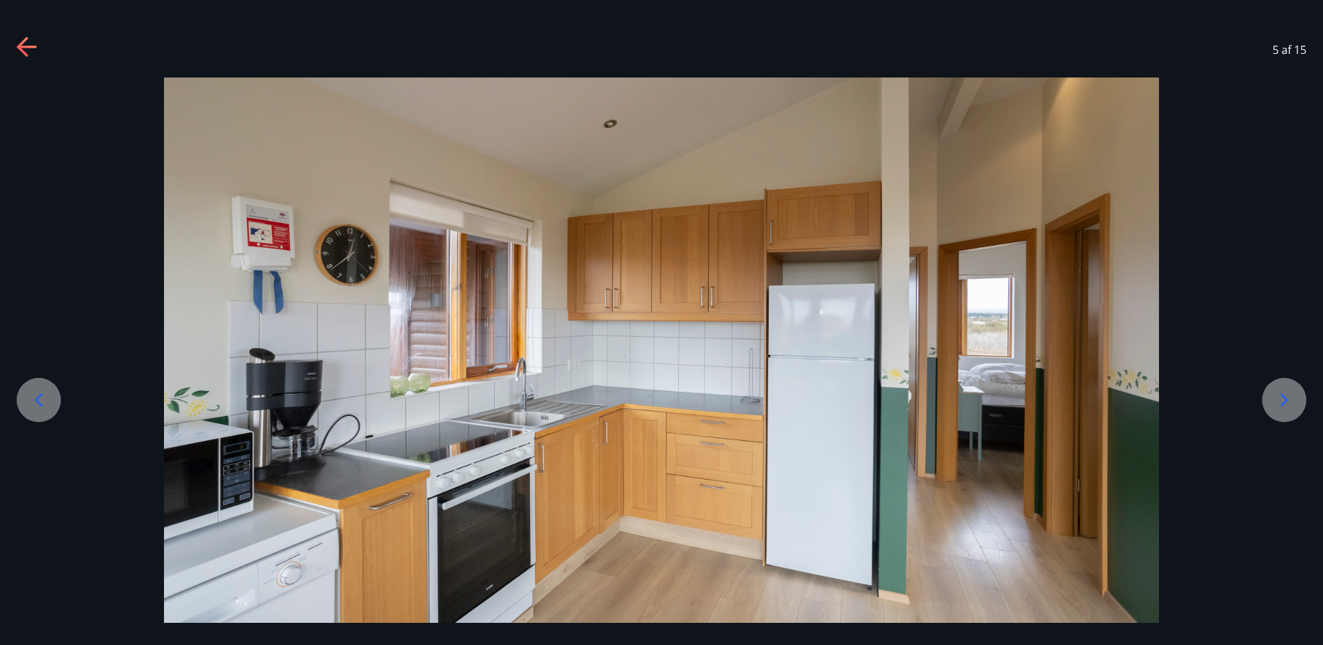
click at [1284, 398] on icon at bounding box center [1284, 400] width 22 height 22
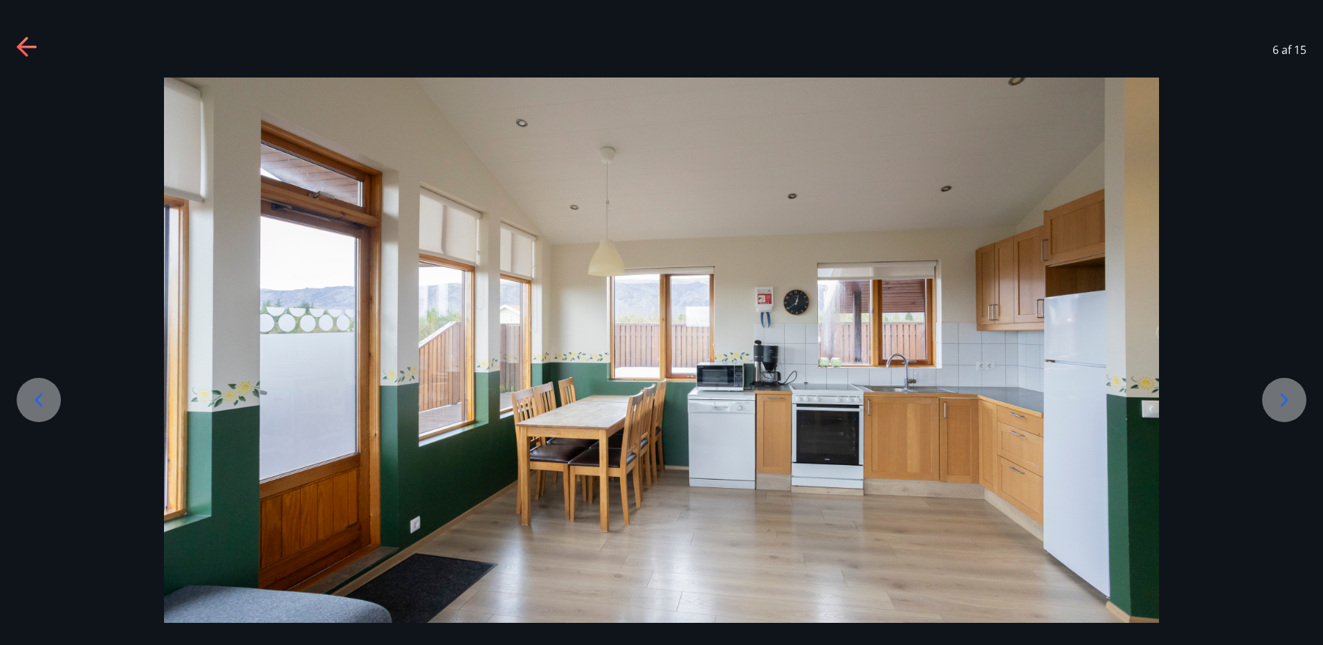
click at [1284, 398] on icon at bounding box center [1284, 400] width 22 height 22
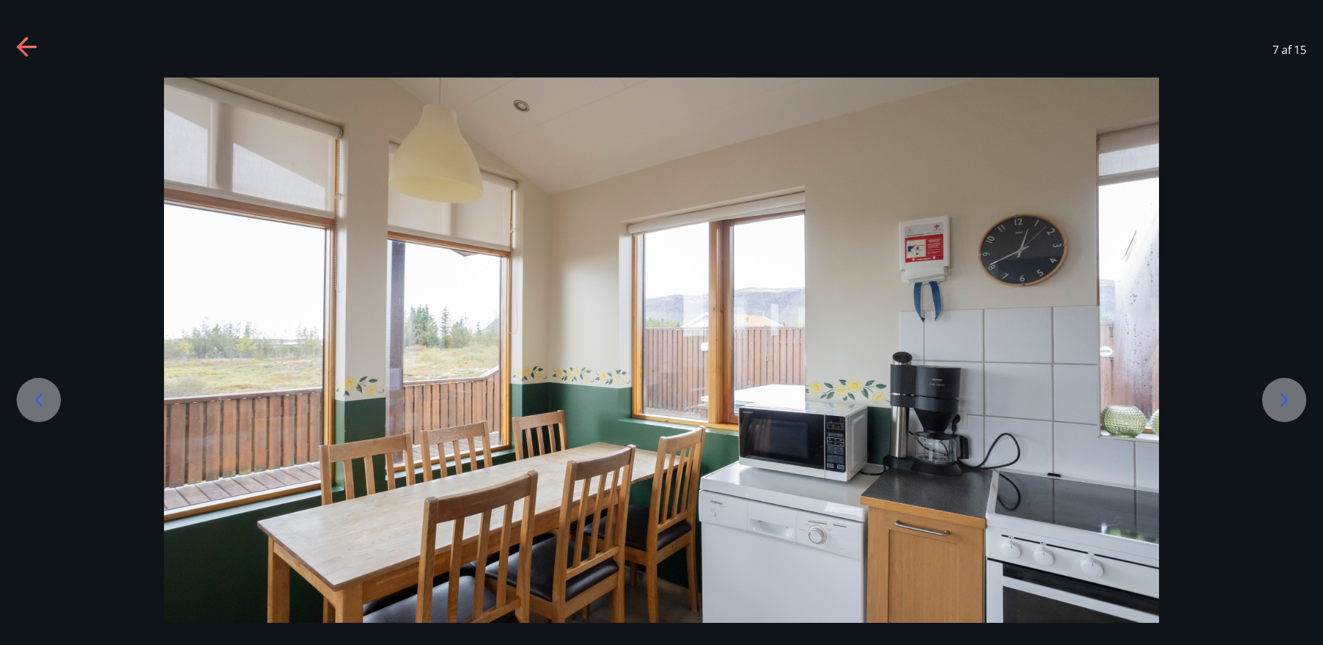
click at [1284, 398] on icon at bounding box center [1284, 400] width 22 height 22
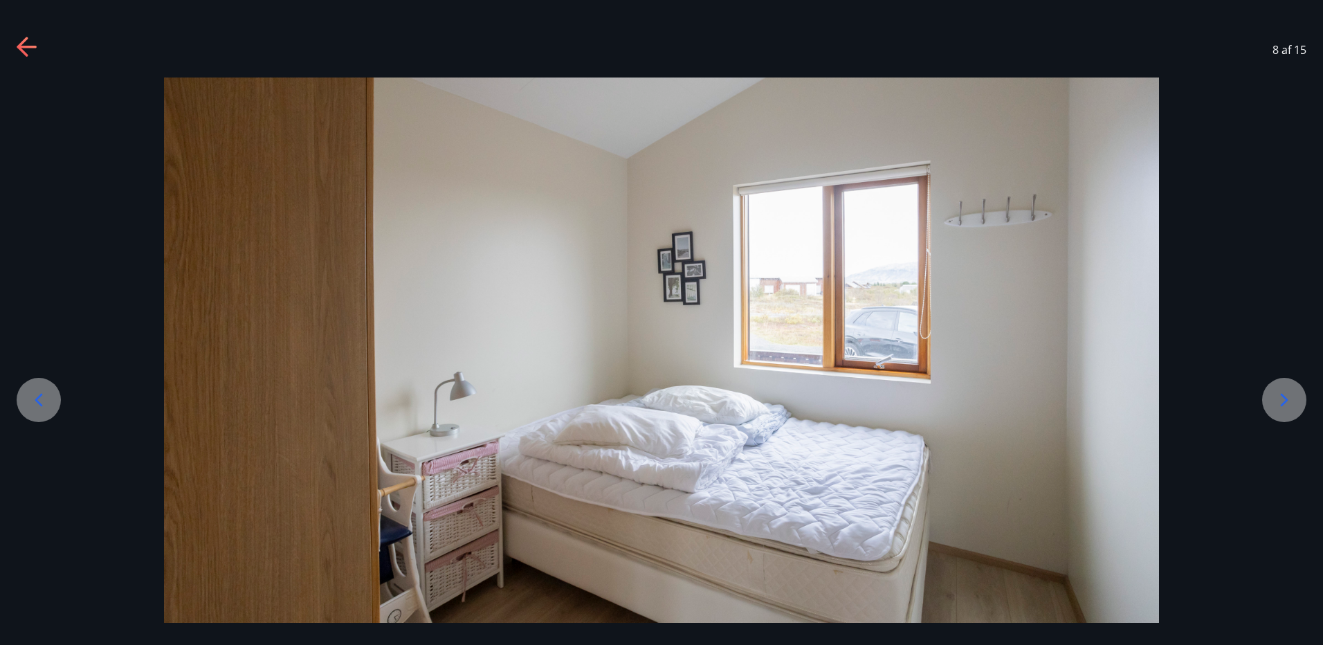
click at [1284, 398] on icon at bounding box center [1284, 400] width 22 height 22
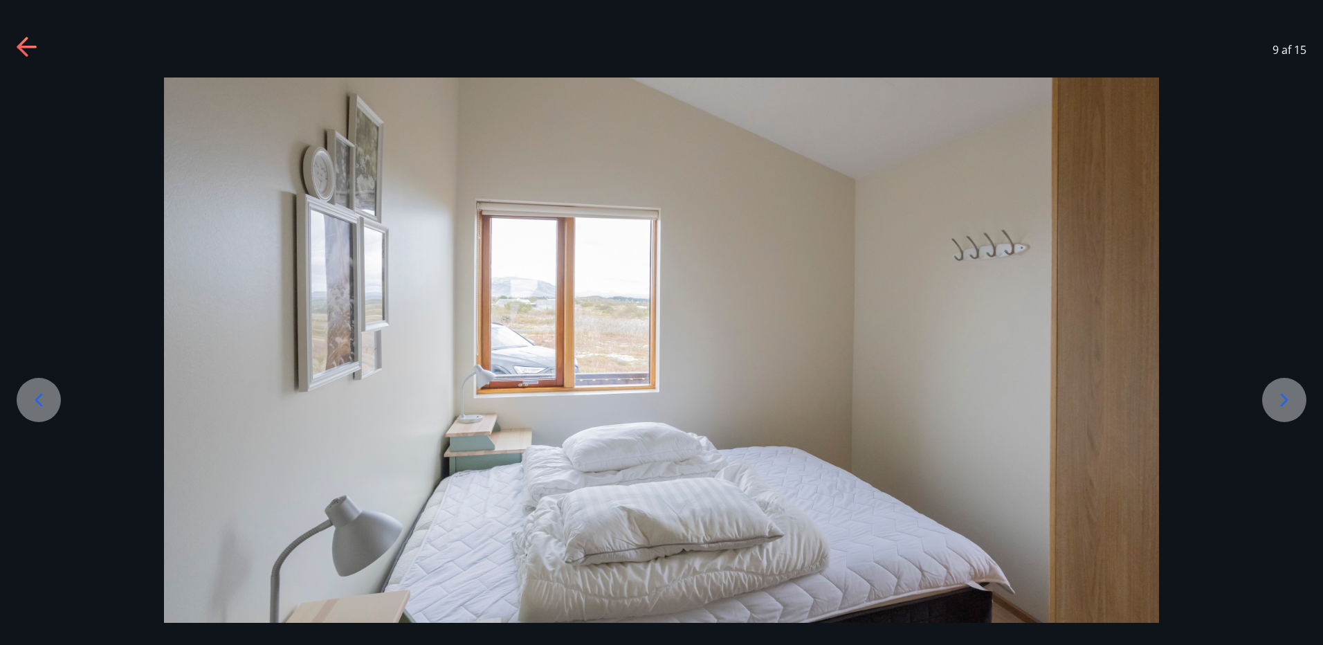
click at [1284, 398] on icon at bounding box center [1284, 400] width 22 height 22
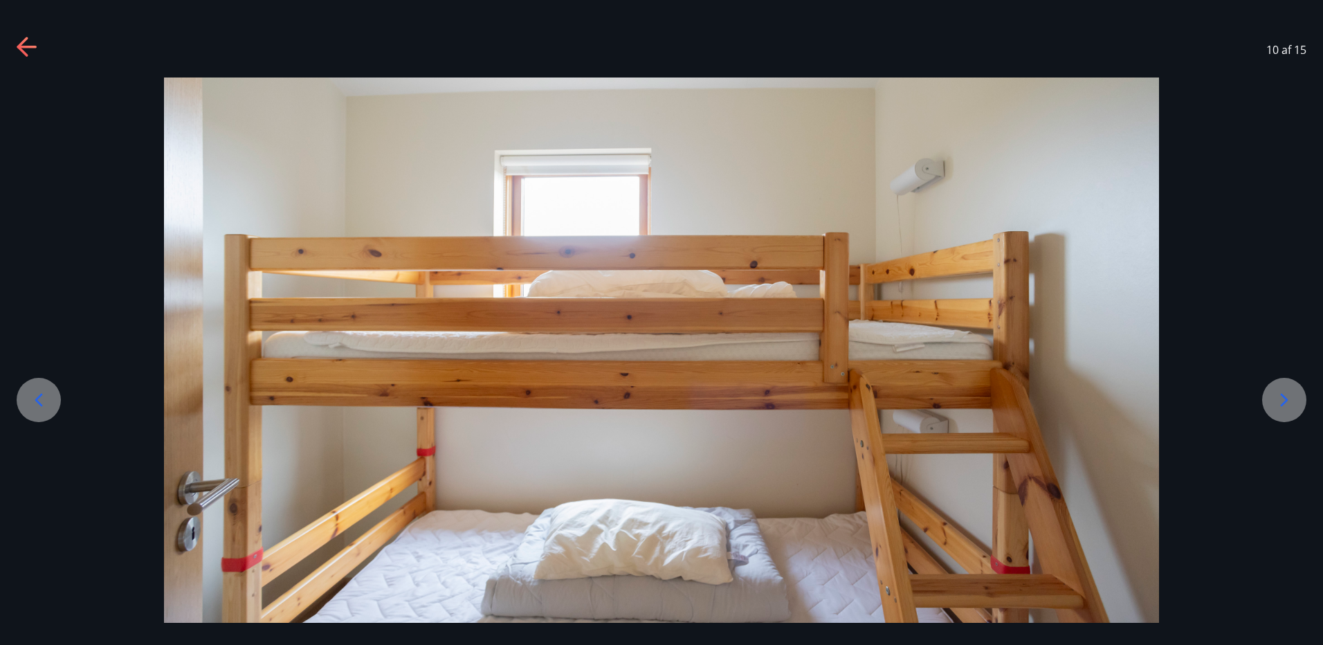
click at [1284, 398] on icon at bounding box center [1284, 400] width 22 height 22
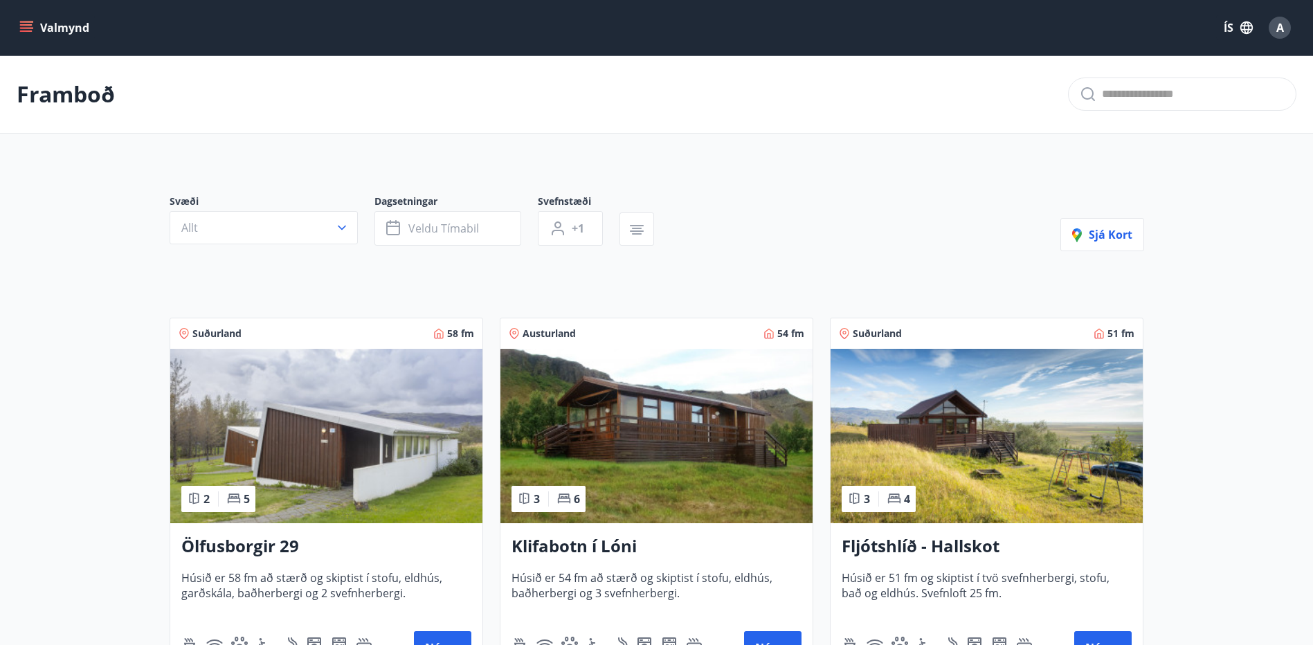
click at [30, 24] on icon "menu" at bounding box center [26, 28] width 14 height 14
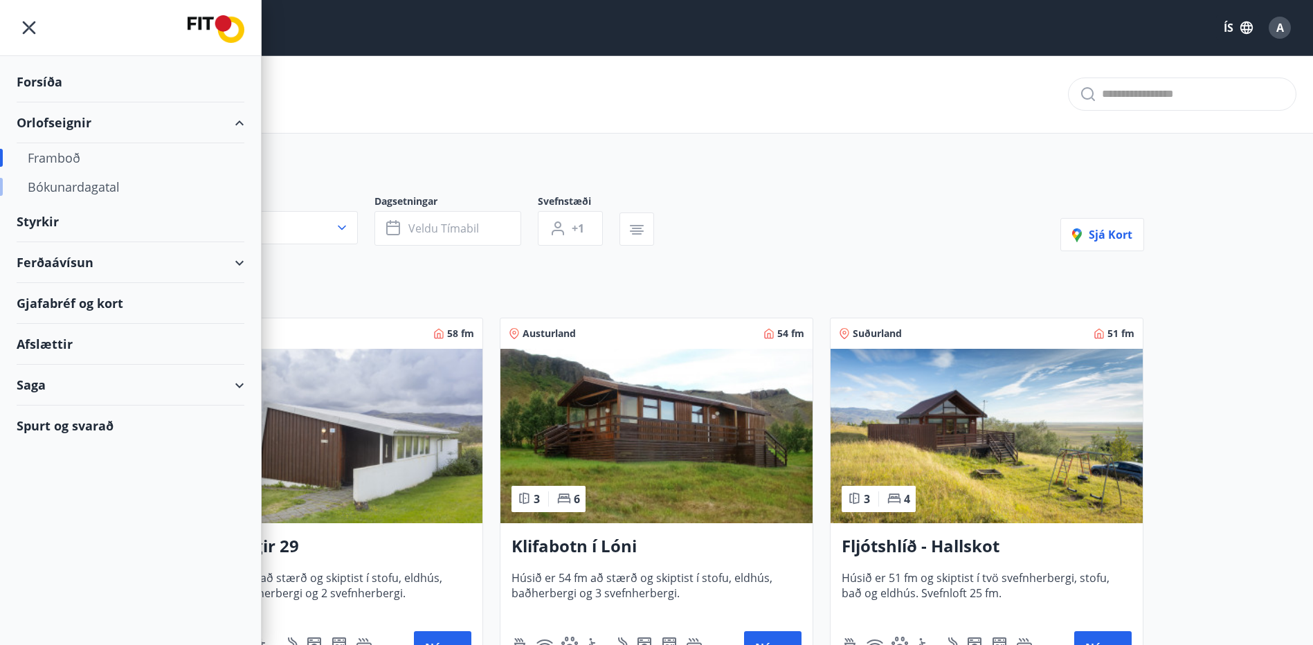
click at [78, 192] on div "Bókunardagatal" at bounding box center [131, 186] width 206 height 29
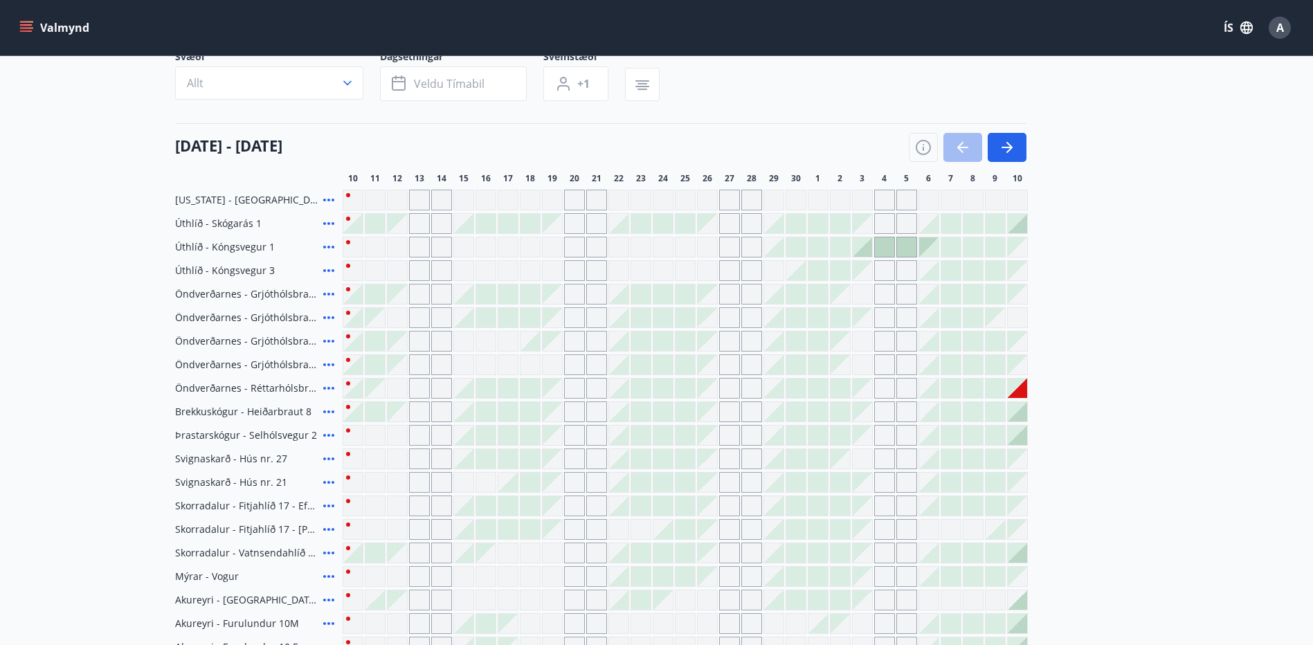
scroll to position [69, 0]
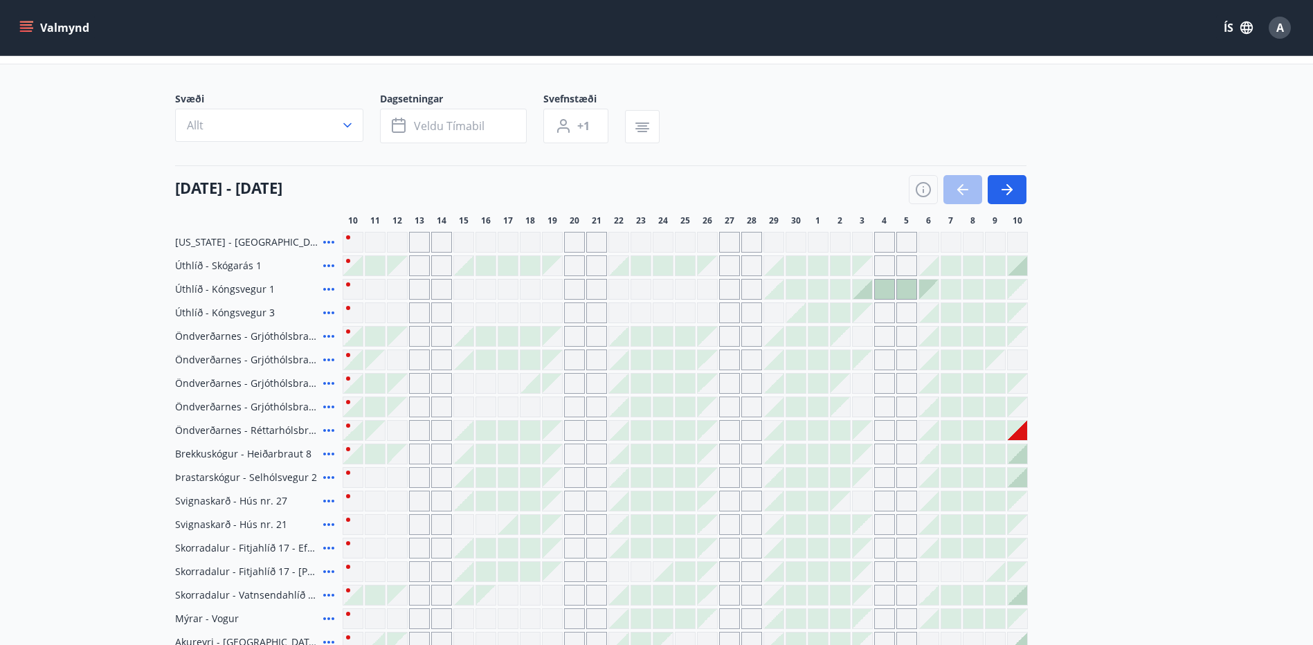
click at [869, 292] on div at bounding box center [862, 289] width 19 height 19
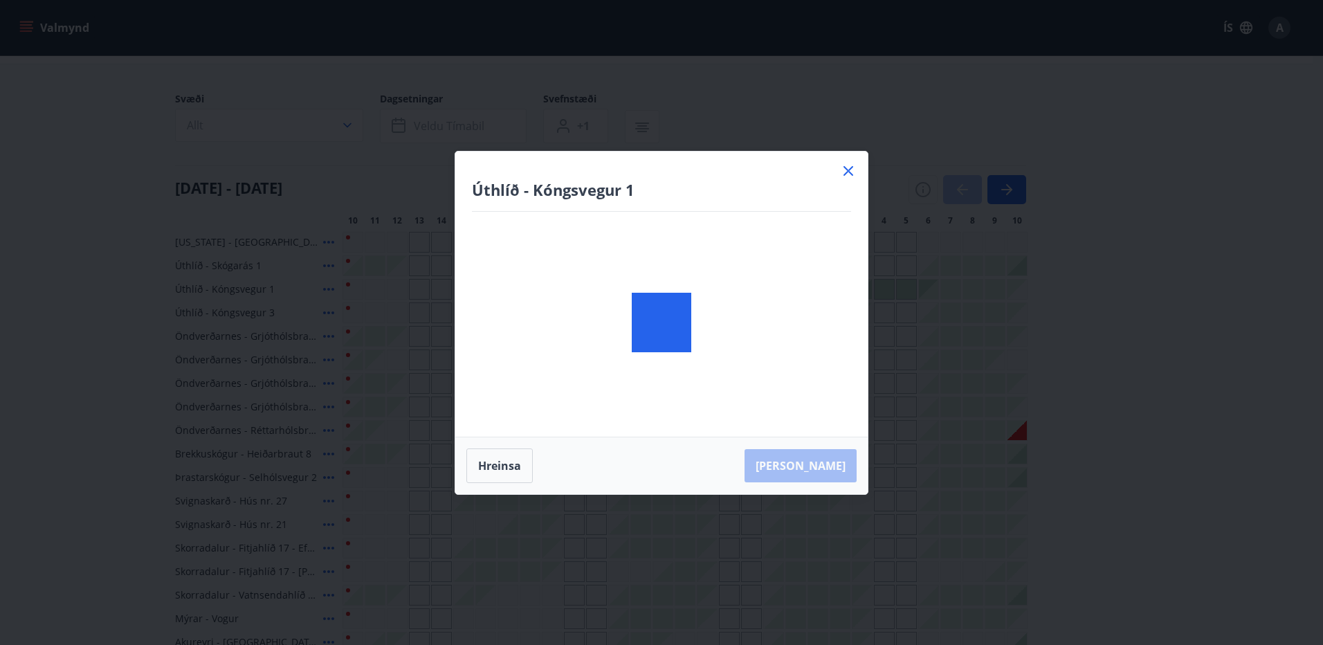
click at [884, 287] on div "Úthlíð - Kóngsvegur 1 Hreinsa Taka Frá" at bounding box center [661, 322] width 1323 height 645
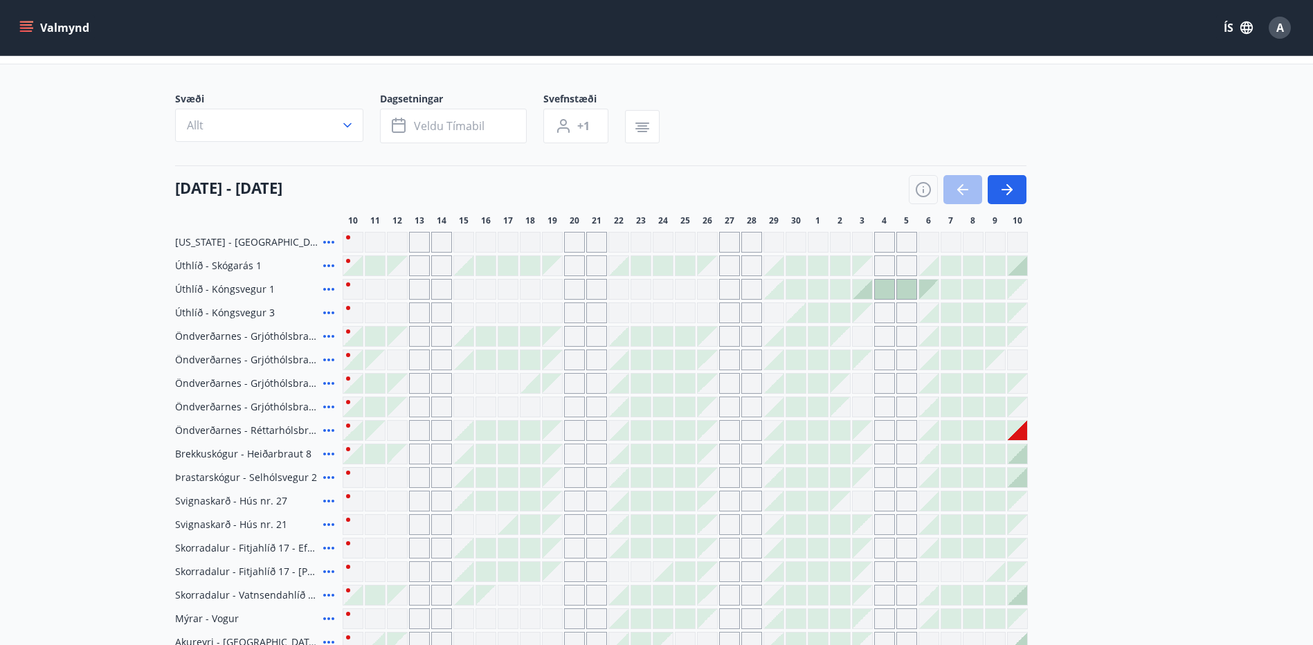
click at [332, 287] on icon at bounding box center [328, 289] width 17 height 17
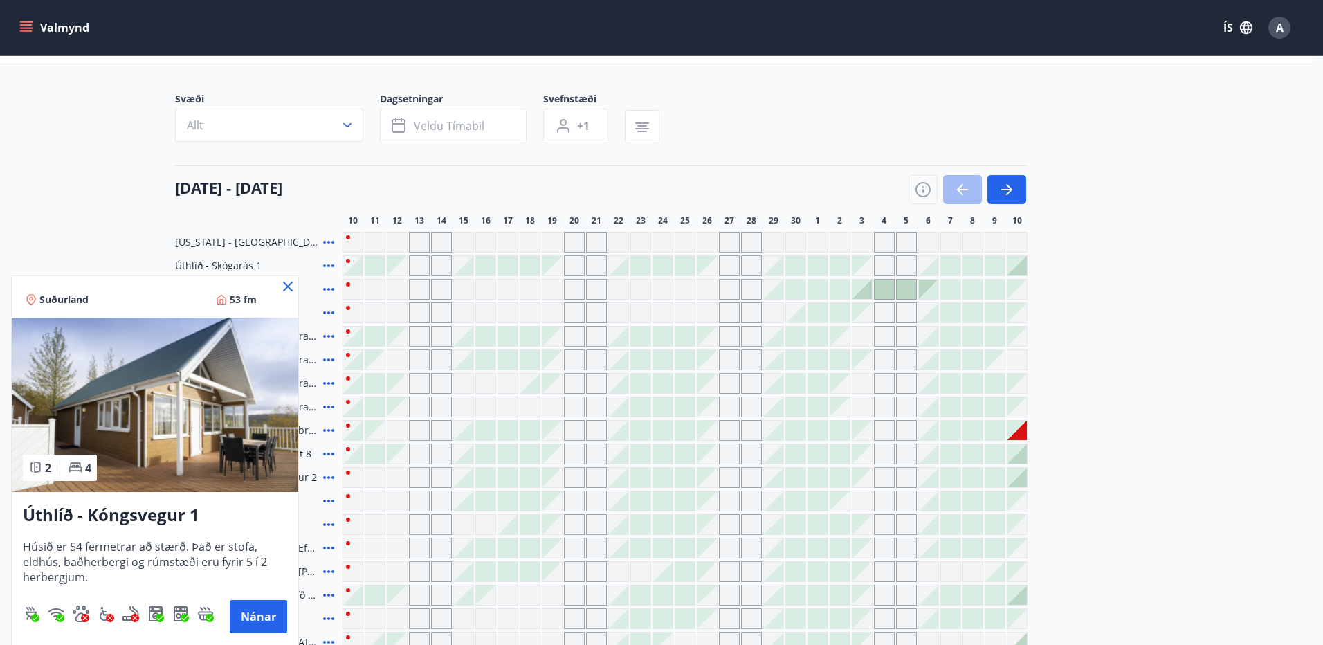
click at [289, 289] on icon at bounding box center [288, 286] width 17 height 17
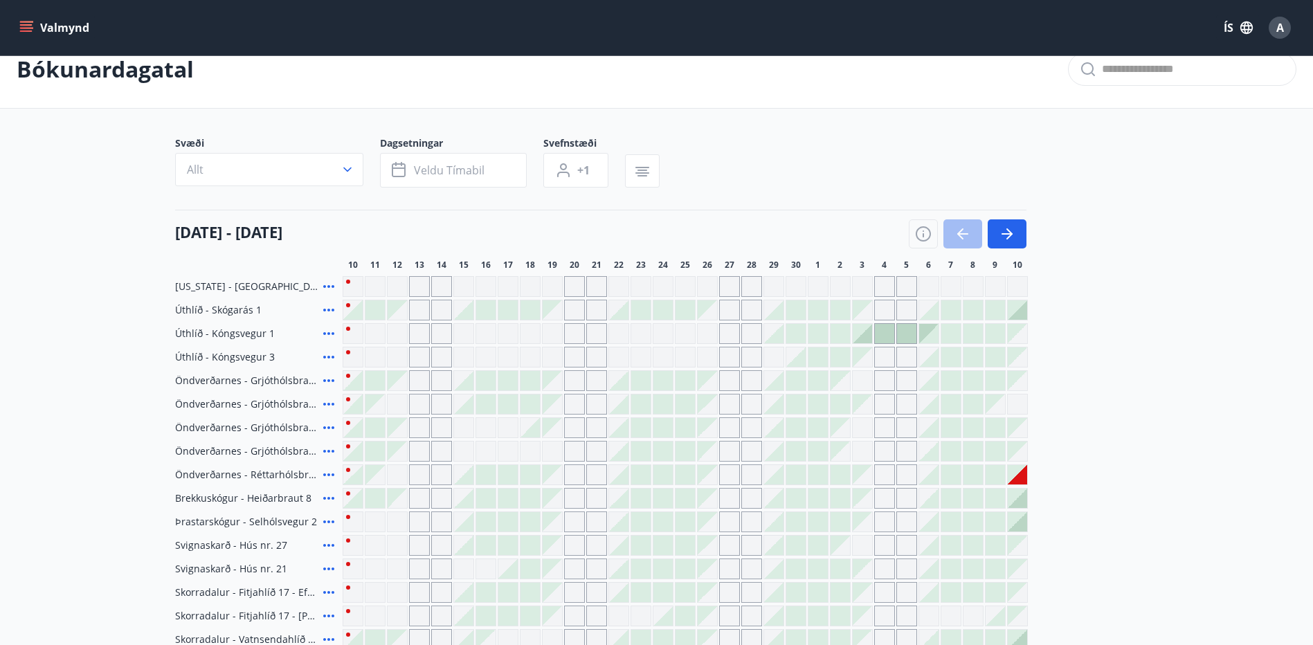
scroll to position [0, 0]
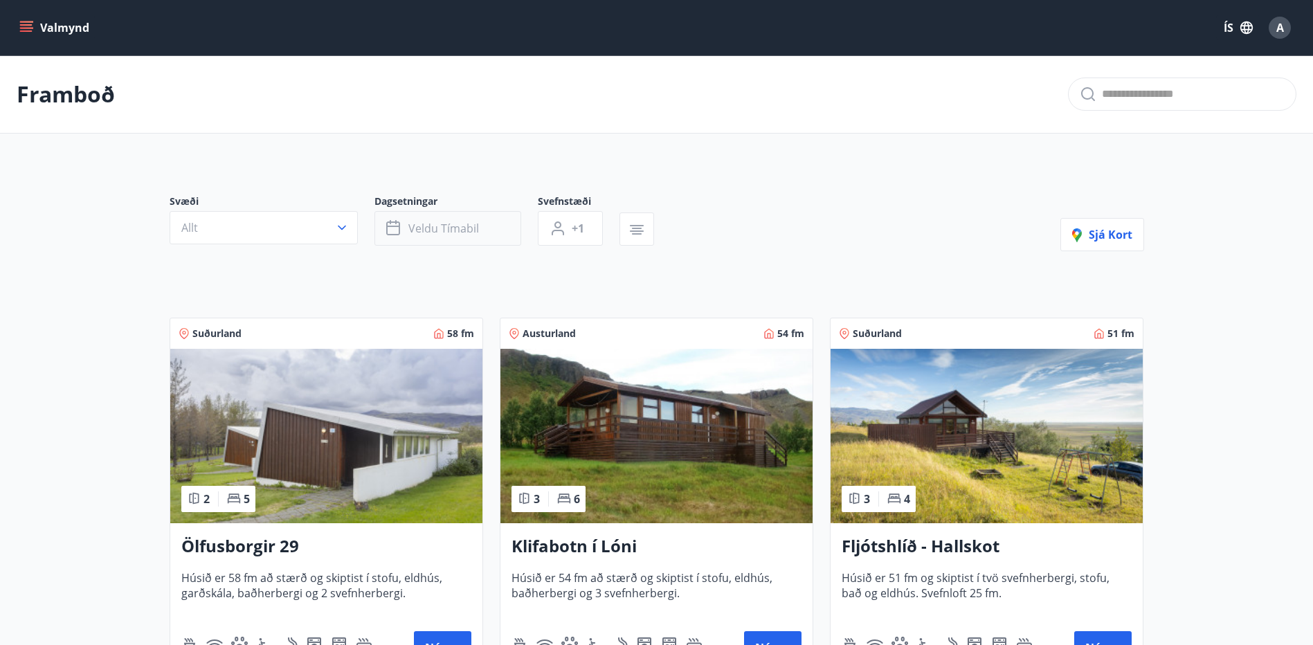
click at [493, 230] on button "Veldu tímabil" at bounding box center [447, 228] width 147 height 35
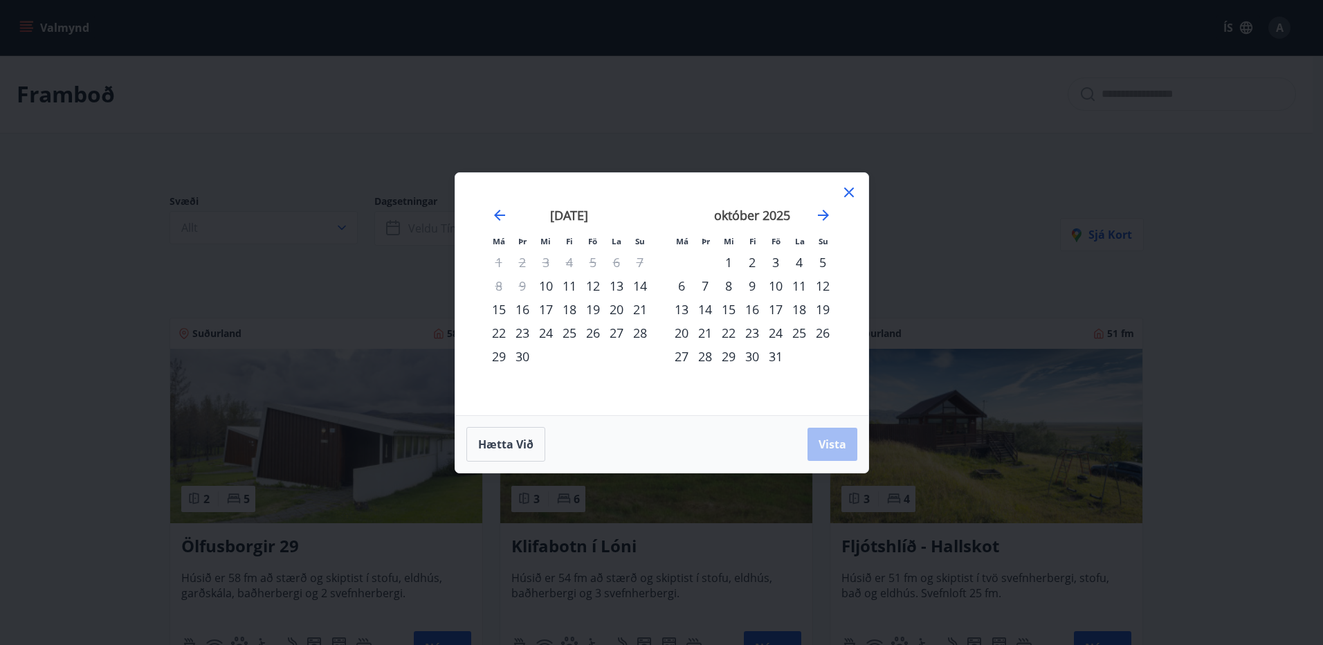
click at [851, 190] on icon at bounding box center [849, 193] width 10 height 10
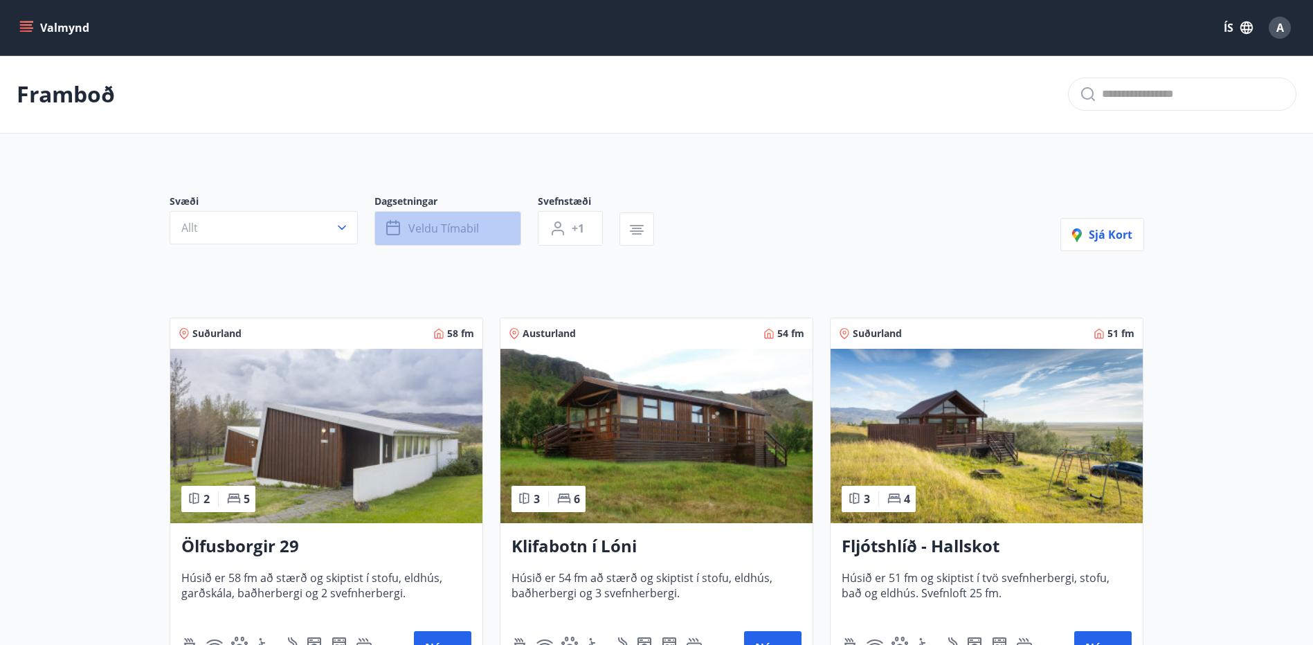
click at [460, 228] on span "Veldu tímabil" at bounding box center [443, 228] width 71 height 15
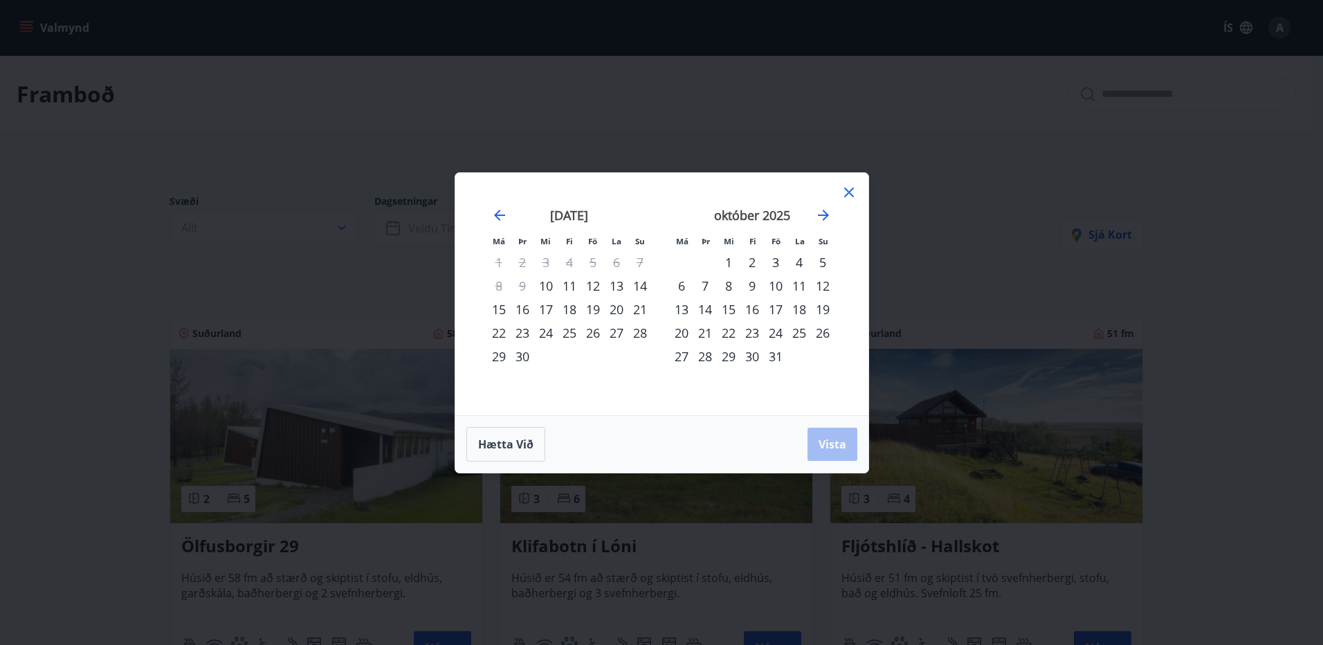
drag, startPoint x: 848, startPoint y: 192, endPoint x: 848, endPoint y: 210, distance: 17.3
click at [848, 193] on icon at bounding box center [849, 193] width 10 height 10
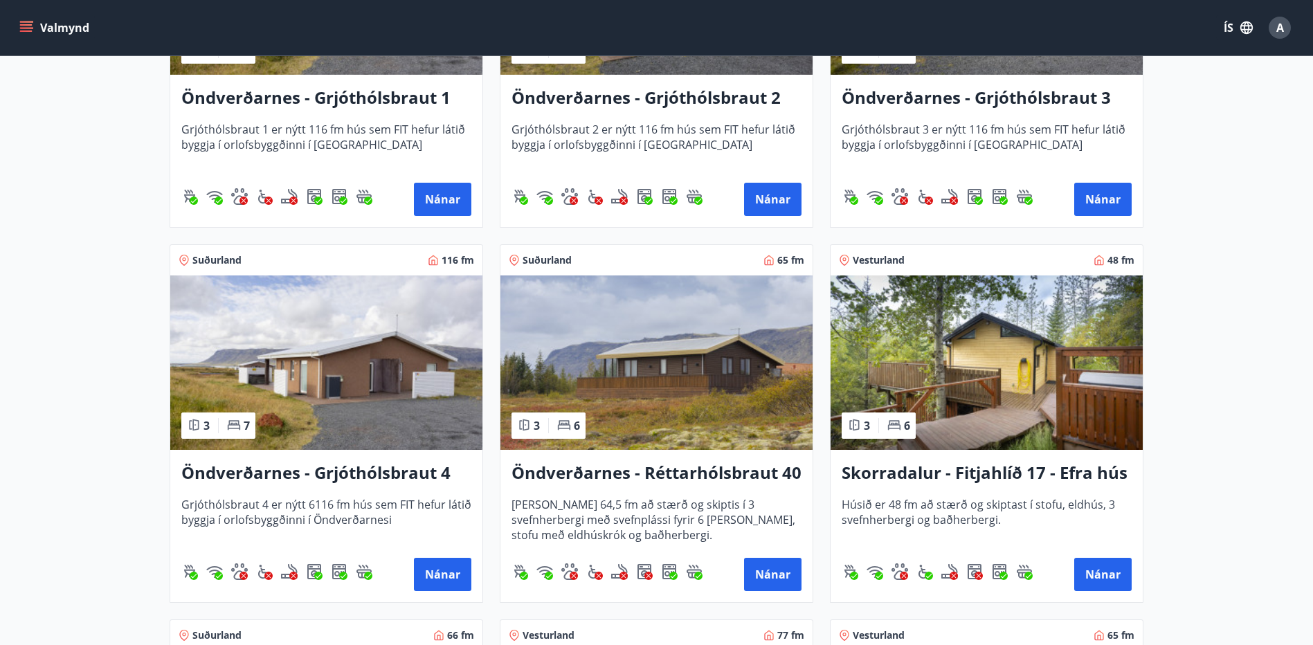
click at [678, 385] on img at bounding box center [656, 362] width 312 height 174
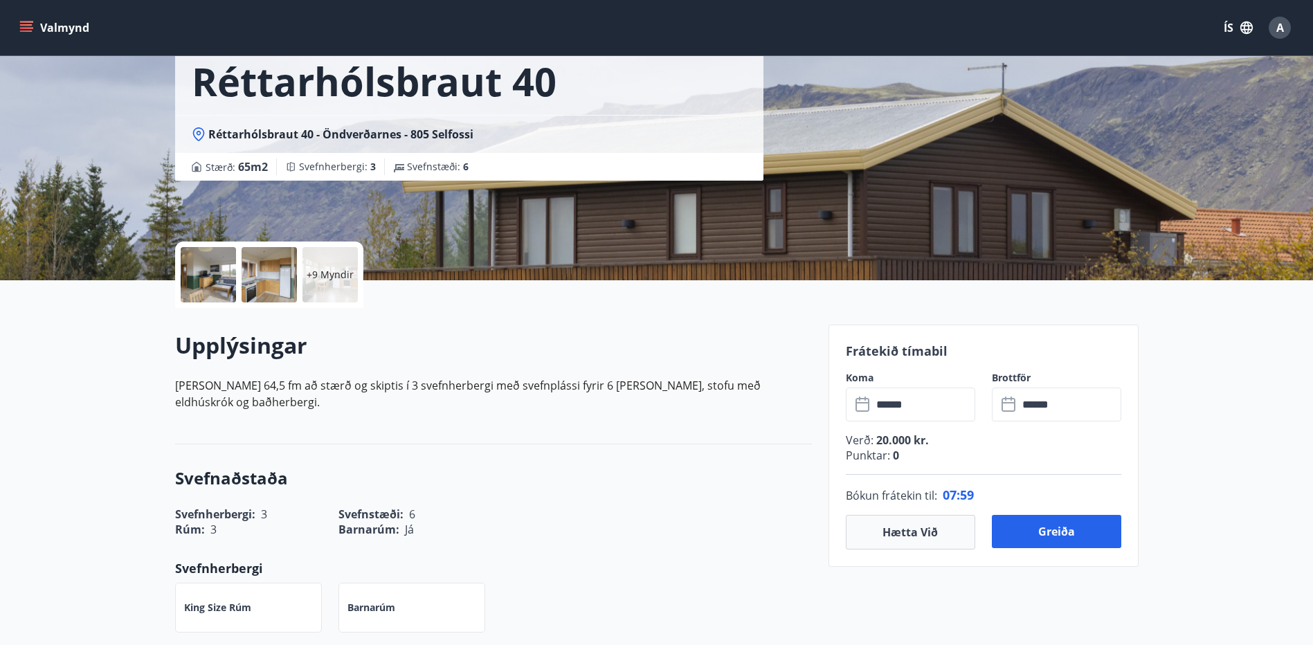
scroll to position [138, 0]
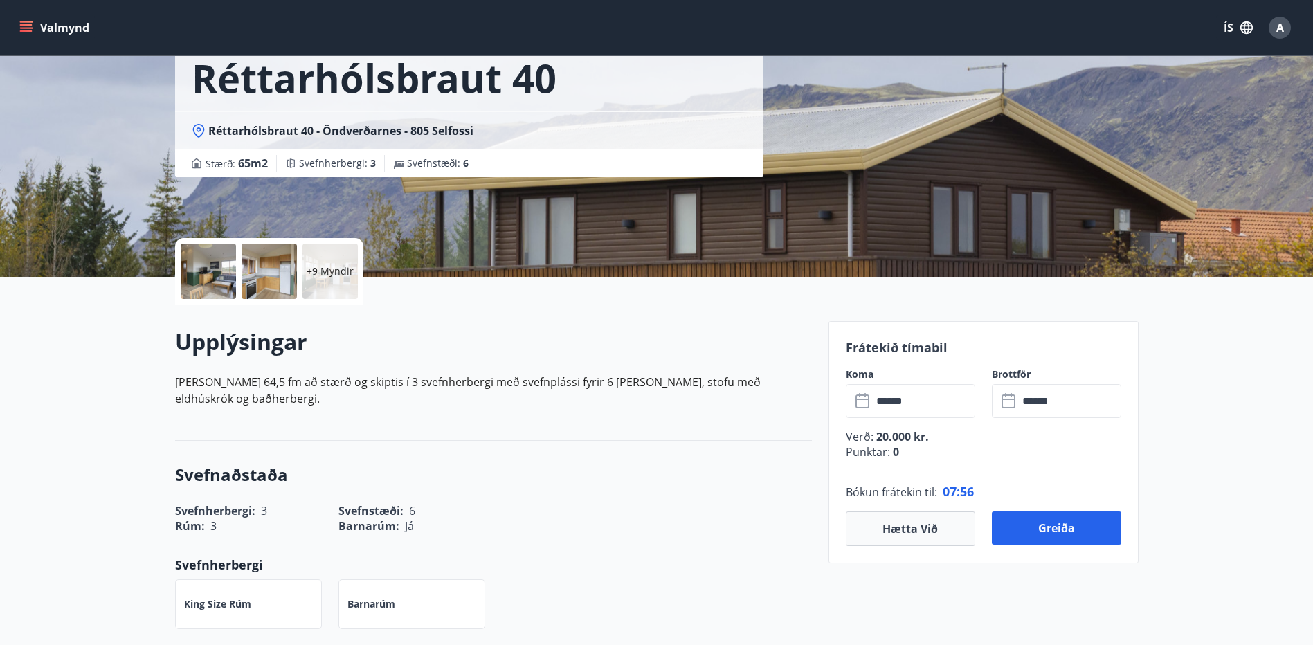
click at [934, 405] on input "******" at bounding box center [923, 401] width 103 height 34
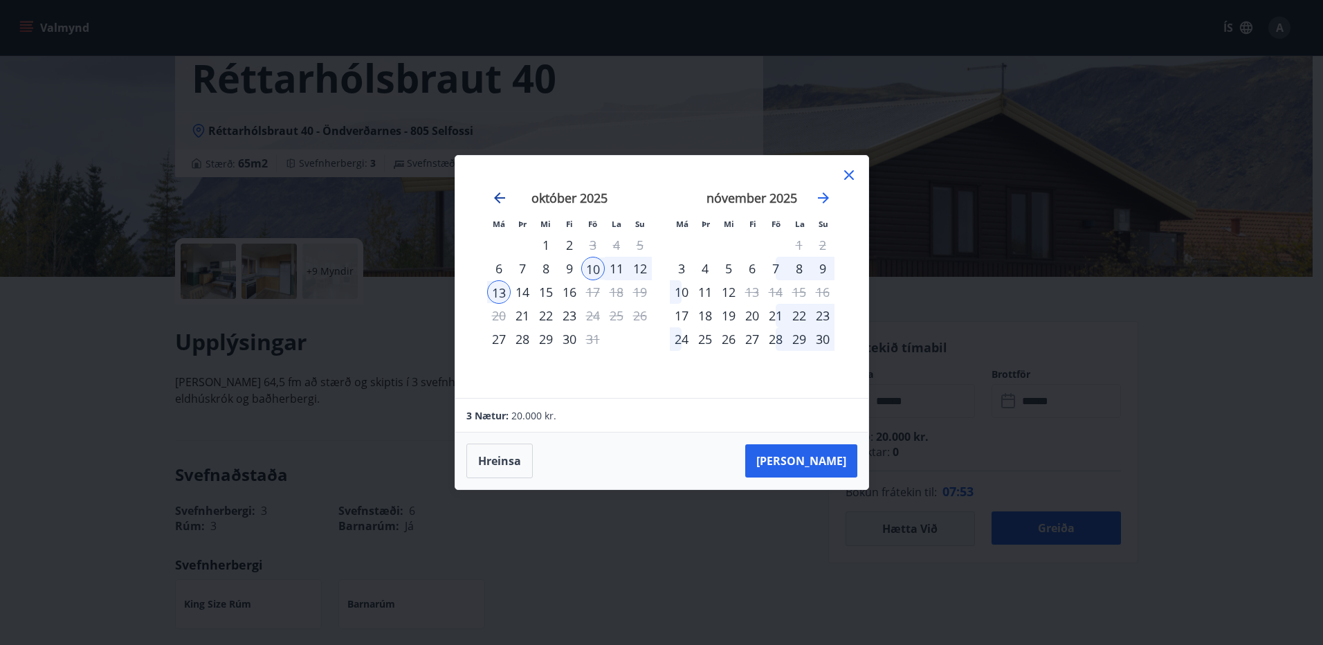
click at [496, 194] on icon "Move backward to switch to the previous month." at bounding box center [499, 198] width 17 height 17
click at [849, 178] on icon at bounding box center [849, 175] width 17 height 17
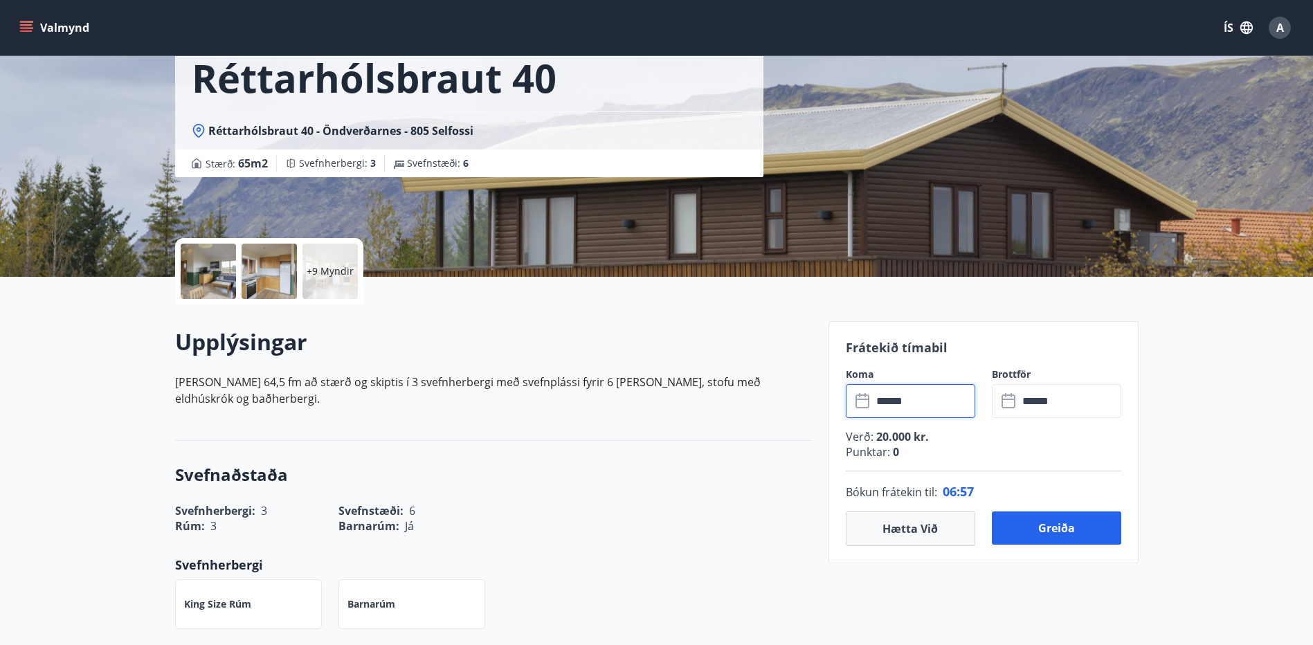
click at [947, 402] on input "******" at bounding box center [923, 401] width 103 height 34
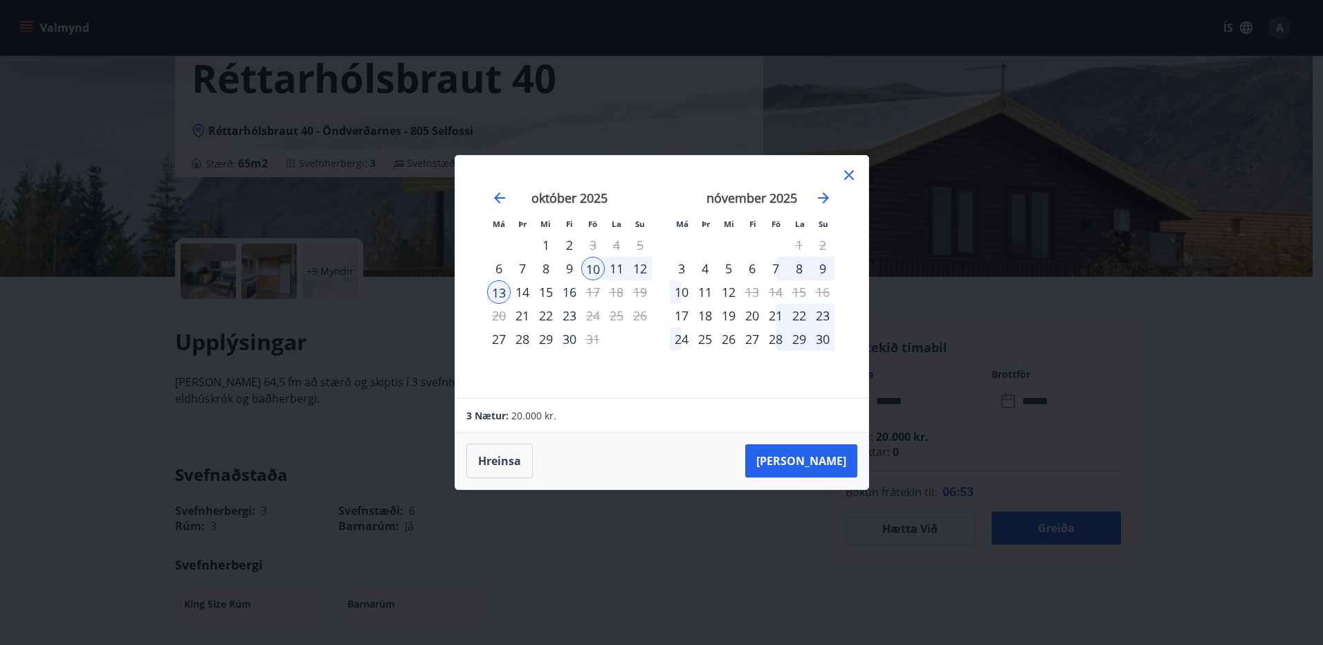
click at [852, 176] on icon at bounding box center [849, 175] width 17 height 17
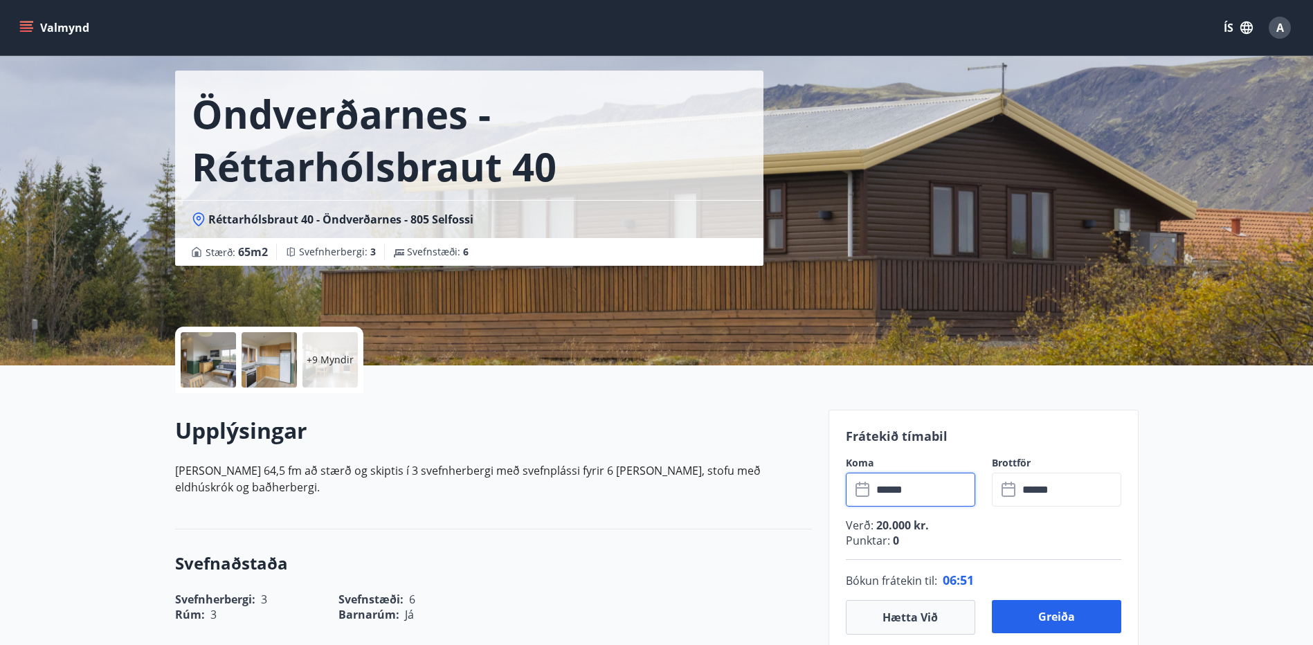
scroll to position [0, 0]
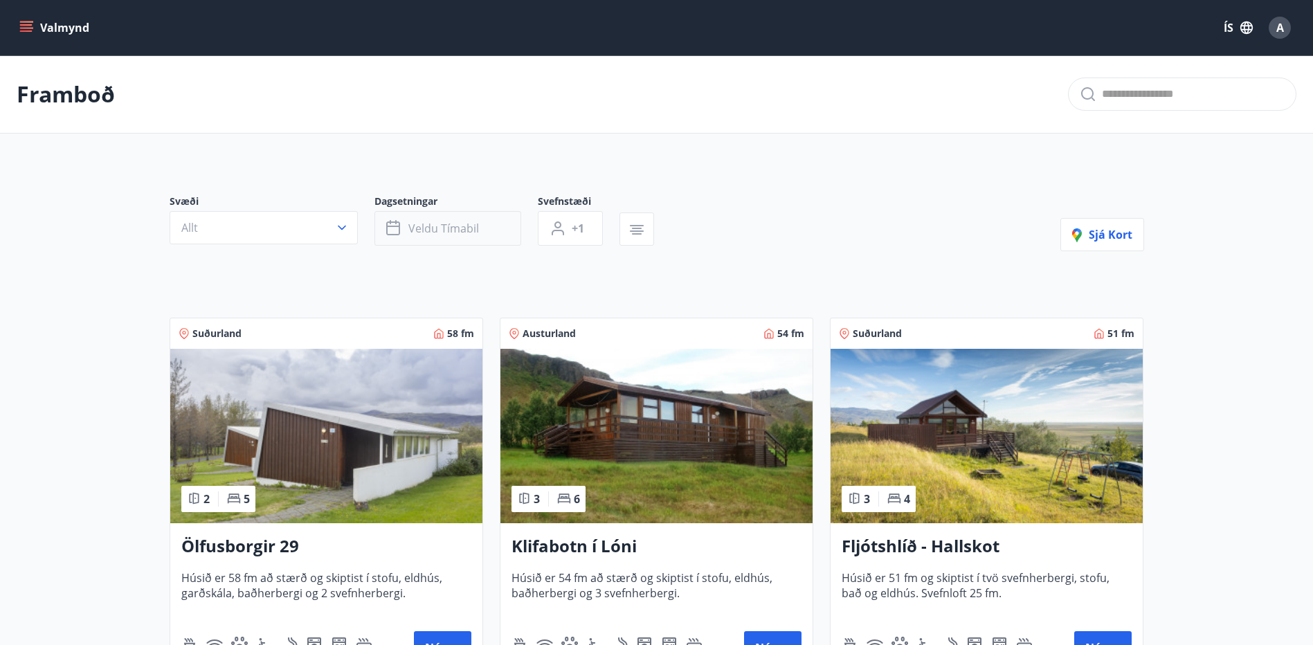
click at [475, 230] on span "Veldu tímabil" at bounding box center [443, 228] width 71 height 15
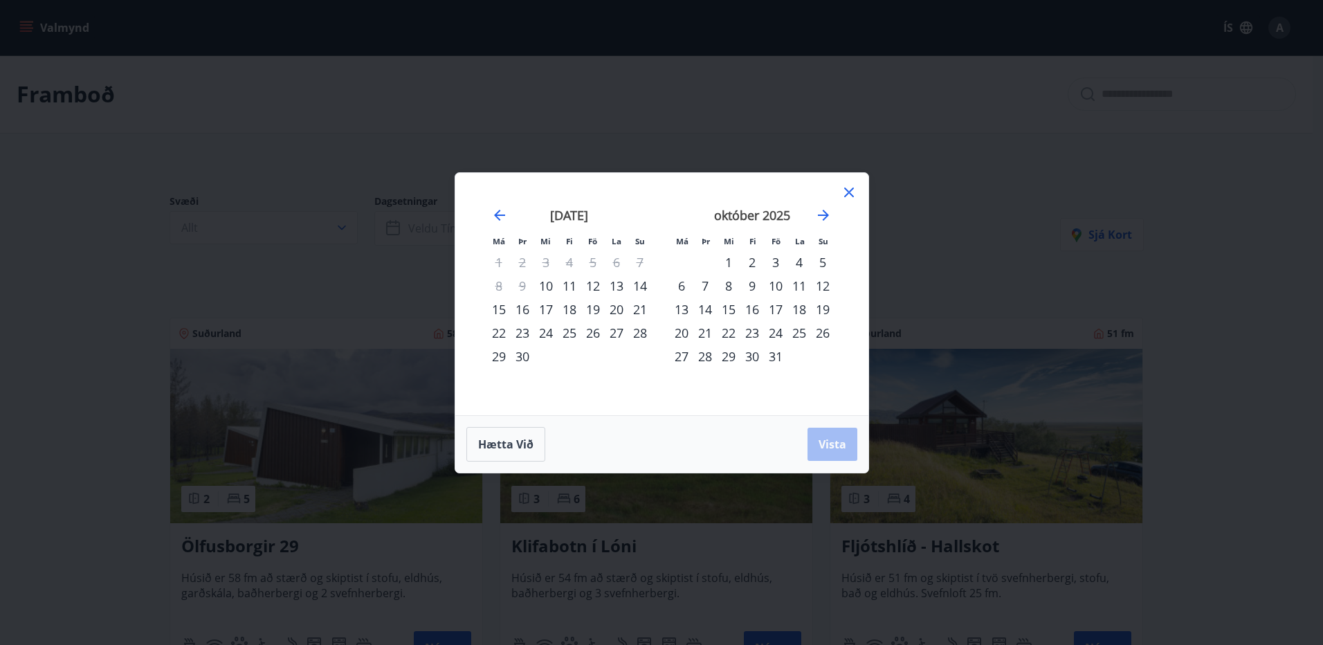
click at [597, 289] on div "12" at bounding box center [593, 286] width 24 height 24
click at [504, 310] on div "15" at bounding box center [499, 310] width 24 height 24
click at [833, 451] on span "Vista" at bounding box center [833, 444] width 28 height 15
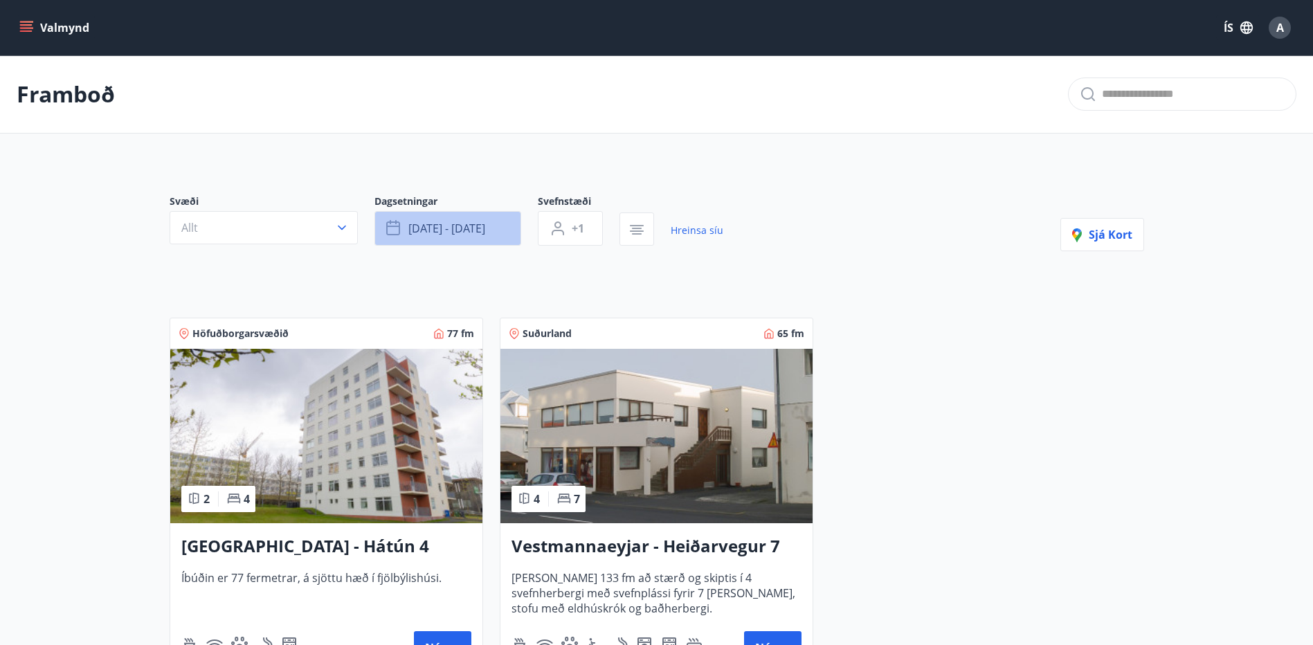
click at [500, 228] on button "sep 12 - sep 15" at bounding box center [447, 228] width 147 height 35
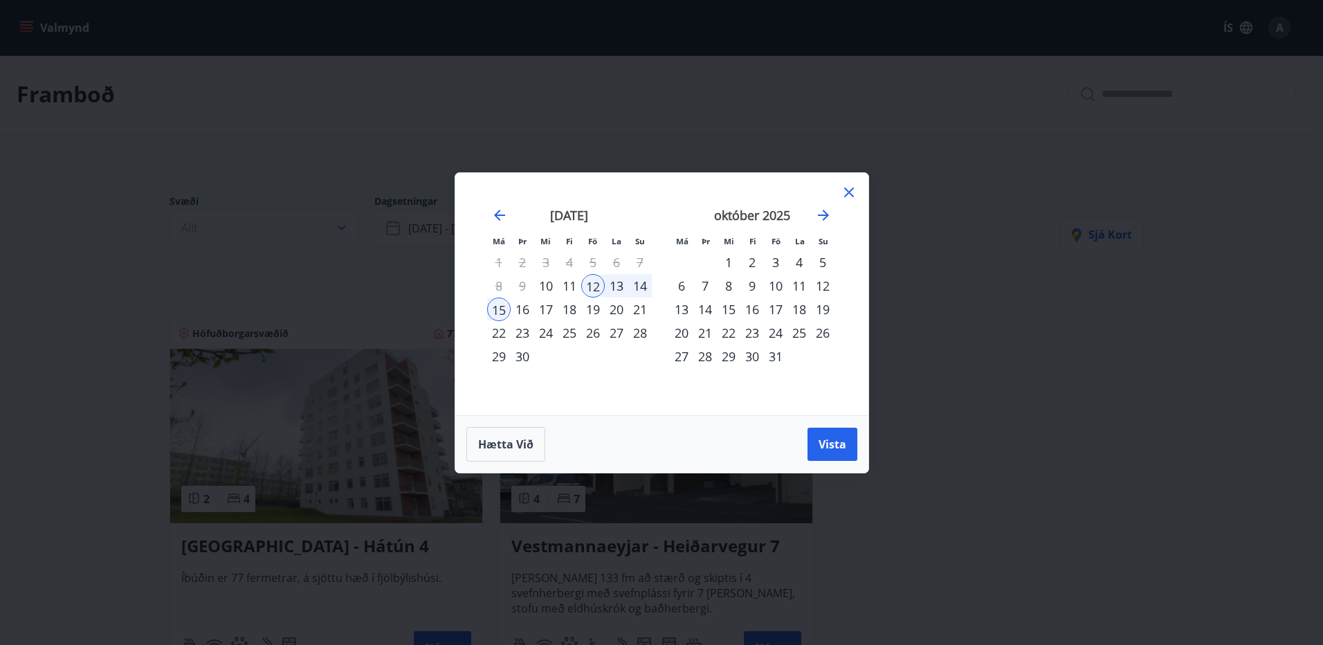
click at [597, 307] on div "19" at bounding box center [593, 310] width 24 height 24
click at [502, 329] on div "22" at bounding box center [499, 333] width 24 height 24
click at [830, 446] on span "Vista" at bounding box center [833, 444] width 28 height 15
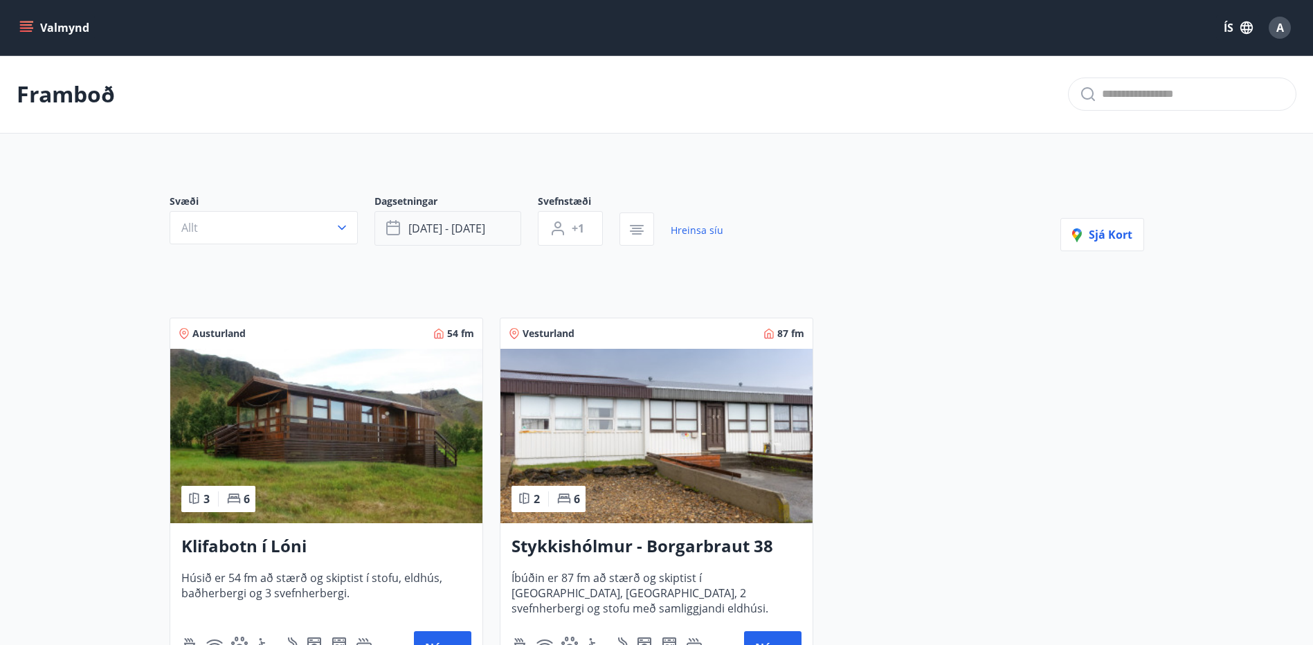
click at [496, 233] on button "sep 19 - sep 22" at bounding box center [447, 228] width 147 height 35
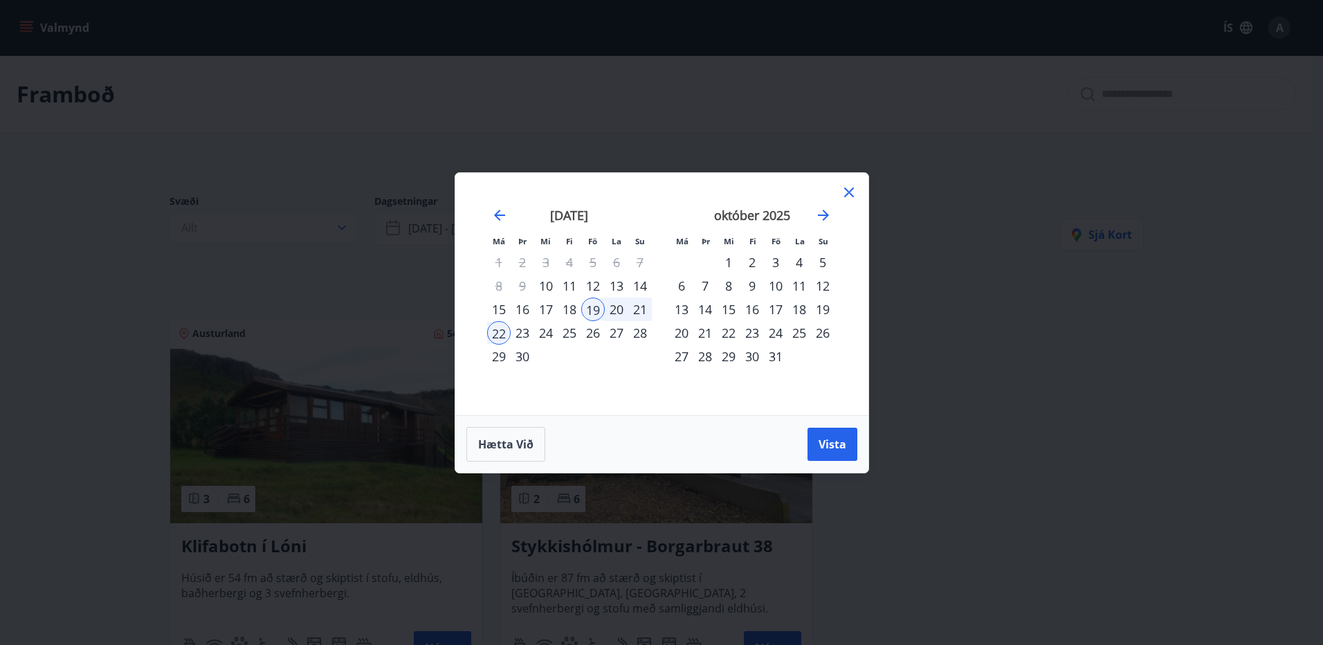
click at [592, 336] on div "26" at bounding box center [593, 333] width 24 height 24
click at [499, 353] on div "29" at bounding box center [499, 357] width 24 height 24
click at [825, 444] on span "Vista" at bounding box center [833, 444] width 28 height 15
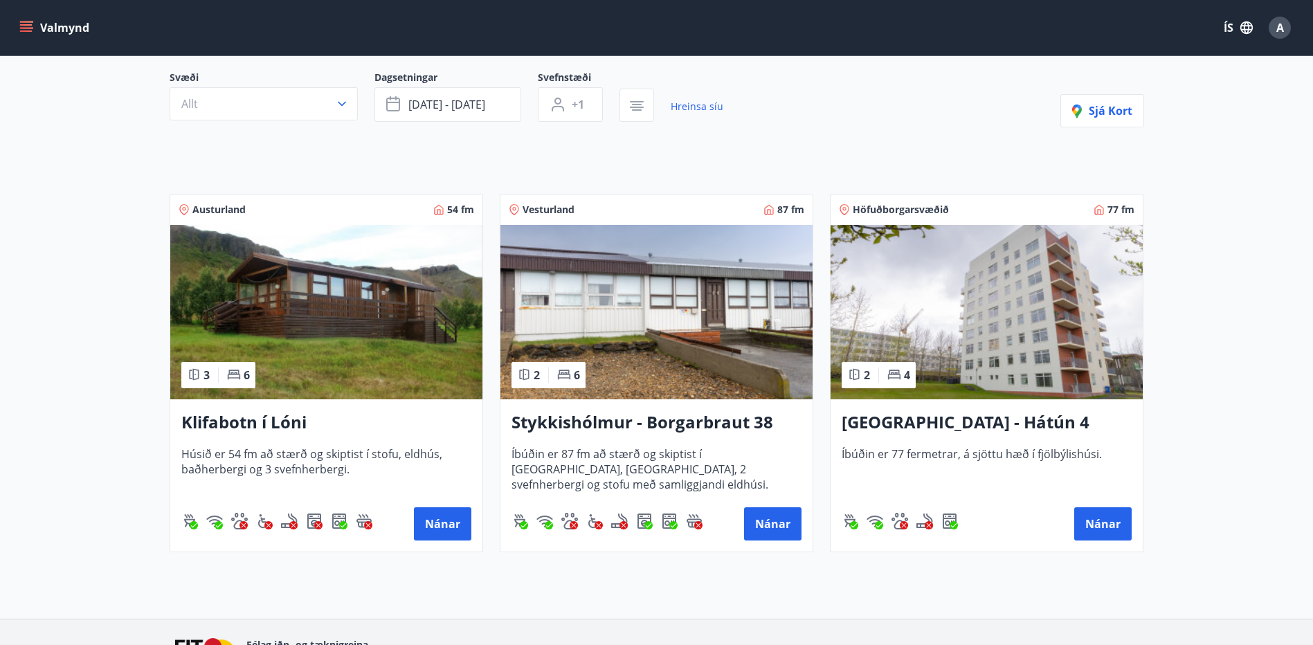
scroll to position [214, 0]
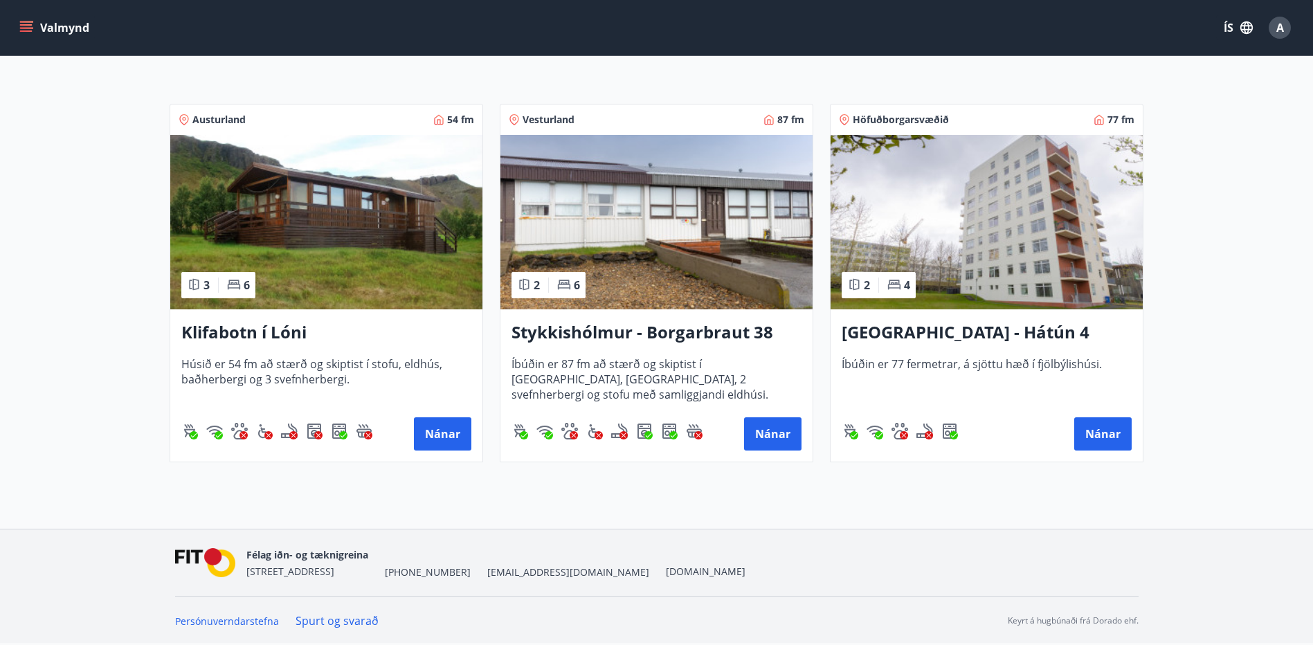
click at [391, 264] on img at bounding box center [326, 222] width 312 height 174
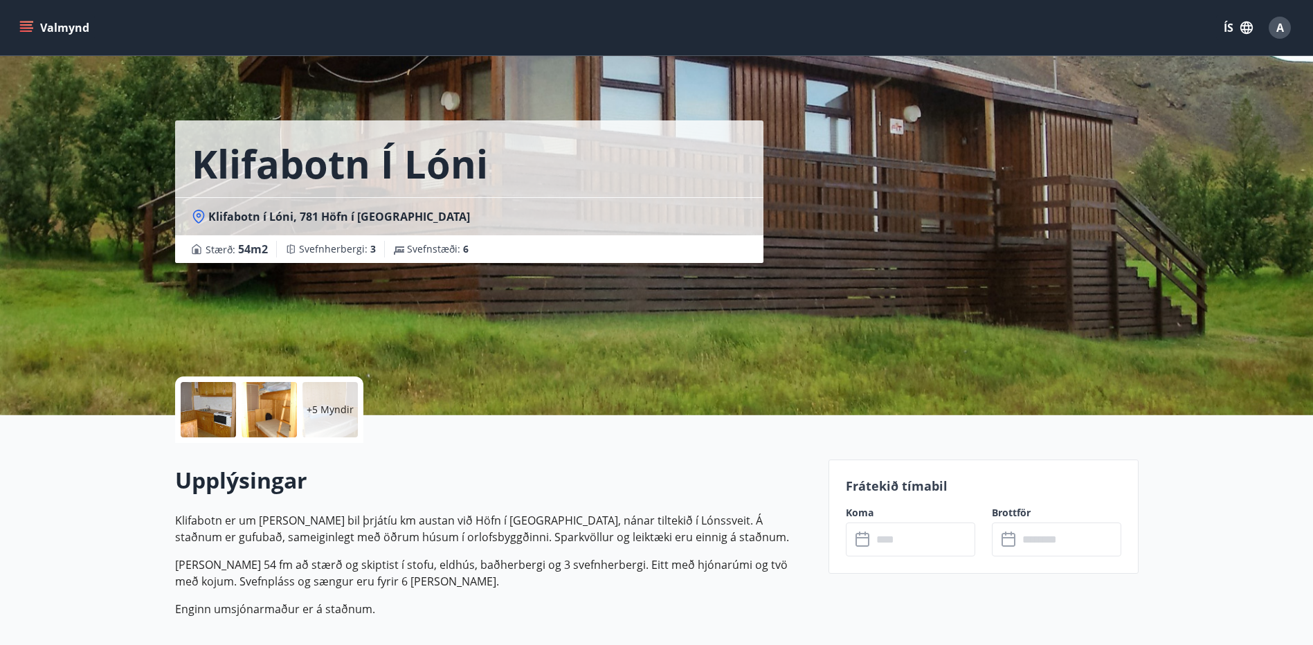
click at [323, 410] on p "+5 Myndir" at bounding box center [330, 410] width 47 height 14
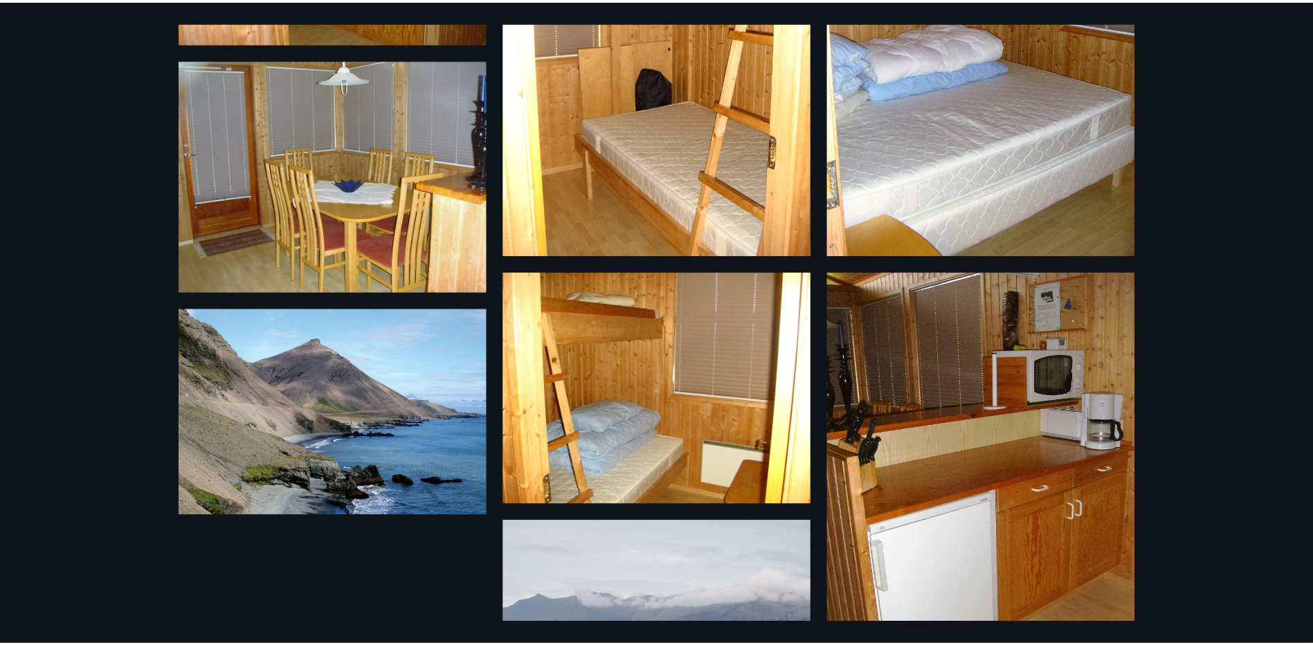
scroll to position [594, 0]
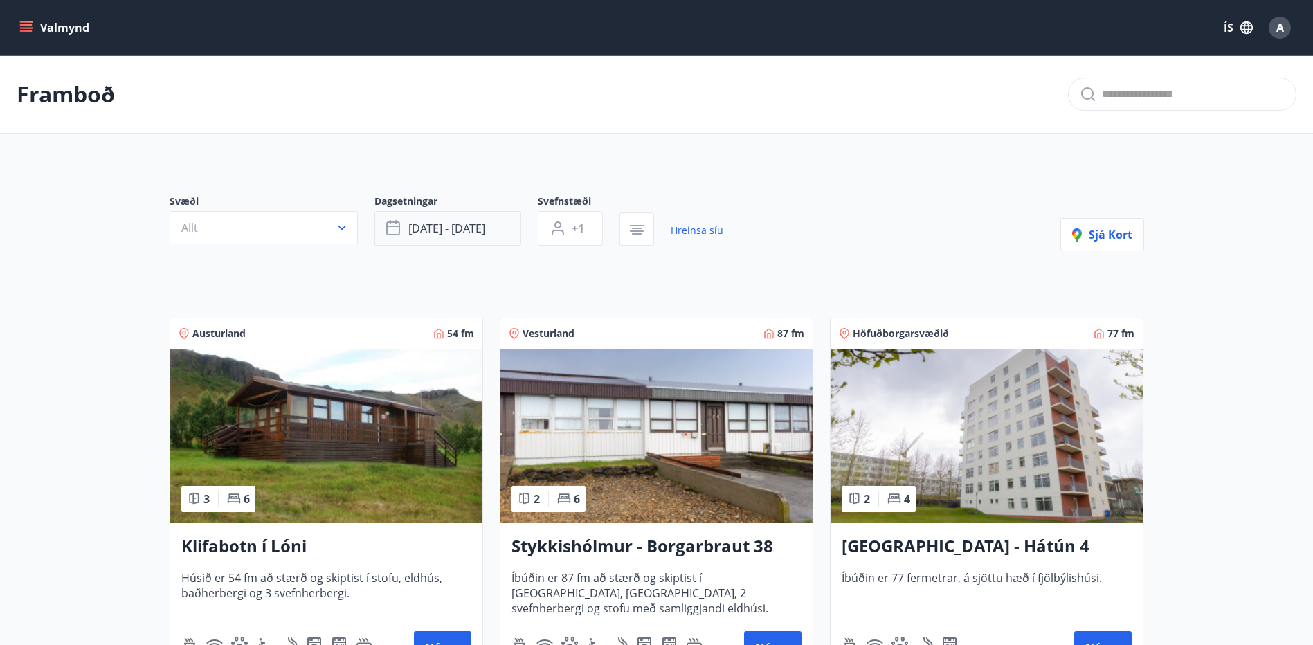
click at [493, 233] on button "sep 26 - sep 29" at bounding box center [447, 228] width 147 height 35
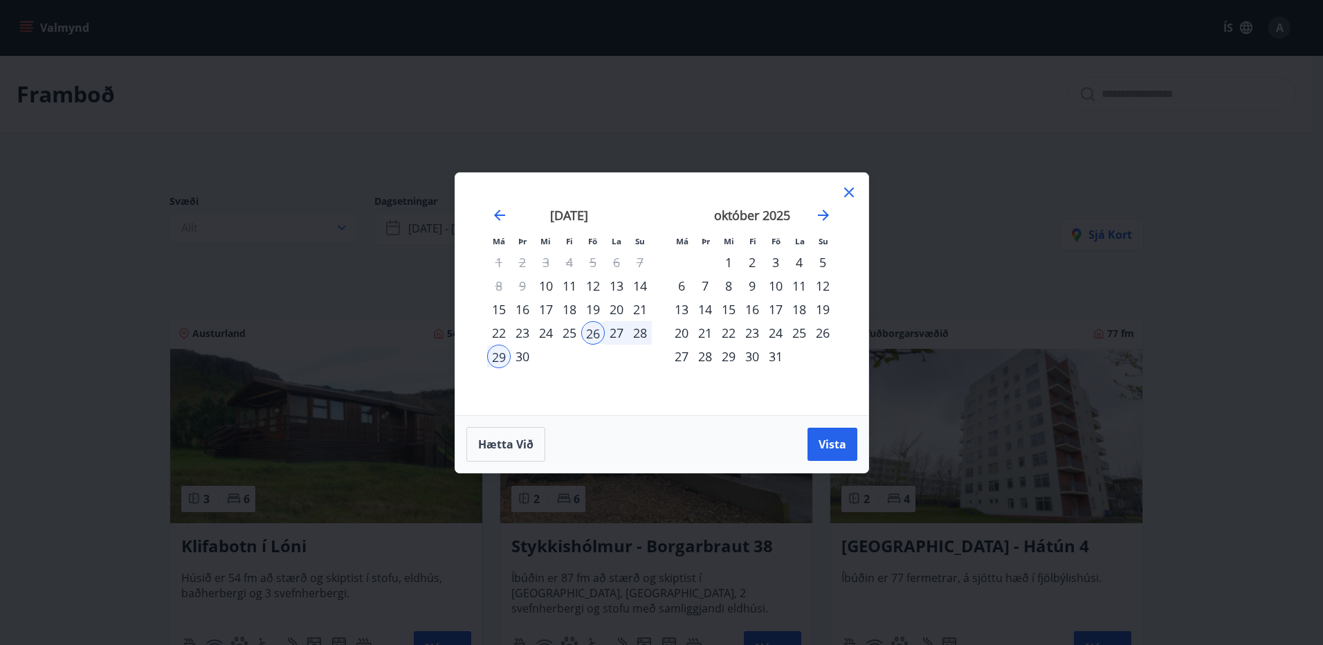
click at [776, 262] on div "3" at bounding box center [776, 263] width 24 height 24
click at [682, 289] on div "6" at bounding box center [682, 286] width 24 height 24
click at [842, 451] on span "Vista" at bounding box center [833, 444] width 28 height 15
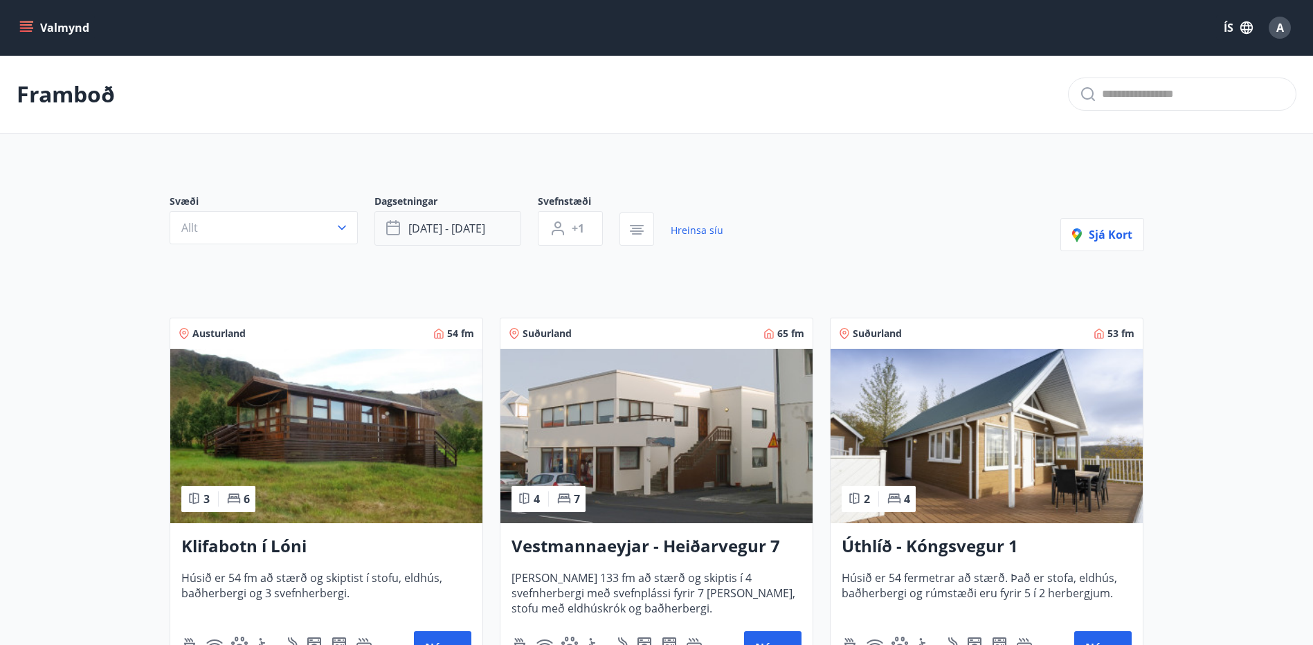
click at [494, 230] on button "okt 03 - okt 06" at bounding box center [447, 228] width 147 height 35
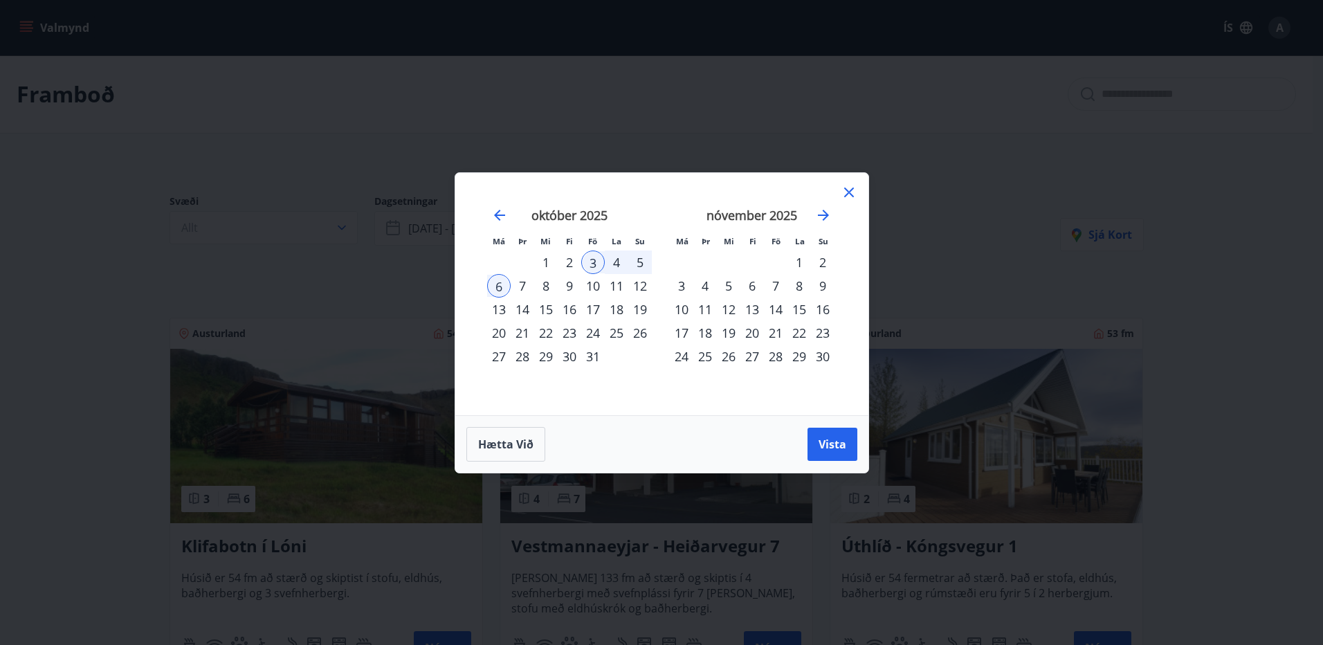
drag, startPoint x: 594, startPoint y: 282, endPoint x: 560, endPoint y: 300, distance: 38.7
click at [594, 282] on div "10" at bounding box center [593, 286] width 24 height 24
click at [506, 309] on div "13" at bounding box center [499, 310] width 24 height 24
click at [835, 453] on button "Vista" at bounding box center [833, 444] width 50 height 33
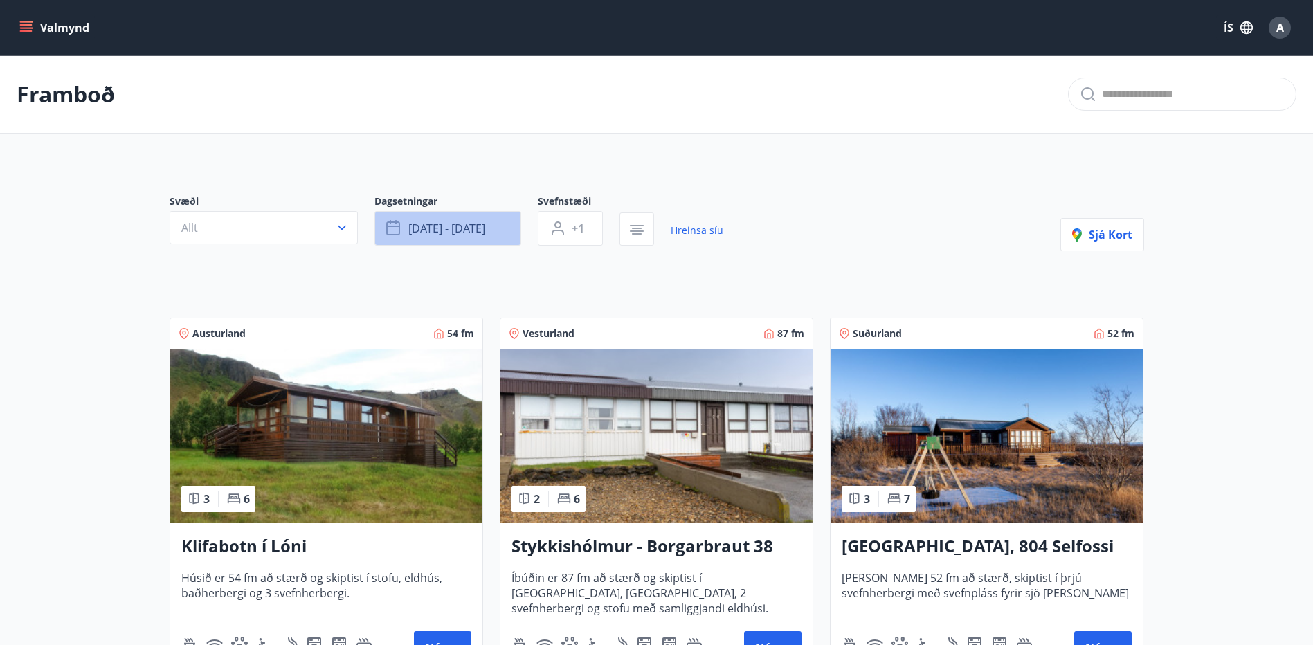
click at [489, 228] on button "okt 10 - okt 13" at bounding box center [447, 228] width 147 height 35
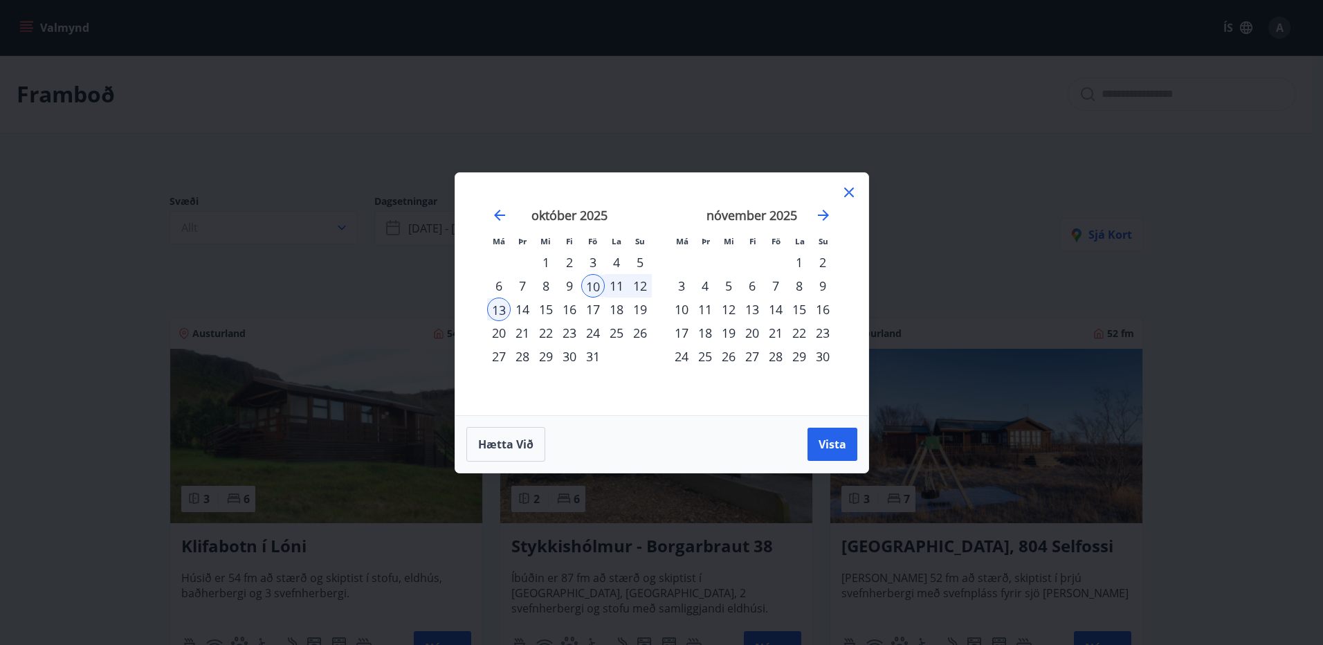
click at [595, 309] on div "17" at bounding box center [593, 310] width 24 height 24
click at [494, 334] on div "20" at bounding box center [499, 333] width 24 height 24
click at [819, 440] on span "Vista" at bounding box center [833, 444] width 28 height 15
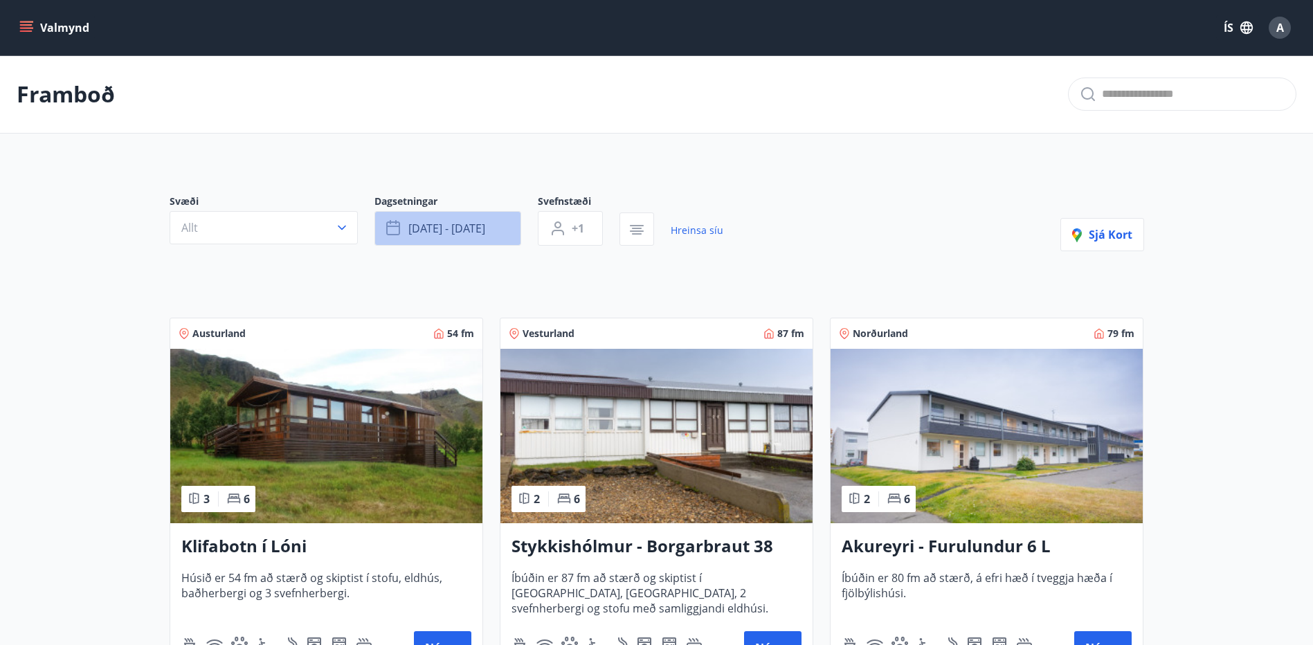
click at [496, 225] on button "okt 17 - okt 20" at bounding box center [447, 228] width 147 height 35
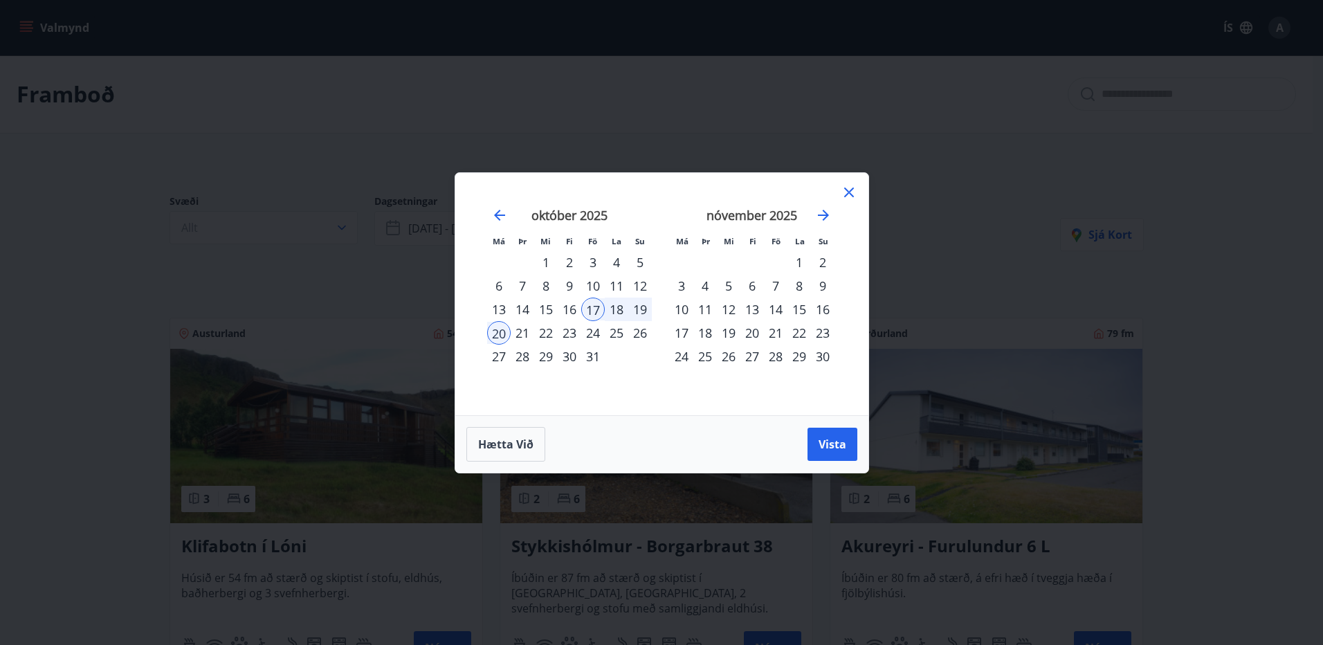
click at [590, 331] on div "24" at bounding box center [593, 333] width 24 height 24
click at [497, 358] on div "27" at bounding box center [499, 357] width 24 height 24
click at [847, 445] on button "Vista" at bounding box center [833, 444] width 50 height 33
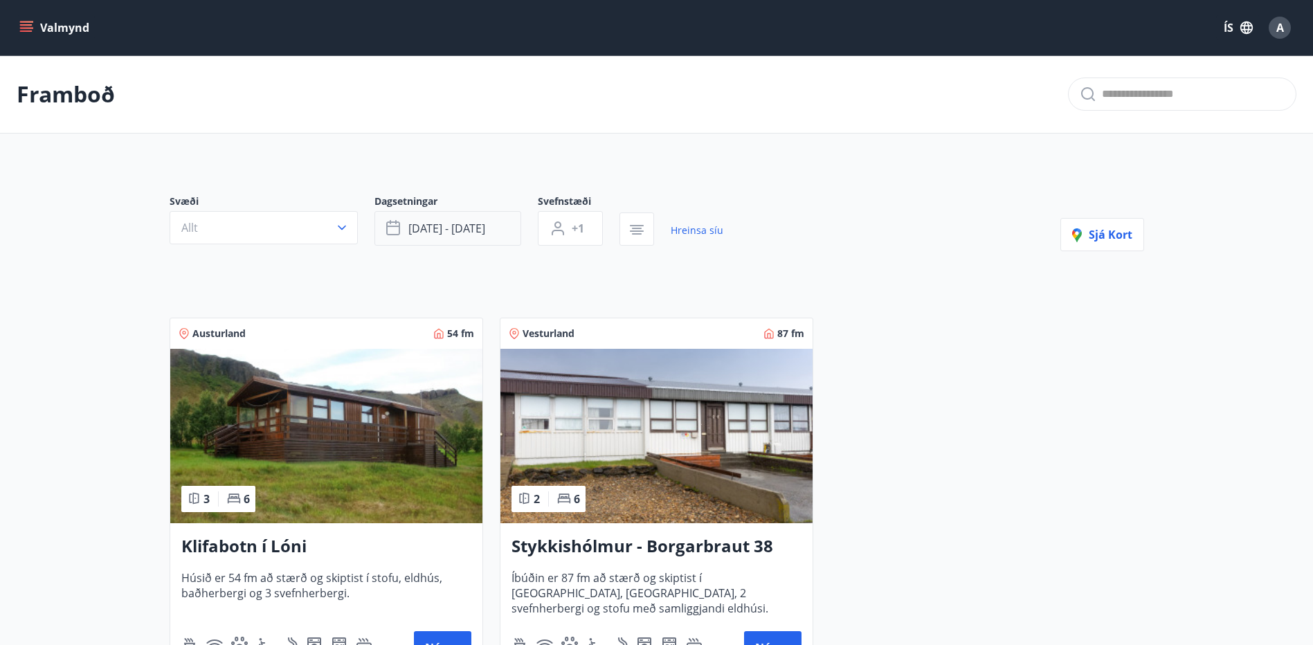
click at [497, 235] on button "okt 24 - okt 27" at bounding box center [447, 228] width 147 height 35
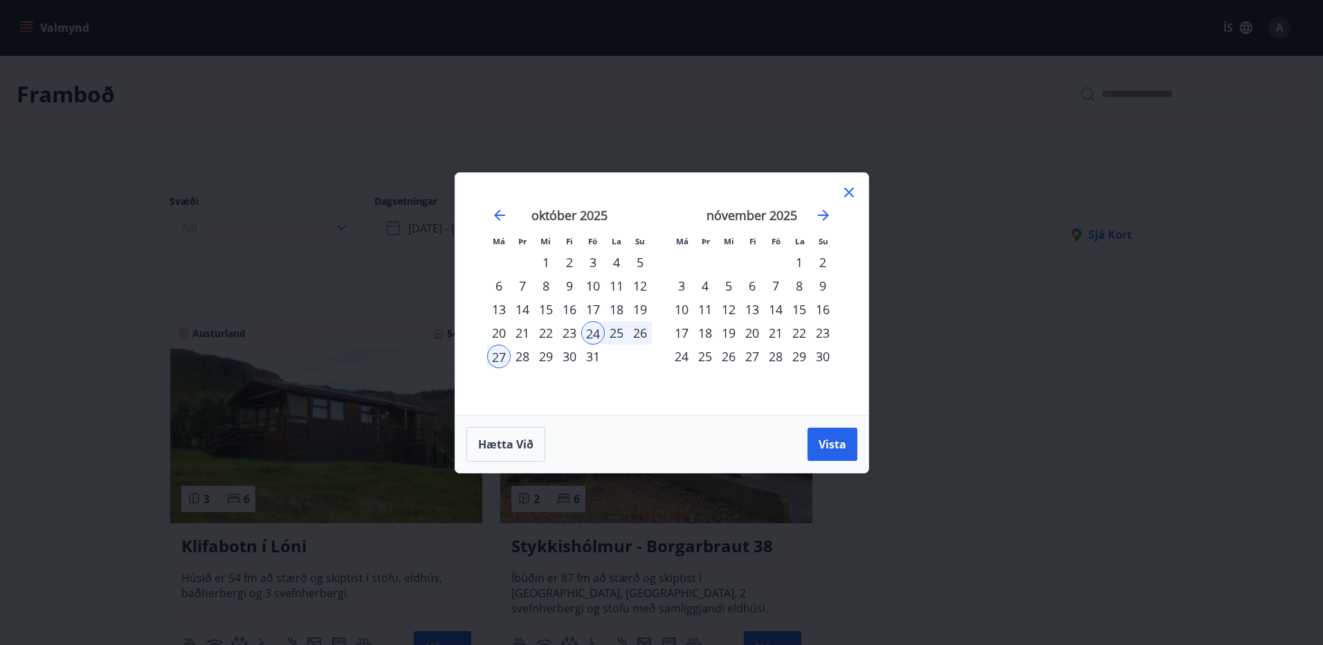
click at [799, 260] on div "1" at bounding box center [800, 263] width 24 height 24
click at [684, 287] on div "3" at bounding box center [682, 286] width 24 height 24
click at [826, 437] on span "Vista" at bounding box center [833, 444] width 28 height 15
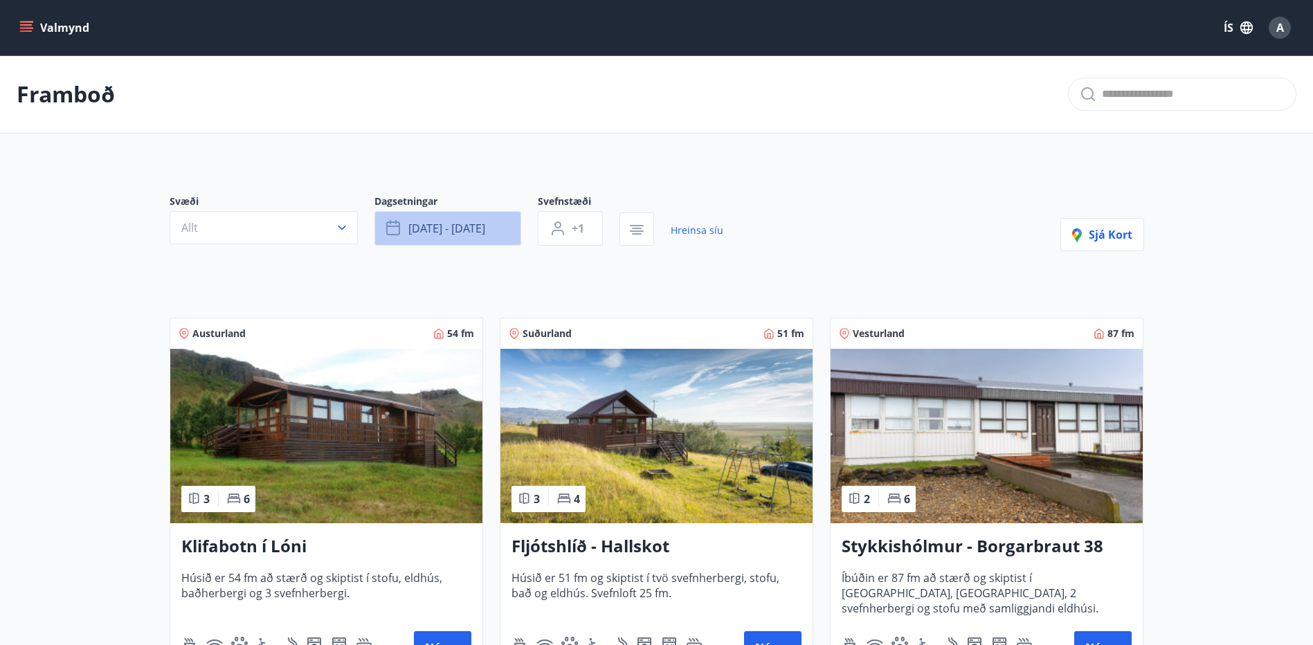
click at [507, 228] on button "nóv 01 - nóv 03" at bounding box center [447, 228] width 147 height 35
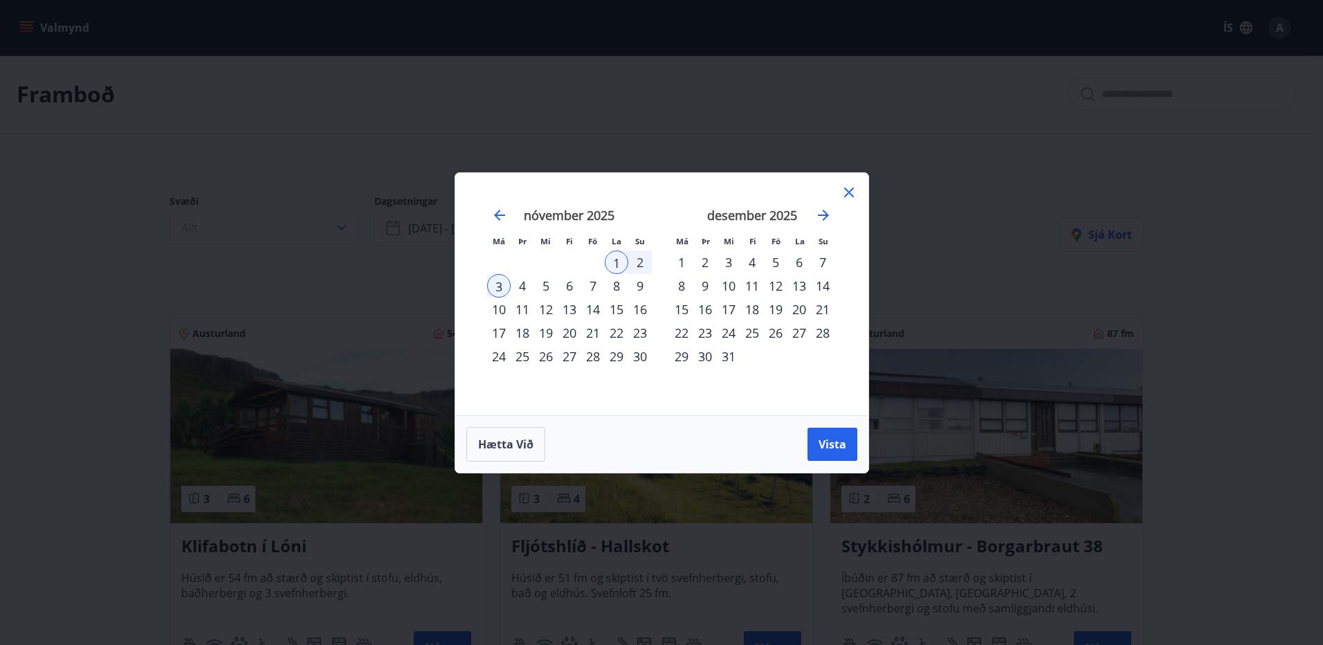
click at [615, 287] on div "8" at bounding box center [617, 286] width 24 height 24
click at [502, 309] on div "10" at bounding box center [499, 310] width 24 height 24
click at [839, 439] on span "Vista" at bounding box center [833, 444] width 28 height 15
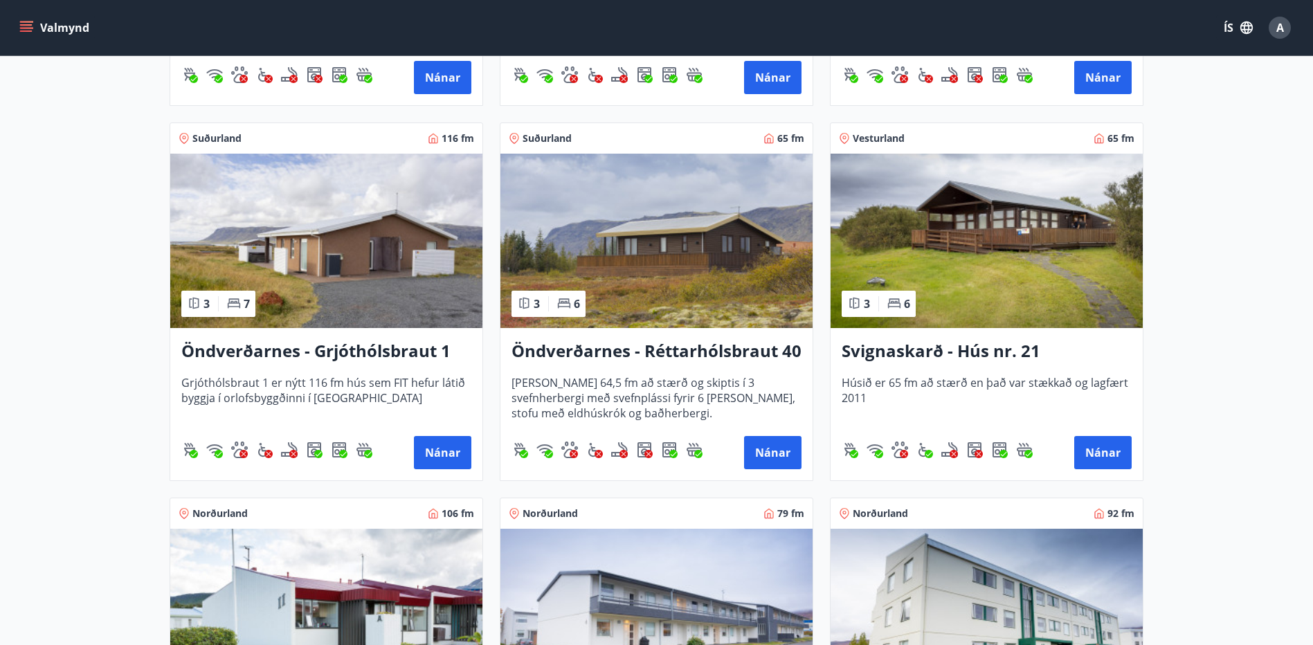
scroll to position [1315, 0]
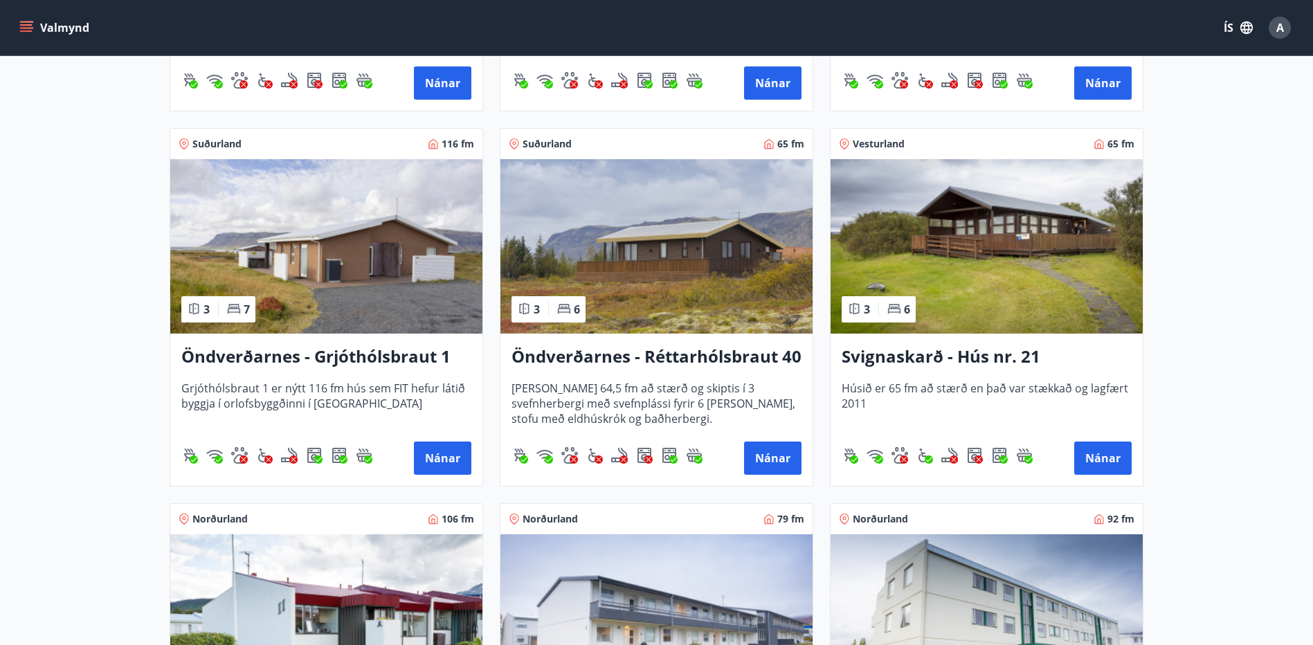
click at [356, 284] on img at bounding box center [326, 246] width 312 height 174
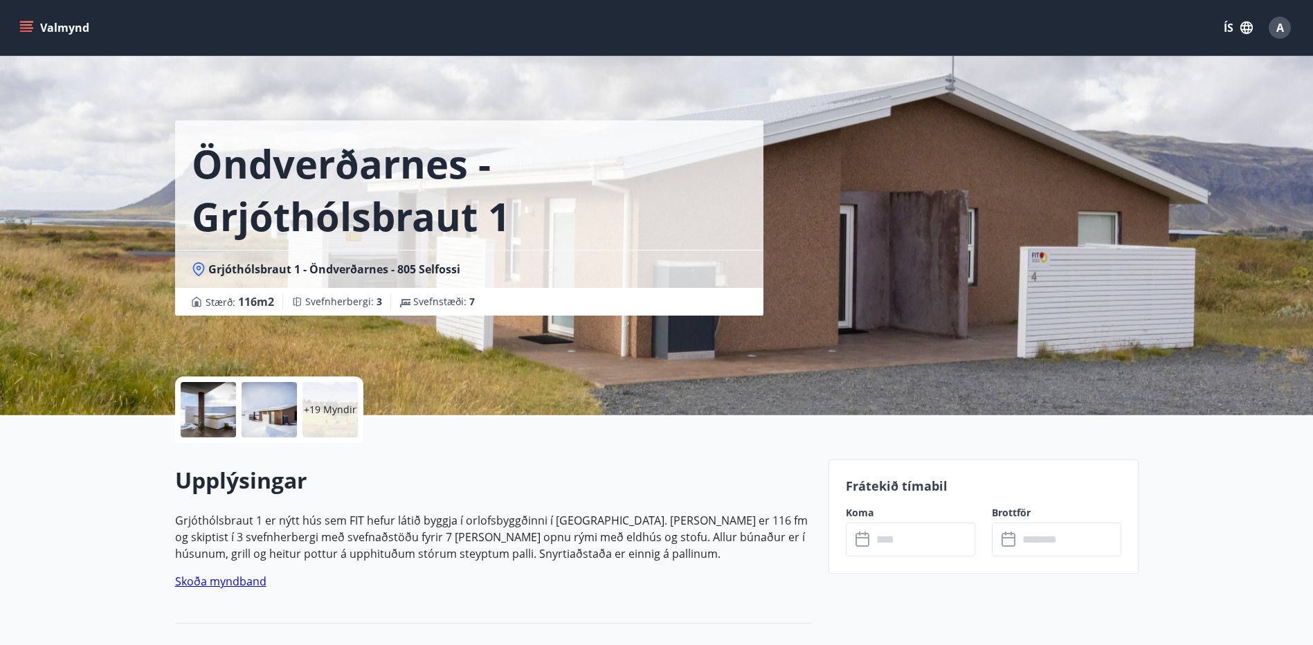
click at [341, 432] on div "+19 Myndir" at bounding box center [329, 409] width 55 height 55
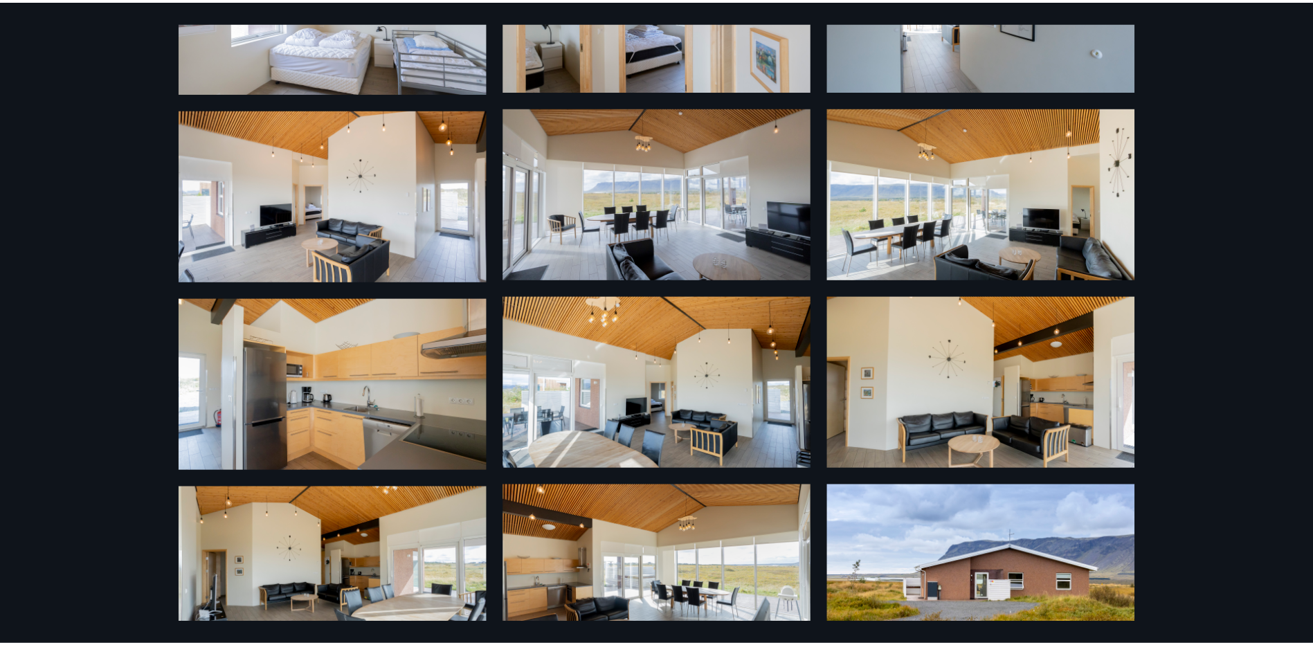
scroll to position [799, 0]
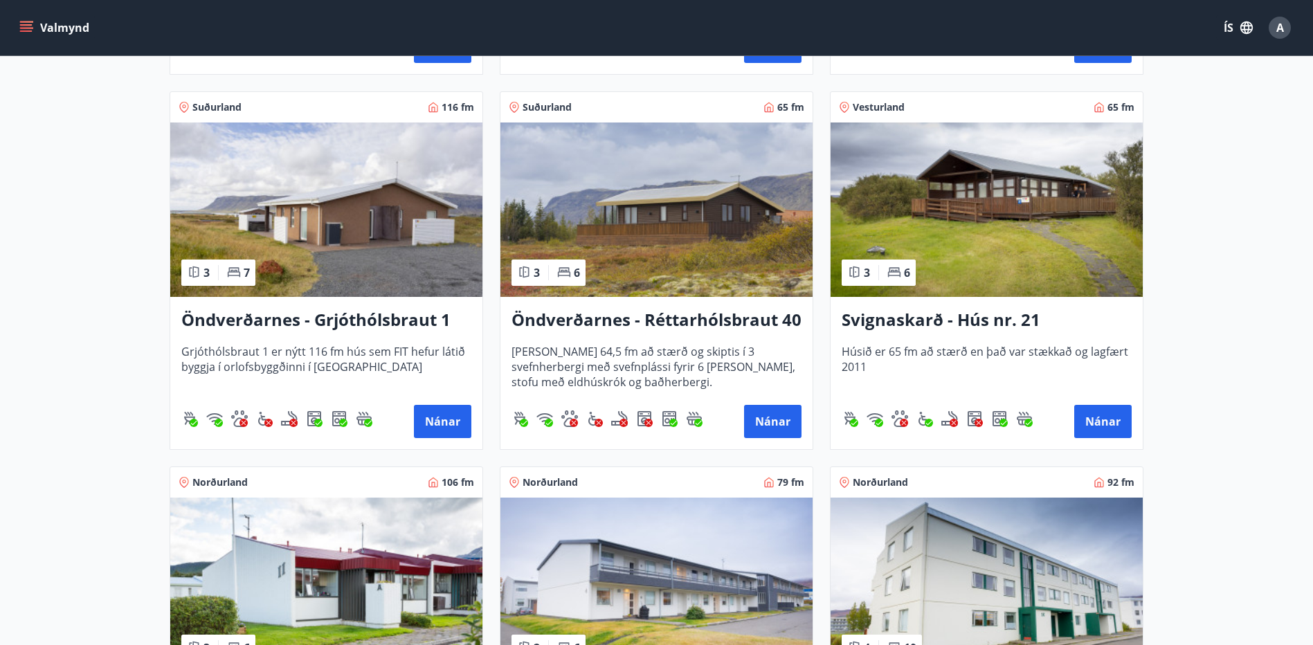
scroll to position [1315, 0]
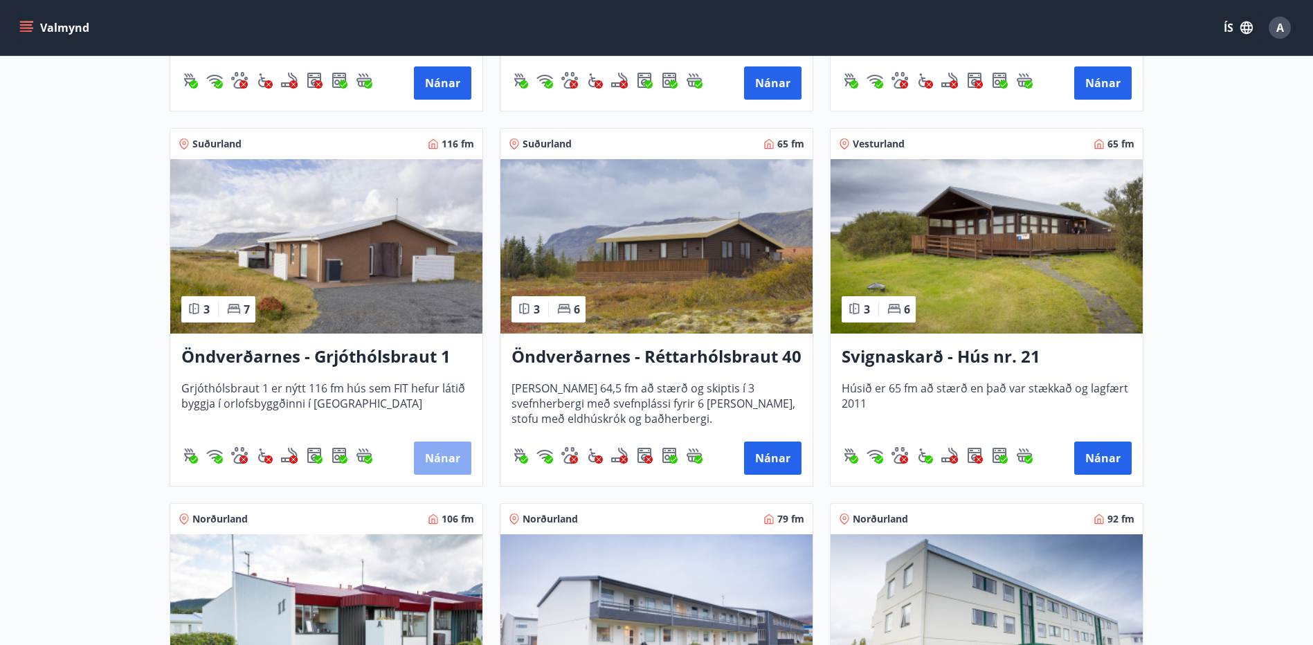
click at [444, 459] on button "Nánar" at bounding box center [442, 458] width 57 height 33
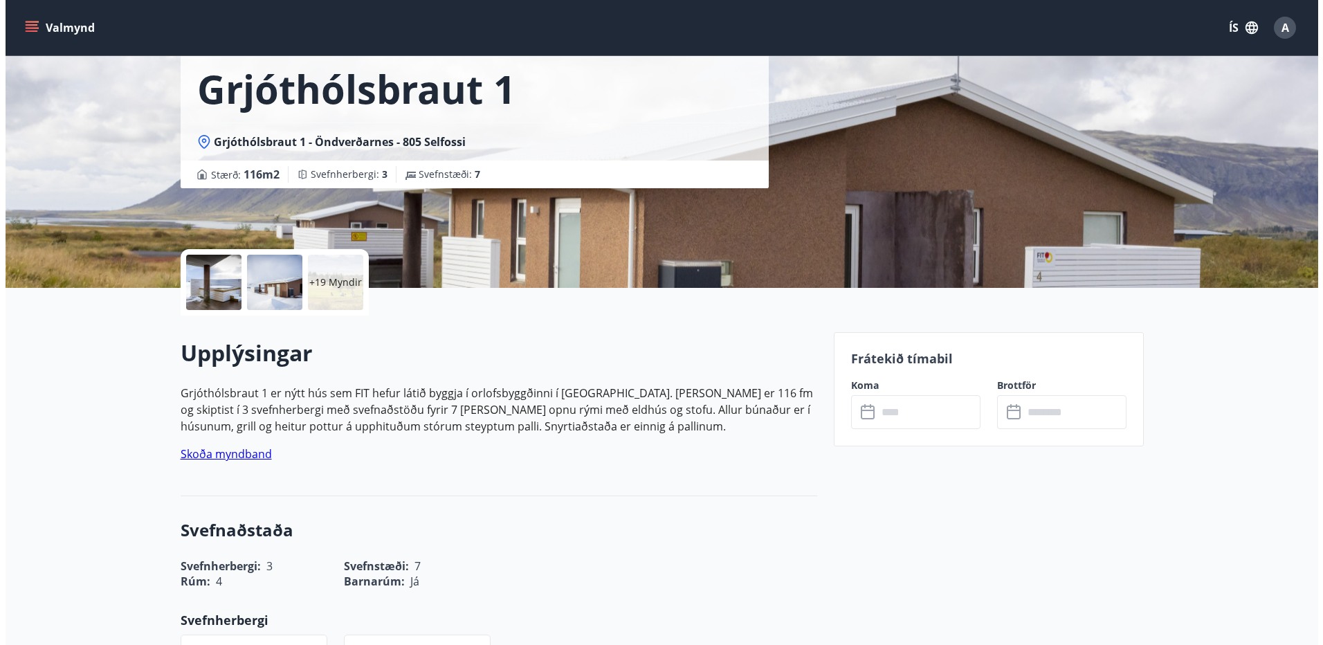
scroll to position [138, 0]
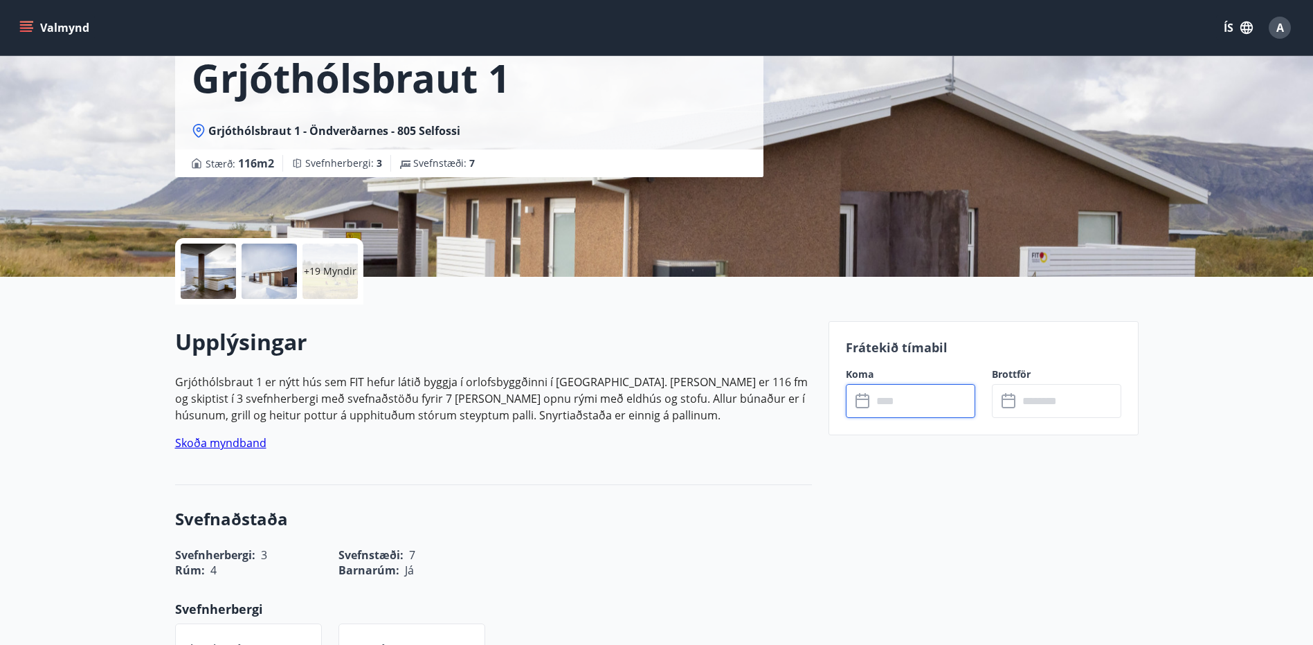
click at [938, 399] on input "text" at bounding box center [923, 401] width 103 height 34
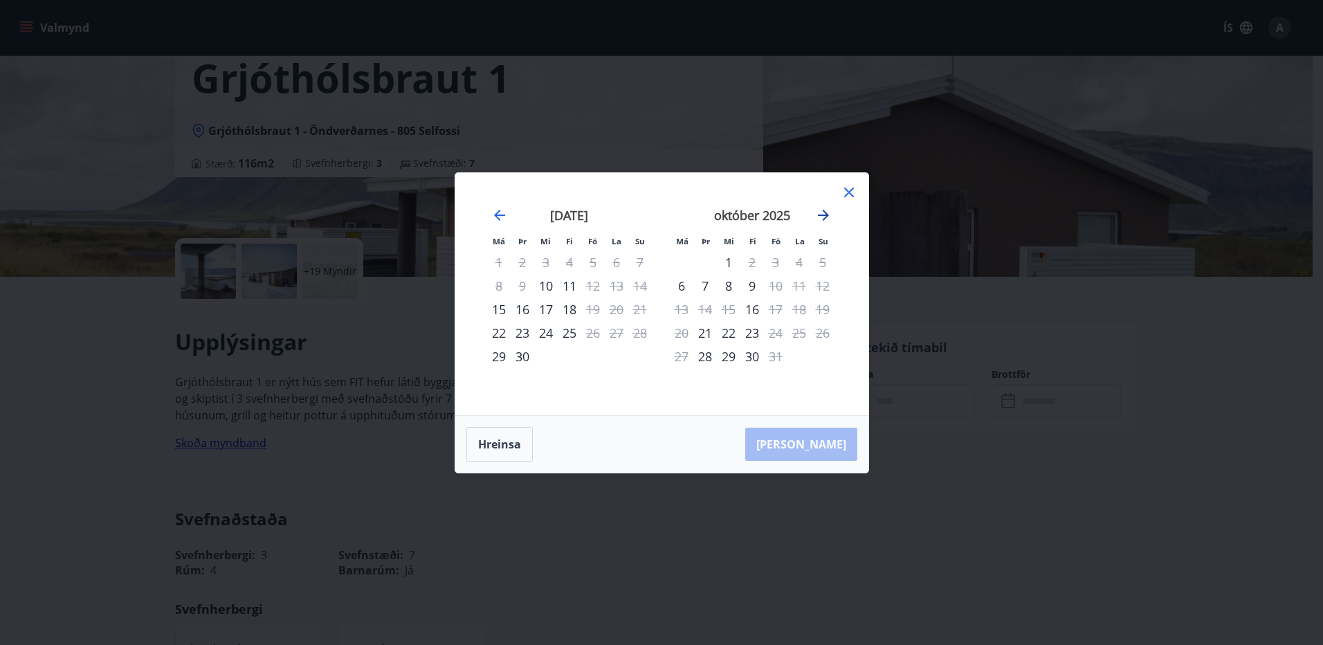
click at [825, 216] on icon "Move forward to switch to the next month." at bounding box center [823, 215] width 17 height 17
click at [781, 285] on div "7" at bounding box center [776, 286] width 24 height 24
click at [687, 310] on div "10" at bounding box center [682, 310] width 24 height 24
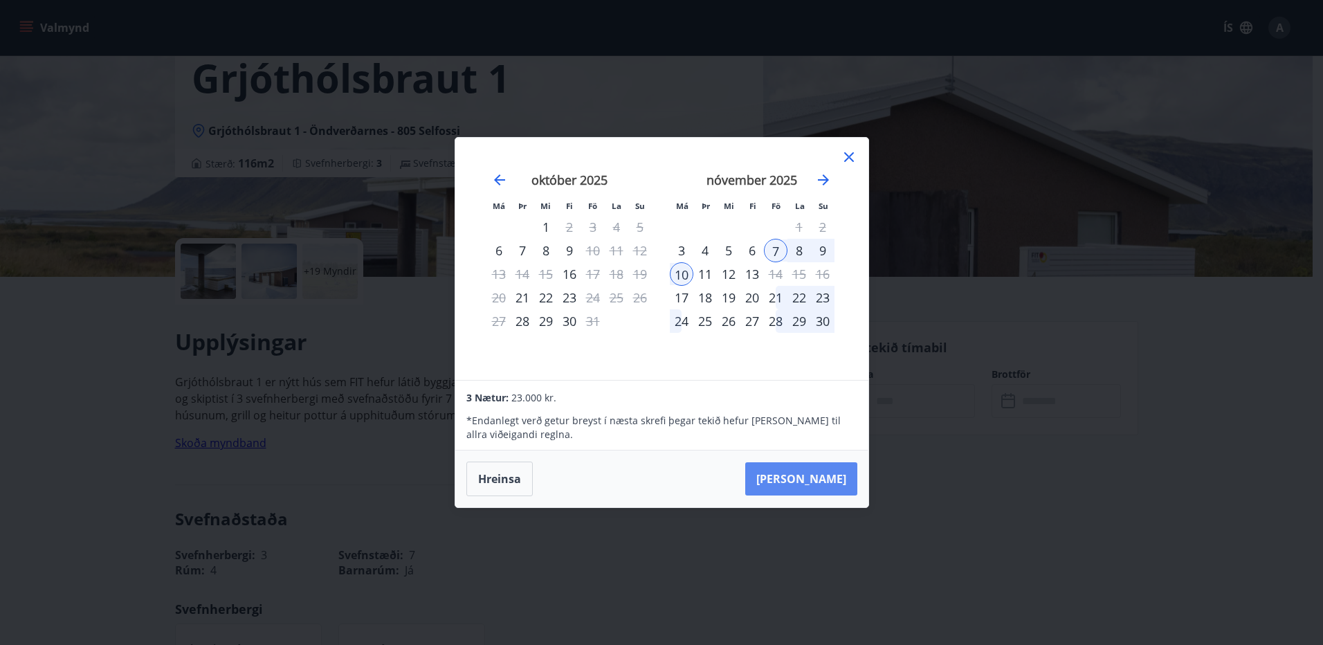
click at [833, 484] on button "Taka Frá" at bounding box center [801, 478] width 112 height 33
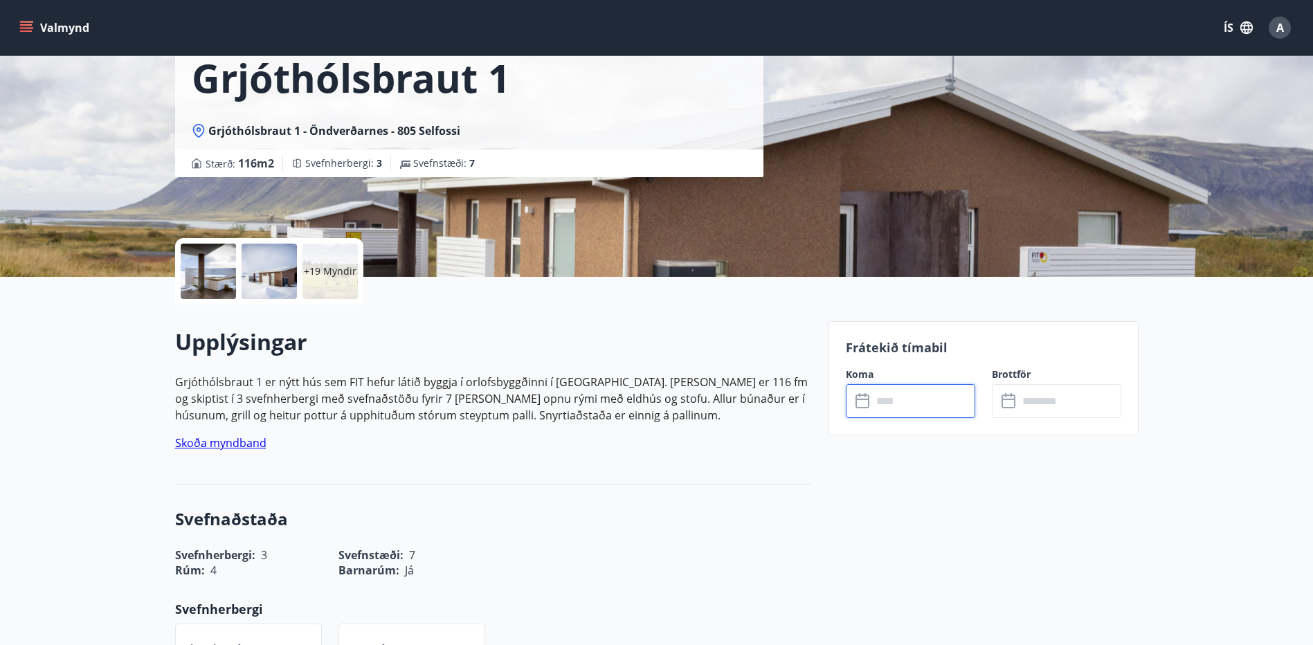
type input "******"
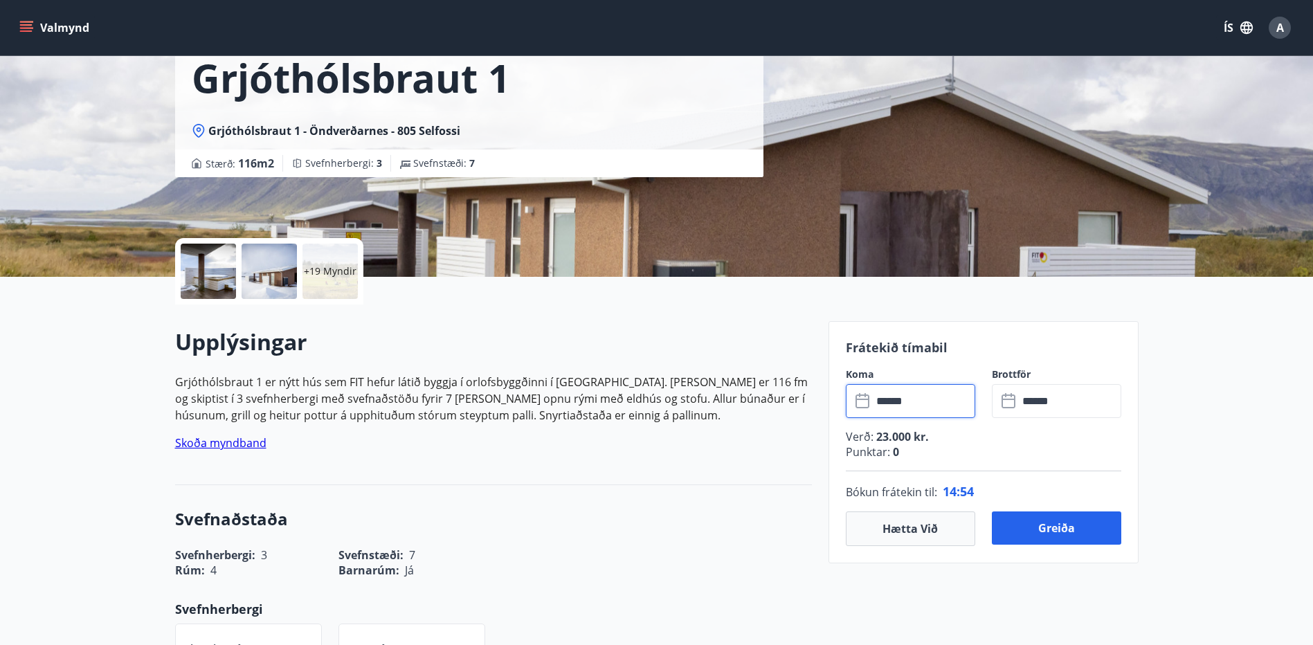
click at [331, 275] on p "+19 Myndir" at bounding box center [330, 271] width 53 height 14
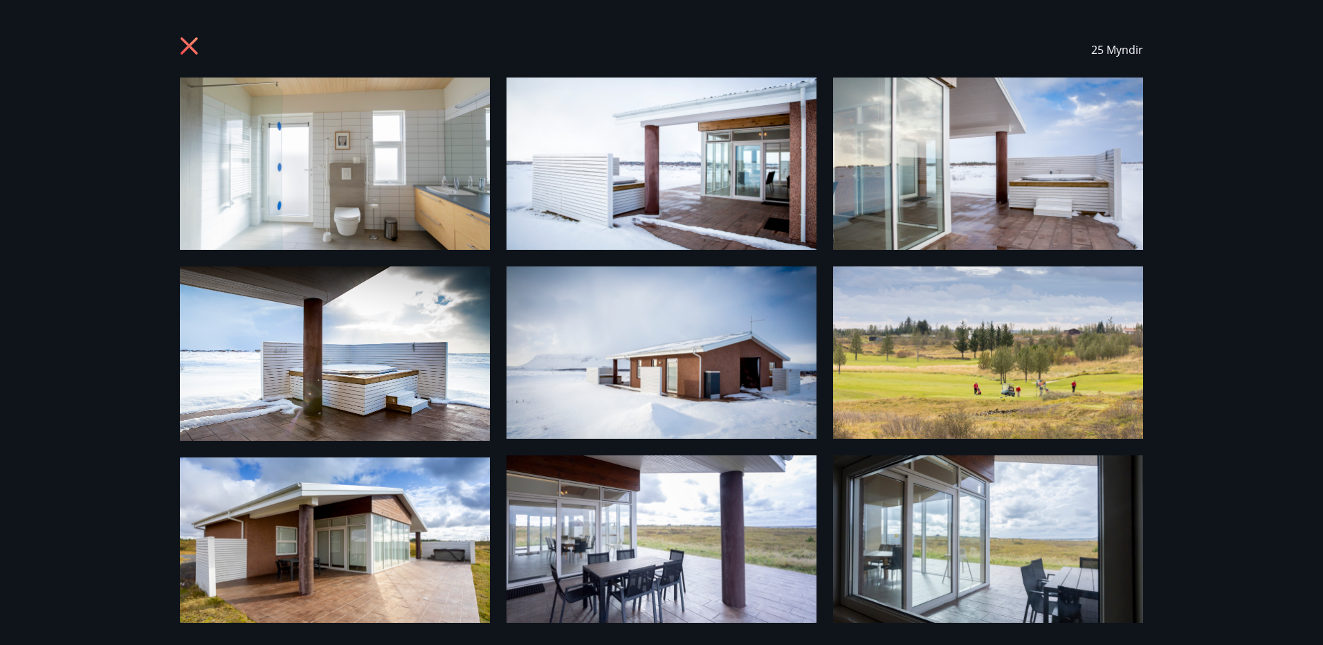
click at [434, 362] on img at bounding box center [335, 353] width 310 height 174
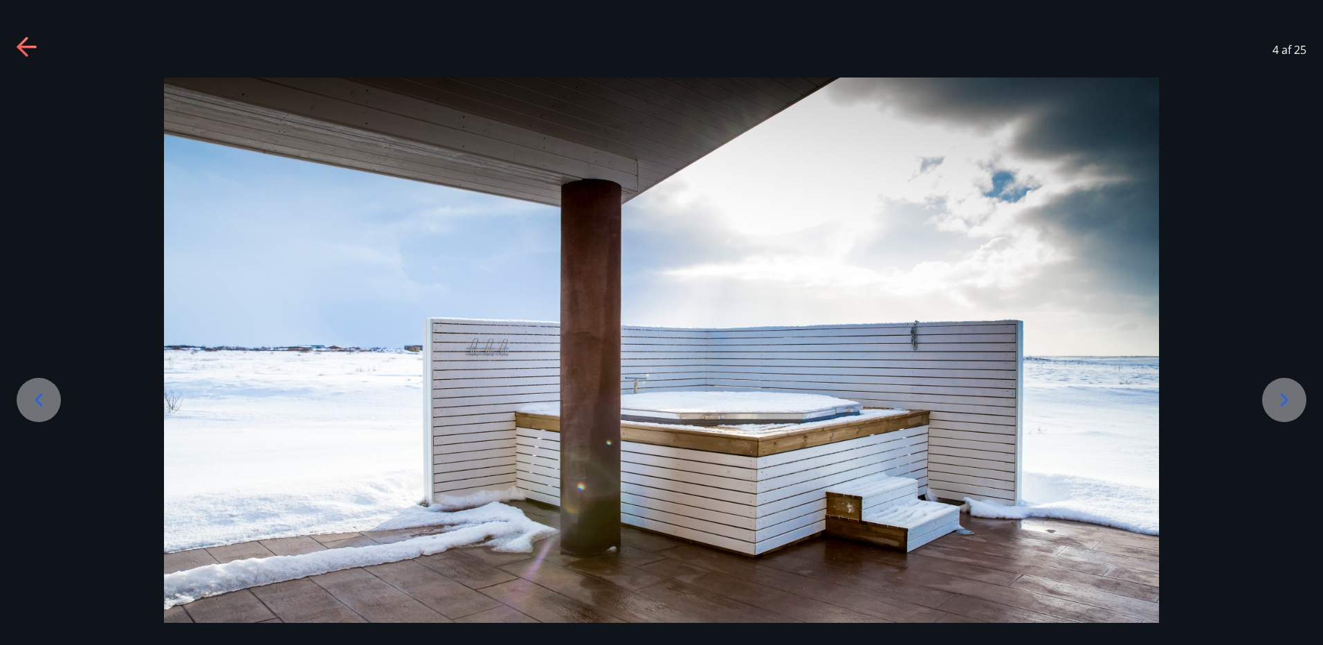
click at [35, 404] on icon at bounding box center [39, 400] width 22 height 22
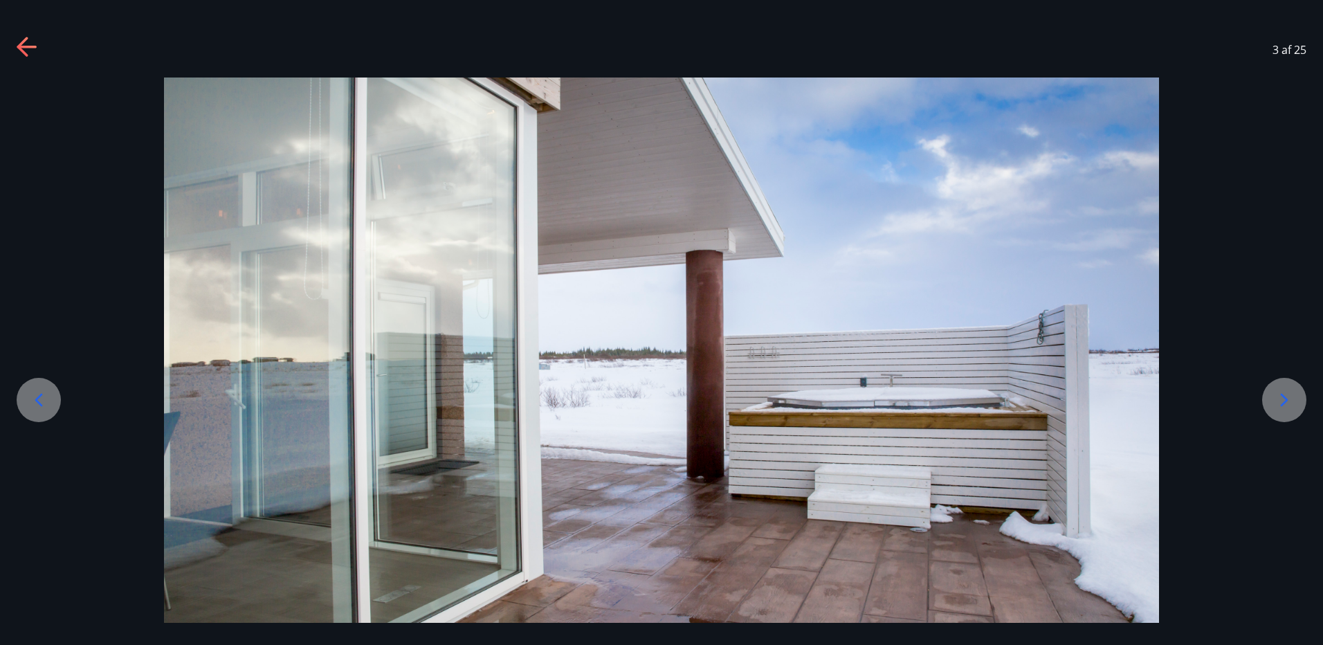
click at [45, 403] on icon at bounding box center [39, 400] width 22 height 22
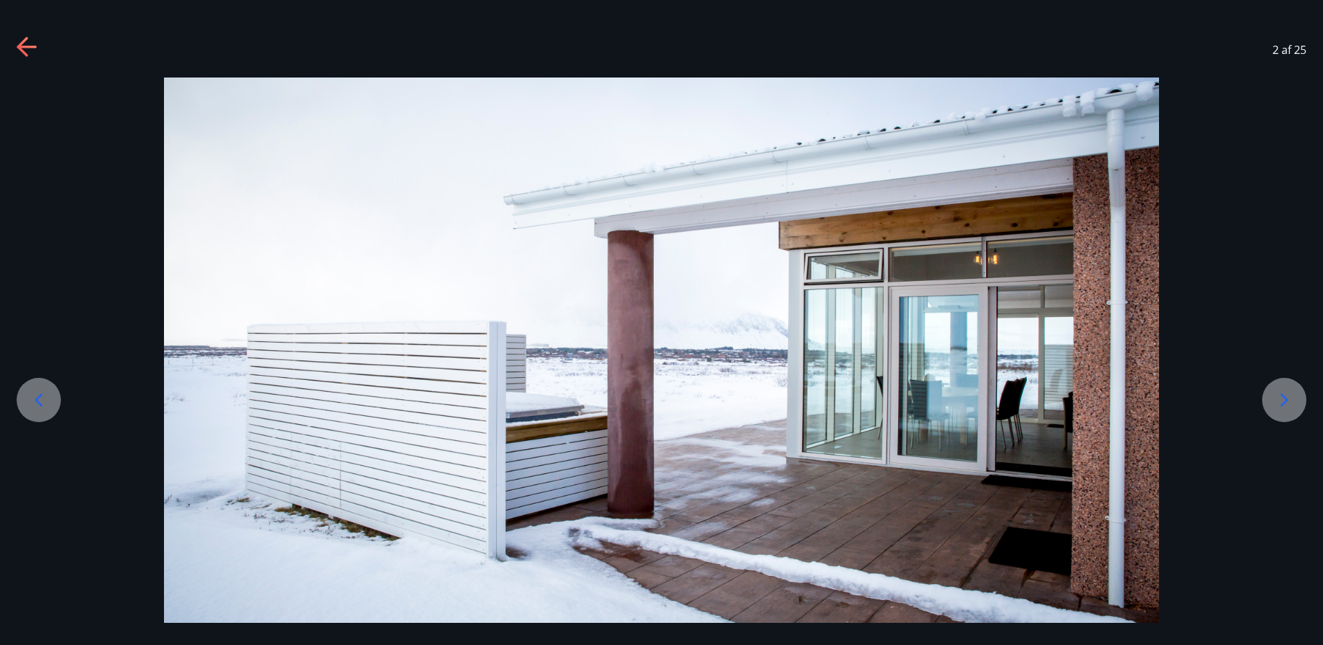
click at [45, 403] on icon at bounding box center [39, 400] width 22 height 22
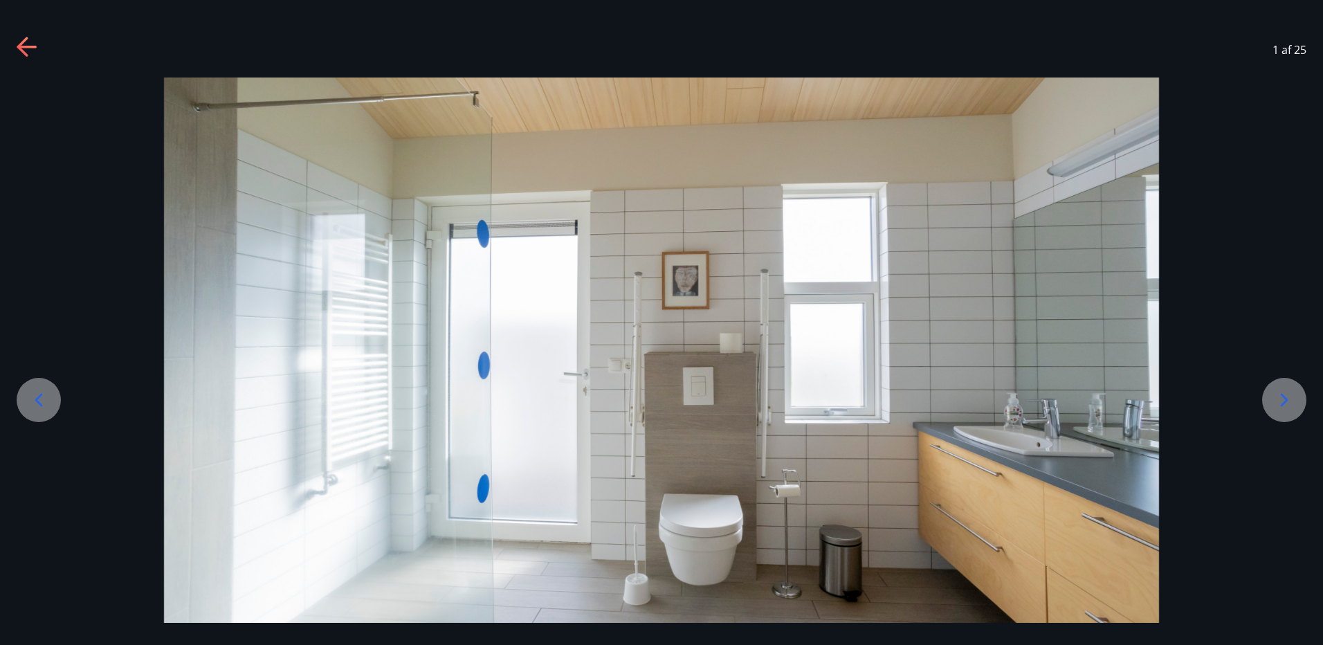
click at [26, 48] on icon at bounding box center [26, 47] width 19 height 3
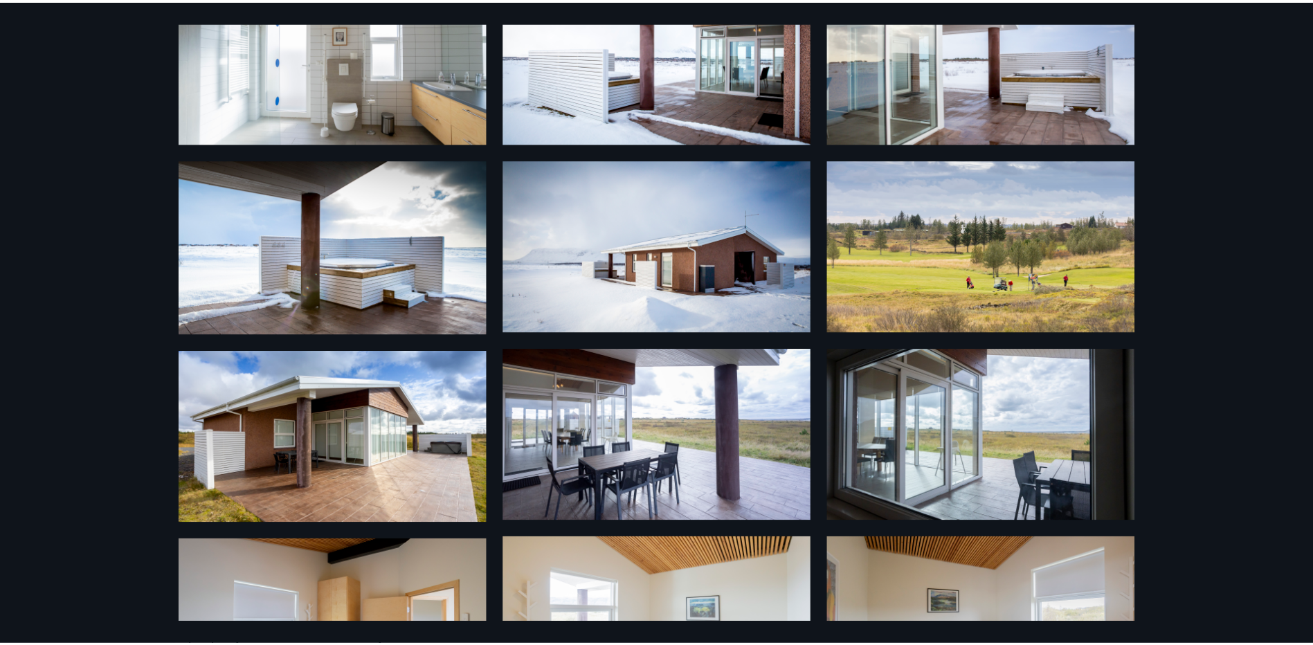
scroll to position [0, 0]
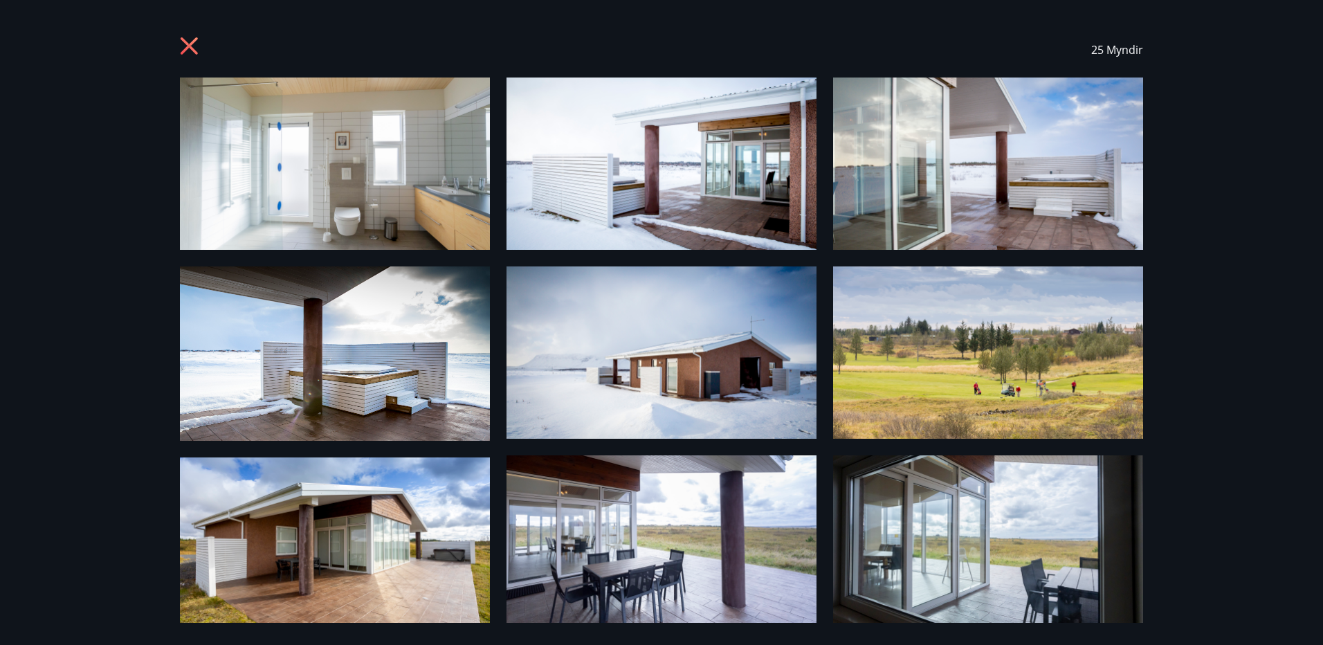
click at [192, 44] on icon at bounding box center [189, 45] width 17 height 17
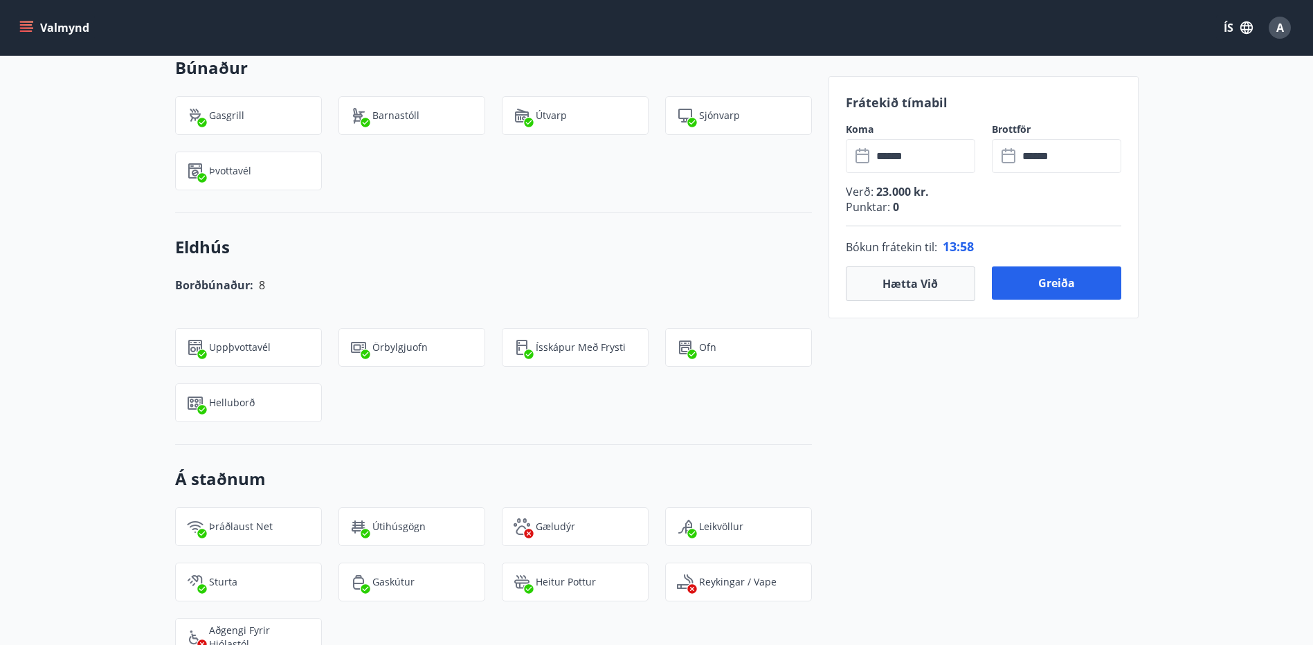
scroll to position [918, 0]
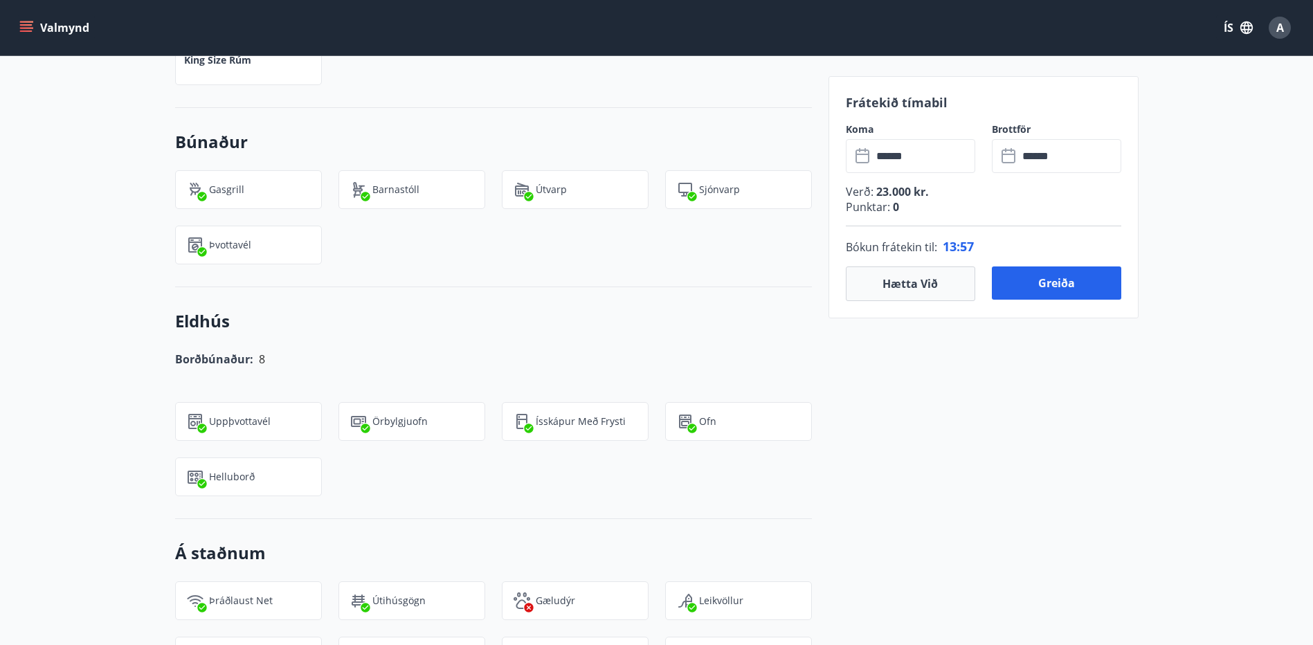
click at [651, 498] on div "Eldhús Borðbúnaður: 8 Uppþvottavél Örbylgjuofn Ísskápur með frysti Ofn Helluborð" at bounding box center [493, 403] width 637 height 232
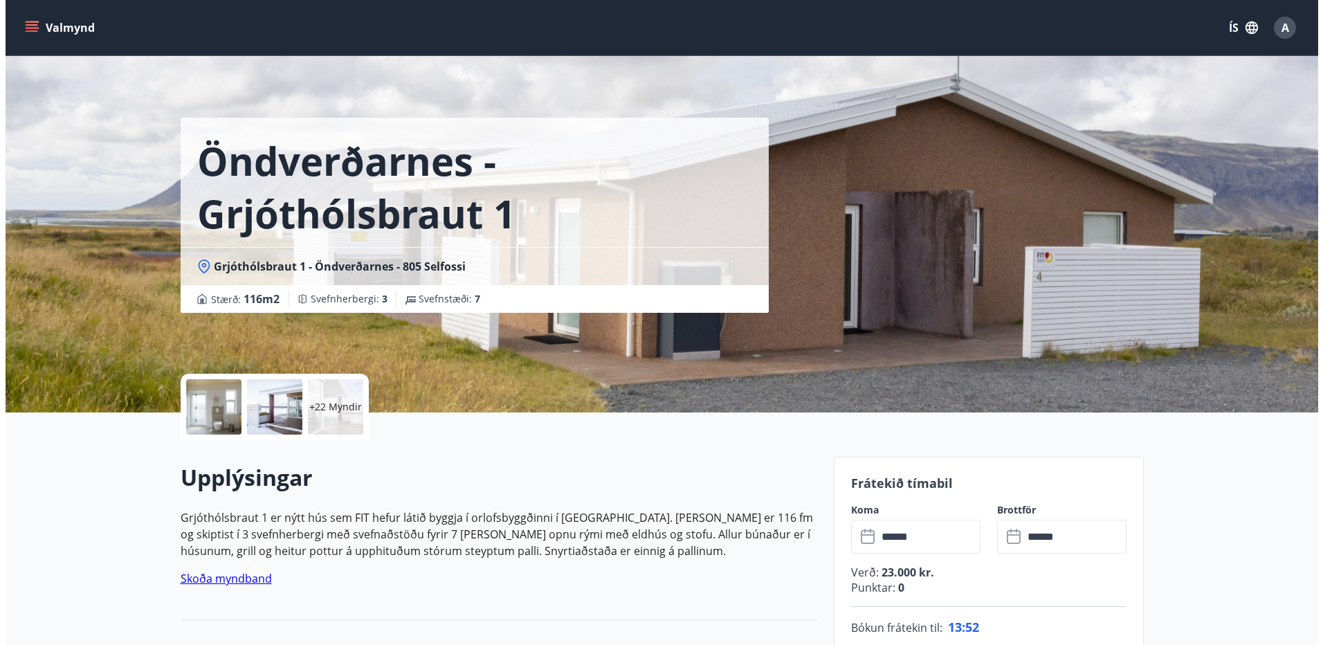
scroll to position [0, 0]
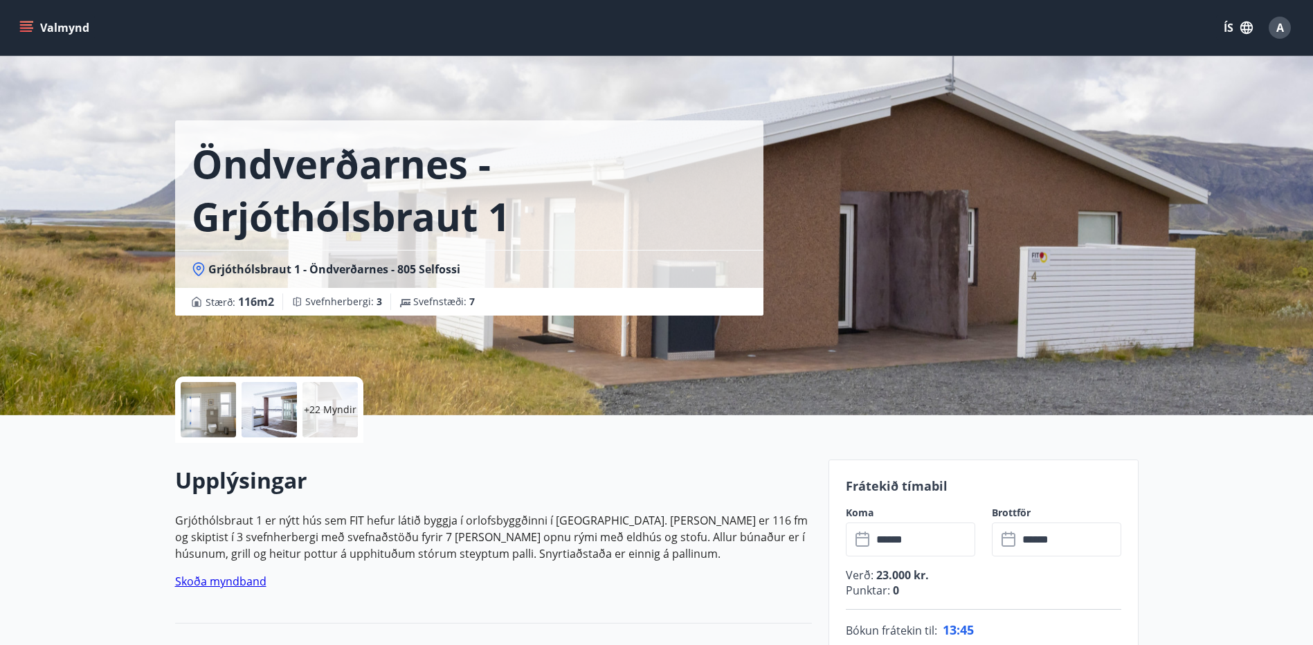
click at [339, 416] on p "+22 Myndir" at bounding box center [330, 410] width 53 height 14
